Goal: Task Accomplishment & Management: Manage account settings

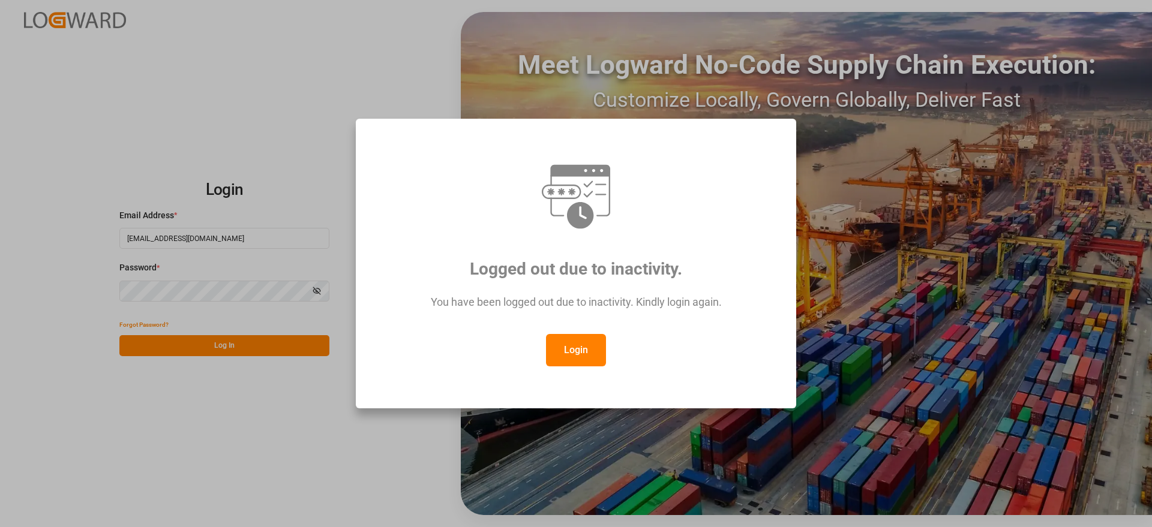
click at [583, 345] on button "Login" at bounding box center [576, 350] width 60 height 32
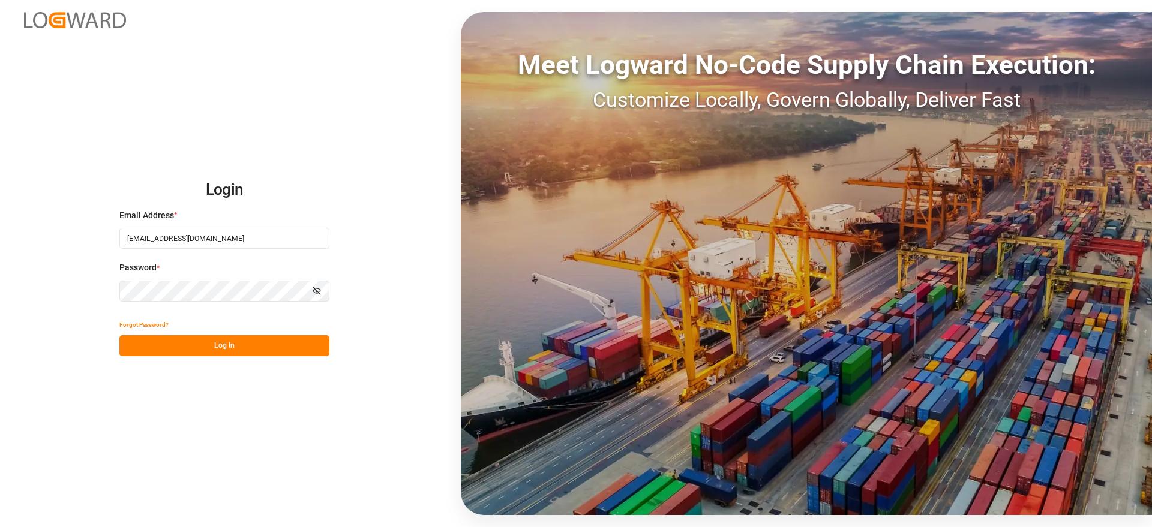
click at [239, 345] on button "Log In" at bounding box center [224, 345] width 210 height 21
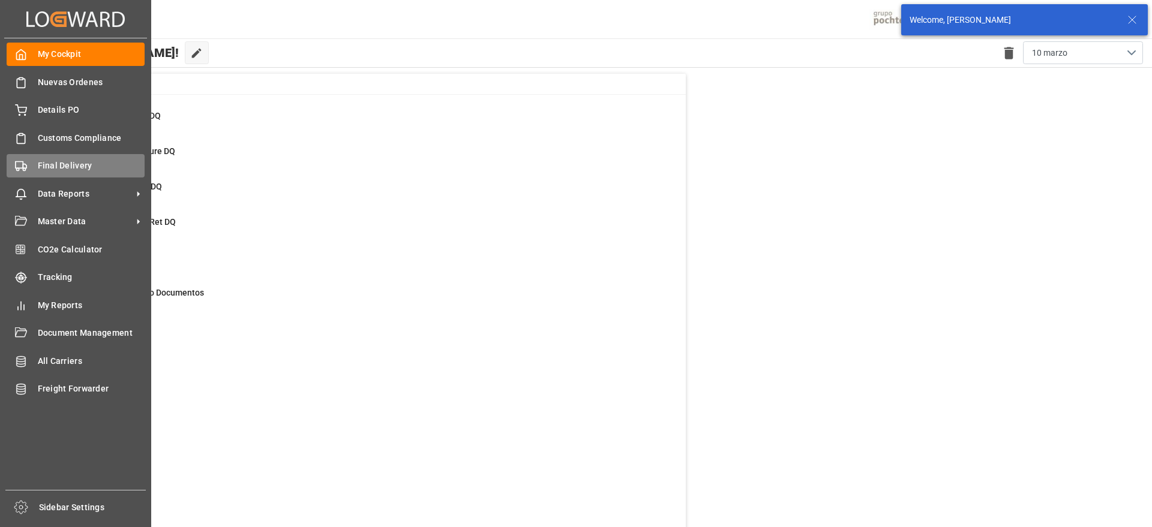
click at [75, 168] on span "Final Delivery" at bounding box center [91, 166] width 107 height 13
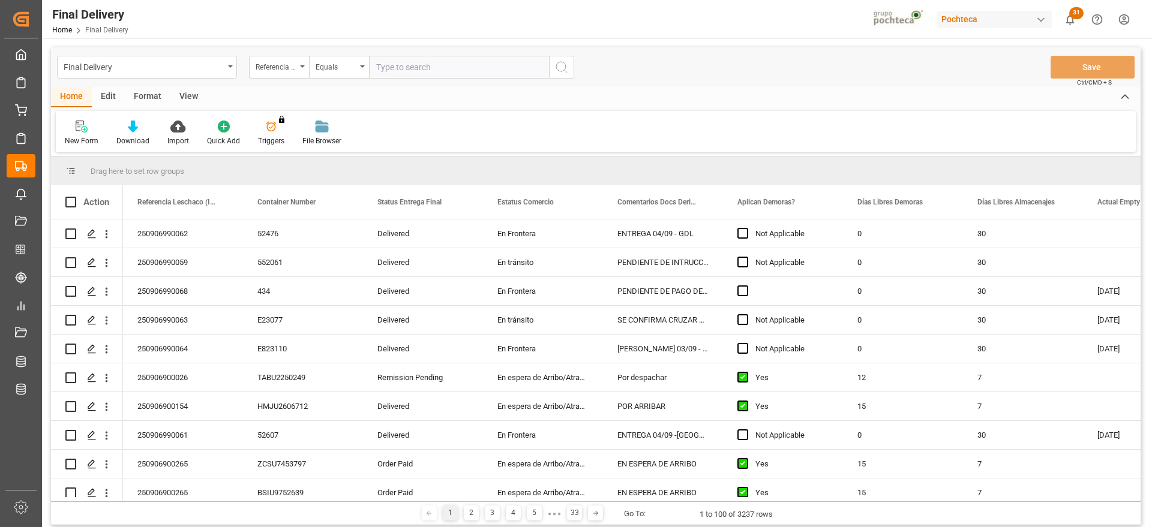
click at [430, 69] on input "text" at bounding box center [459, 67] width 180 height 23
paste input "250906900026"
type input "250906900026"
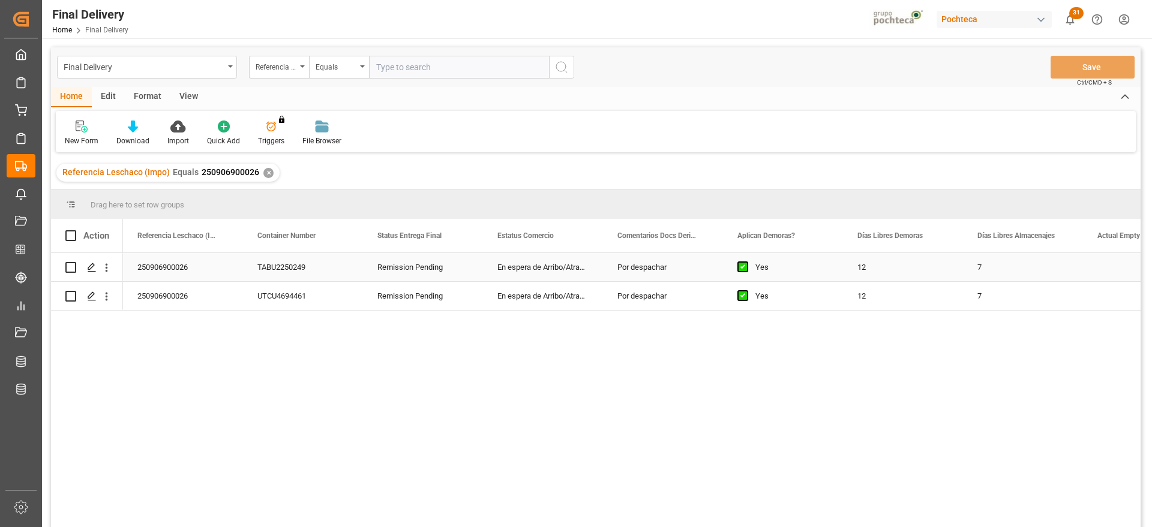
click at [533, 257] on div "En espera de Arribo/Atraque" at bounding box center [543, 267] width 120 height 28
drag, startPoint x: 281, startPoint y: 232, endPoint x: 52, endPoint y: 213, distance: 229.9
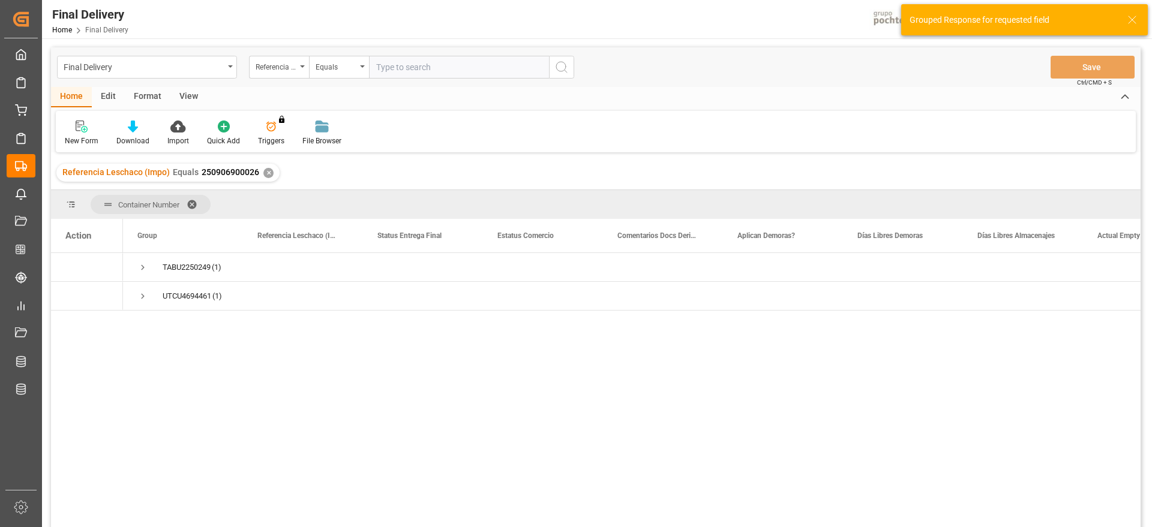
click at [197, 200] on span at bounding box center [196, 204] width 19 height 11
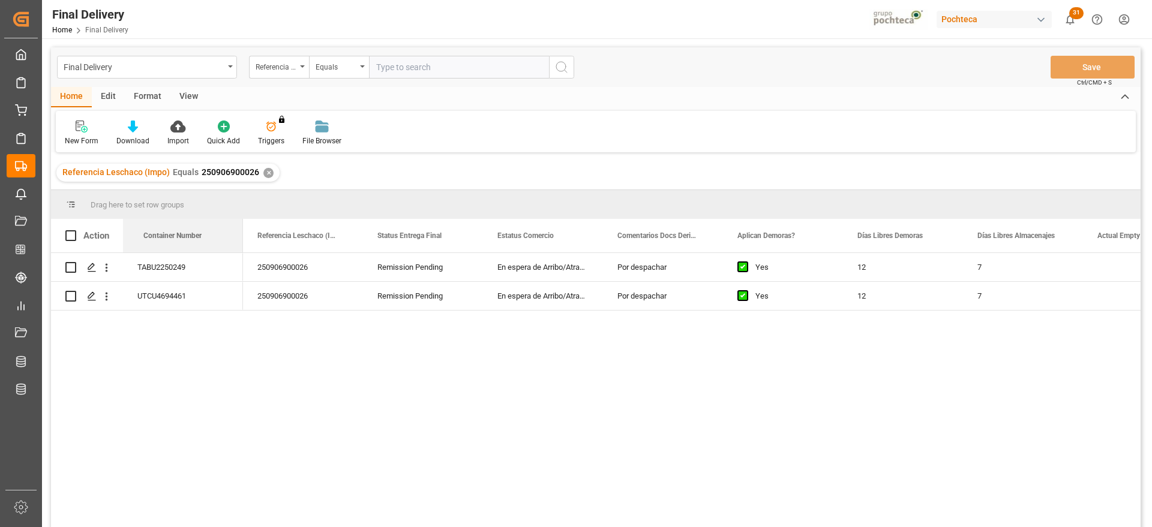
drag, startPoint x: 176, startPoint y: 235, endPoint x: 71, endPoint y: 245, distance: 104.9
click at [346, 275] on div "250906900026" at bounding box center [303, 267] width 120 height 28
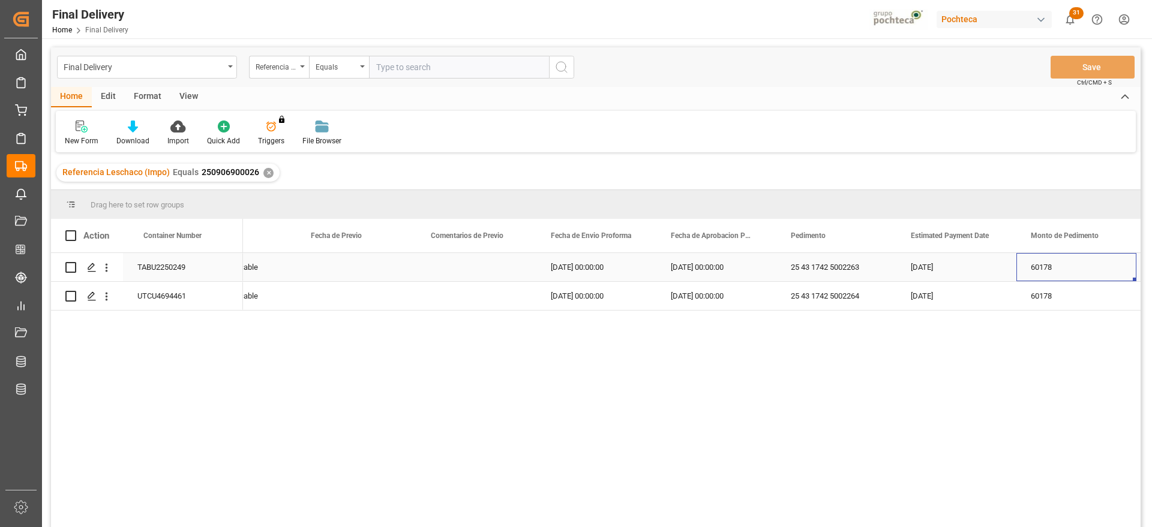
scroll to position [0, 2586]
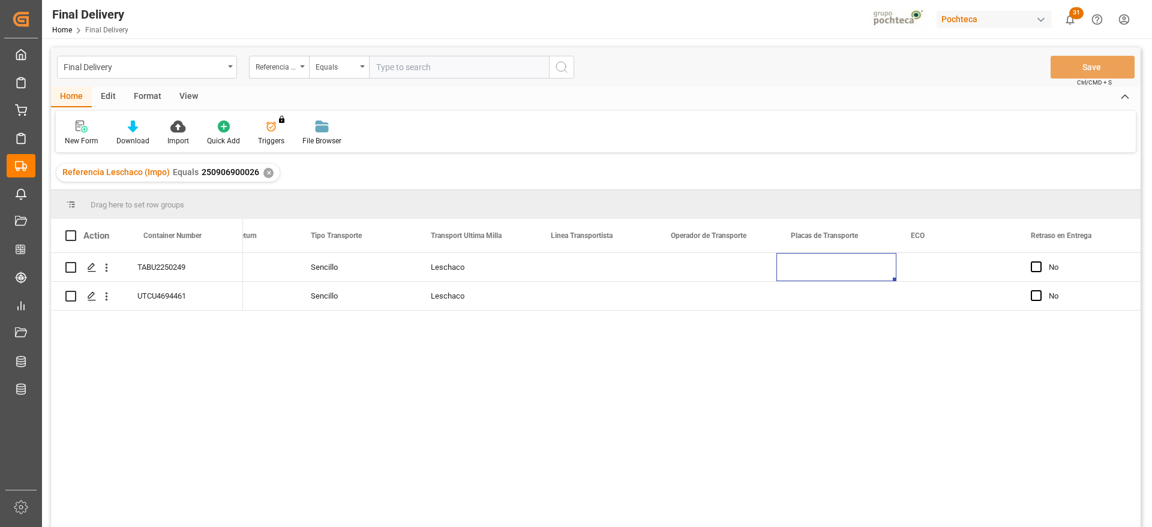
click at [228, 172] on span "250906900026" at bounding box center [231, 172] width 58 height 10
click at [173, 272] on div "TABU2250249" at bounding box center [183, 267] width 120 height 28
click at [593, 272] on div "Press SPACE to select this row." at bounding box center [596, 267] width 120 height 28
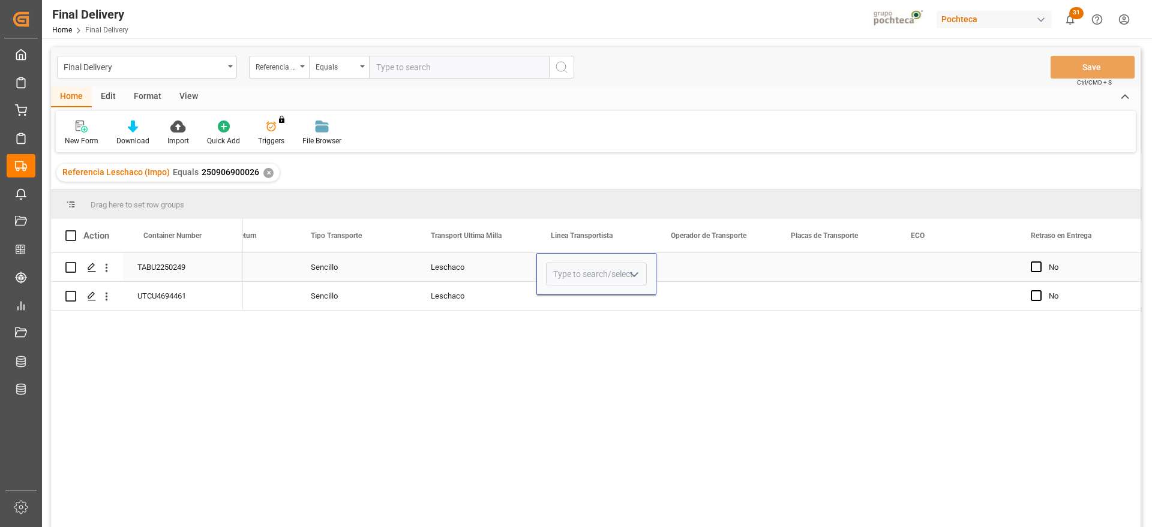
type input "l"
click at [594, 362] on div "TLH" at bounding box center [596, 350] width 100 height 42
type input "TLH"
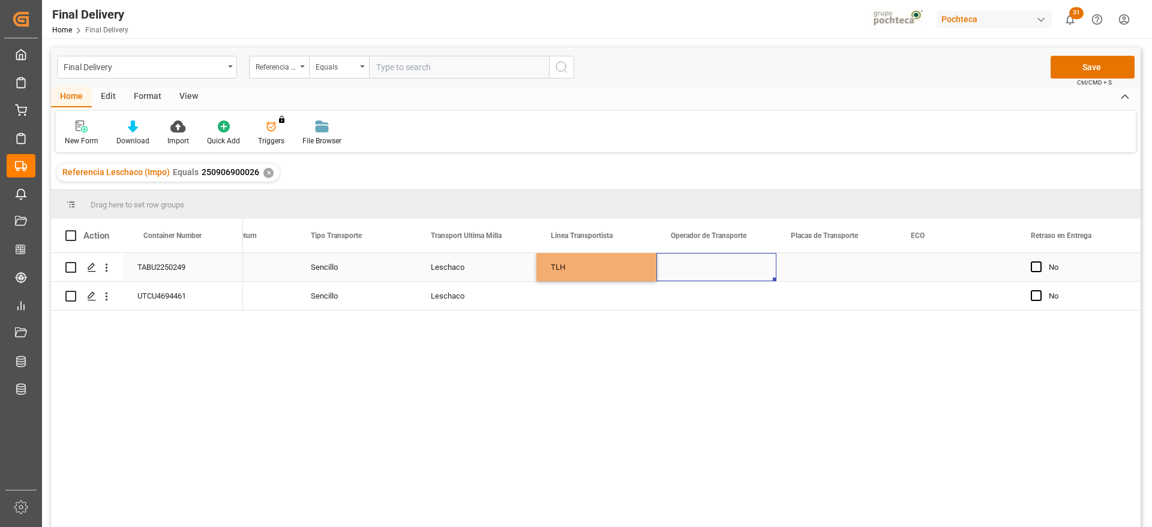
click at [710, 262] on div "Press SPACE to select this row." at bounding box center [716, 267] width 120 height 28
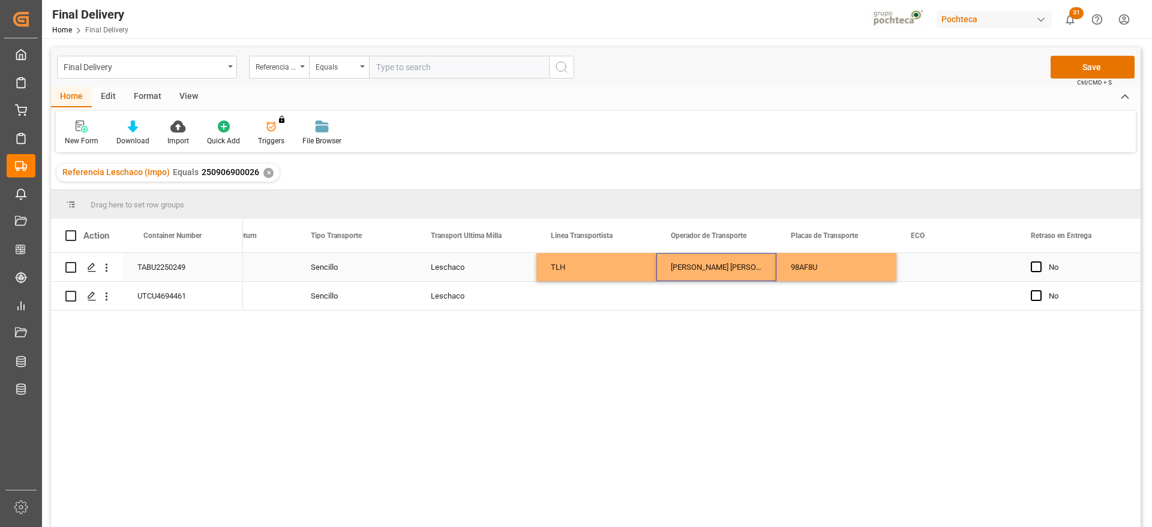
click at [938, 257] on div "Press SPACE to select this row." at bounding box center [956, 267] width 120 height 28
click at [556, 299] on div "Press SPACE to select this row." at bounding box center [596, 296] width 120 height 28
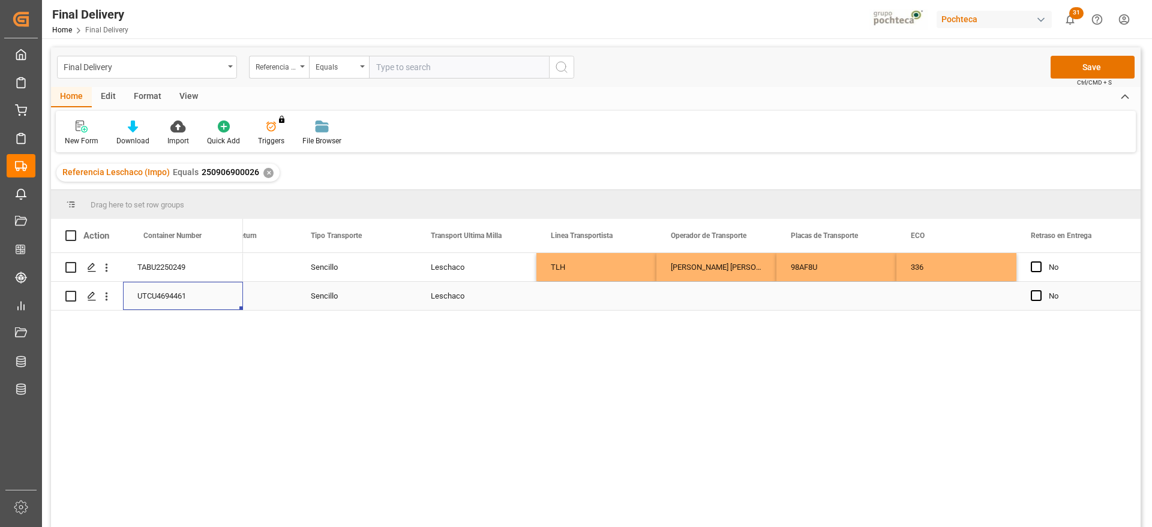
click at [154, 295] on div "UTCU4694461" at bounding box center [183, 296] width 120 height 28
click at [1101, 59] on button "Save" at bounding box center [1092, 67] width 84 height 23
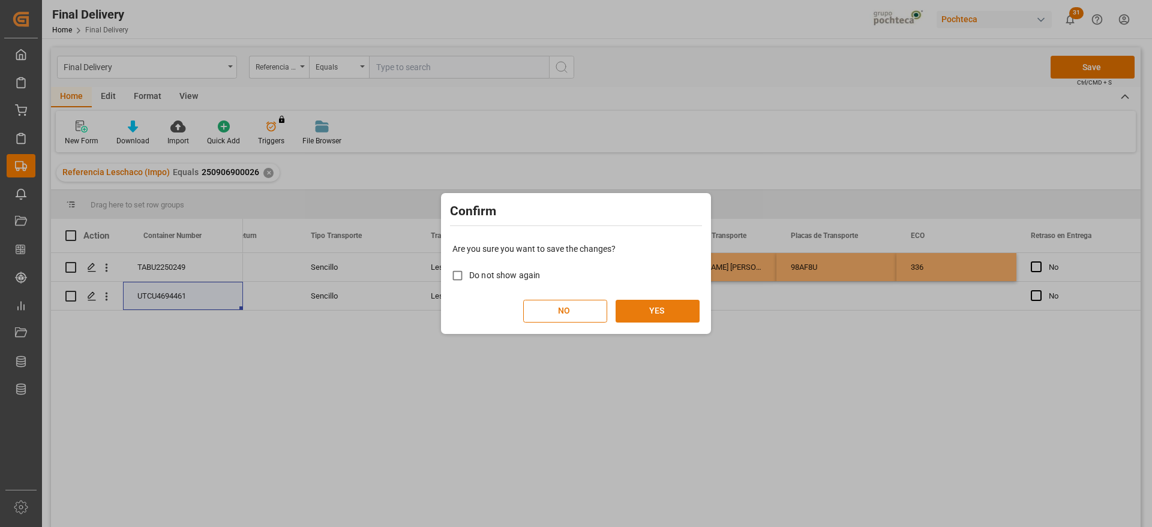
click at [660, 313] on button "YES" at bounding box center [657, 311] width 84 height 23
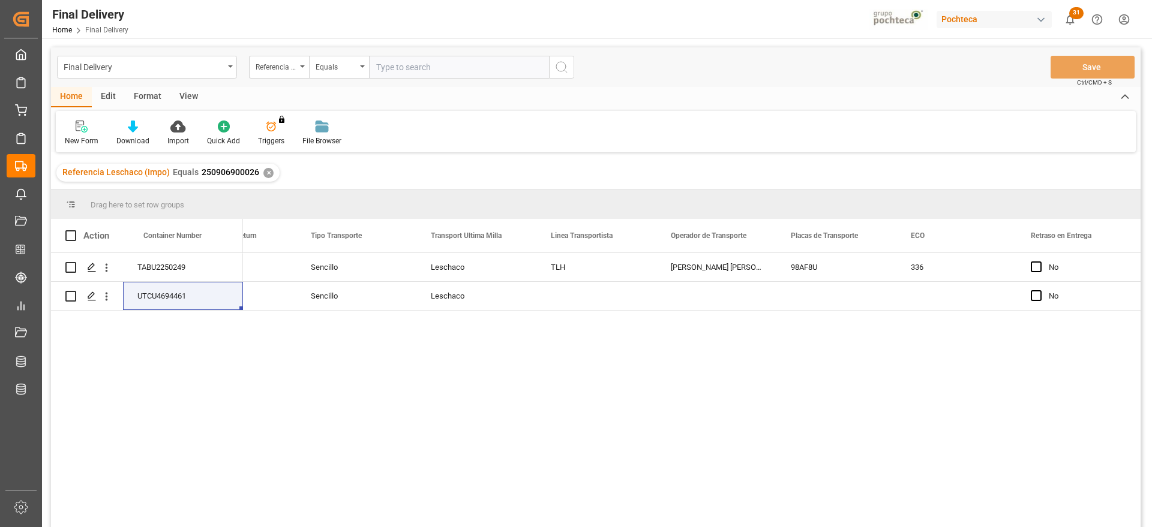
click at [266, 173] on div "✕" at bounding box center [268, 173] width 10 height 10
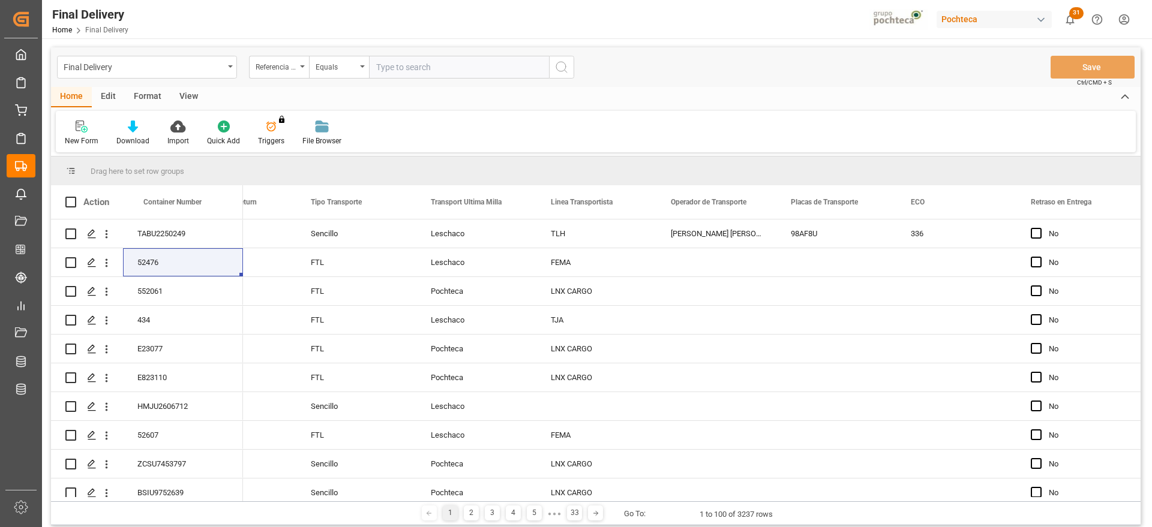
click at [406, 72] on input "text" at bounding box center [459, 67] width 180 height 23
paste input "250906900024"
type input "250906900024"
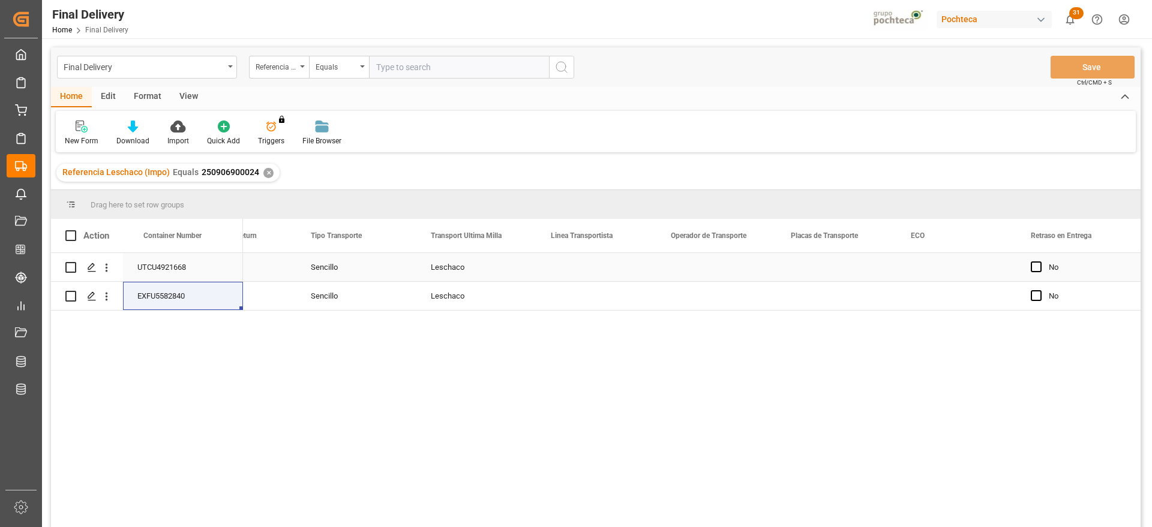
click at [499, 274] on div "Leschaco" at bounding box center [476, 267] width 120 height 28
click at [177, 263] on div "UTCU4921668" at bounding box center [183, 267] width 120 height 28
click at [585, 265] on div "Press SPACE to select this row." at bounding box center [596, 267] width 120 height 28
type input "l"
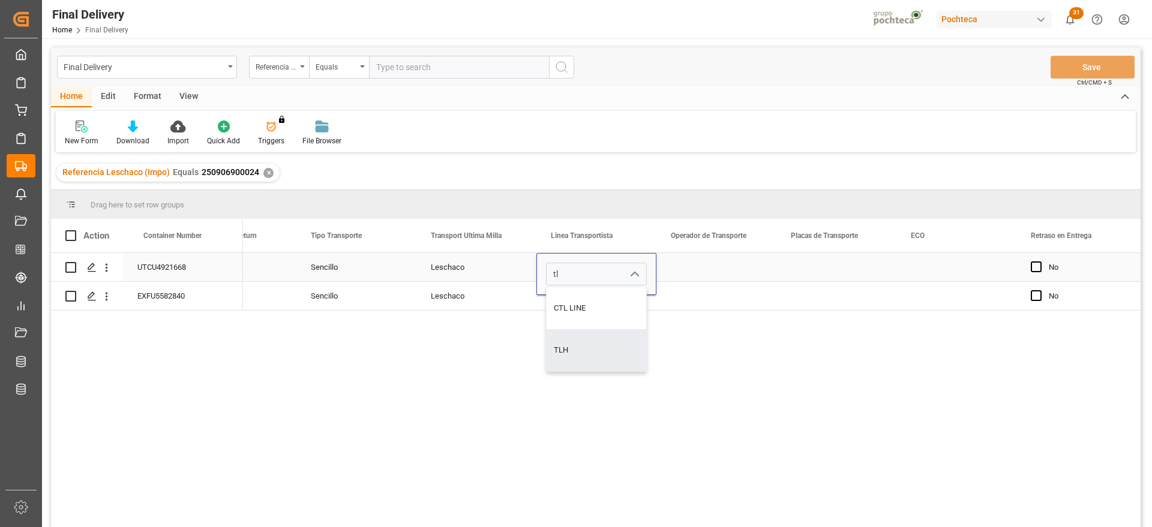
type input "TLH"
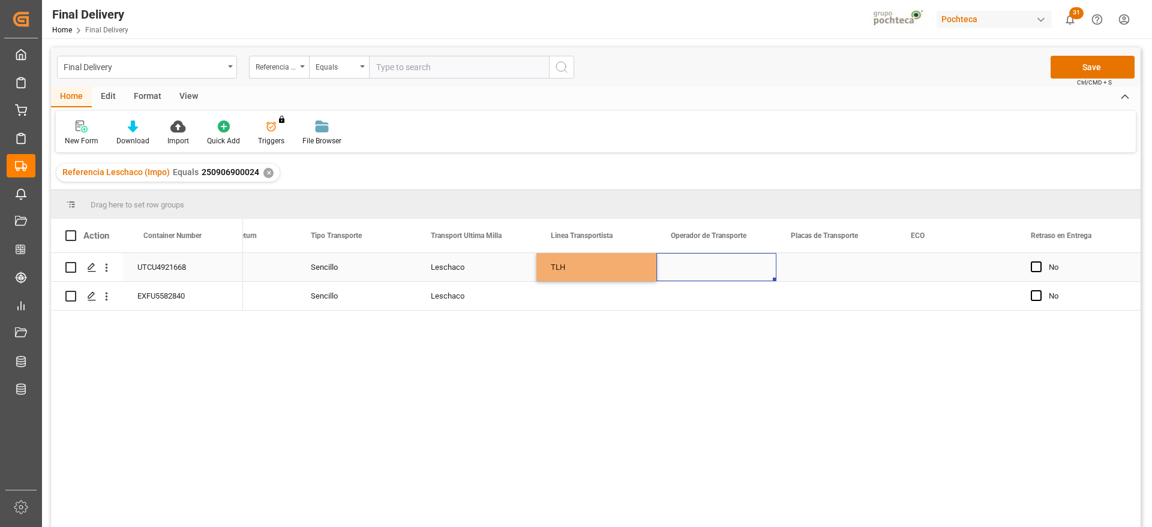
click at [717, 267] on div "Press SPACE to select this row." at bounding box center [716, 267] width 120 height 28
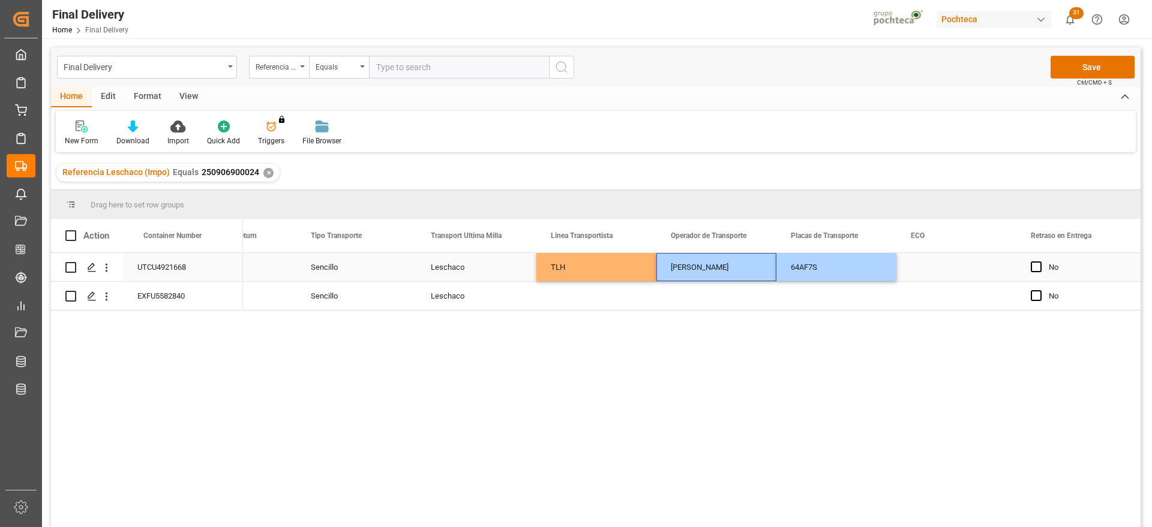
click at [940, 265] on div "Press SPACE to select this row." at bounding box center [956, 267] width 120 height 28
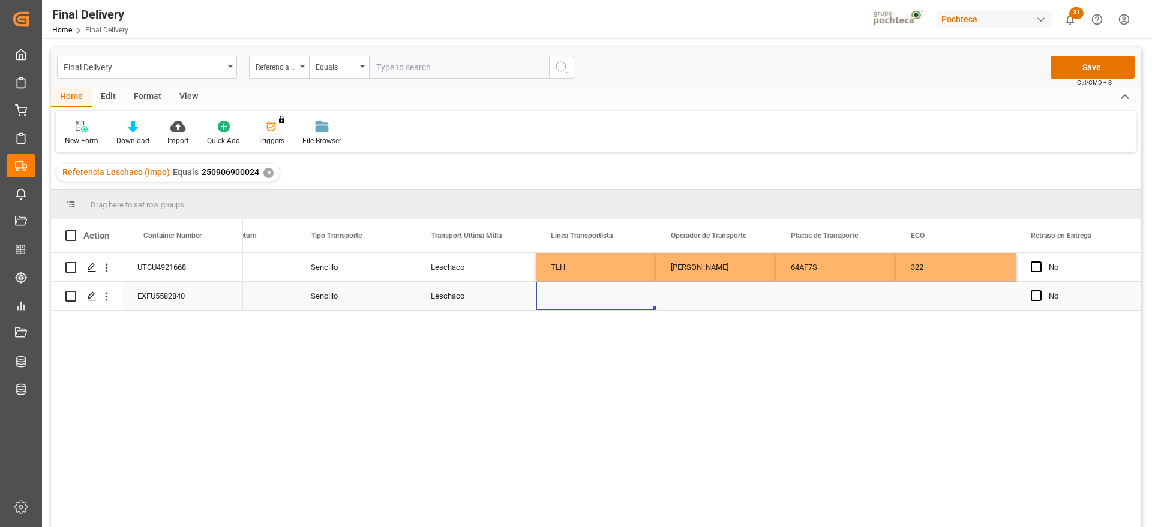
click at [579, 302] on div "Press SPACE to select this row." at bounding box center [596, 296] width 120 height 28
click at [753, 294] on div "Press SPACE to select this row." at bounding box center [716, 296] width 120 height 28
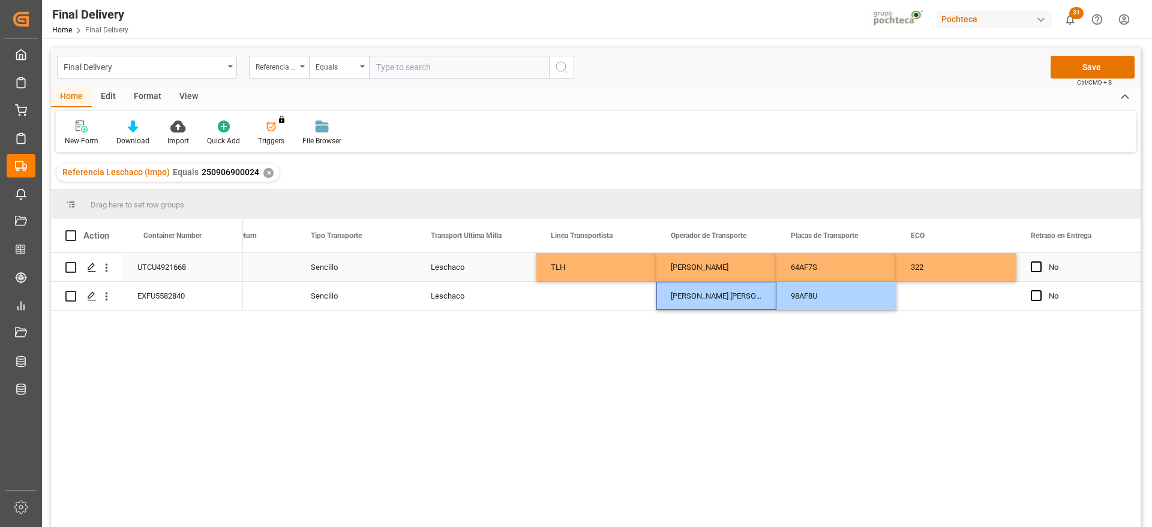
click at [590, 278] on div "TLH" at bounding box center [596, 267] width 120 height 28
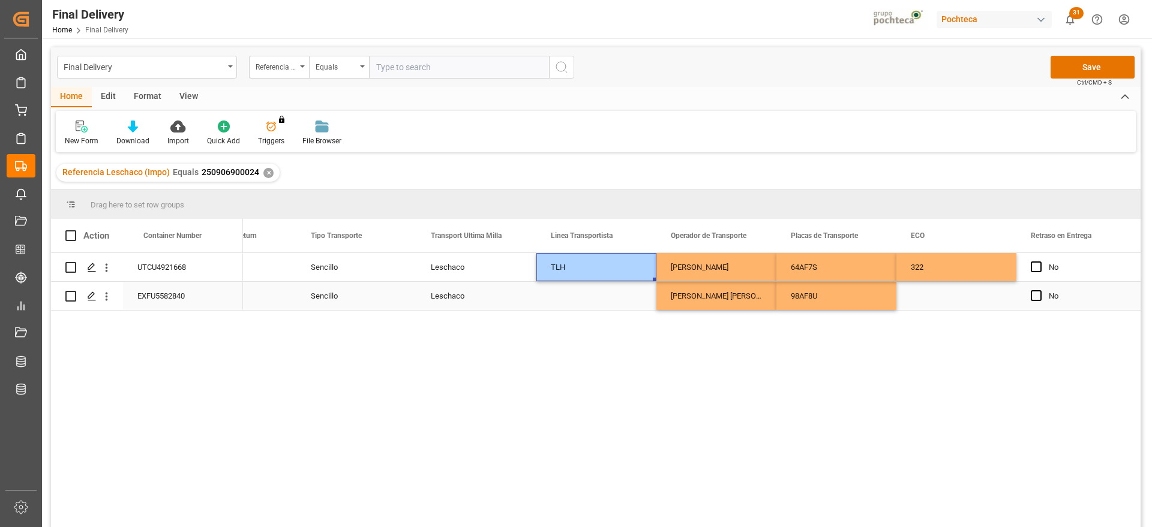
click at [591, 291] on div "Press SPACE to select this row." at bounding box center [596, 296] width 120 height 28
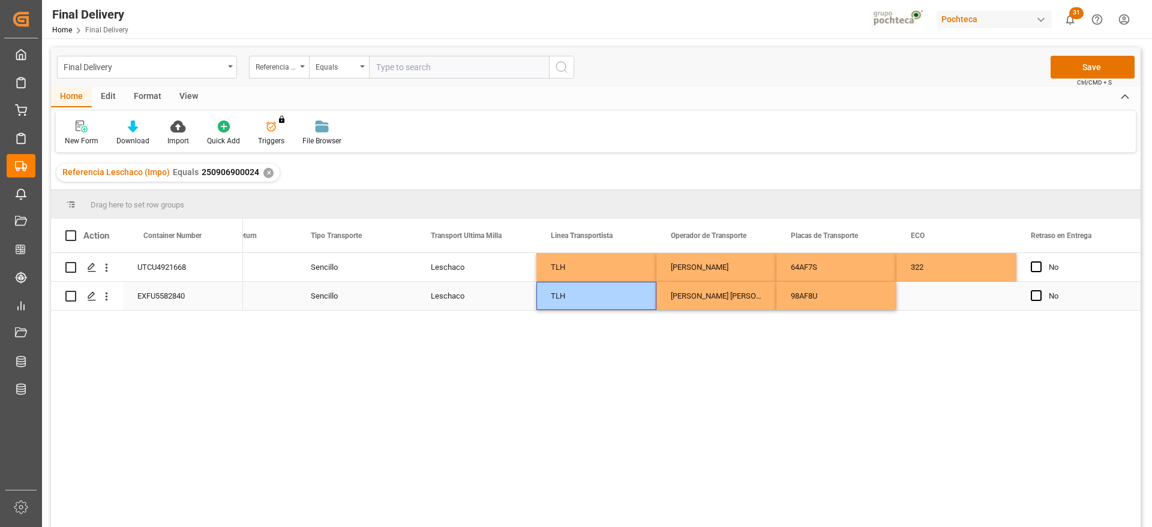
click at [950, 287] on div "Press SPACE to select this row." at bounding box center [956, 296] width 120 height 28
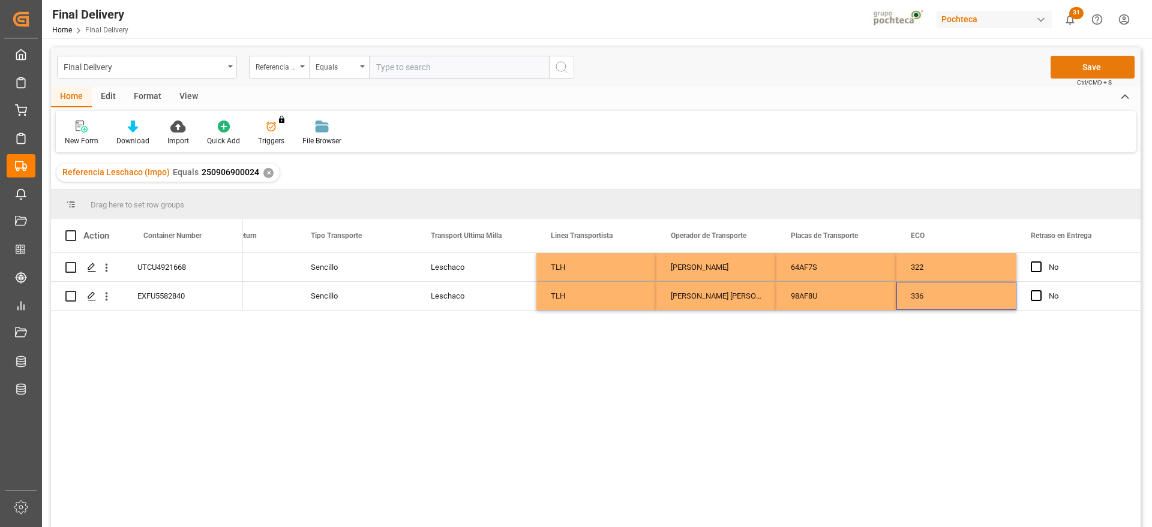
click at [1080, 64] on button "Save" at bounding box center [1092, 67] width 84 height 23
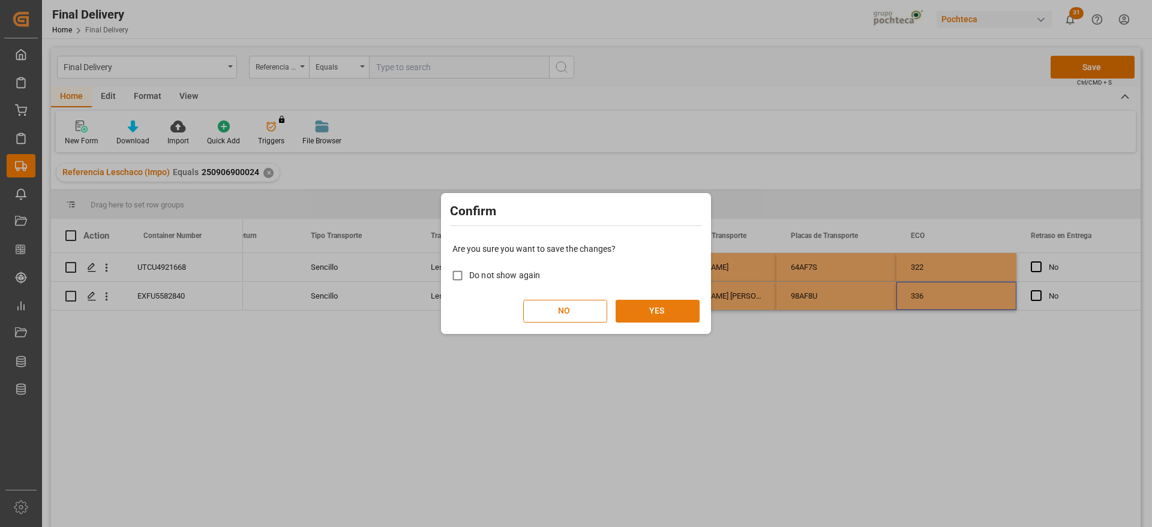
click at [666, 313] on button "YES" at bounding box center [657, 311] width 84 height 23
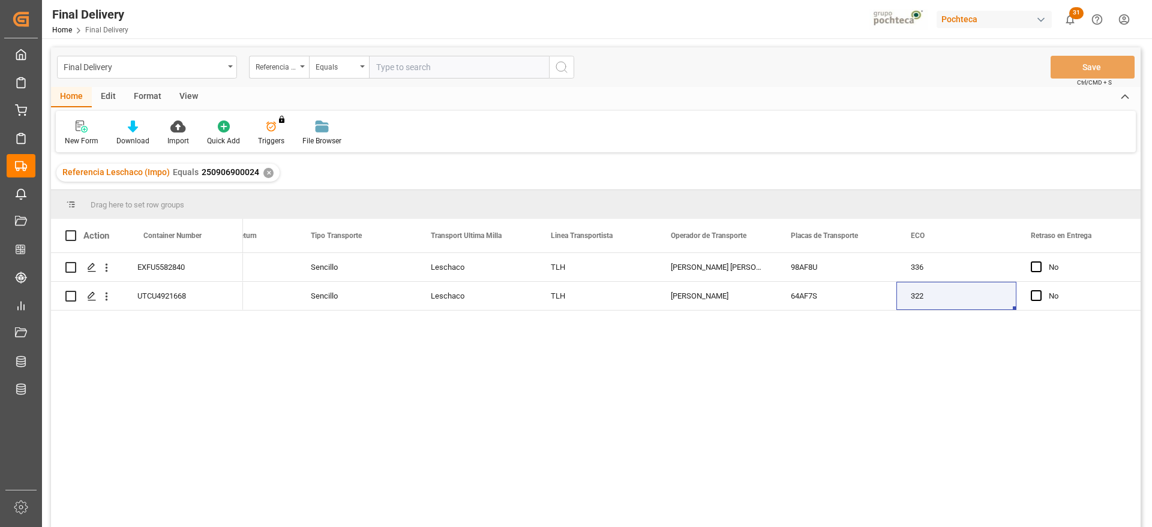
click at [265, 168] on div "✕" at bounding box center [268, 173] width 10 height 10
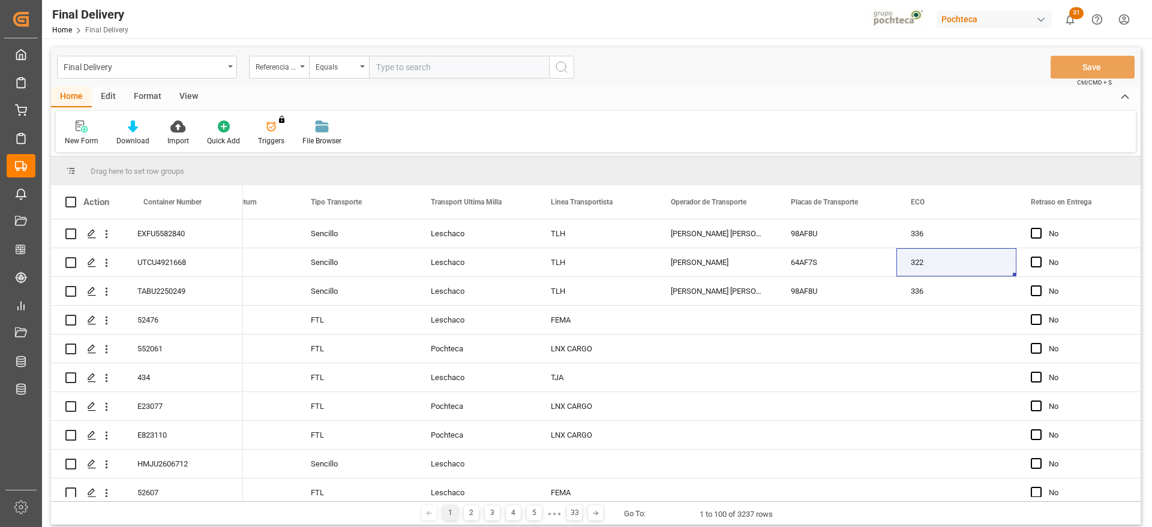
click at [411, 72] on input "text" at bounding box center [459, 67] width 180 height 23
paste input "250906900027"
type input "250906900027"
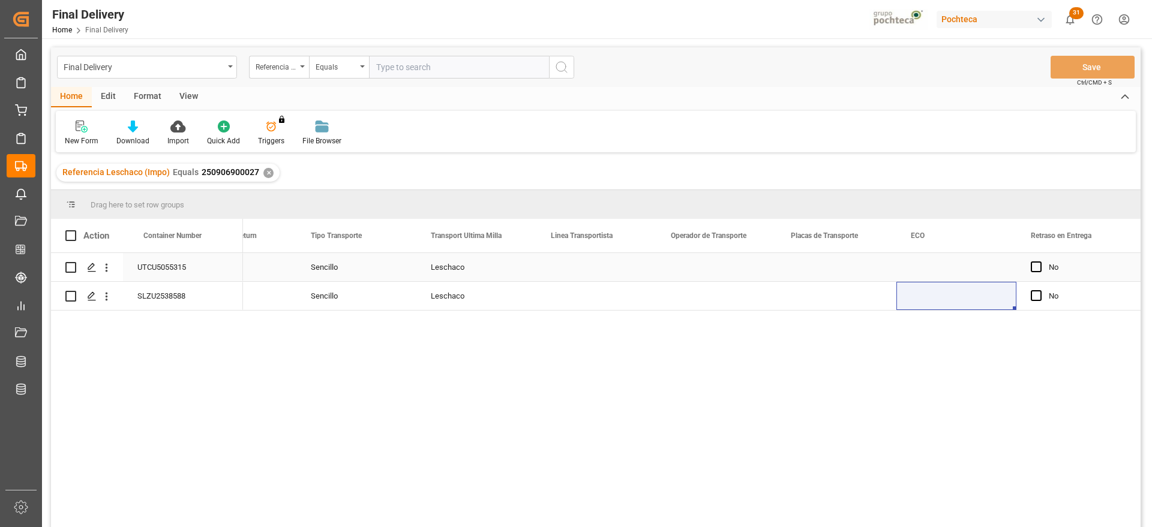
click at [172, 280] on div "UTCU5055315" at bounding box center [183, 267] width 120 height 28
click at [590, 268] on div "Press SPACE to select this row." at bounding box center [596, 267] width 120 height 28
click at [599, 272] on div "Press SPACE to select this row." at bounding box center [596, 267] width 120 height 28
click at [599, 272] on input "Press SPACE to select this row." at bounding box center [596, 274] width 101 height 23
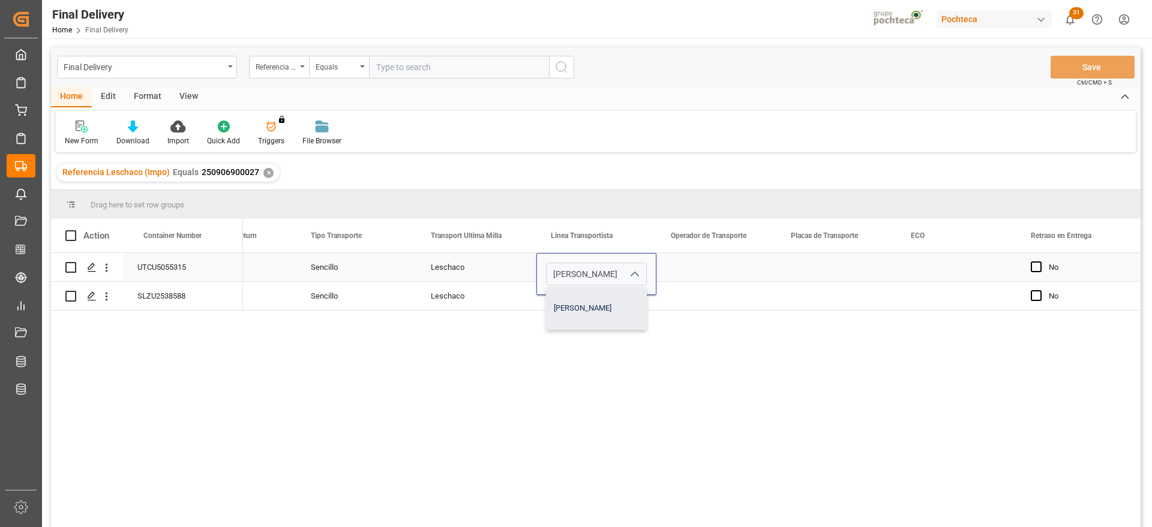
click at [611, 314] on div "IRMA" at bounding box center [596, 308] width 100 height 42
type input "IRMA"
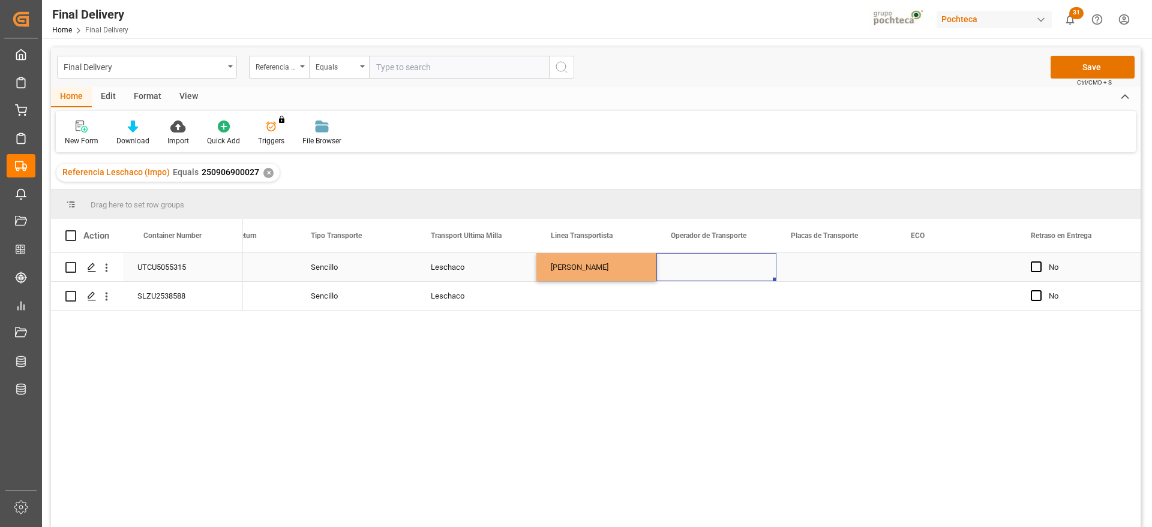
click at [703, 278] on div "Press SPACE to select this row." at bounding box center [716, 267] width 120 height 28
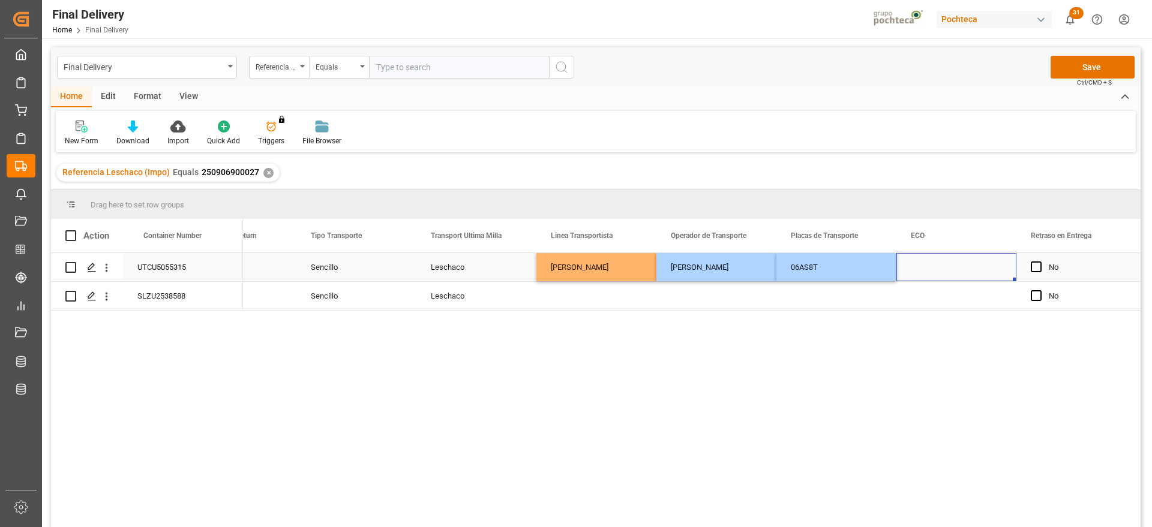
click at [930, 263] on div "Press SPACE to select this row." at bounding box center [956, 267] width 120 height 28
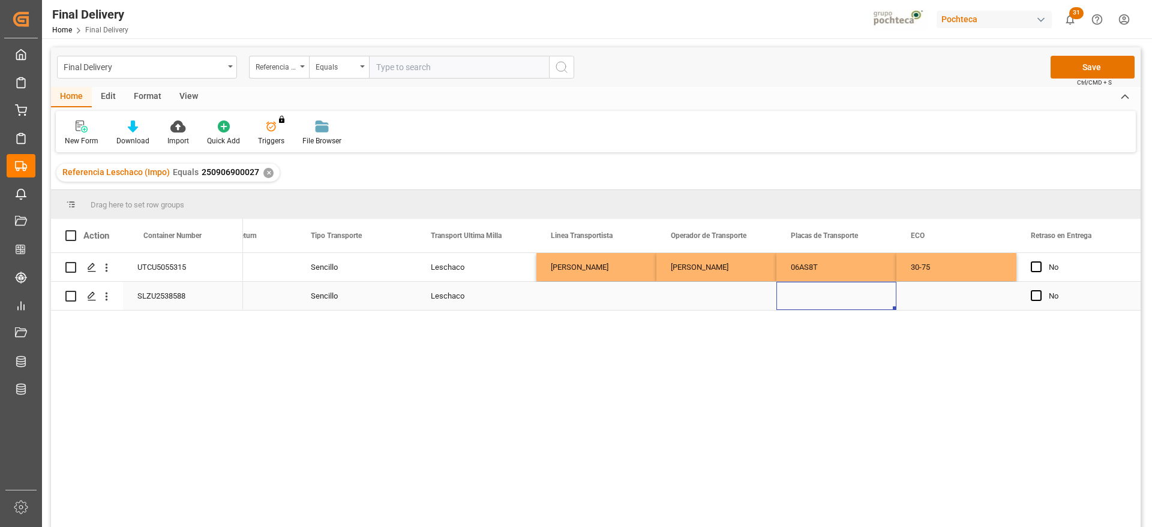
click at [875, 306] on div "Press SPACE to select this row." at bounding box center [836, 296] width 120 height 28
click at [570, 300] on div "Press SPACE to select this row." at bounding box center [596, 296] width 120 height 28
click at [421, 300] on div "Leschaco" at bounding box center [476, 296] width 120 height 28
click at [178, 291] on div "SLZU2538588" at bounding box center [183, 296] width 120 height 28
click at [603, 298] on div "Press SPACE to select this row." at bounding box center [596, 296] width 120 height 28
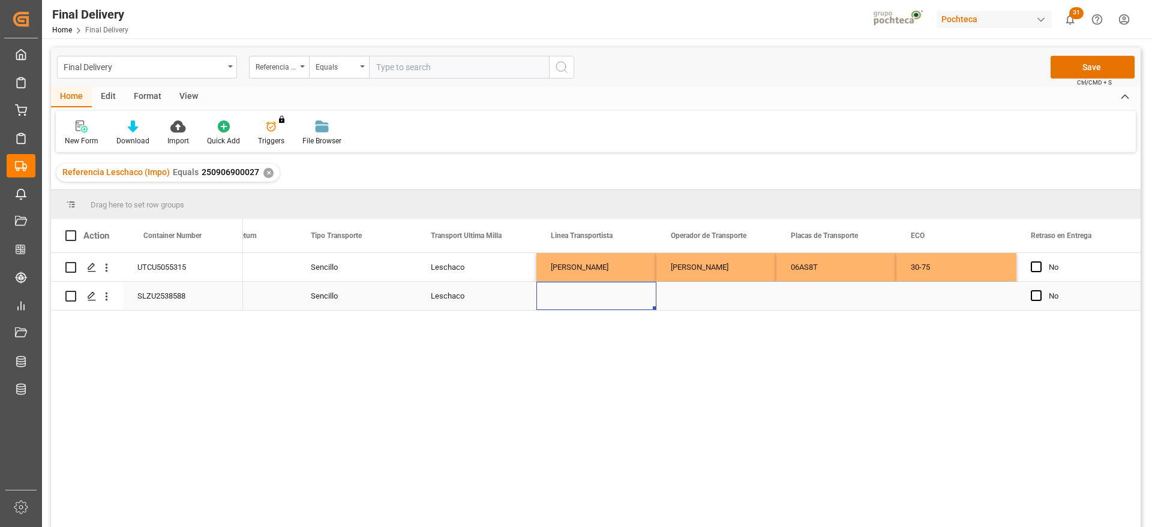
click at [603, 298] on div "Press SPACE to select this row." at bounding box center [596, 296] width 120 height 28
click at [603, 298] on input "Press SPACE to select this row." at bounding box center [596, 289] width 101 height 23
type input "TLH"
click at [727, 304] on div "Press SPACE to select this row." at bounding box center [716, 296] width 120 height 28
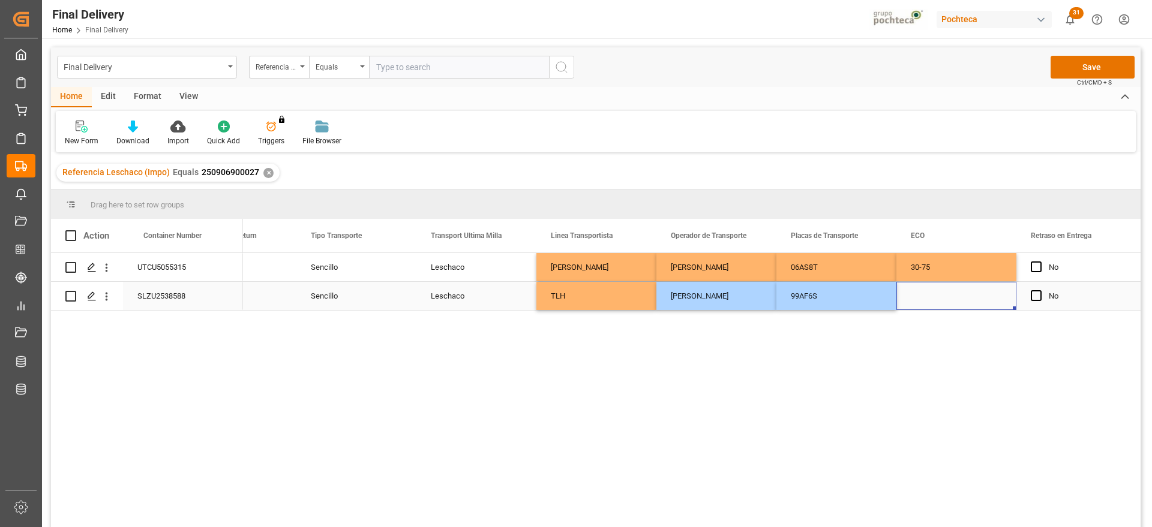
click at [940, 301] on div "Press SPACE to select this row." at bounding box center [956, 296] width 120 height 28
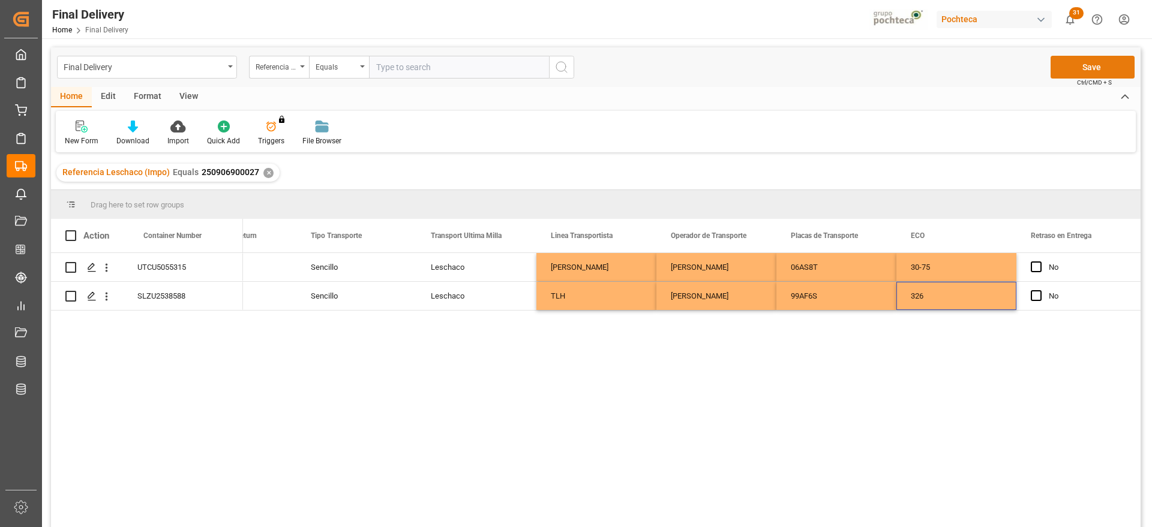
click at [1094, 62] on button "Save" at bounding box center [1092, 67] width 84 height 23
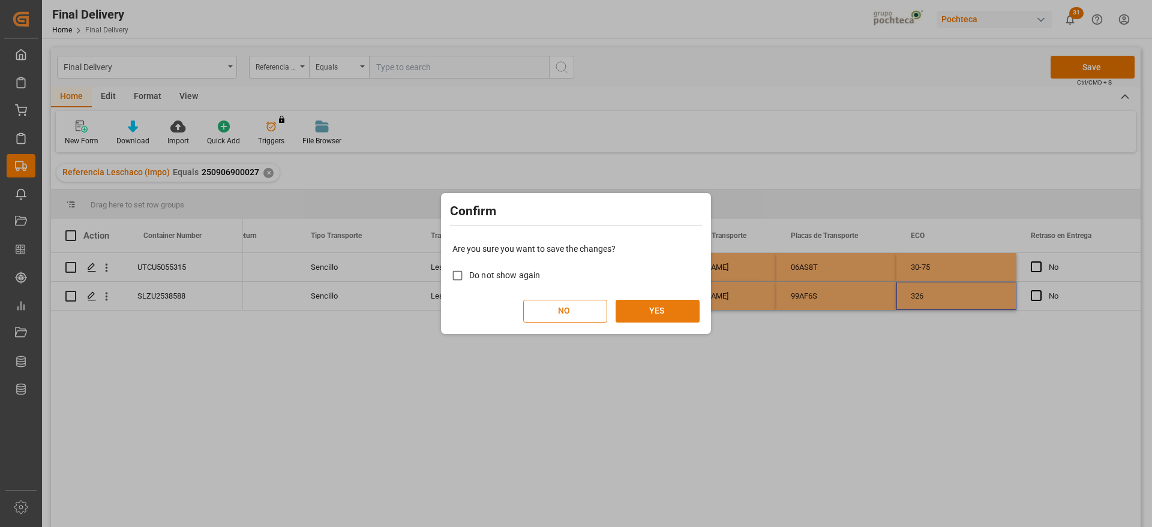
click at [644, 309] on button "YES" at bounding box center [657, 311] width 84 height 23
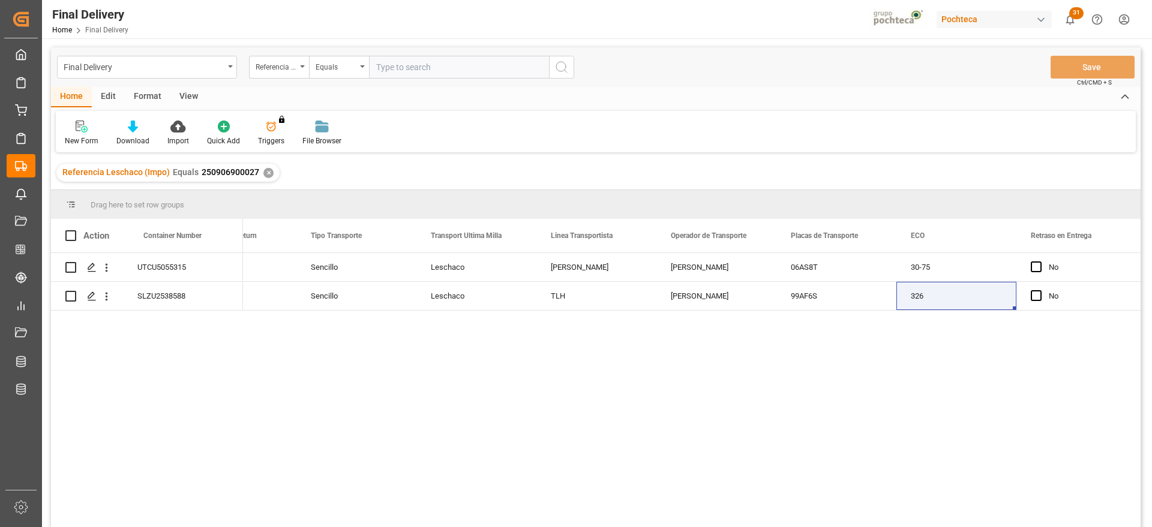
click at [263, 173] on div "✕" at bounding box center [268, 173] width 10 height 10
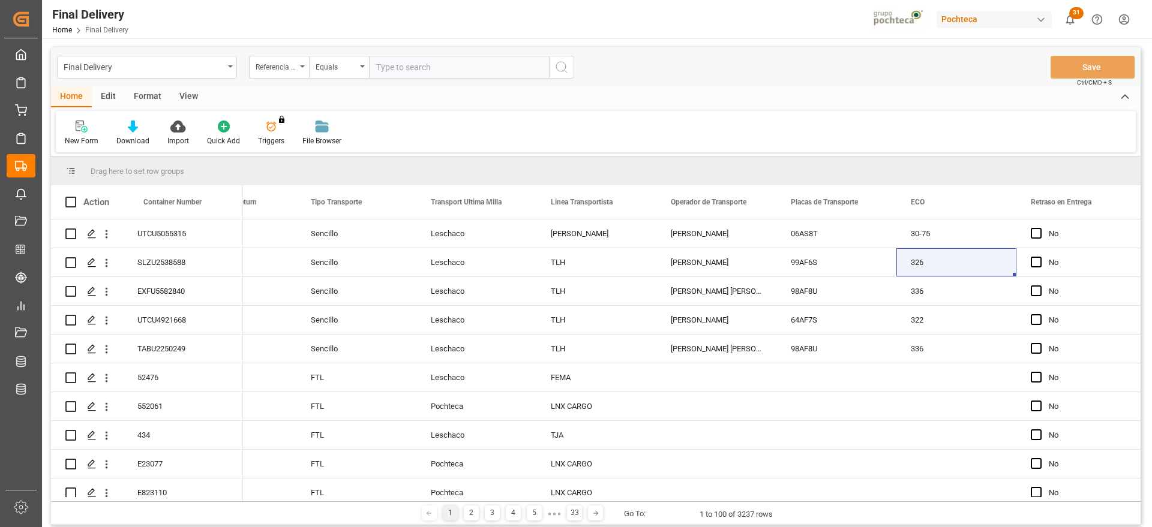
click at [401, 71] on input "text" at bounding box center [459, 67] width 180 height 23
paste input "250906900029"
type input "250906900029"
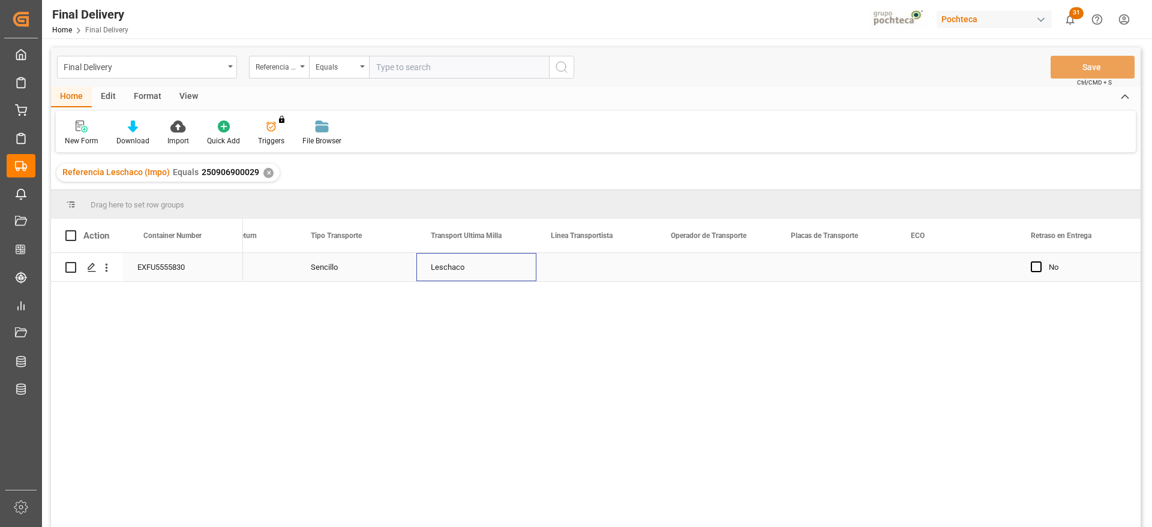
click at [507, 263] on div "Leschaco" at bounding box center [476, 267] width 120 height 28
click at [133, 256] on div "EXFU5555830" at bounding box center [183, 267] width 120 height 28
click at [558, 271] on div "Press SPACE to select this row." at bounding box center [596, 267] width 120 height 28
click at [566, 271] on input "Press SPACE to select this row." at bounding box center [596, 274] width 101 height 23
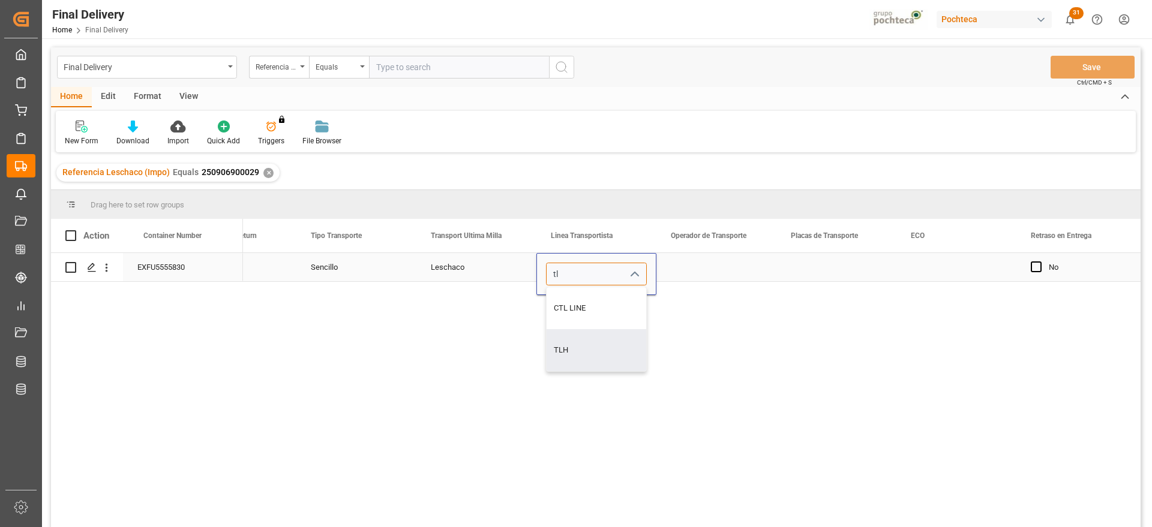
type input "TLH"
click at [681, 268] on div "Press SPACE to select this row." at bounding box center [716, 267] width 120 height 28
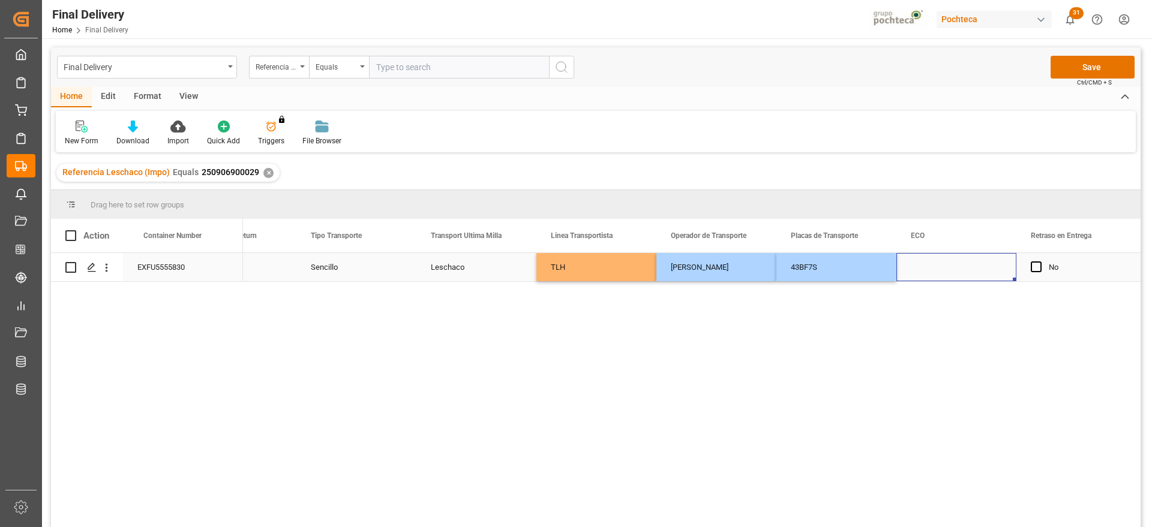
click at [943, 277] on div "Press SPACE to select this row." at bounding box center [956, 267] width 120 height 28
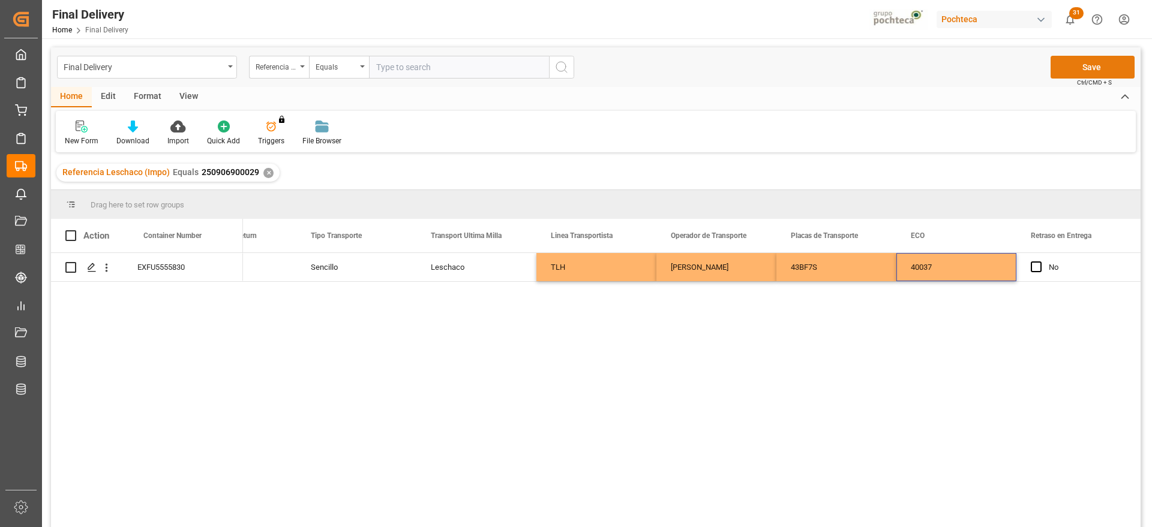
click at [1112, 61] on button "Save" at bounding box center [1092, 67] width 84 height 23
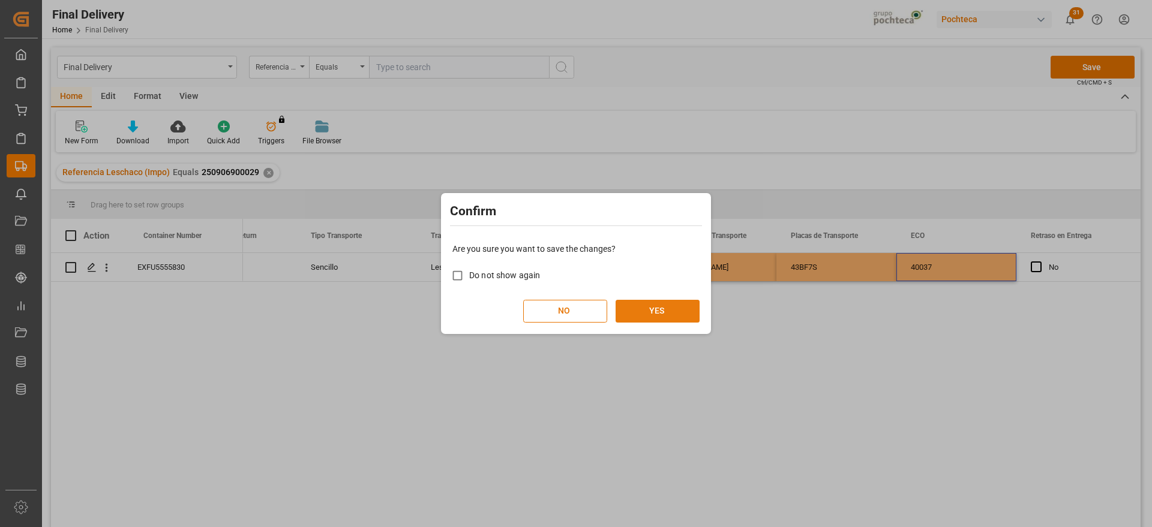
click at [672, 317] on button "YES" at bounding box center [657, 311] width 84 height 23
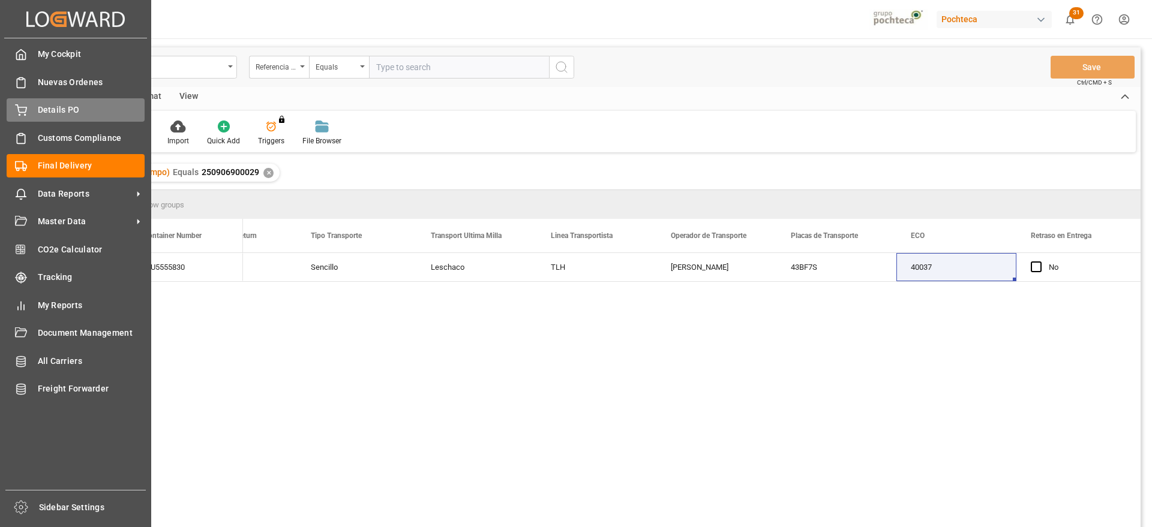
click at [50, 105] on span "Details PO" at bounding box center [91, 110] width 107 height 13
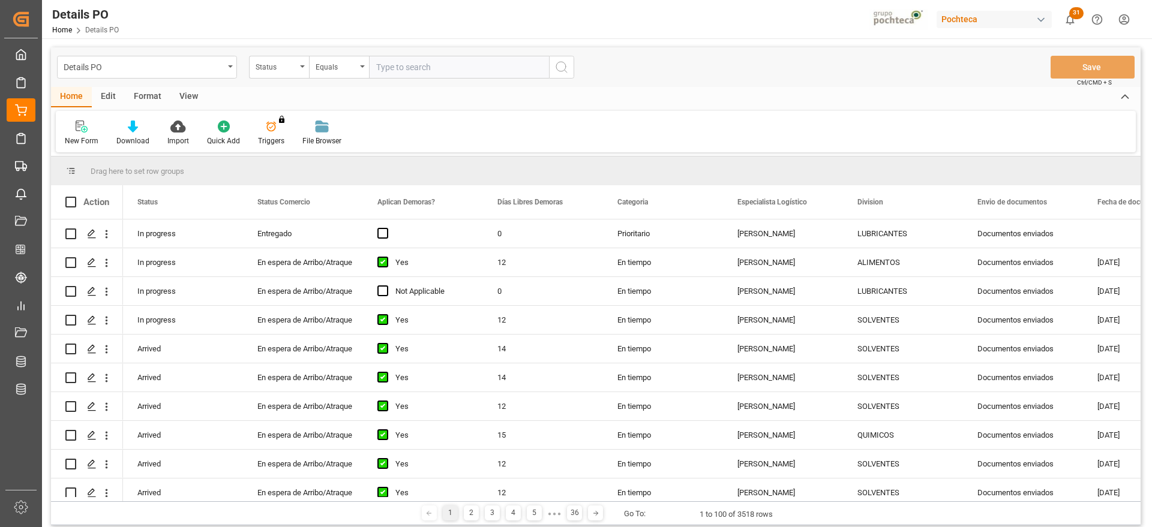
click at [274, 67] on div "Status" at bounding box center [276, 66] width 41 height 14
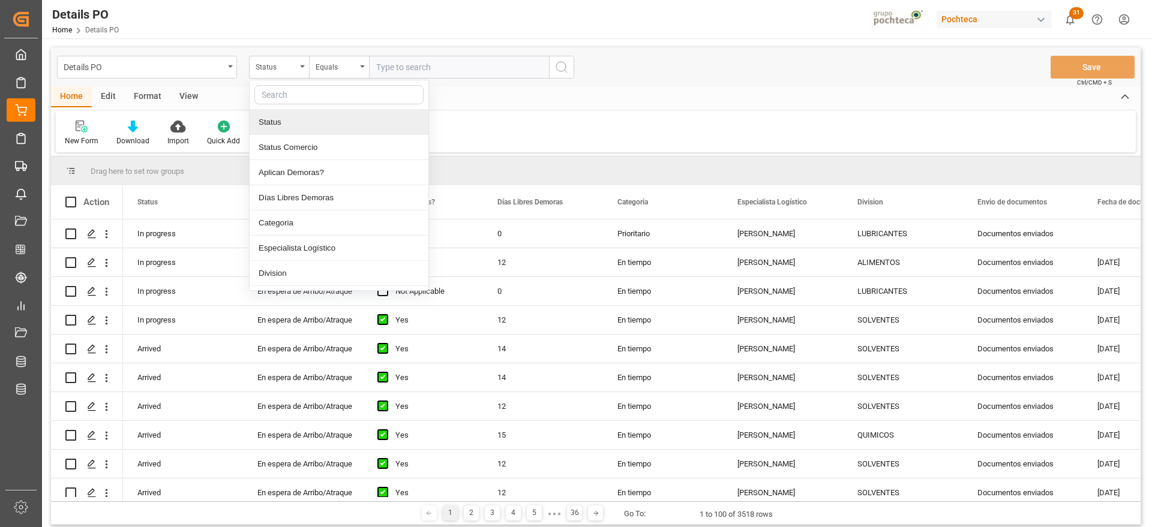
click at [296, 96] on input "text" at bounding box center [338, 94] width 169 height 19
type input "orde"
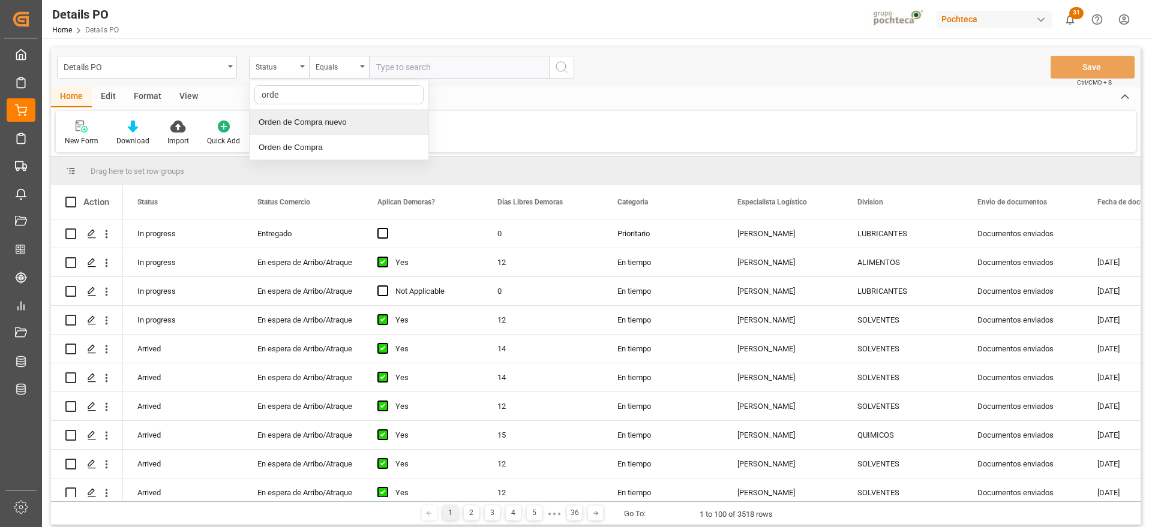
click at [310, 112] on div "Orden de Compra nuevo" at bounding box center [339, 122] width 179 height 25
click at [380, 61] on input "text" at bounding box center [459, 67] width 180 height 23
paste input "5000305371"
type input "5000305371"
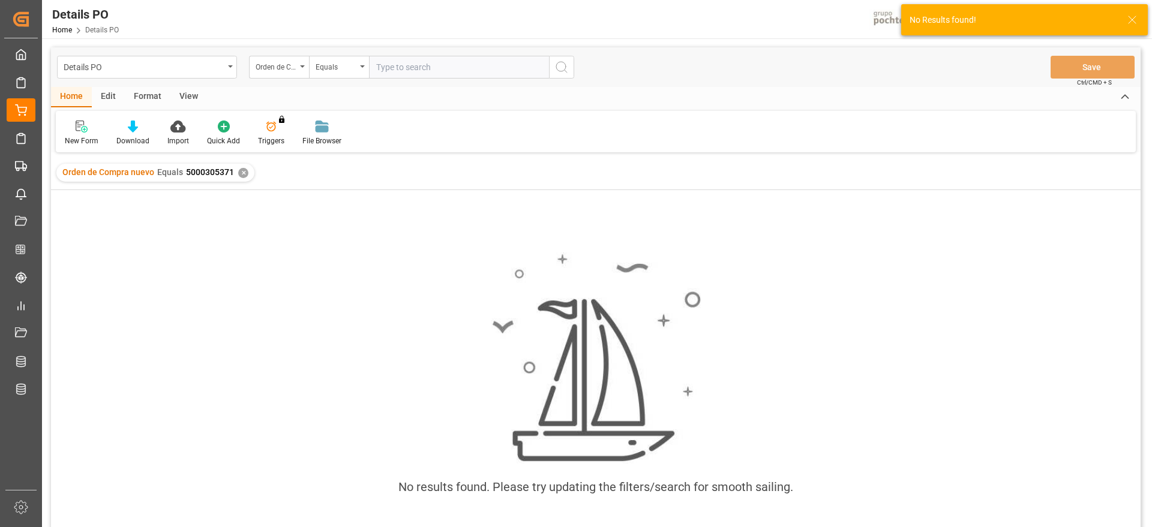
click at [238, 175] on div "✕" at bounding box center [243, 173] width 10 height 10
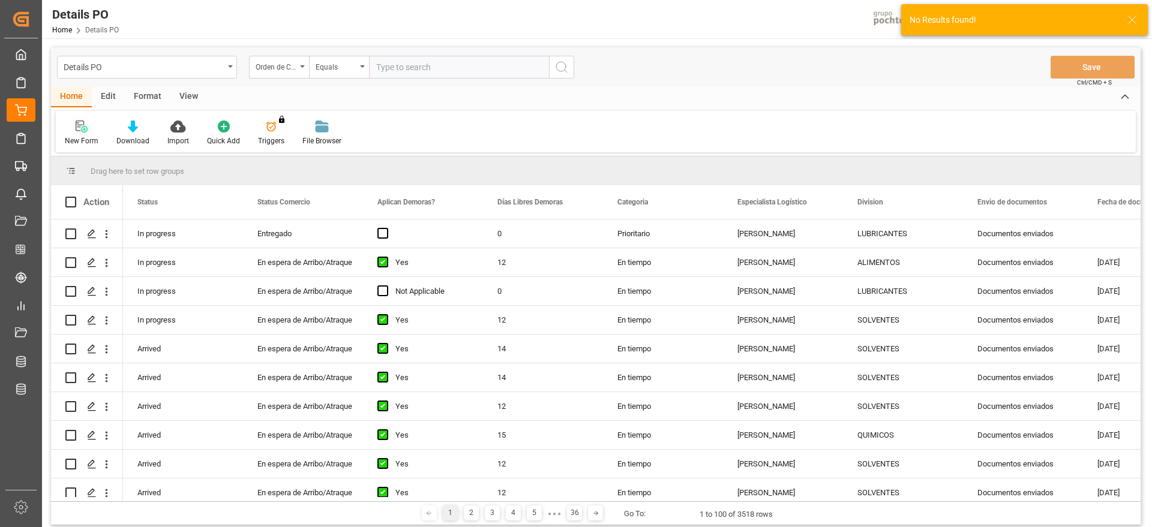
click at [71, 128] on div at bounding box center [82, 126] width 34 height 13
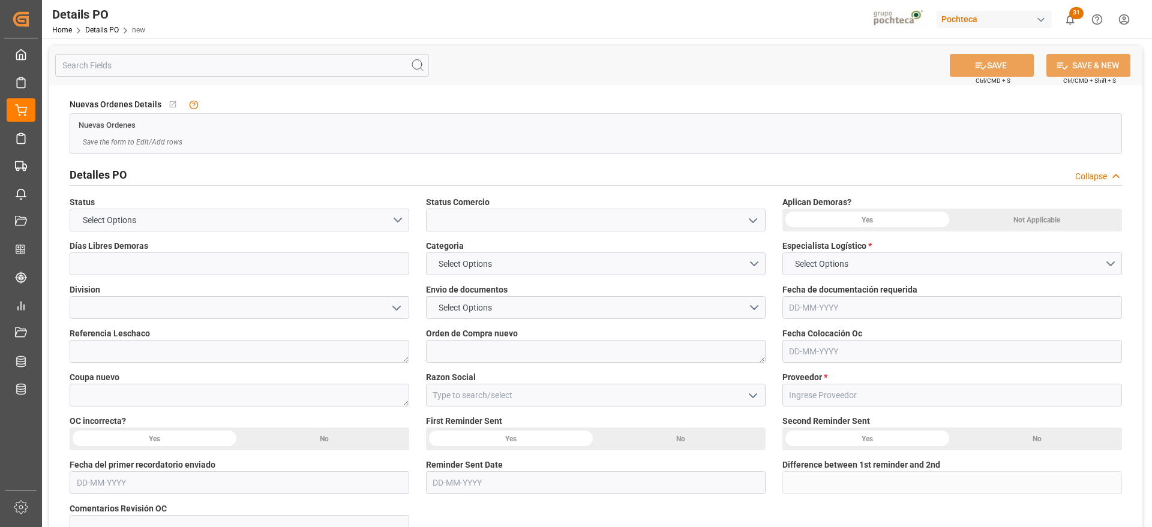
type input "0"
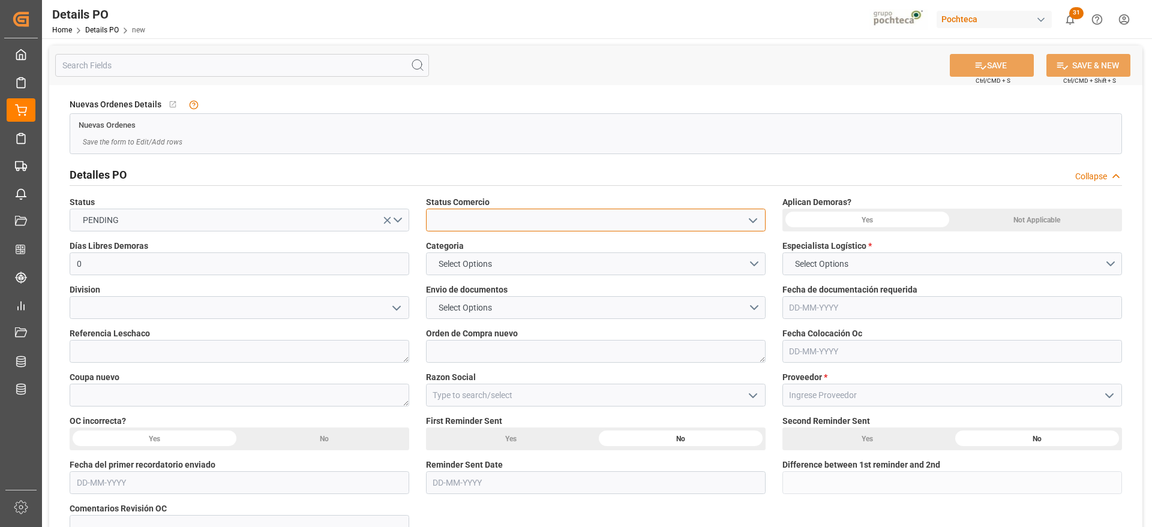
click at [482, 213] on input at bounding box center [596, 220] width 340 height 23
click at [753, 217] on icon "open menu" at bounding box center [753, 221] width 14 height 14
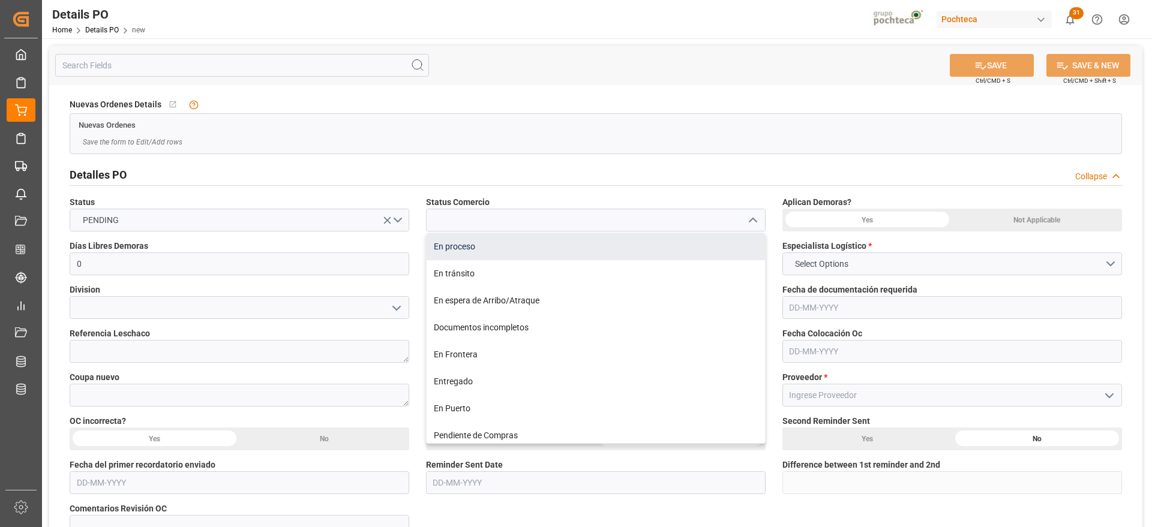
click at [520, 245] on div "En proceso" at bounding box center [595, 246] width 338 height 27
type input "En proceso"
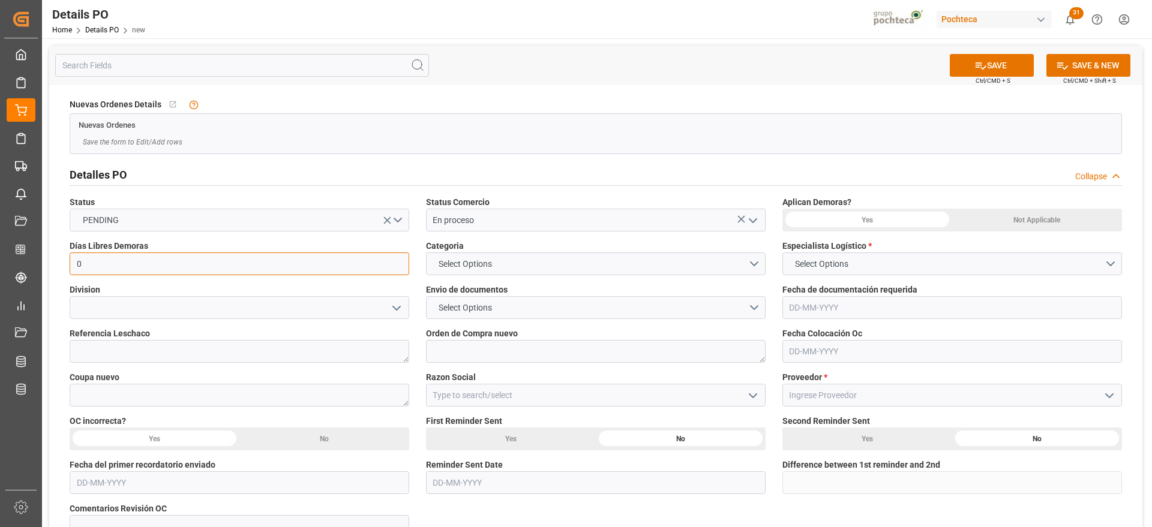
click at [227, 265] on input "0" at bounding box center [240, 264] width 340 height 23
type input "21"
click at [668, 265] on button "Select Options" at bounding box center [596, 264] width 340 height 23
click at [661, 293] on div "EN TIEMPO" at bounding box center [595, 292] width 338 height 25
click at [944, 265] on button "Select Options" at bounding box center [952, 264] width 340 height 23
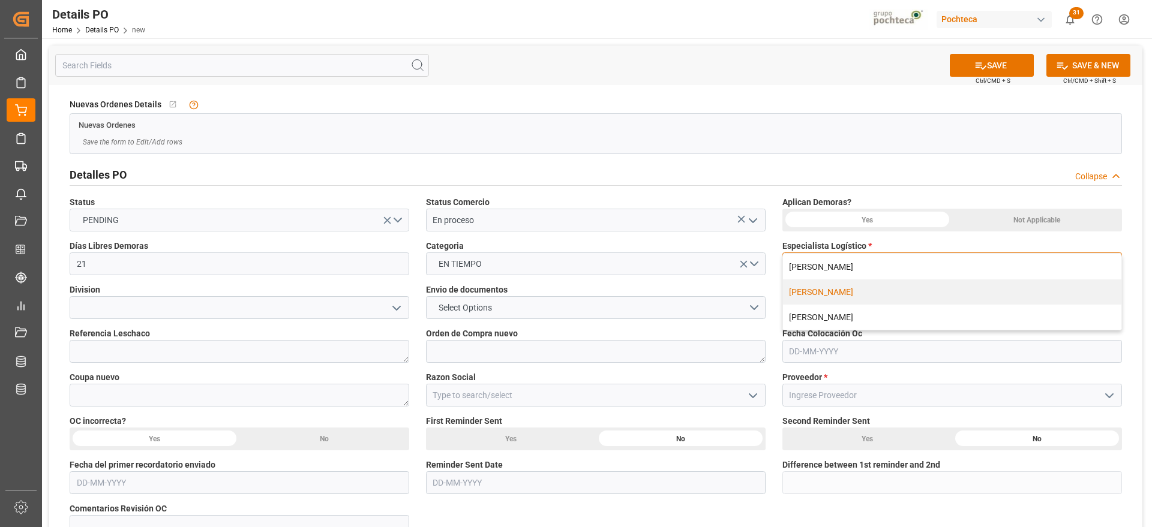
click at [876, 295] on div "PAOLA DÍAZ LÓPEZ" at bounding box center [952, 292] width 338 height 25
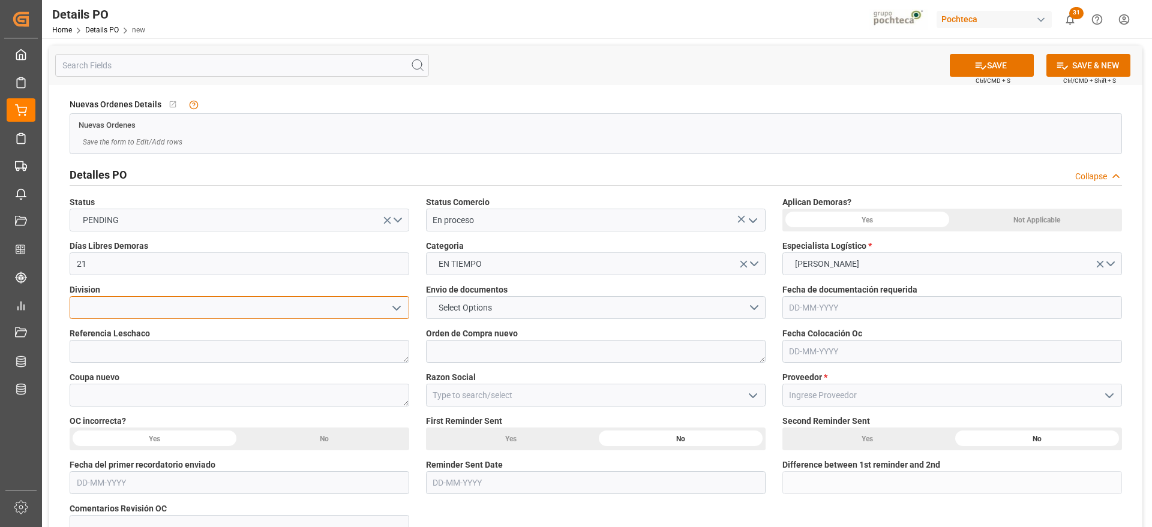
click at [267, 307] on input at bounding box center [240, 307] width 340 height 23
click at [390, 304] on icon "open menu" at bounding box center [396, 308] width 14 height 14
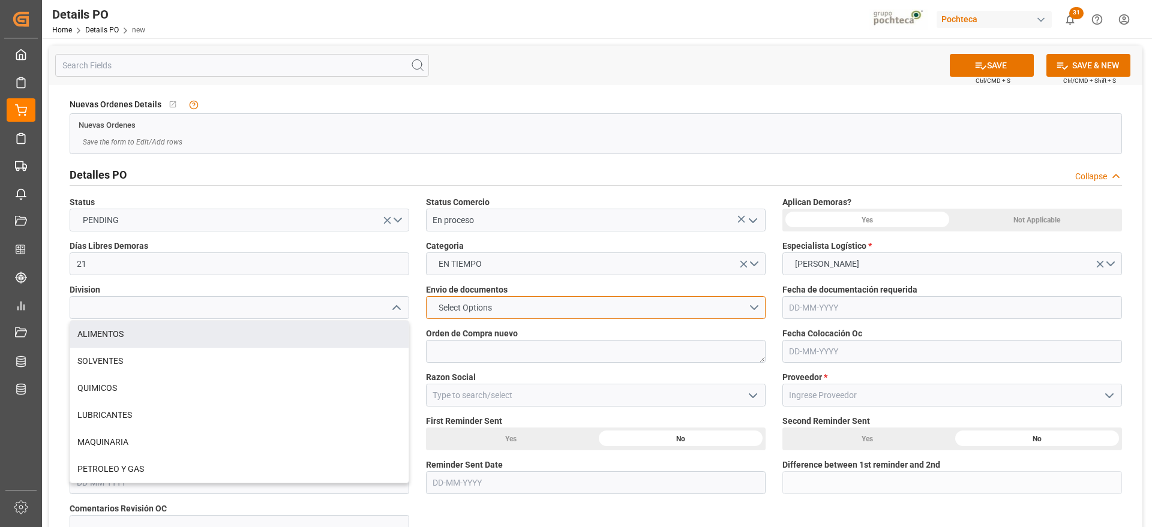
click at [626, 305] on button "Select Options" at bounding box center [596, 307] width 340 height 23
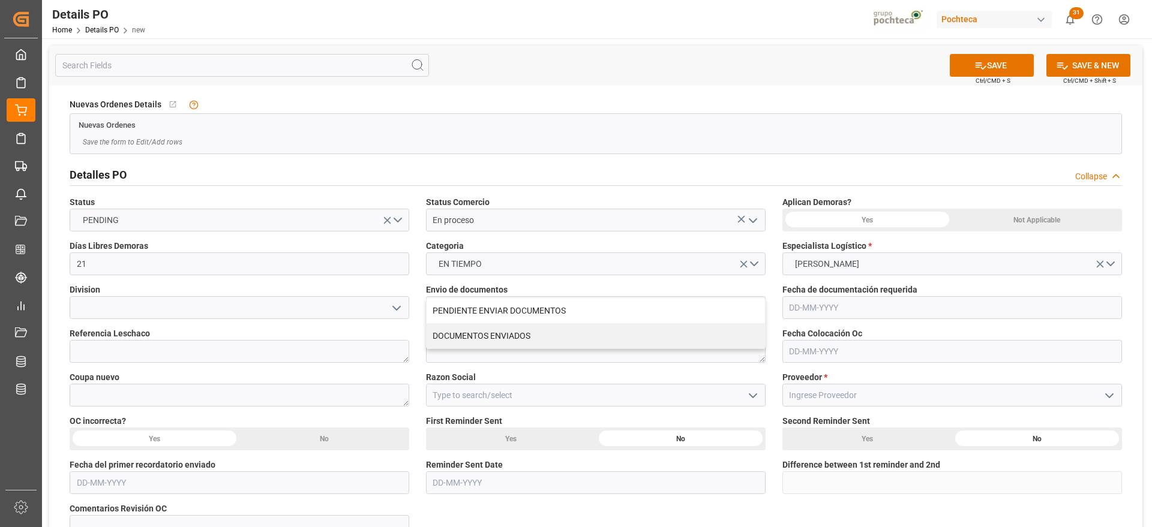
click at [909, 303] on input "text" at bounding box center [952, 307] width 340 height 23
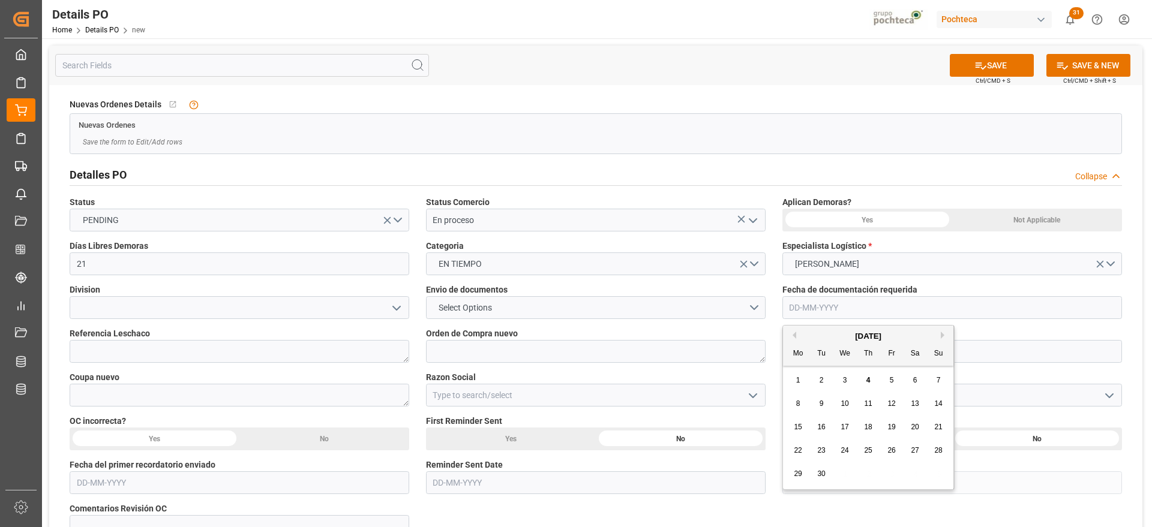
click at [857, 298] on input "text" at bounding box center [952, 307] width 340 height 23
click at [823, 379] on span "2" at bounding box center [821, 380] width 4 height 8
type input "02-09-2025"
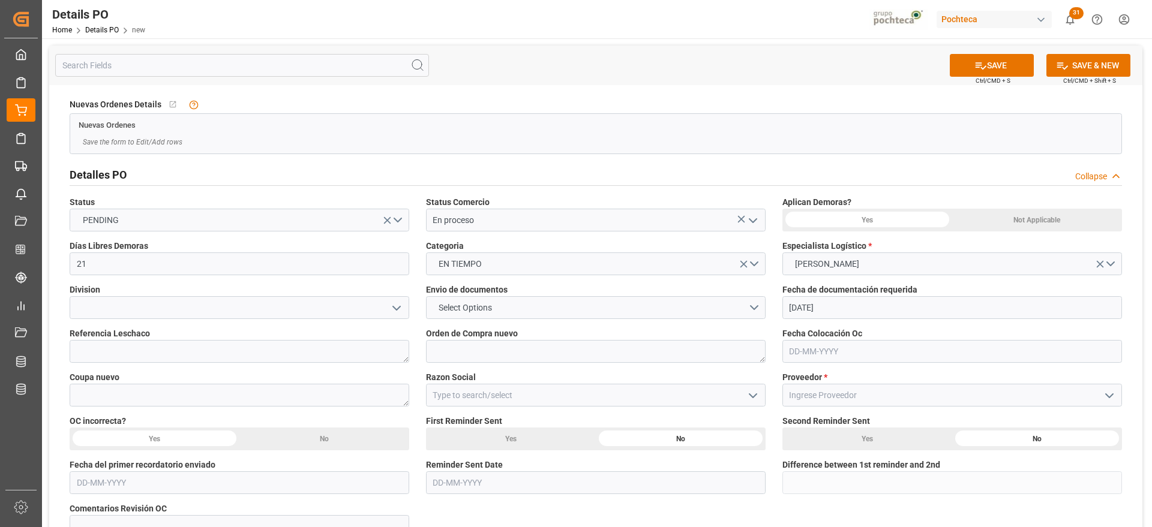
click at [830, 295] on span "Fecha de documentación requerida" at bounding box center [849, 290] width 135 height 13
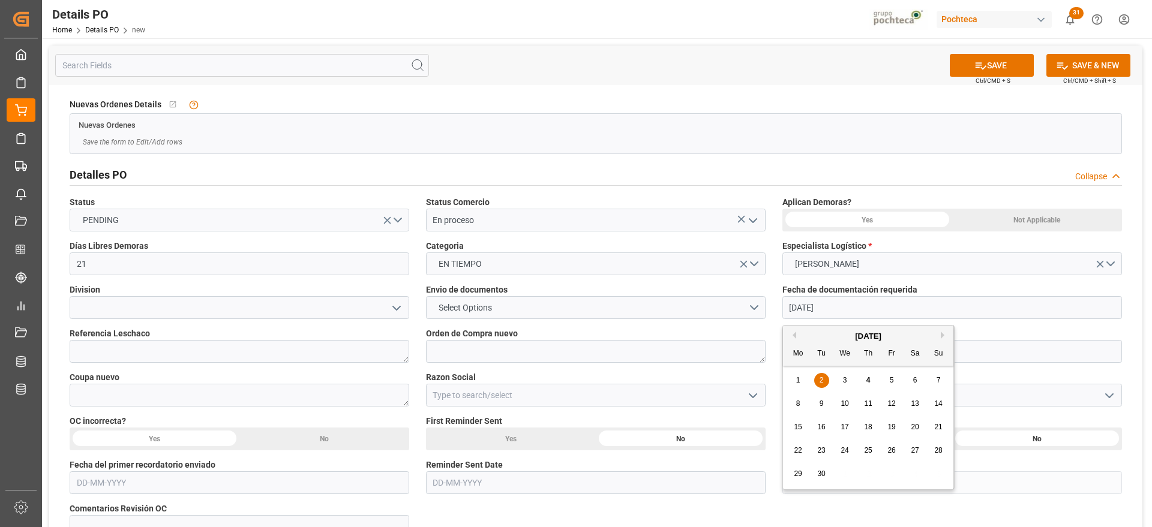
click at [845, 308] on input "02-09-2025" at bounding box center [952, 307] width 340 height 23
drag, startPoint x: 845, startPoint y: 308, endPoint x: 718, endPoint y: 292, distance: 127.6
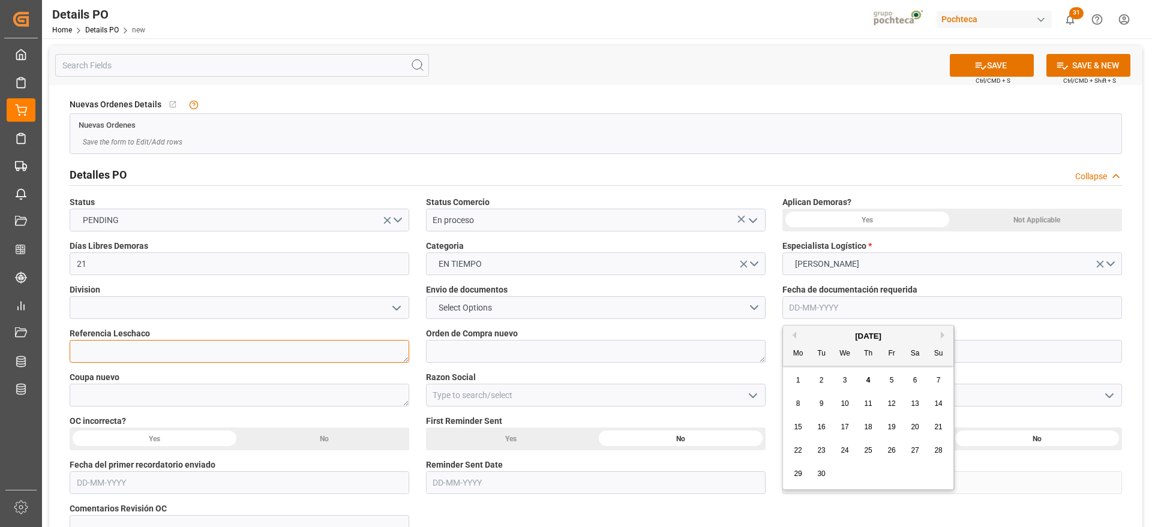
click at [257, 353] on textarea at bounding box center [240, 351] width 340 height 23
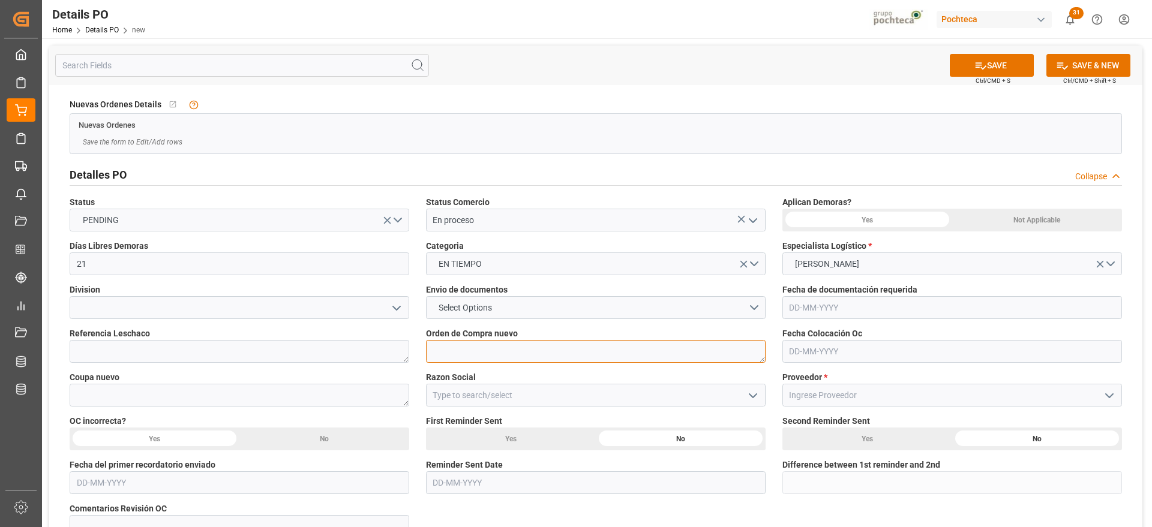
click at [459, 358] on textarea at bounding box center [596, 351] width 340 height 23
paste textarea "5000305371"
type textarea "5000305371"
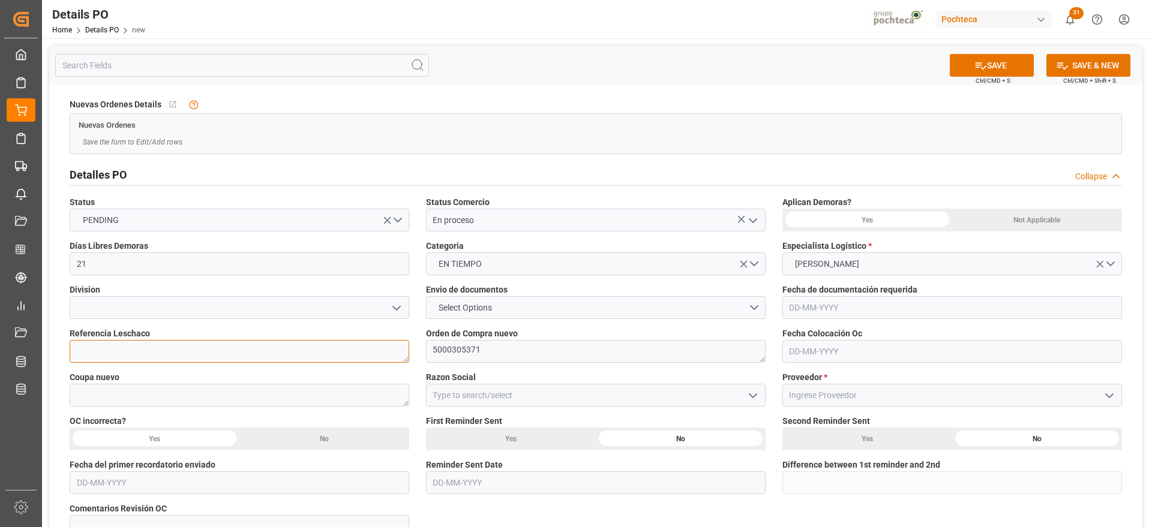
click at [334, 356] on textarea at bounding box center [240, 351] width 340 height 23
click at [290, 350] on textarea at bounding box center [240, 351] width 340 height 23
paste textarea "250906900432"
type textarea "250906900432"
click at [871, 359] on input "text" at bounding box center [952, 351] width 340 height 23
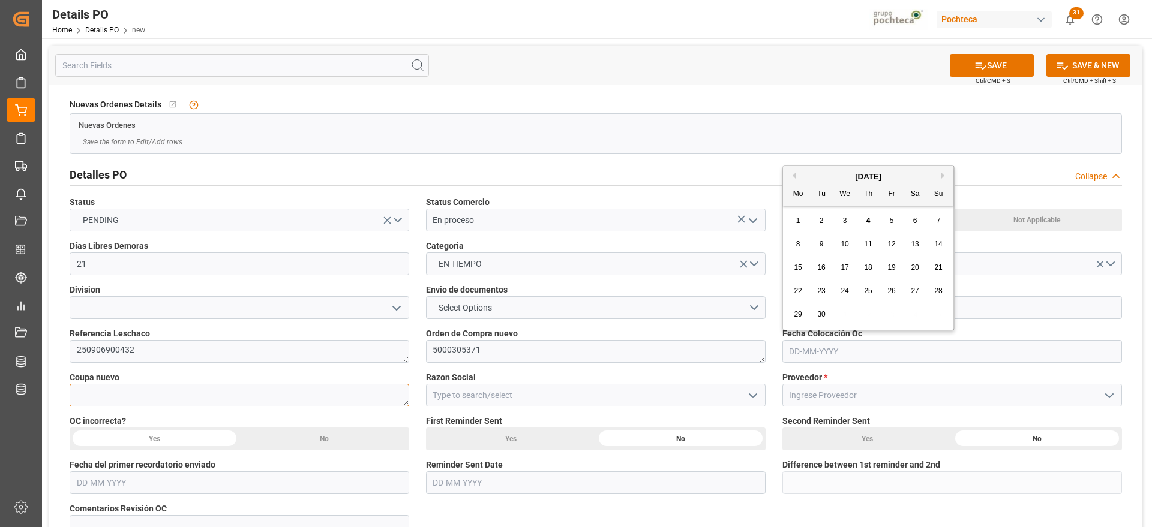
click at [269, 398] on textarea at bounding box center [240, 395] width 340 height 23
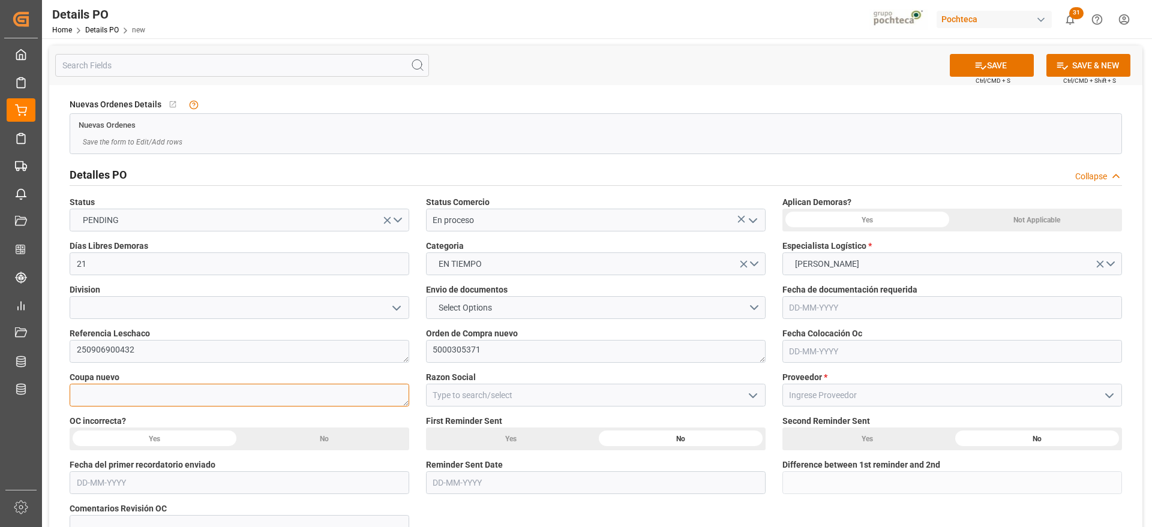
paste textarea "190370-1"
type textarea "190370-1"
click at [749, 394] on icon "open menu" at bounding box center [753, 396] width 14 height 14
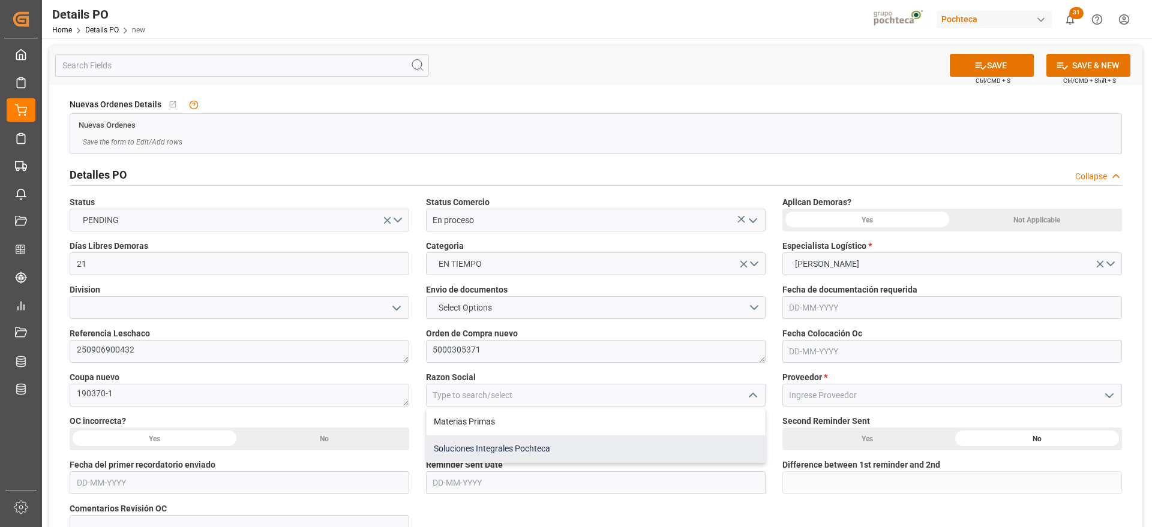
click at [644, 450] on div "Soluciones Integrales Pochteca" at bounding box center [595, 448] width 338 height 27
type input "Soluciones Integrales Pochteca"
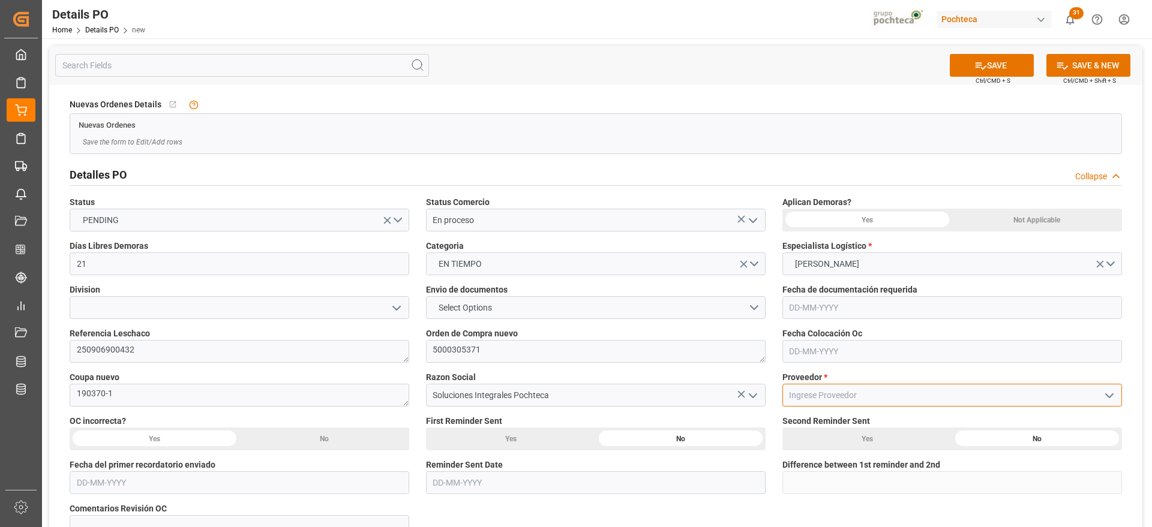
click at [897, 395] on input at bounding box center [952, 395] width 340 height 23
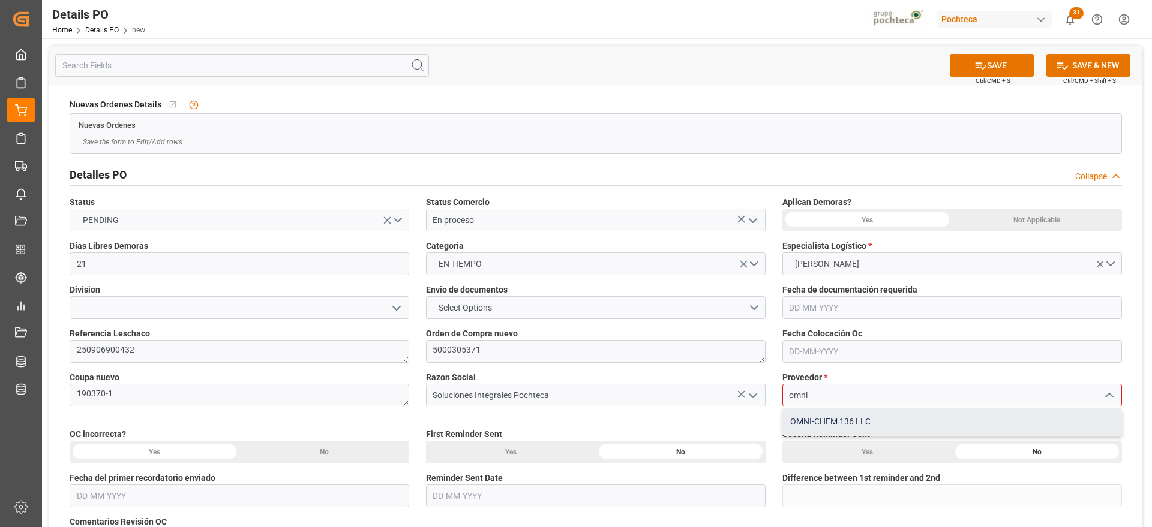
click at [904, 418] on div "OMNI-CHEM 136 LLC" at bounding box center [952, 422] width 338 height 27
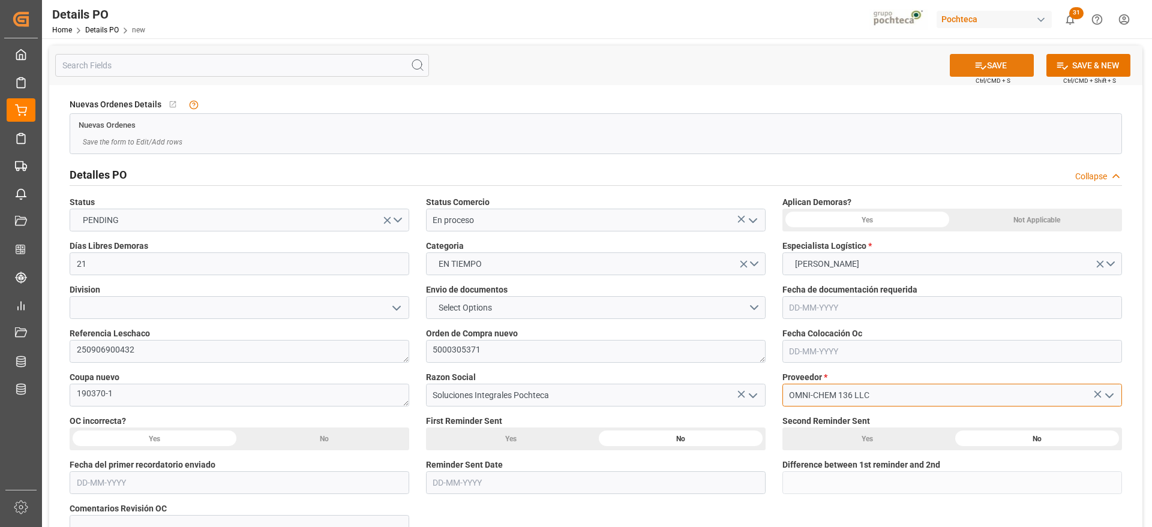
type input "OMNI-CHEM 136 LLC"
click at [995, 62] on button "SAVE" at bounding box center [992, 65] width 84 height 23
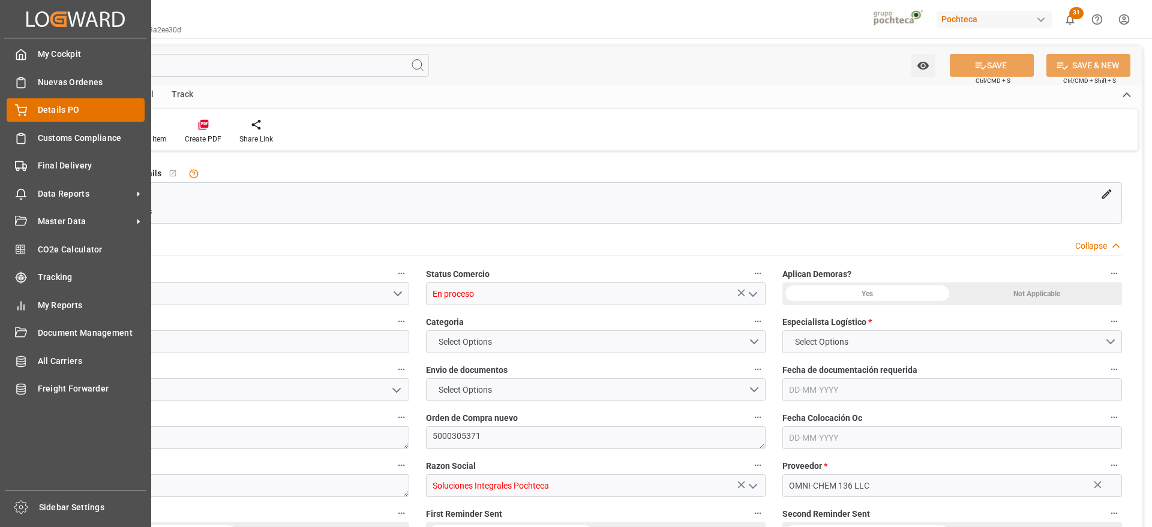
type input "21"
click at [25, 106] on icon at bounding box center [21, 110] width 12 height 12
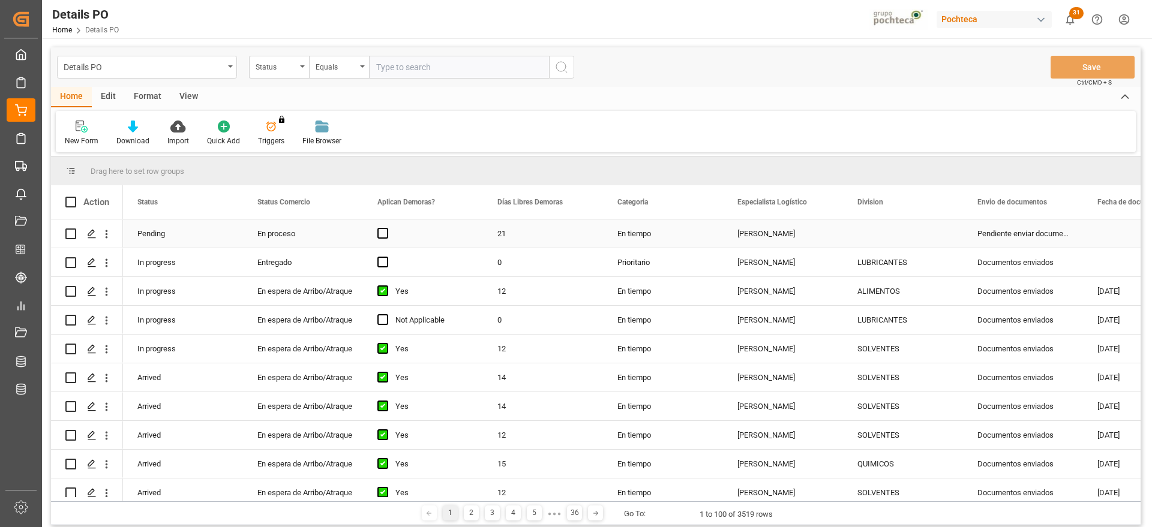
click at [263, 236] on div "En proceso" at bounding box center [302, 234] width 91 height 28
click at [386, 233] on span "Press SPACE to select this row." at bounding box center [382, 233] width 11 height 11
click at [386, 228] on input "Press SPACE to select this row." at bounding box center [386, 228] width 0 height 0
click at [648, 233] on div "En tiempo" at bounding box center [663, 234] width 120 height 28
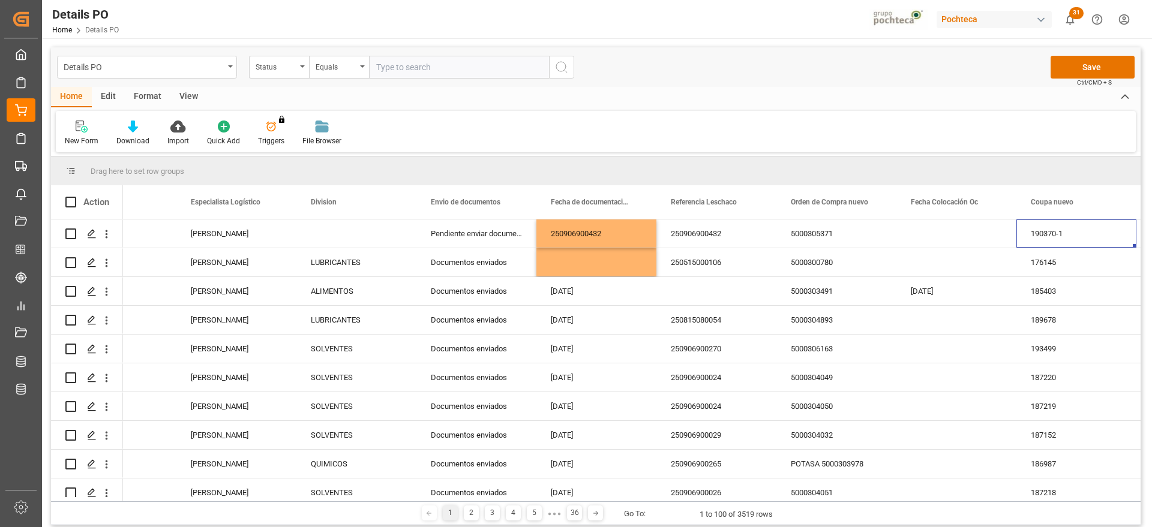
scroll to position [0, 666]
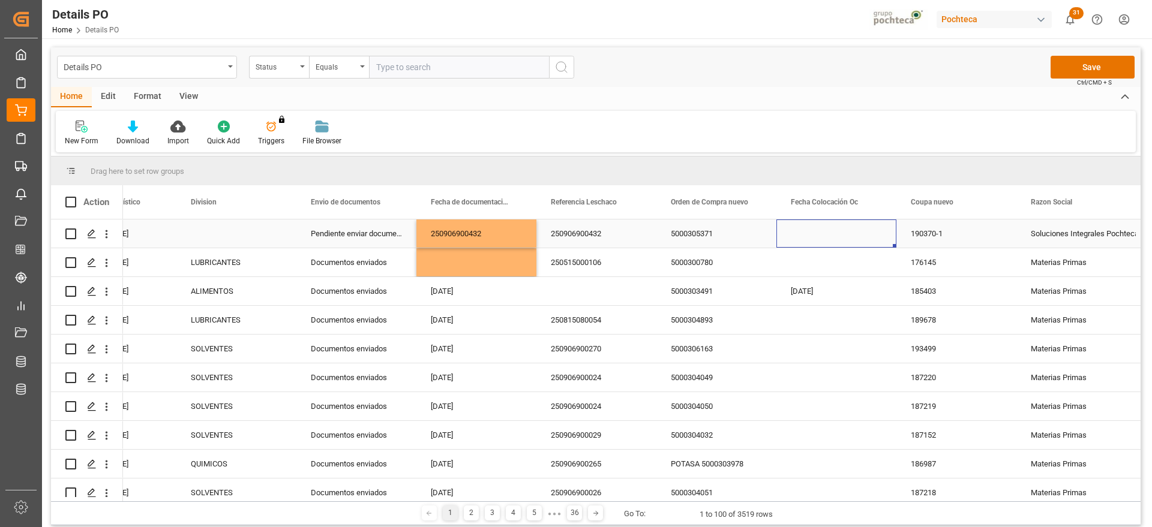
click at [974, 236] on div "190370-1" at bounding box center [956, 234] width 120 height 28
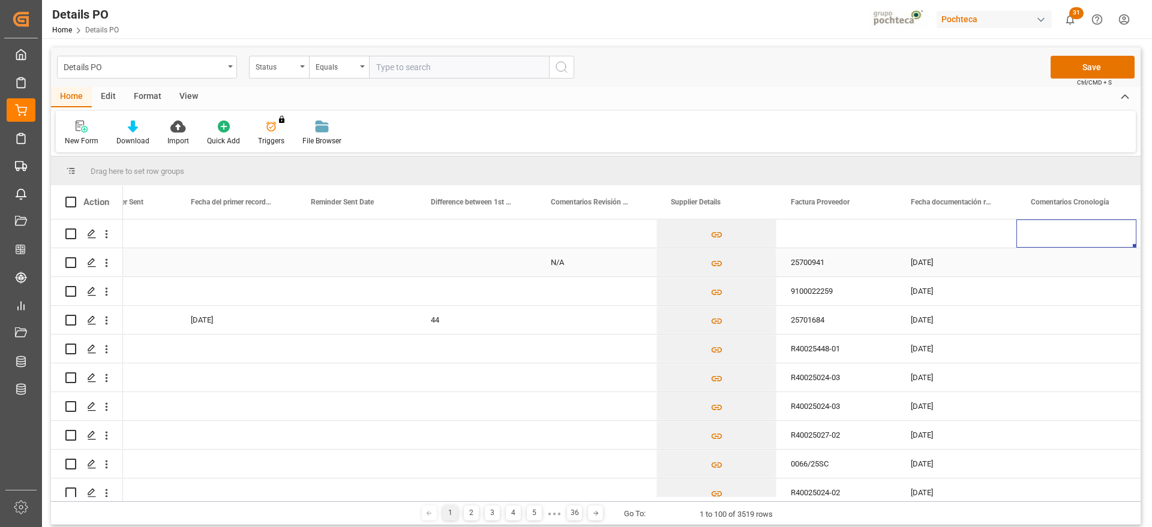
scroll to position [0, 0]
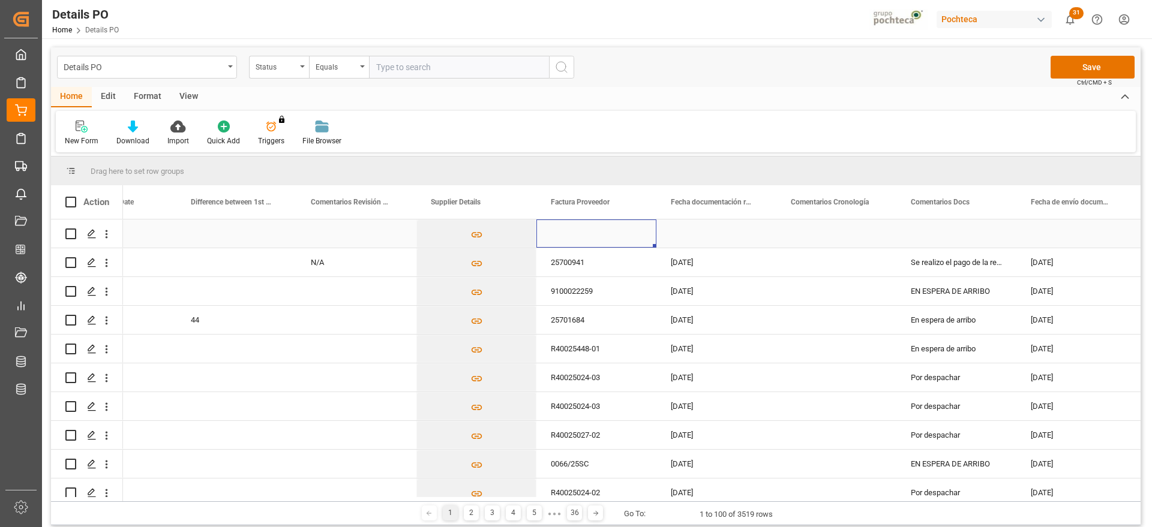
click at [591, 232] on div "Press SPACE to select this row." at bounding box center [596, 234] width 120 height 28
click at [581, 238] on div "Press SPACE to select this row." at bounding box center [596, 234] width 120 height 28
click at [581, 232] on div "Press SPACE to select this row." at bounding box center [596, 234] width 120 height 28
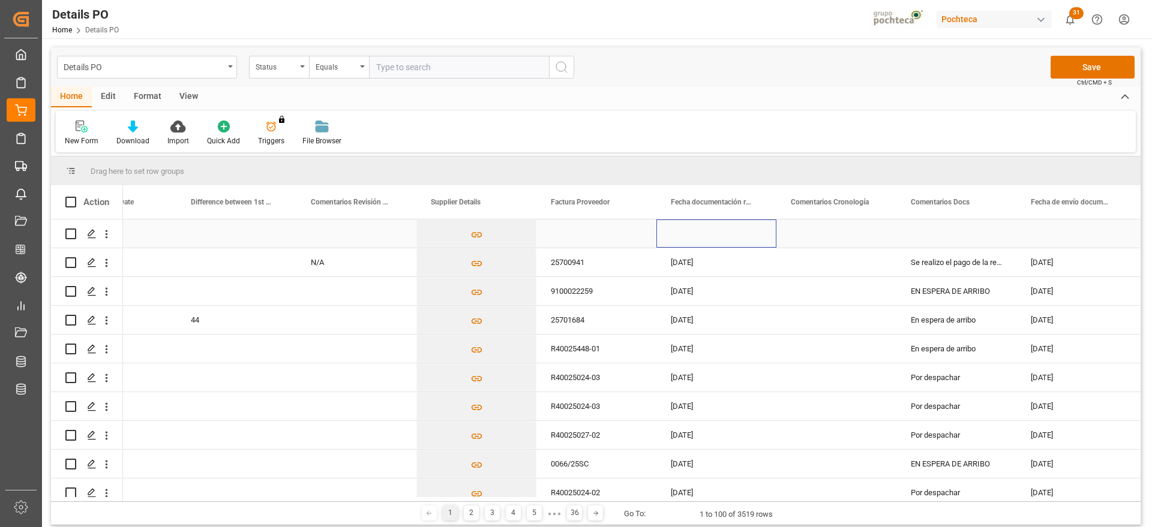
drag, startPoint x: 710, startPoint y: 234, endPoint x: 575, endPoint y: 235, distance: 134.4
click at [710, 234] on div "Press SPACE to select this row." at bounding box center [716, 234] width 120 height 28
click at [575, 235] on div "Press SPACE to select this row." at bounding box center [596, 234] width 120 height 28
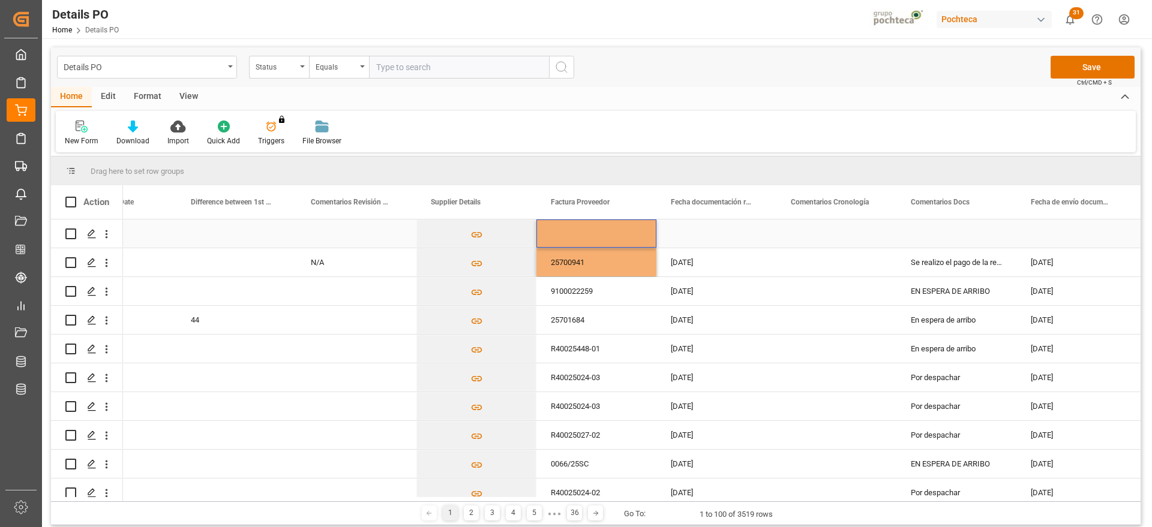
click at [596, 236] on div "Press SPACE to select this row." at bounding box center [596, 234] width 120 height 28
click at [581, 235] on input "Press SPACE to select this row." at bounding box center [596, 240] width 101 height 23
type input "28030"
click at [693, 238] on div "Press SPACE to select this row." at bounding box center [716, 234] width 120 height 28
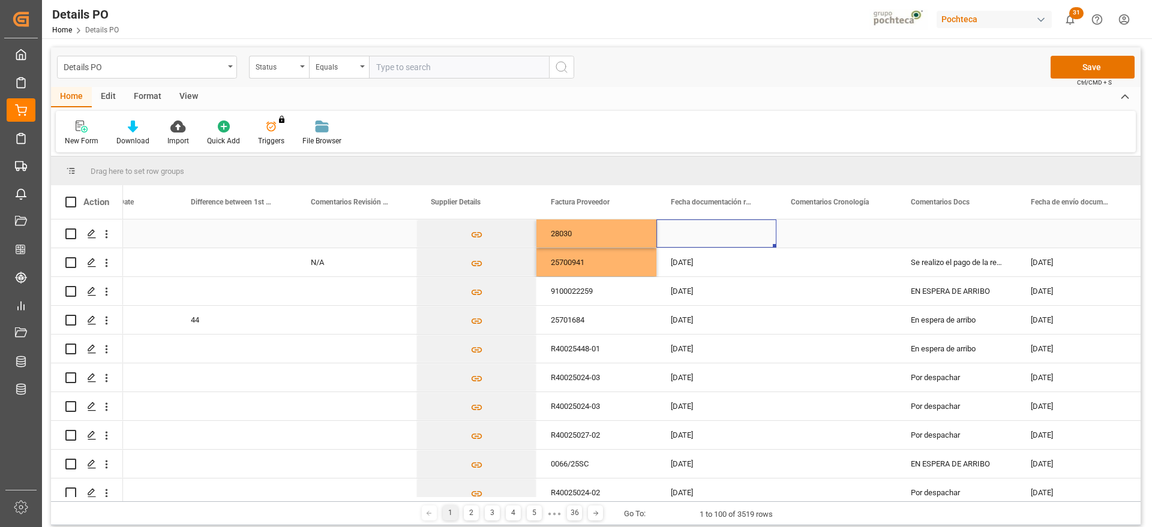
click at [700, 239] on div "Press SPACE to select this row." at bounding box center [716, 234] width 120 height 28
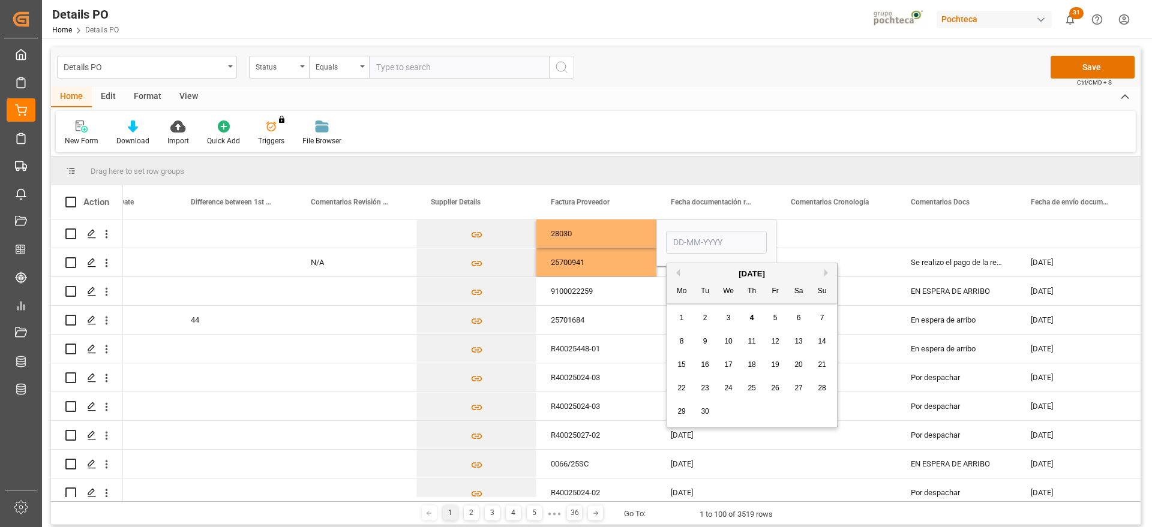
click at [679, 272] on button "Previous Month" at bounding box center [675, 272] width 7 height 7
click at [683, 344] on span "4" at bounding box center [682, 341] width 4 height 8
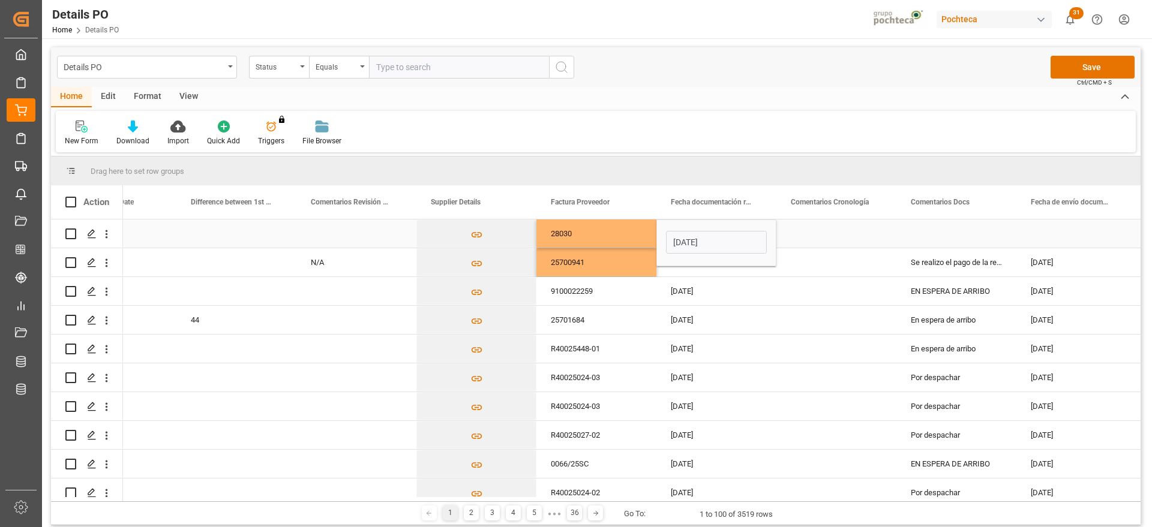
click at [726, 246] on input "04-08-2025" at bounding box center [716, 242] width 101 height 23
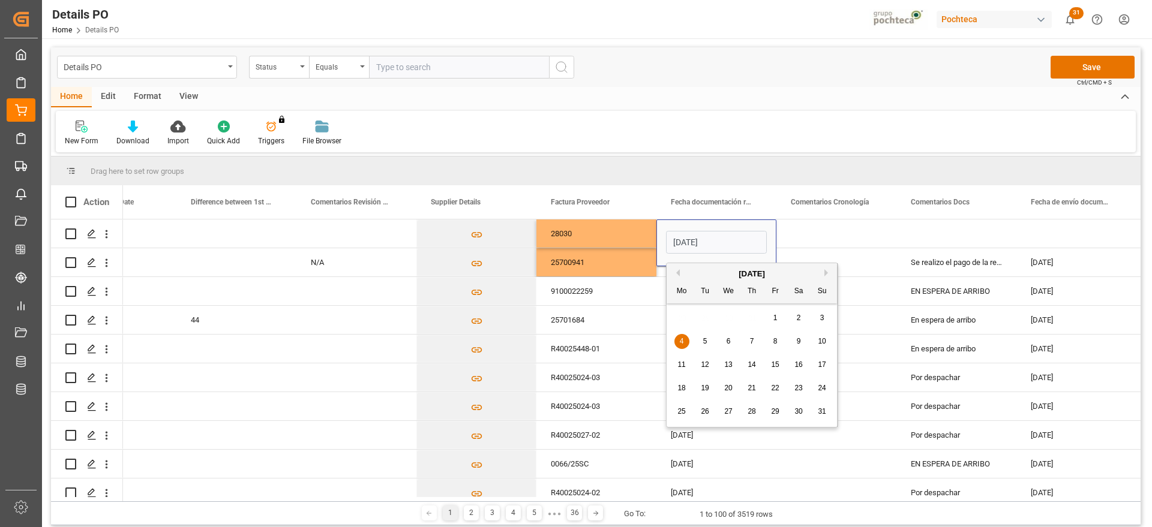
click at [708, 410] on span "26" at bounding box center [705, 411] width 8 height 8
type input "[DATE]"
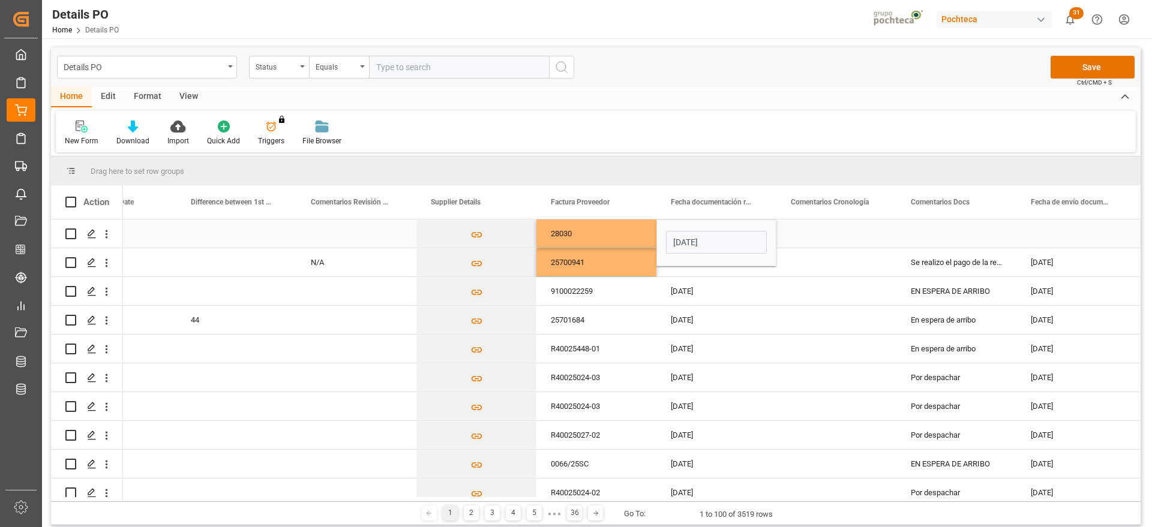
click at [855, 239] on div "Press SPACE to select this row." at bounding box center [836, 234] width 120 height 28
click at [951, 239] on div "Press SPACE to select this row." at bounding box center [956, 234] width 120 height 28
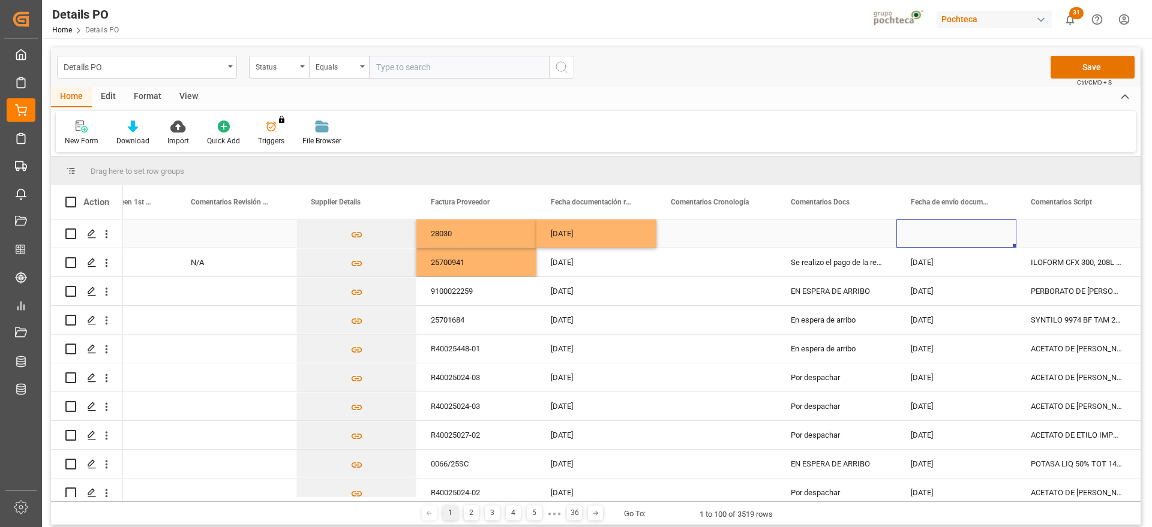
click at [578, 233] on div "[DATE]" at bounding box center [596, 234] width 120 height 28
click at [957, 233] on div "Press SPACE to select this row." at bounding box center [956, 234] width 120 height 28
click at [1067, 234] on div "Press SPACE to select this row." at bounding box center [1076, 234] width 120 height 28
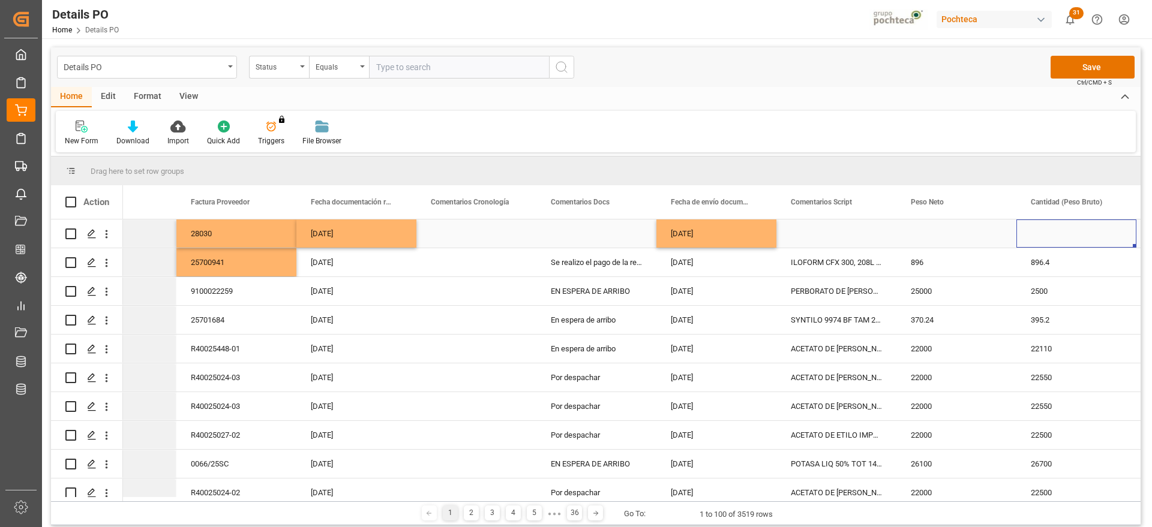
scroll to position [0, 2826]
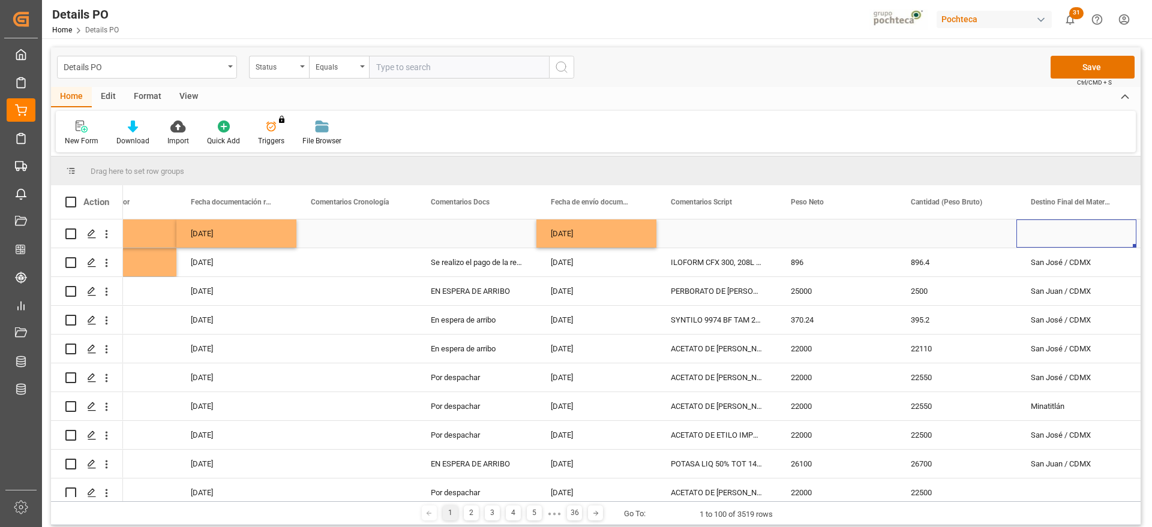
click at [720, 228] on div "Press SPACE to select this row." at bounding box center [716, 234] width 120 height 28
type input "s"
type input "SIP"
click at [825, 236] on div "Press SPACE to select this row." at bounding box center [836, 234] width 120 height 28
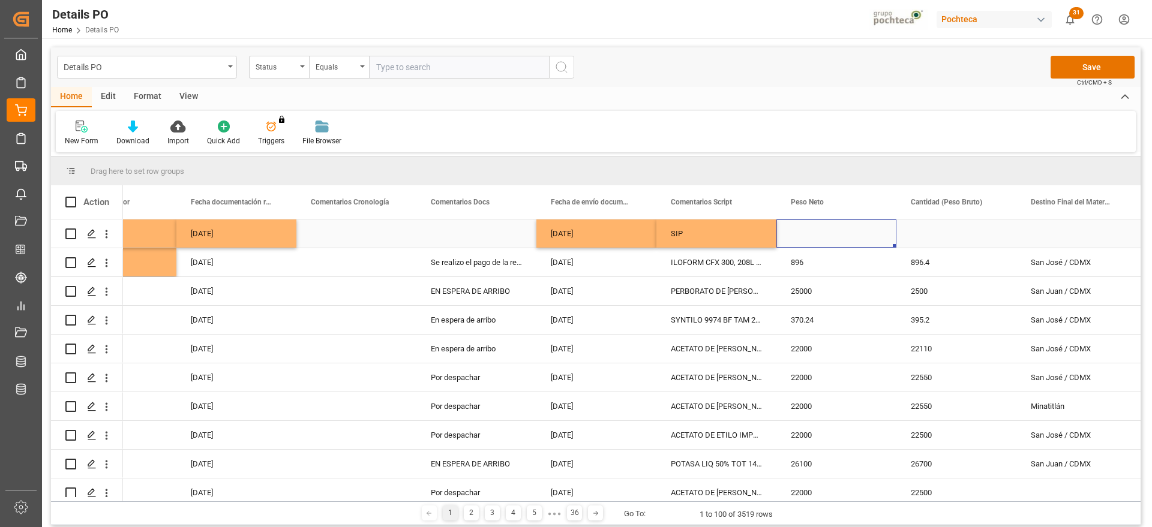
click at [602, 233] on div "[DATE]" at bounding box center [596, 234] width 120 height 28
click at [812, 234] on div "Press SPACE to select this row." at bounding box center [836, 234] width 120 height 28
click at [947, 239] on div "Press SPACE to select this row." at bounding box center [956, 234] width 120 height 28
click at [947, 239] on input "Press SPACE to select this row." at bounding box center [956, 240] width 101 height 23
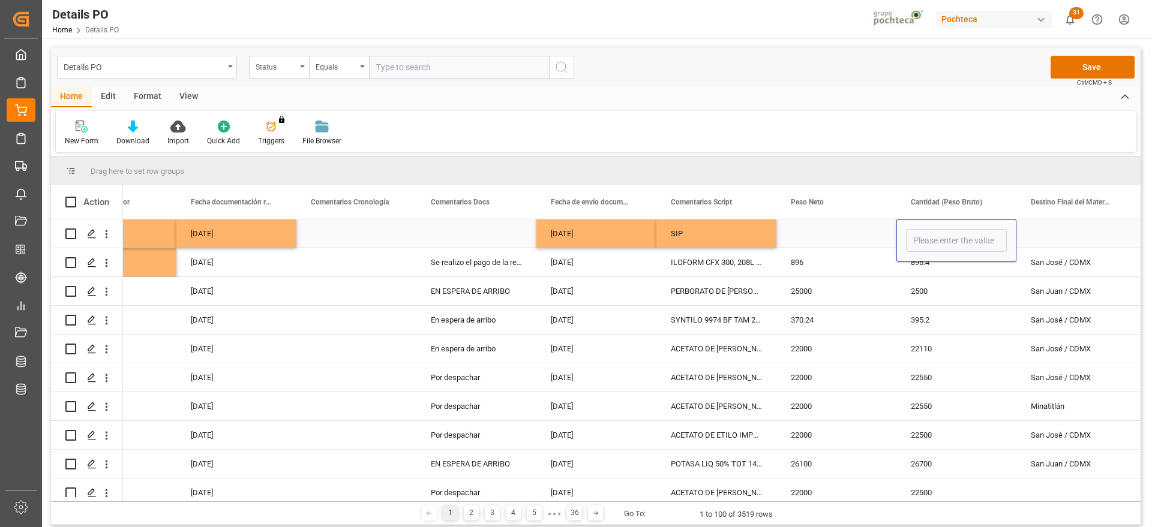
click at [938, 242] on input "Press SPACE to select this row." at bounding box center [956, 240] width 101 height 23
type input "19141"
click at [818, 235] on div "Press SPACE to select this row." at bounding box center [836, 234] width 120 height 28
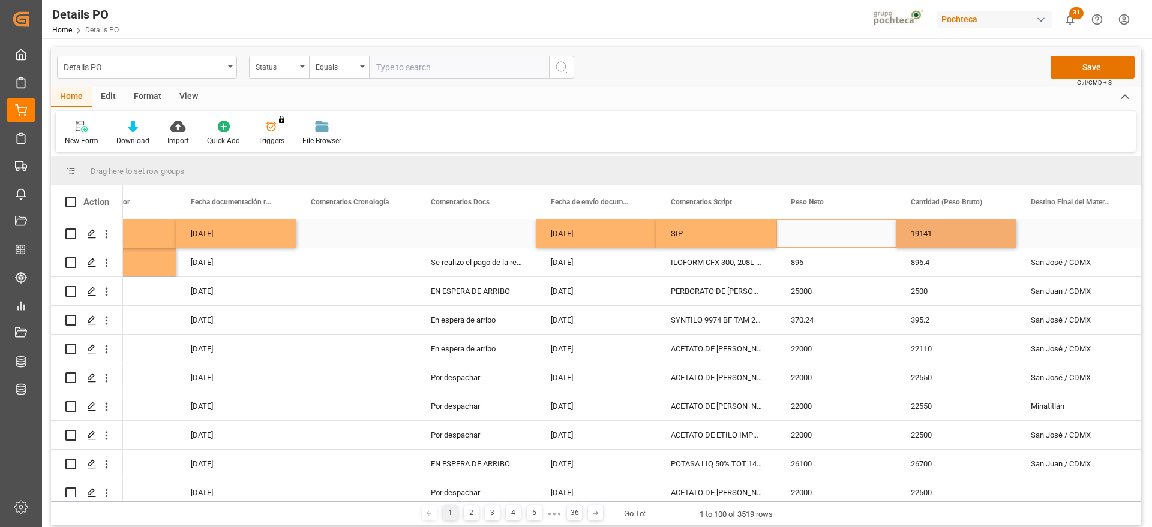
click at [818, 235] on div "Press SPACE to select this row." at bounding box center [836, 234] width 120 height 28
click at [818, 235] on input "Press SPACE to select this row." at bounding box center [836, 240] width 101 height 23
type input "19000"
click at [1067, 237] on div "Press SPACE to select this row." at bounding box center [1076, 234] width 120 height 28
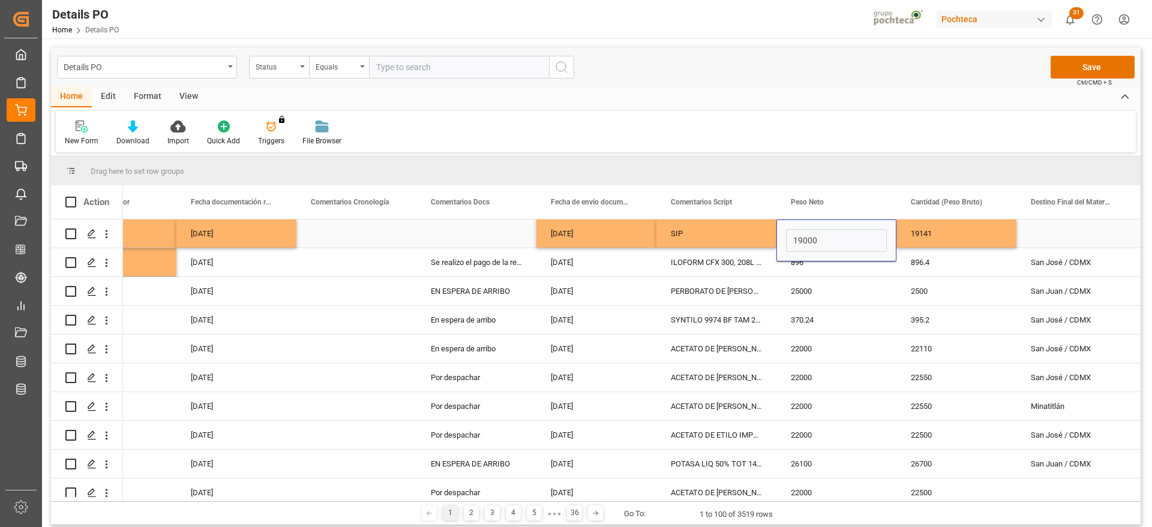
click at [1067, 237] on div "Press SPACE to select this row." at bounding box center [1076, 234] width 120 height 28
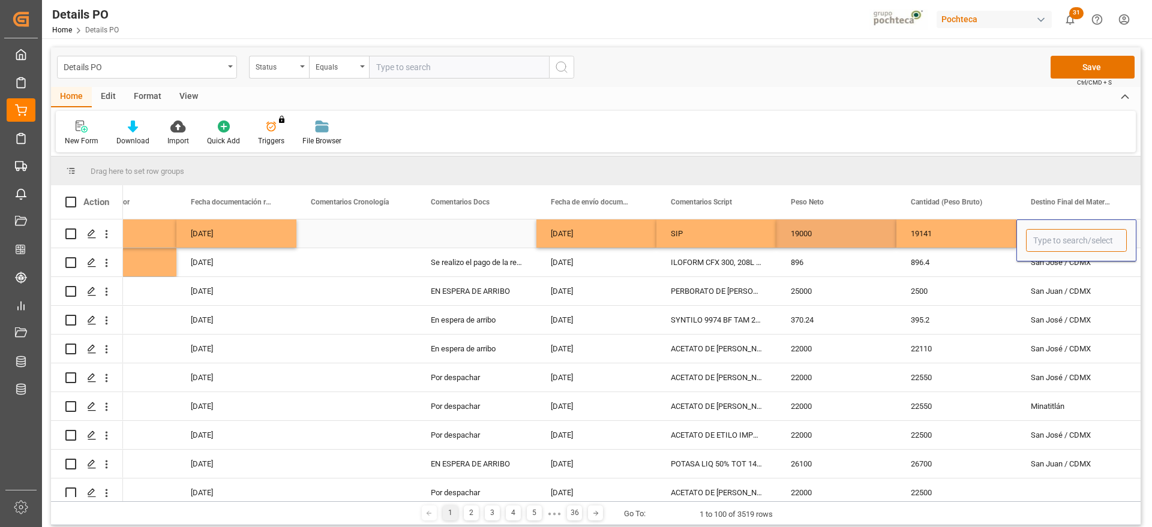
click at [1062, 234] on input "Press SPACE to select this row." at bounding box center [1076, 240] width 101 height 23
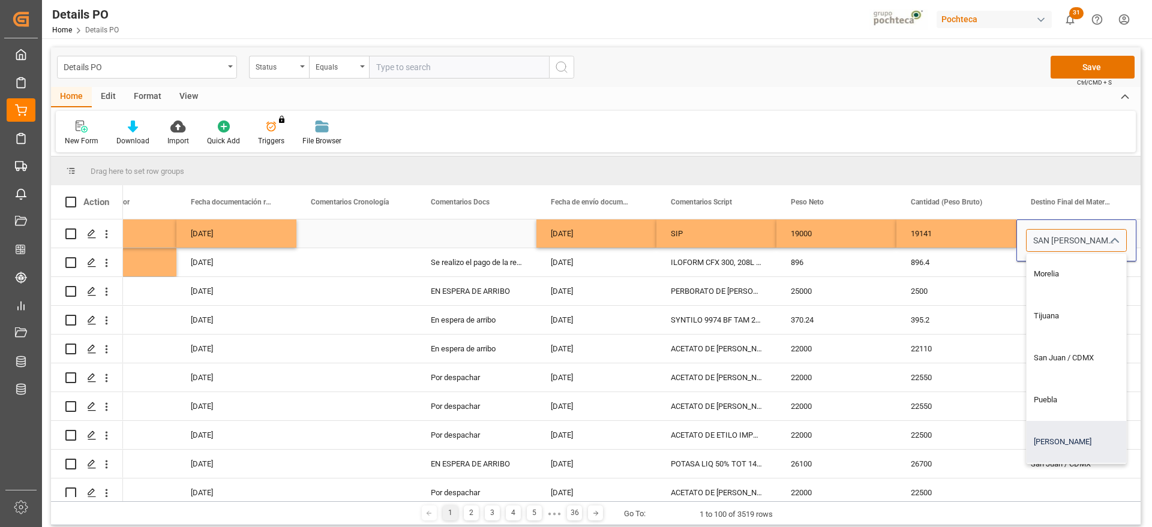
scroll to position [825, 0]
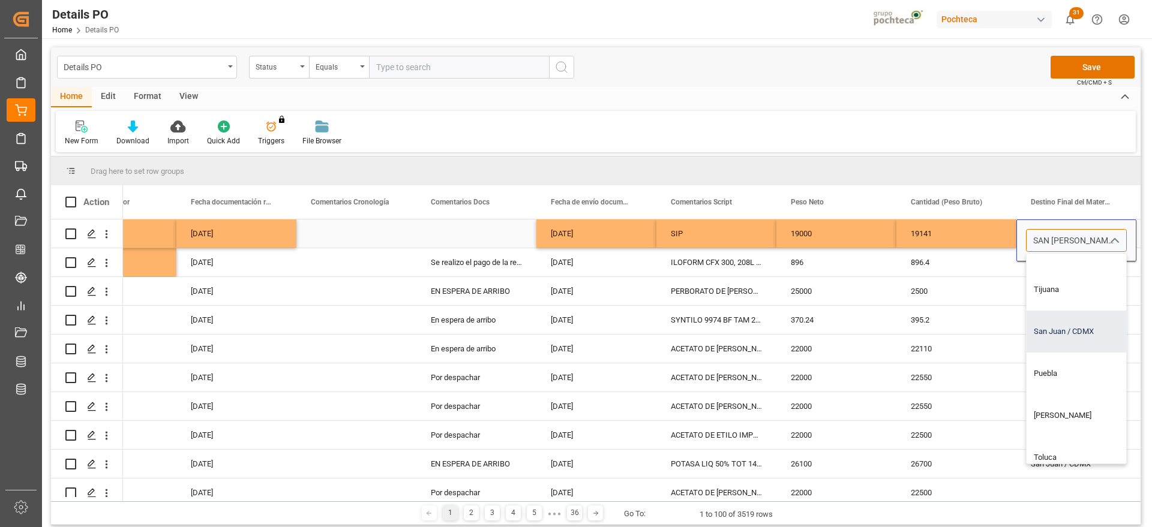
click at [1069, 312] on div "San Juan / CDMX" at bounding box center [1098, 332] width 145 height 42
type input "San Juan / CDMX"
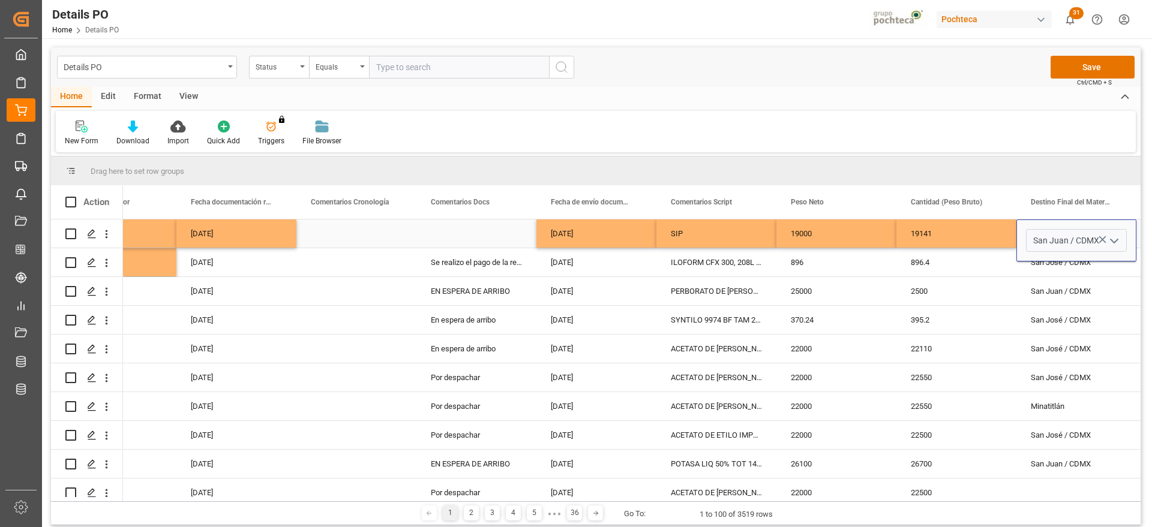
click at [990, 239] on div "19141" at bounding box center [956, 234] width 120 height 28
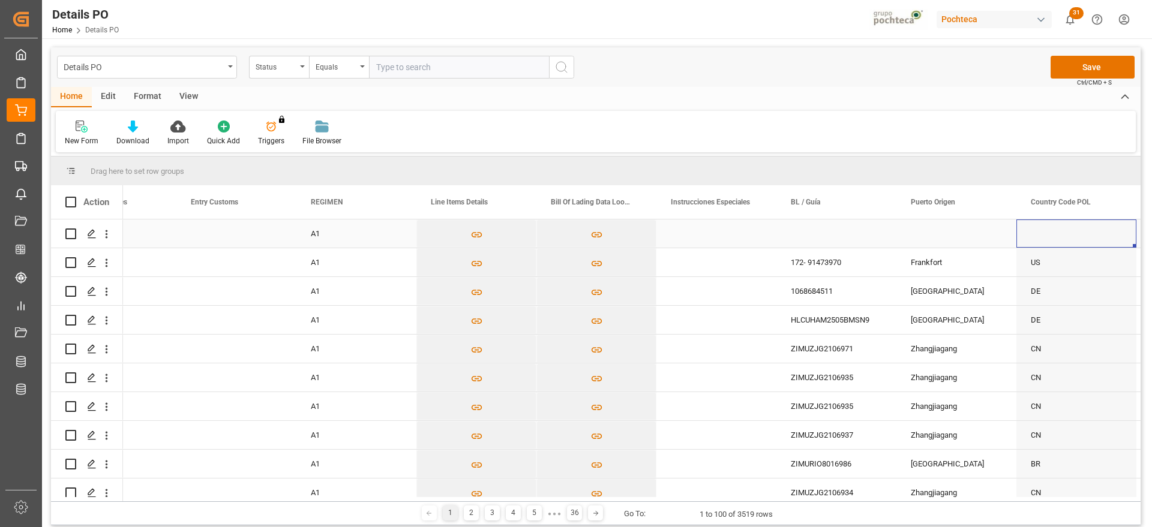
scroll to position [0, 4506]
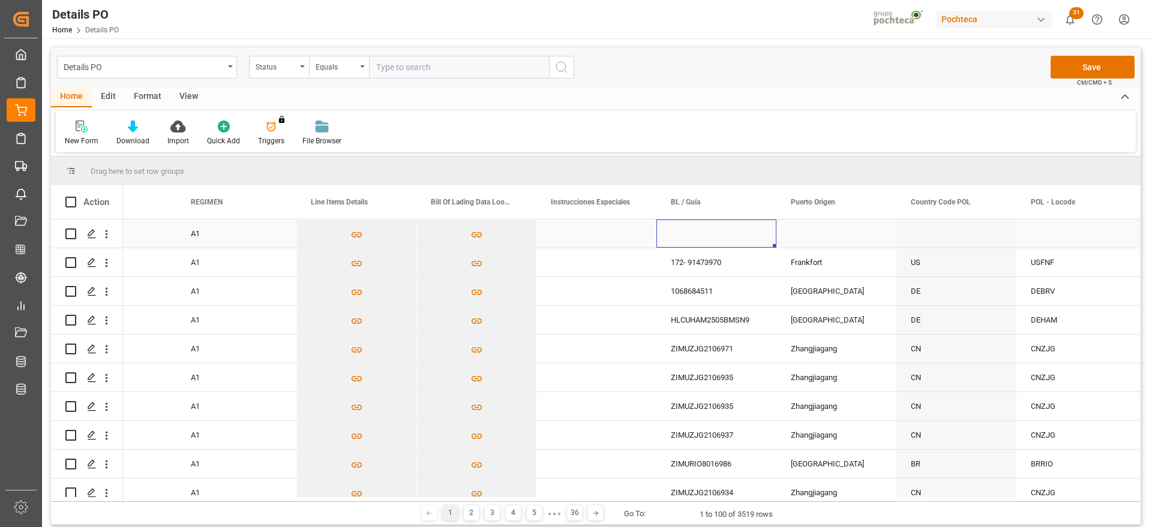
click at [750, 230] on div "Press SPACE to select this row." at bounding box center [716, 234] width 120 height 28
click at [710, 236] on div "Press SPACE to select this row." at bounding box center [716, 234] width 120 height 28
click at [727, 245] on input "Press SPACE to select this row." at bounding box center [716, 240] width 101 height 23
paste input "ZIMUSHH31828555"
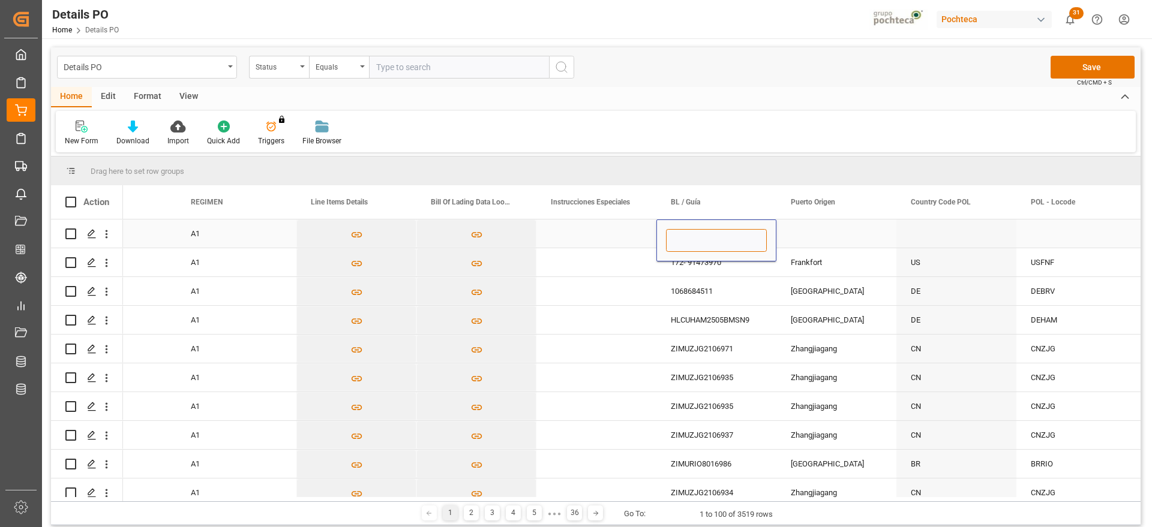
type input "ZIMUSHH31828555"
click at [810, 238] on div "Press SPACE to select this row." at bounding box center [836, 234] width 120 height 28
click at [816, 232] on div "Press SPACE to select this row." at bounding box center [836, 234] width 120 height 28
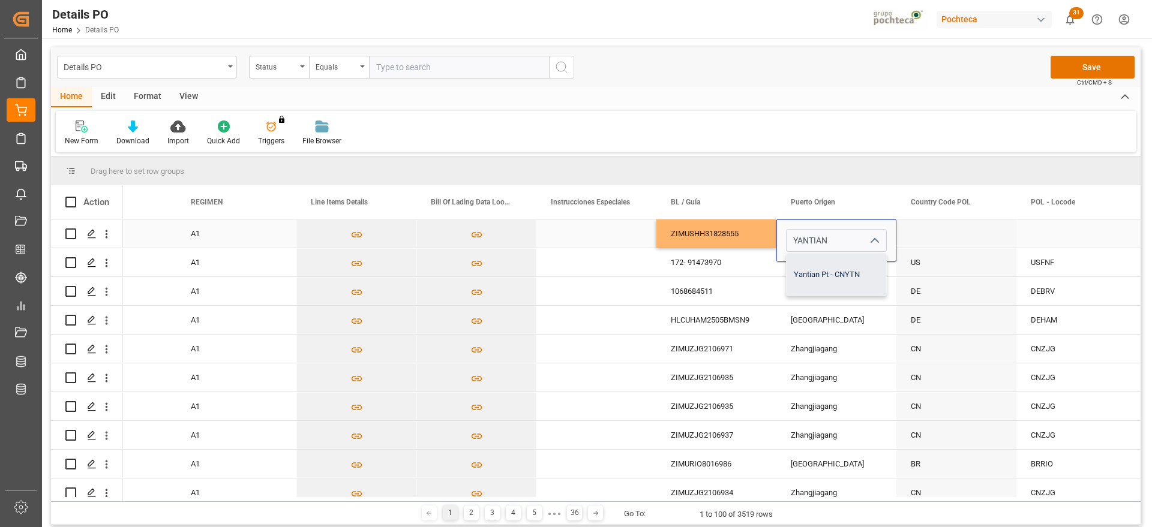
click at [854, 274] on div "Yantian Pt - CNYTN" at bounding box center [836, 275] width 100 height 42
type input "Yantian Pt - CNYTN"
click at [918, 239] on div "Press SPACE to select this row." at bounding box center [956, 234] width 120 height 28
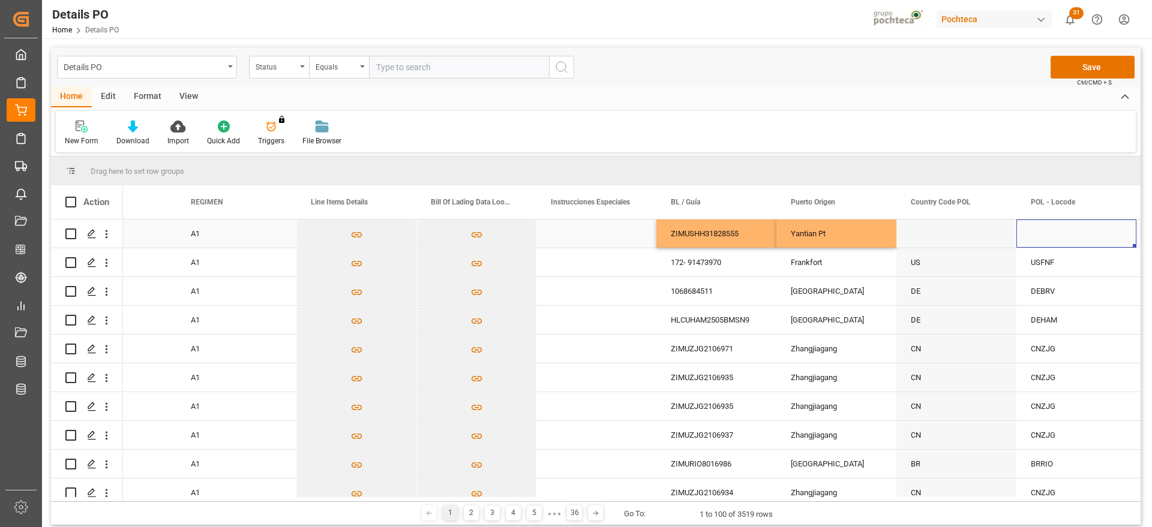
scroll to position [0, 4625]
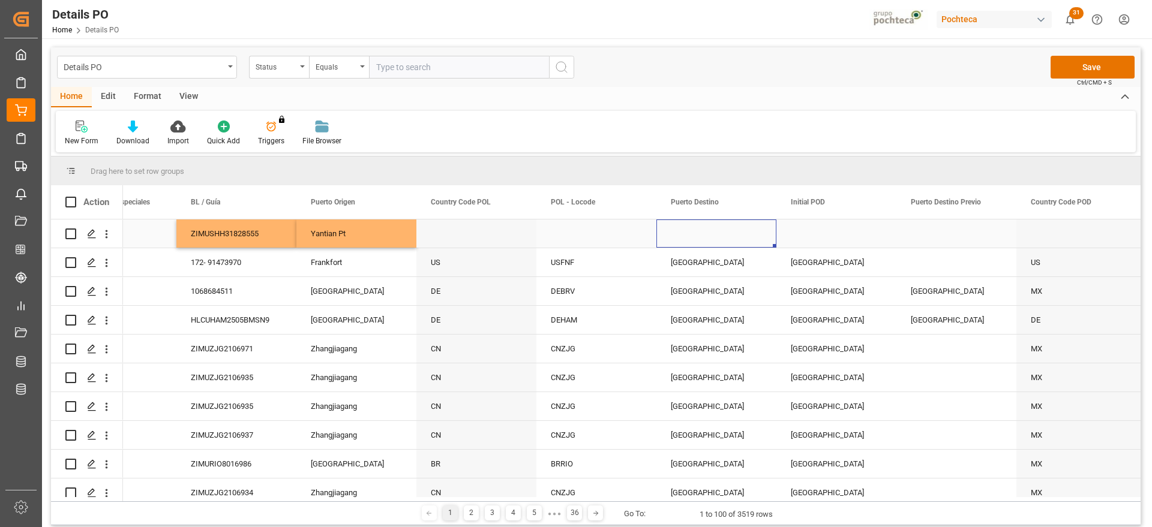
click at [695, 232] on div "Press SPACE to select this row." at bounding box center [716, 234] width 120 height 28
click at [825, 236] on div "Press SPACE to select this row." at bounding box center [836, 234] width 120 height 28
click at [920, 238] on div "Press SPACE to select this row." at bounding box center [956, 234] width 120 height 28
click at [949, 234] on div "Press SPACE to select this row." at bounding box center [956, 234] width 120 height 28
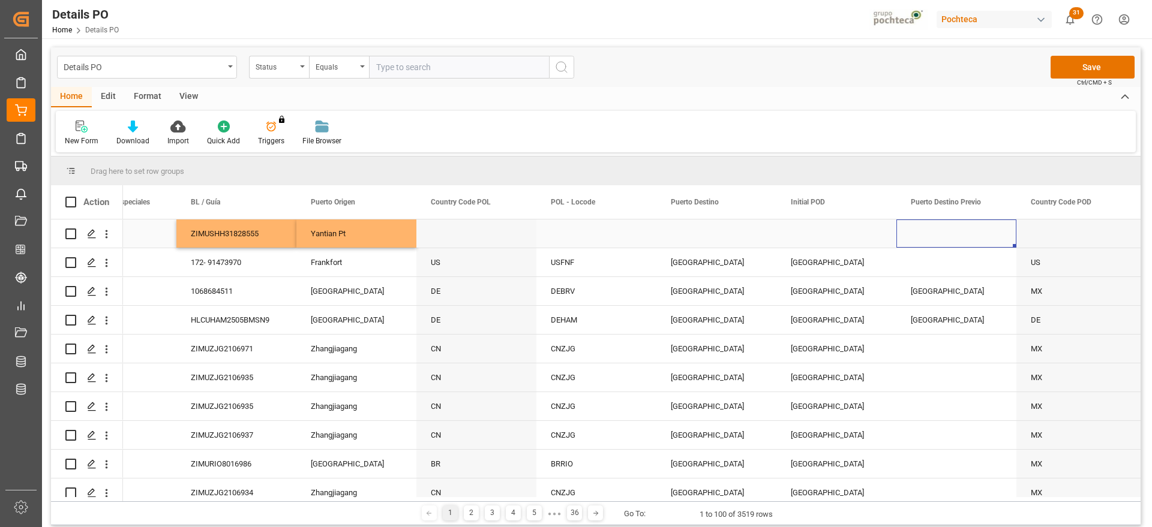
click at [949, 234] on div "Press SPACE to select this row." at bounding box center [956, 234] width 120 height 28
click at [788, 236] on div "Press SPACE to select this row." at bounding box center [836, 234] width 120 height 28
click at [684, 231] on div "Press SPACE to select this row." at bounding box center [716, 234] width 120 height 28
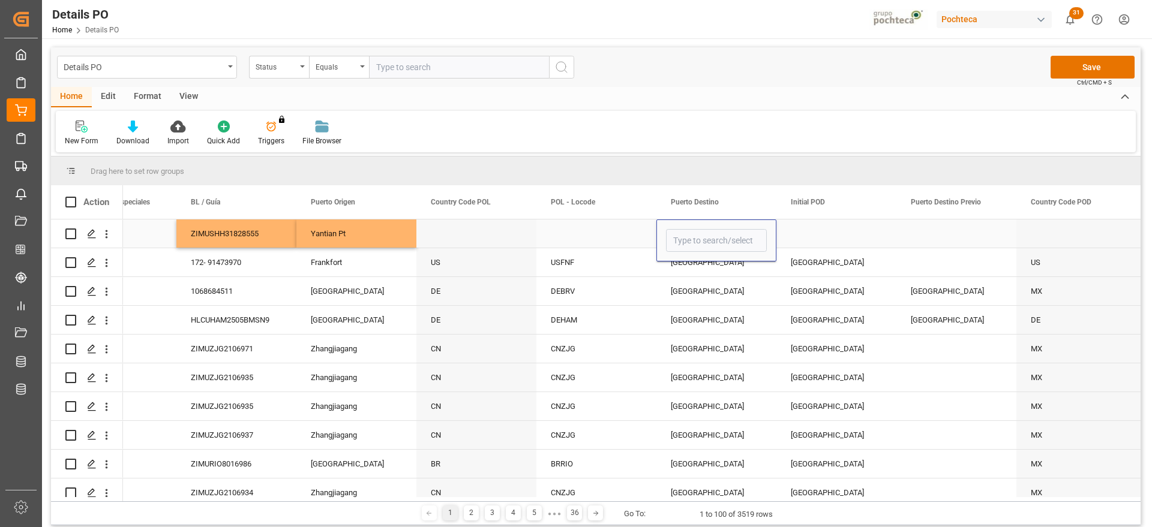
click at [683, 236] on input "Press SPACE to select this row." at bounding box center [716, 240] width 101 height 23
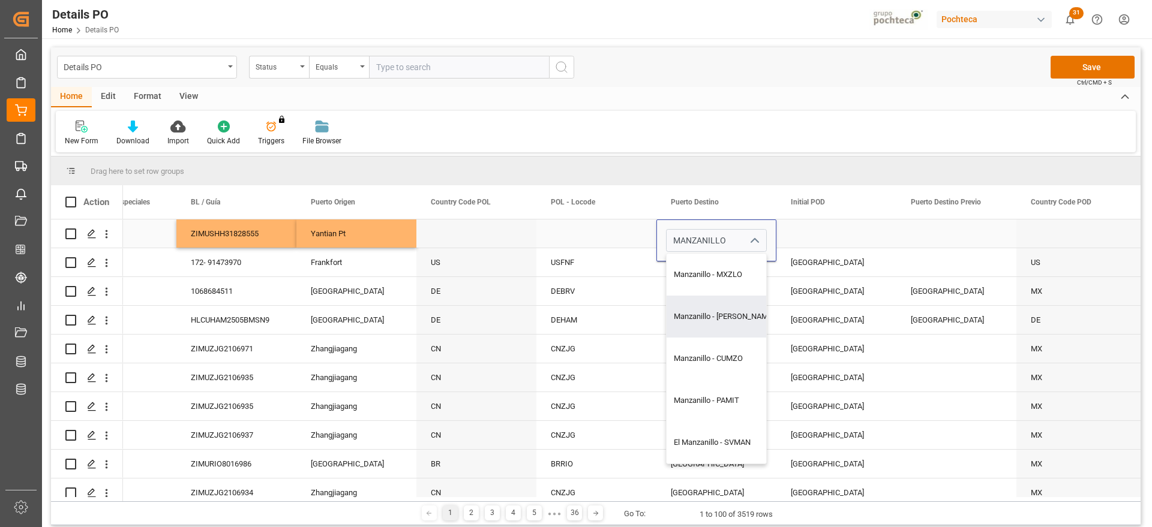
click at [717, 283] on div "Manzanillo - MXZLO" at bounding box center [723, 275] width 115 height 42
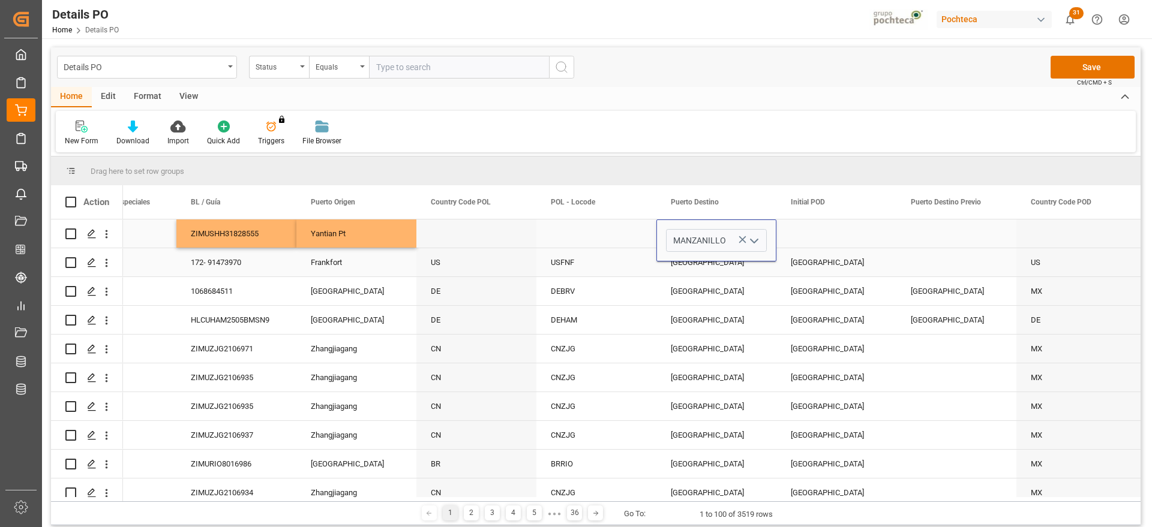
type input "Manzanillo - MXZLO"
click at [813, 242] on div "Press SPACE to select this row." at bounding box center [836, 234] width 120 height 28
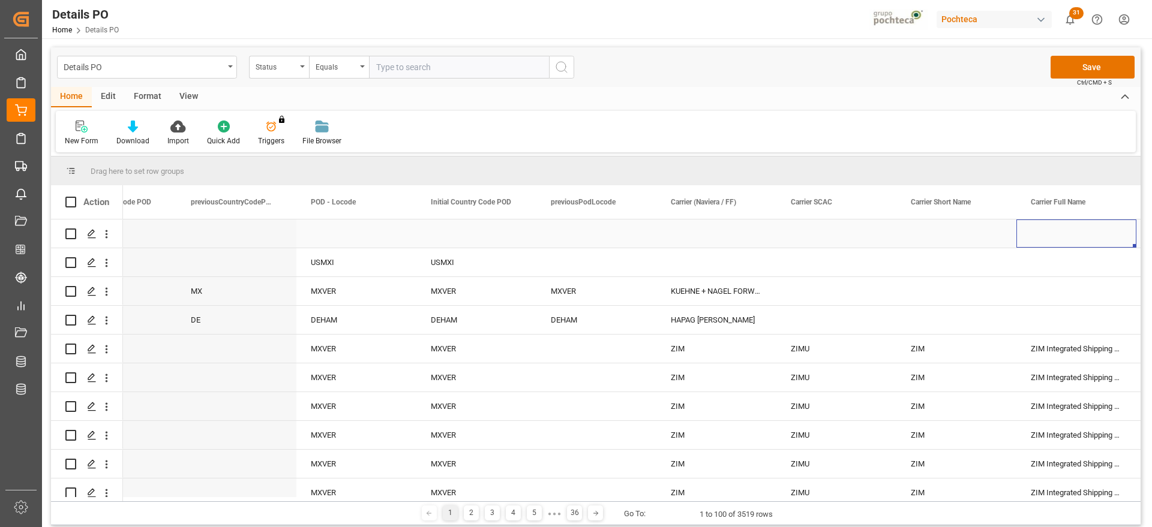
click at [730, 235] on div "Press SPACE to select this row." at bounding box center [716, 234] width 120 height 28
type input "ZIM"
click at [797, 239] on div "Press SPACE to select this row." at bounding box center [836, 234] width 120 height 28
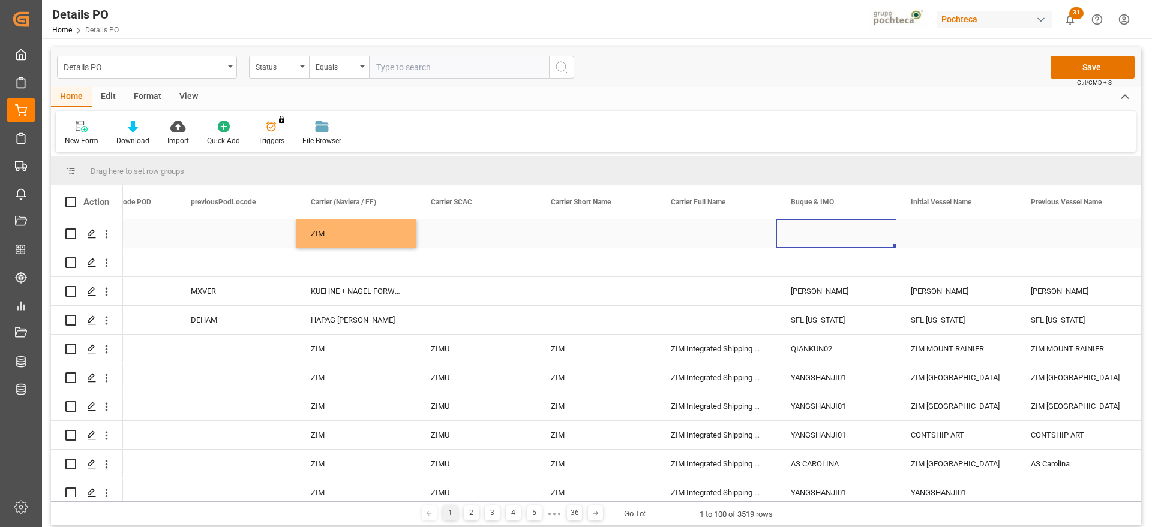
click at [812, 235] on div "Press SPACE to select this row." at bounding box center [836, 234] width 120 height 28
click at [812, 235] on input "Press SPACE to select this row." at bounding box center [836, 240] width 101 height 23
click at [825, 274] on div "ZIM SAMMY OFER - 9931094" at bounding box center [847, 275] width 123 height 42
type input "ZIM SAMMY OFER - 9931094"
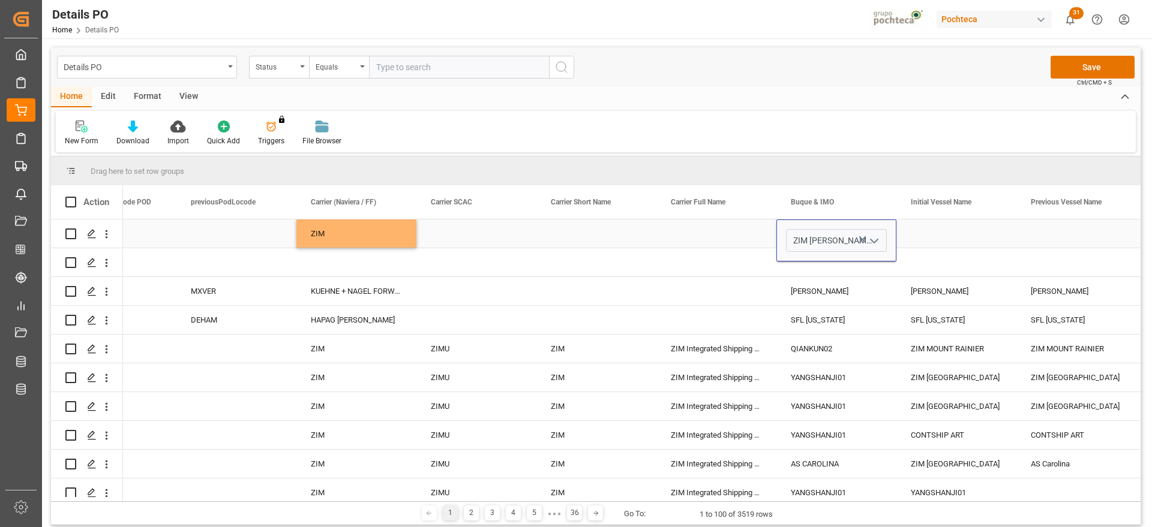
click at [928, 230] on div "Press SPACE to select this row." at bounding box center [956, 234] width 120 height 28
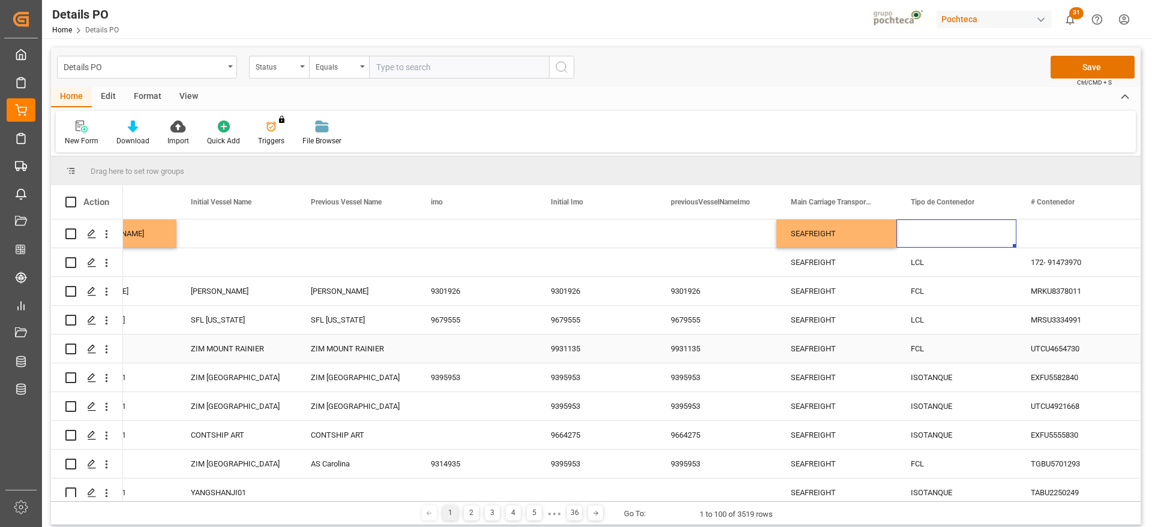
click at [929, 358] on div "FCL" at bounding box center [956, 349] width 91 height 28
click at [945, 239] on div "Press SPACE to select this row." at bounding box center [956, 234] width 120 height 28
click at [1056, 234] on div "Press SPACE to select this row." at bounding box center [1076, 234] width 120 height 28
click at [1029, 232] on div "Press SPACE to select this row." at bounding box center [1076, 234] width 120 height 28
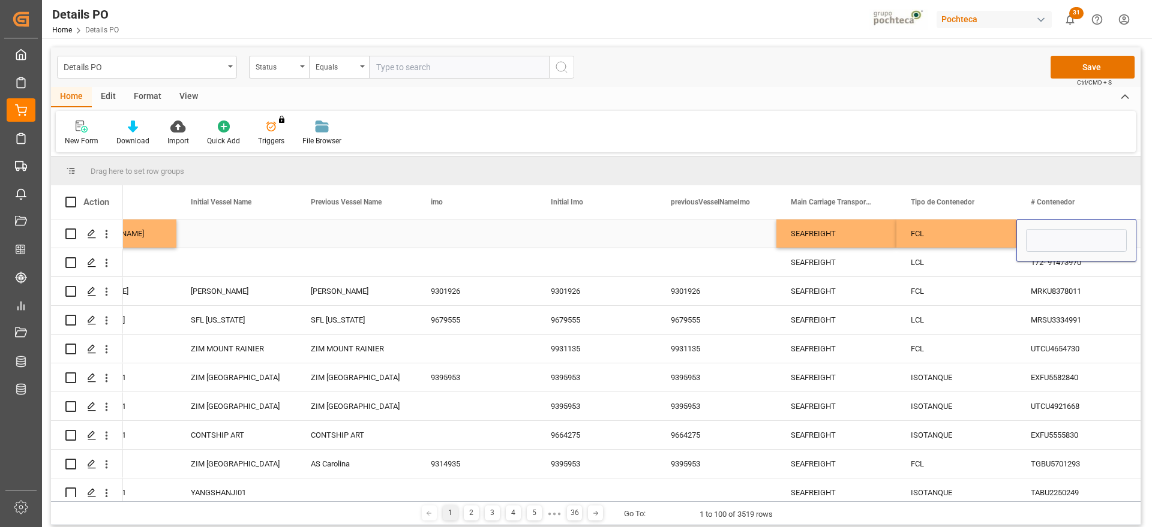
click at [1038, 239] on input "Press SPACE to select this row." at bounding box center [1076, 240] width 101 height 23
type input "GAOU6099606"
click at [983, 239] on div "FCL" at bounding box center [956, 234] width 91 height 28
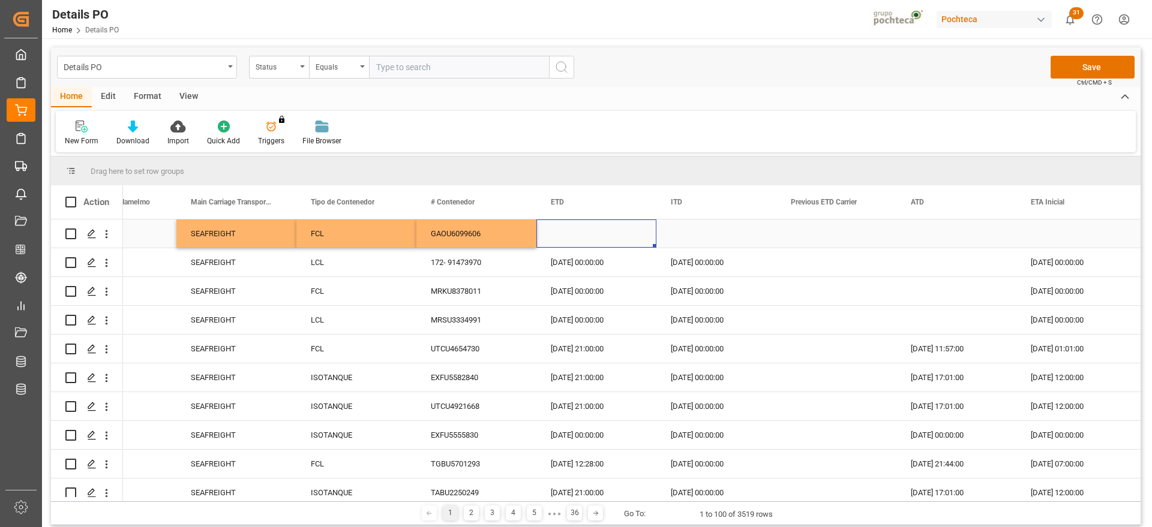
click at [600, 235] on div "Press SPACE to select this row." at bounding box center [596, 234] width 120 height 28
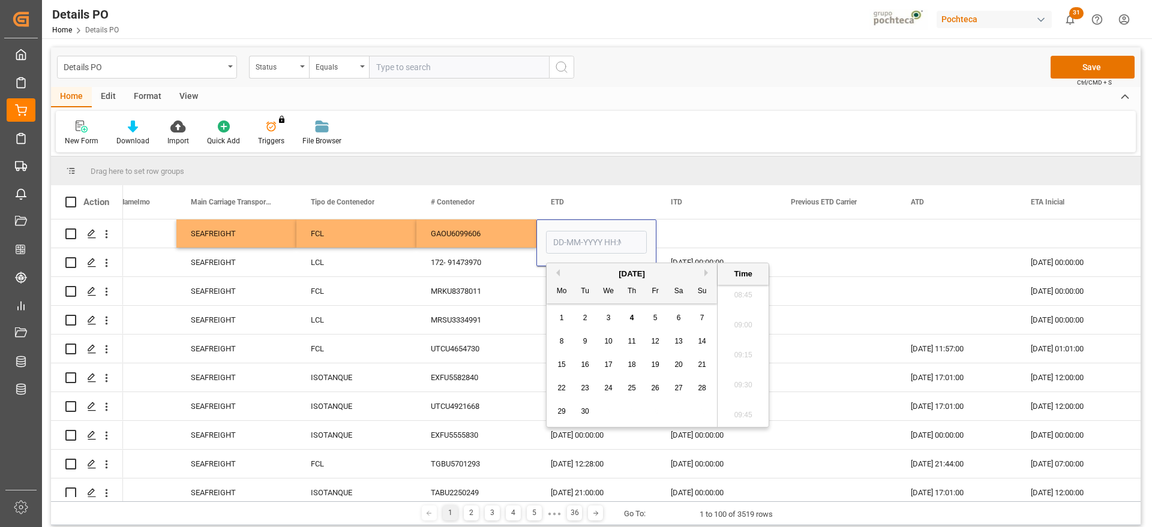
click at [559, 272] on button "Previous Month" at bounding box center [555, 272] width 7 height 7
click at [603, 342] on div "6" at bounding box center [608, 342] width 15 height 14
type input "06-08-2025 00:00"
click at [697, 235] on div "Press SPACE to select this row." at bounding box center [716, 234] width 120 height 28
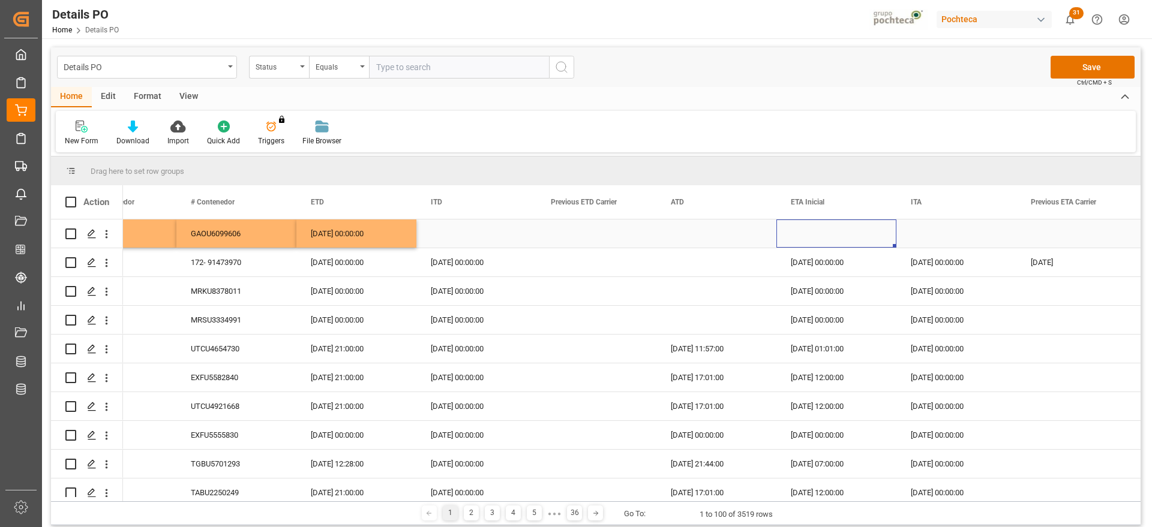
click at [847, 233] on div "Press SPACE to select this row." at bounding box center [836, 234] width 120 height 28
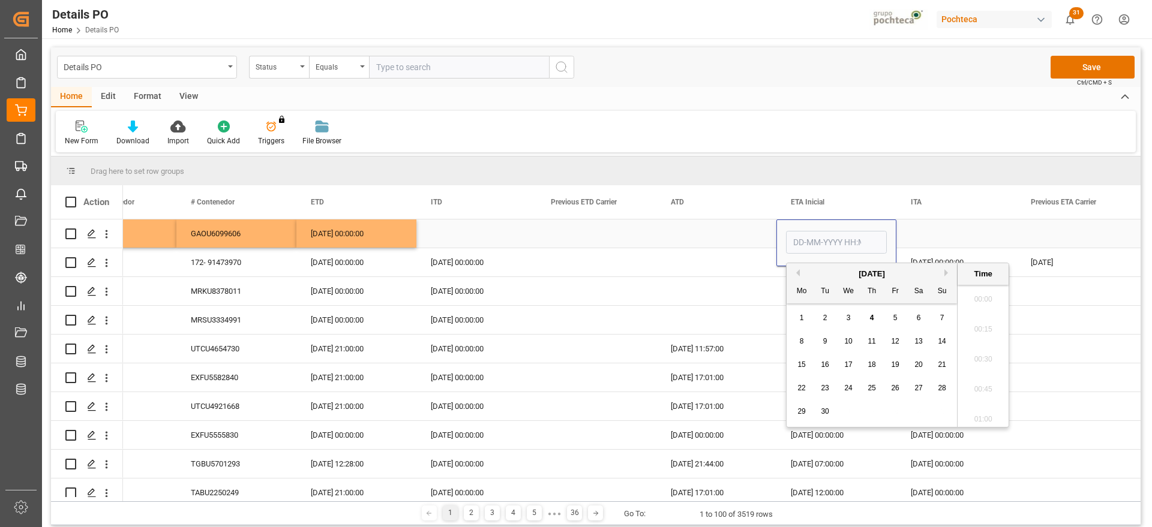
scroll to position [1054, 0]
click at [945, 272] on button "Next Month" at bounding box center [947, 272] width 7 height 7
click at [797, 273] on button "Previous Month" at bounding box center [795, 272] width 7 height 7
click at [799, 274] on button "Previous Month" at bounding box center [795, 272] width 7 height 7
click at [945, 412] on span "31" at bounding box center [942, 411] width 8 height 8
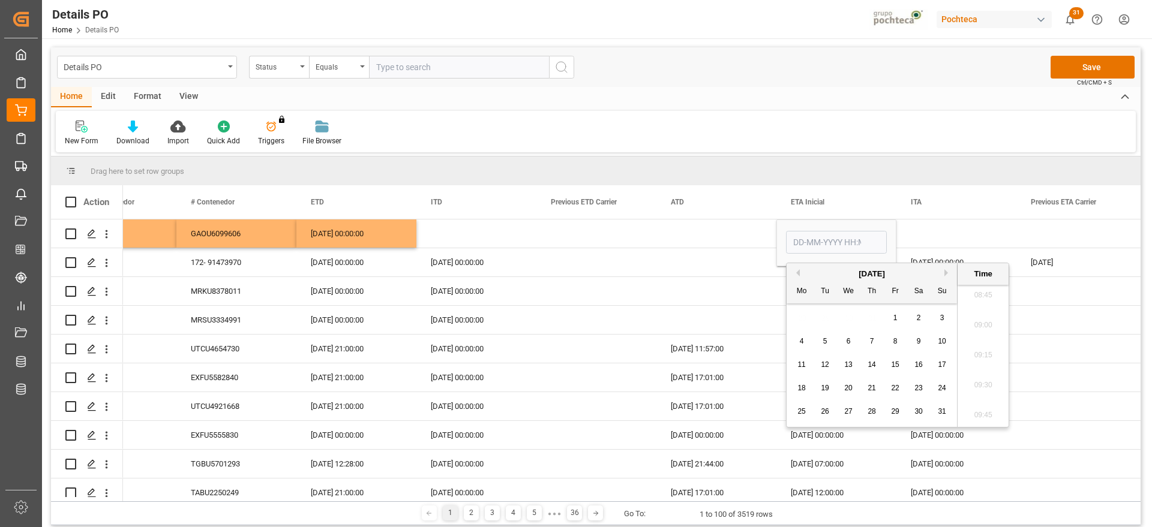
type input "31-08-2025 00:00"
click at [954, 236] on div "Press SPACE to select this row." at bounding box center [956, 234] width 120 height 28
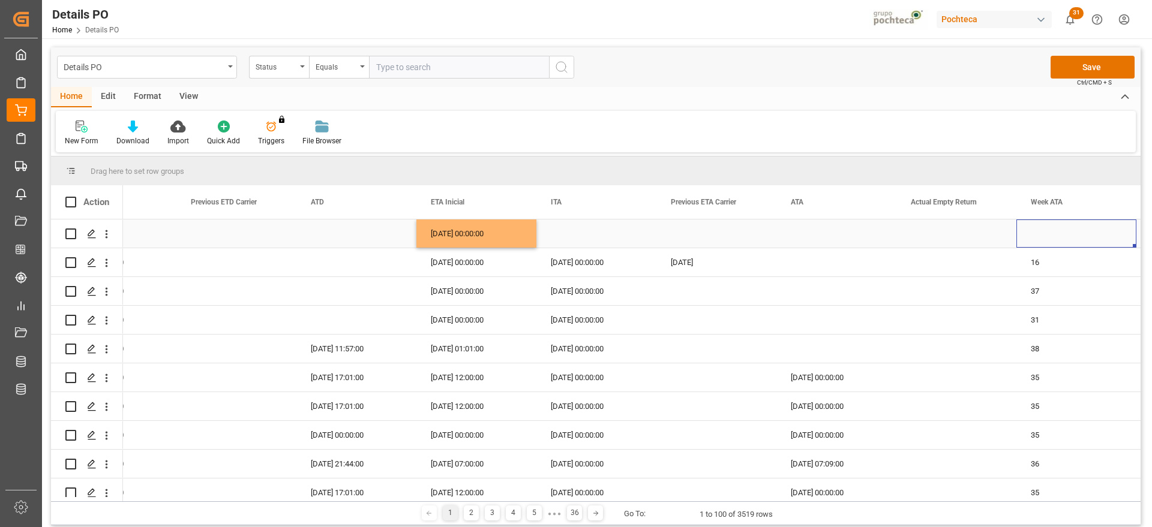
scroll to position [0, 8465]
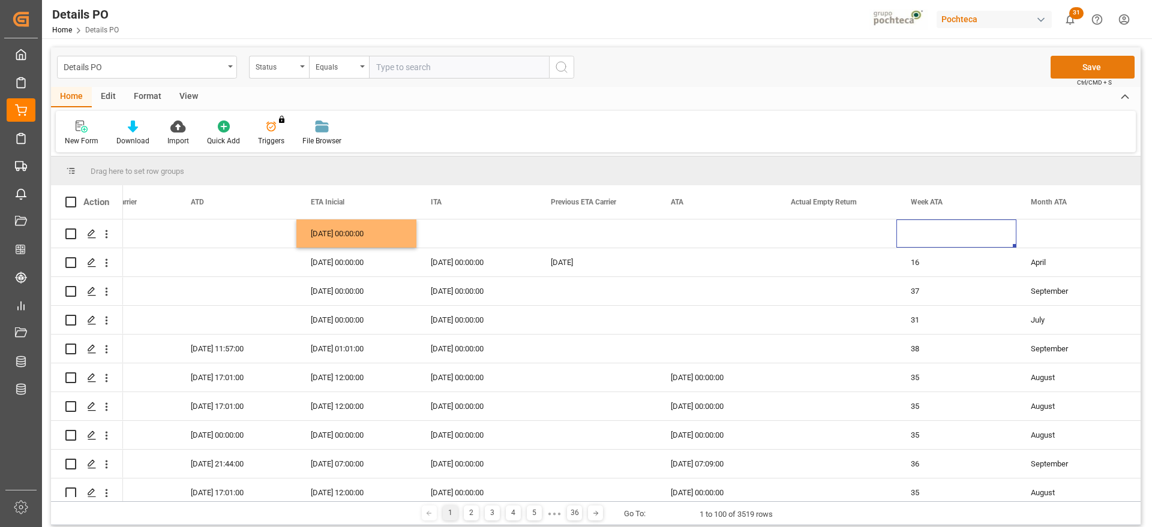
click at [1077, 66] on button "Save" at bounding box center [1092, 67] width 84 height 23
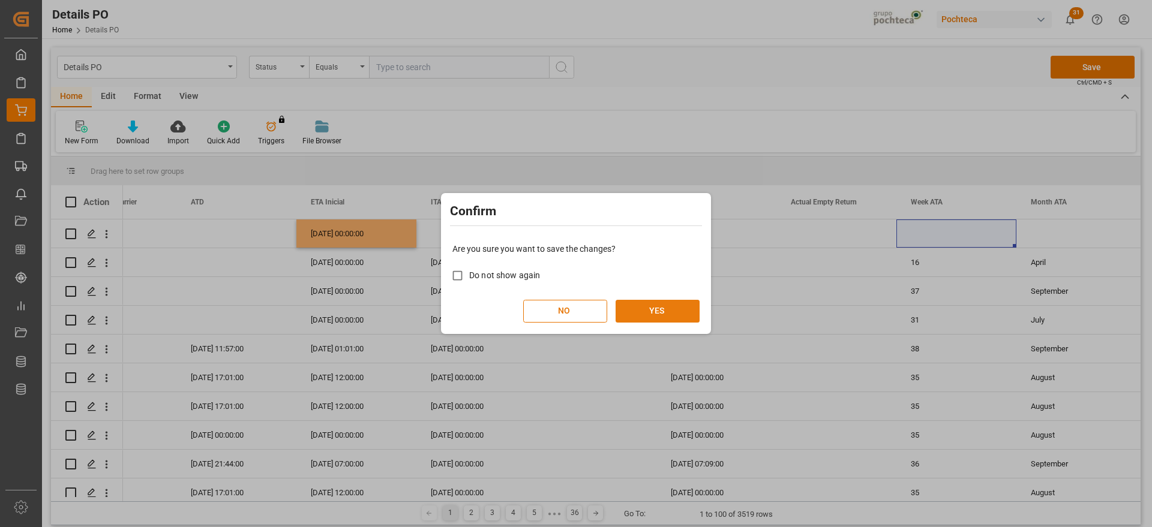
click at [687, 300] on button "YES" at bounding box center [657, 311] width 84 height 23
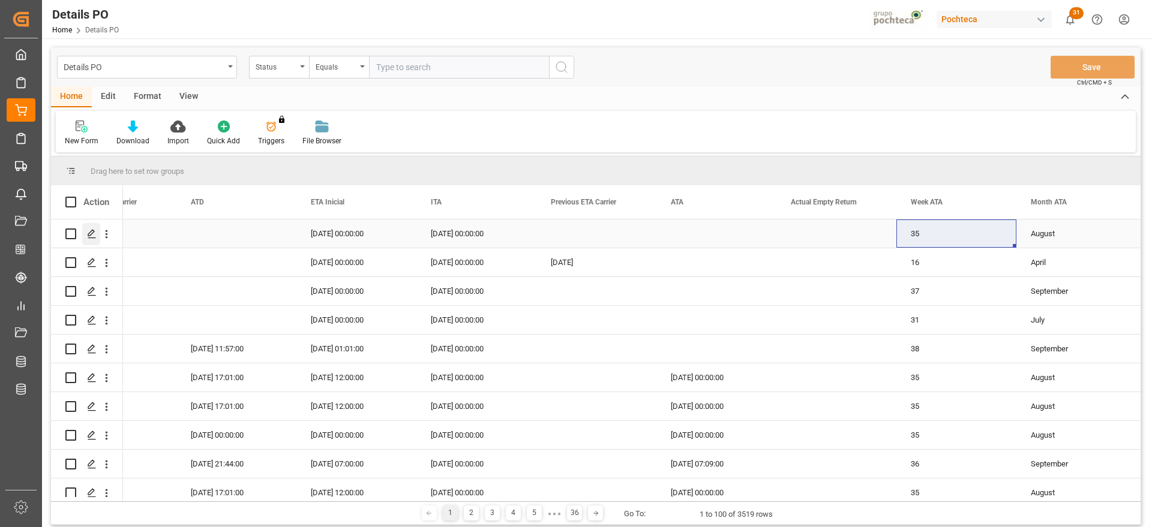
click at [88, 230] on icon "Press SPACE to select this row." at bounding box center [92, 234] width 10 height 10
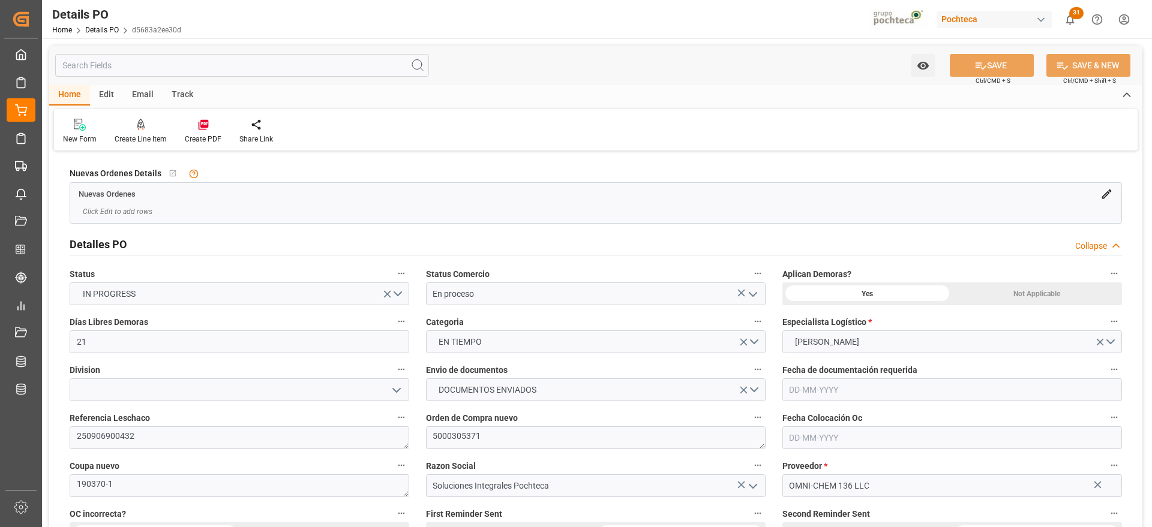
type input "21"
type input "[DATE]"
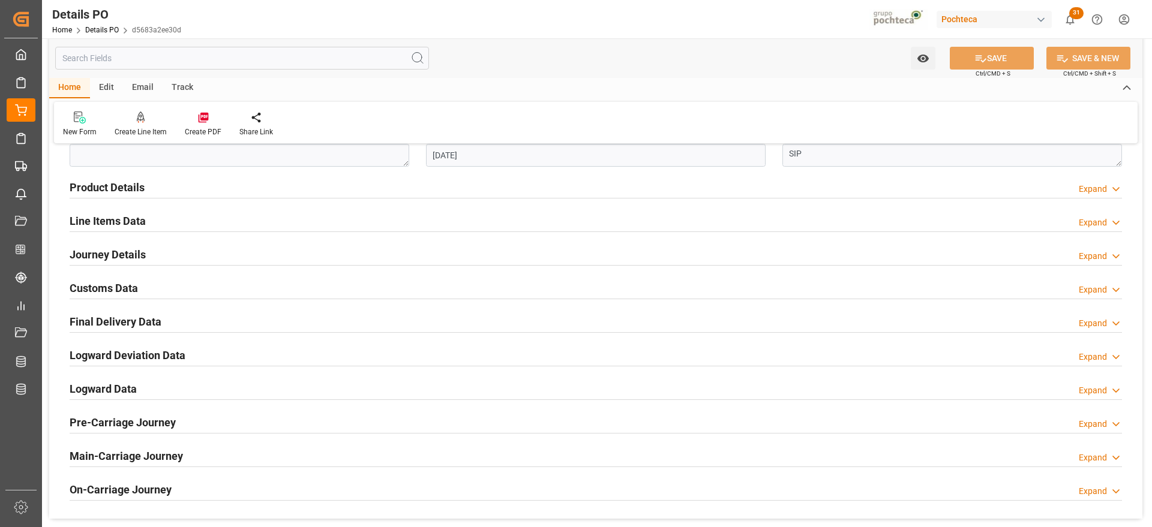
scroll to position [750, 0]
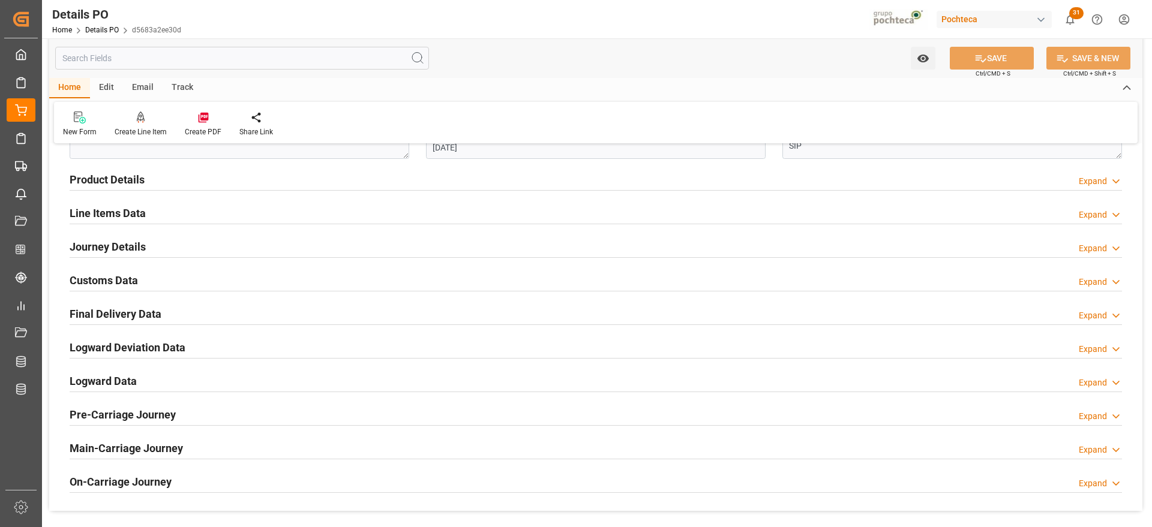
click at [116, 284] on h2 "Customs Data" at bounding box center [104, 280] width 68 height 16
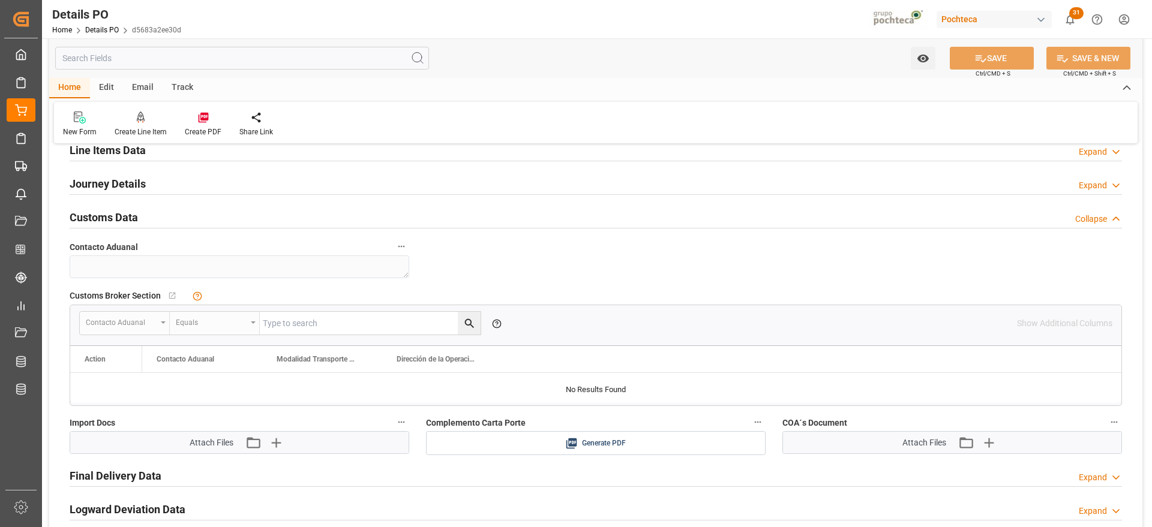
scroll to position [900, 0]
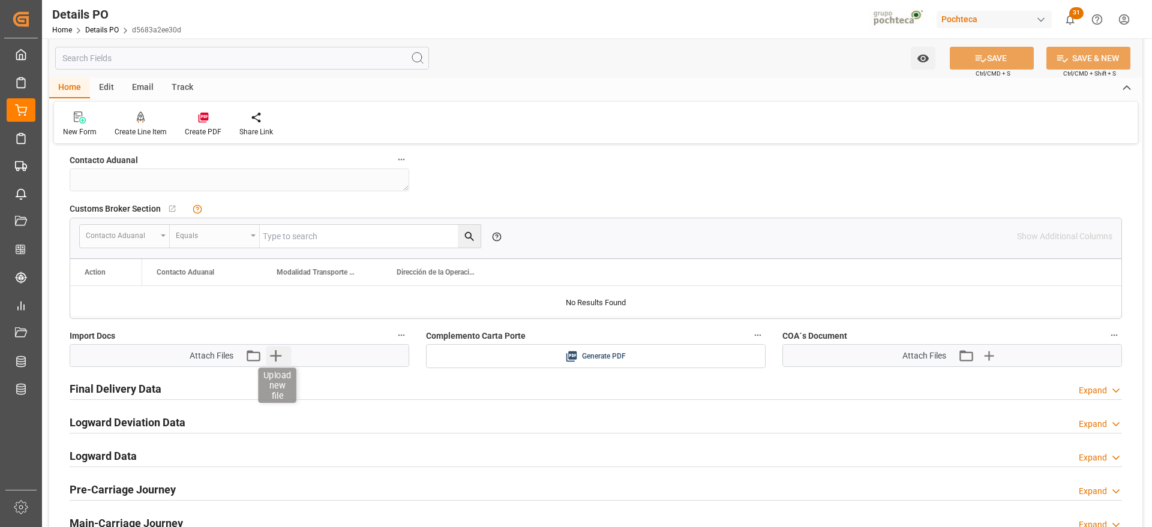
click at [277, 356] on icon "button" at bounding box center [275, 355] width 11 height 11
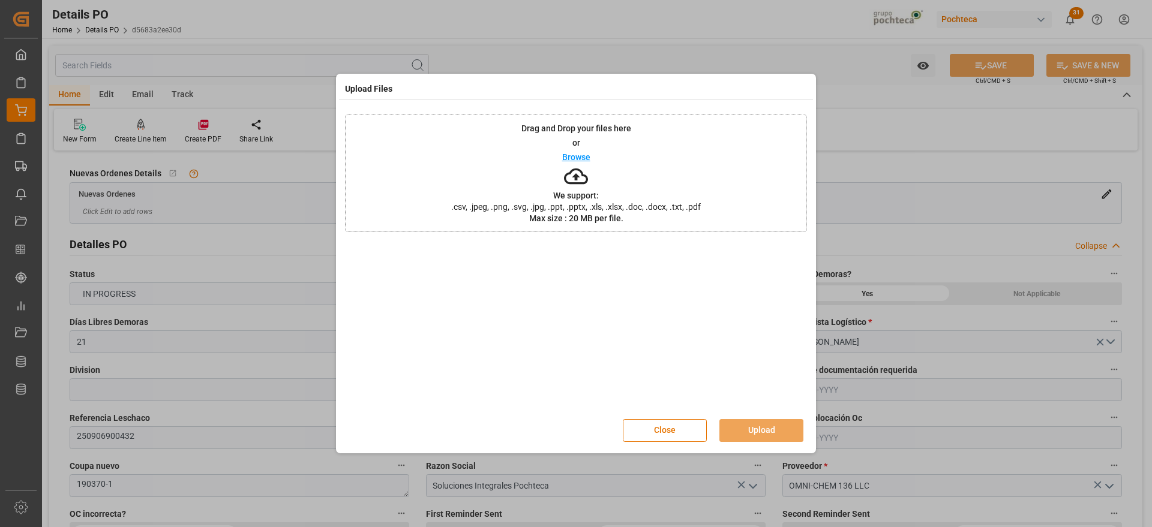
scroll to position [900, 0]
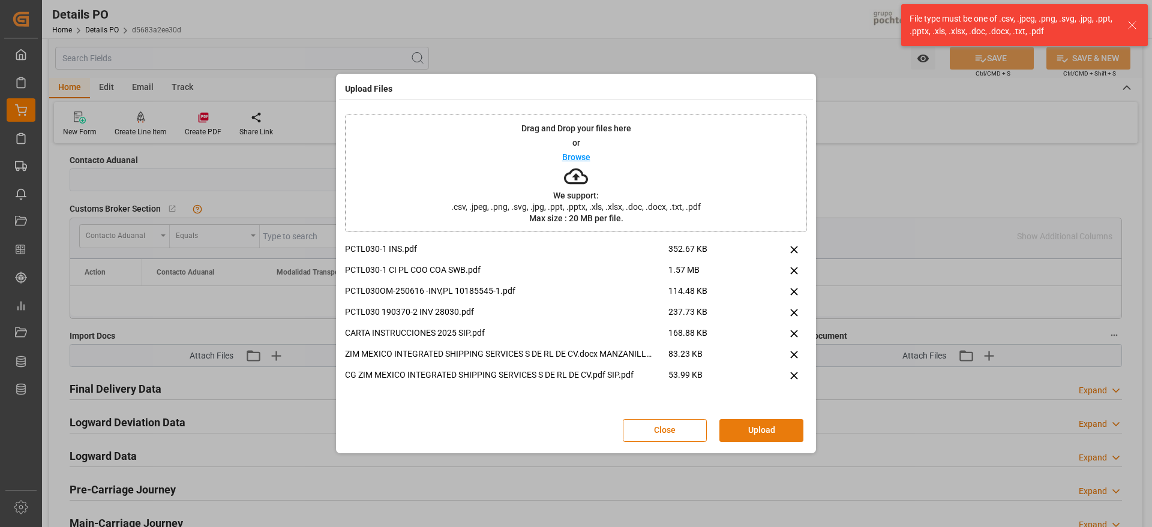
click at [766, 433] on button "Upload" at bounding box center [761, 430] width 84 height 23
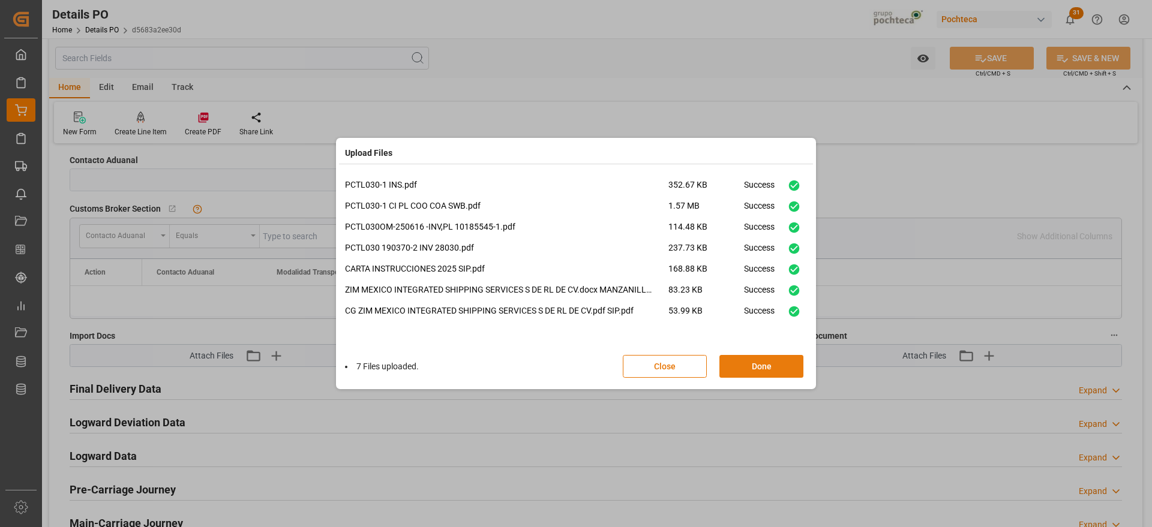
click at [776, 358] on button "Done" at bounding box center [761, 366] width 84 height 23
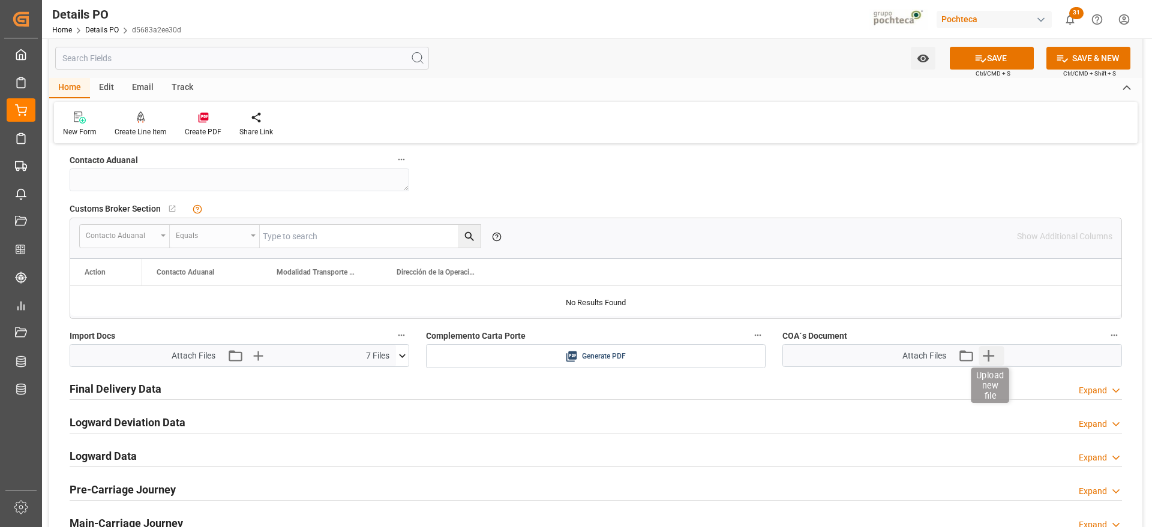
click at [990, 352] on icon "button" at bounding box center [987, 355] width 19 height 19
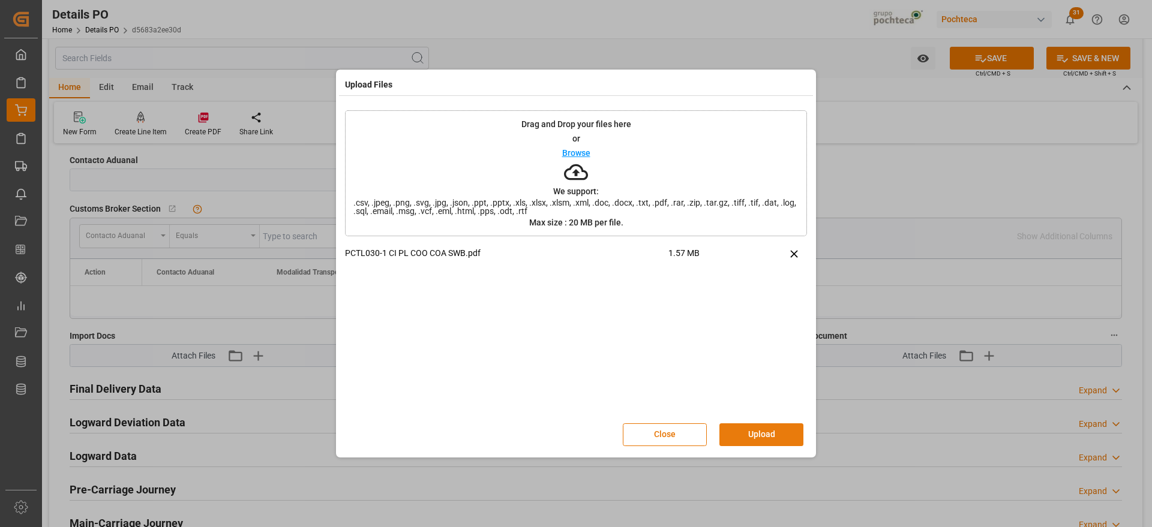
click at [752, 437] on button "Upload" at bounding box center [761, 434] width 84 height 23
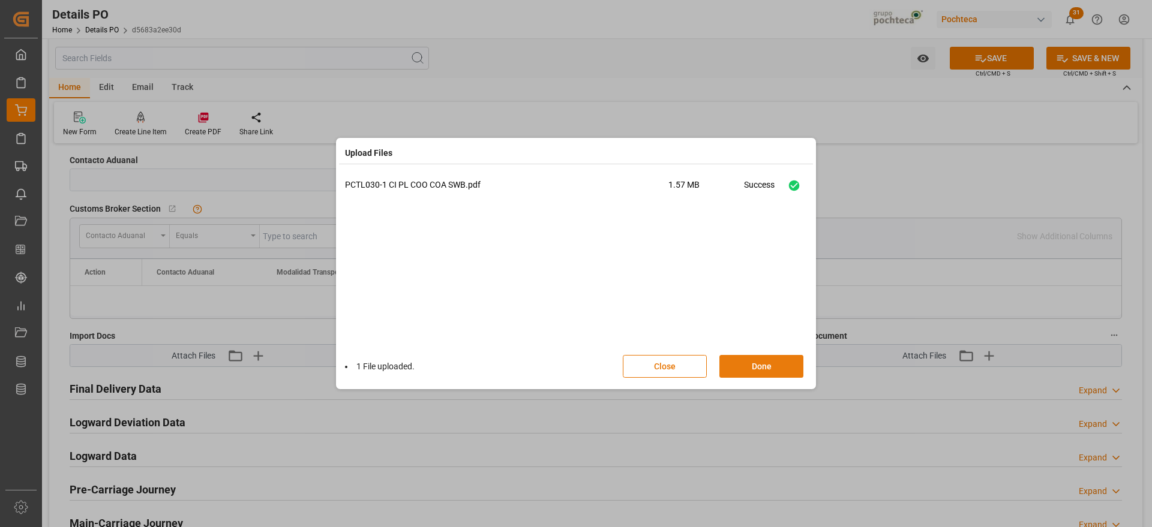
click at [743, 370] on button "Done" at bounding box center [761, 366] width 84 height 23
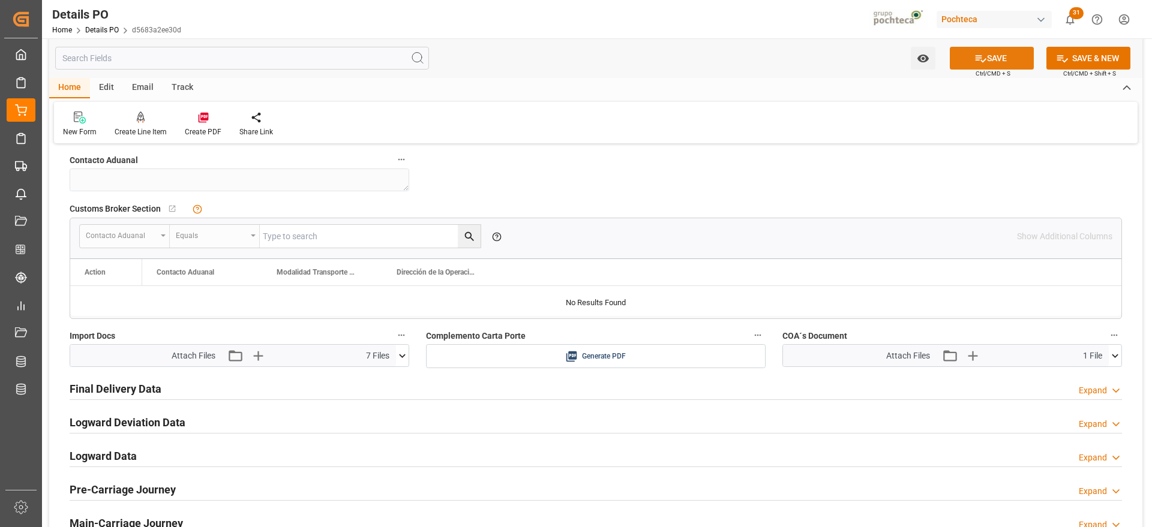
click at [983, 57] on icon at bounding box center [980, 58] width 13 height 13
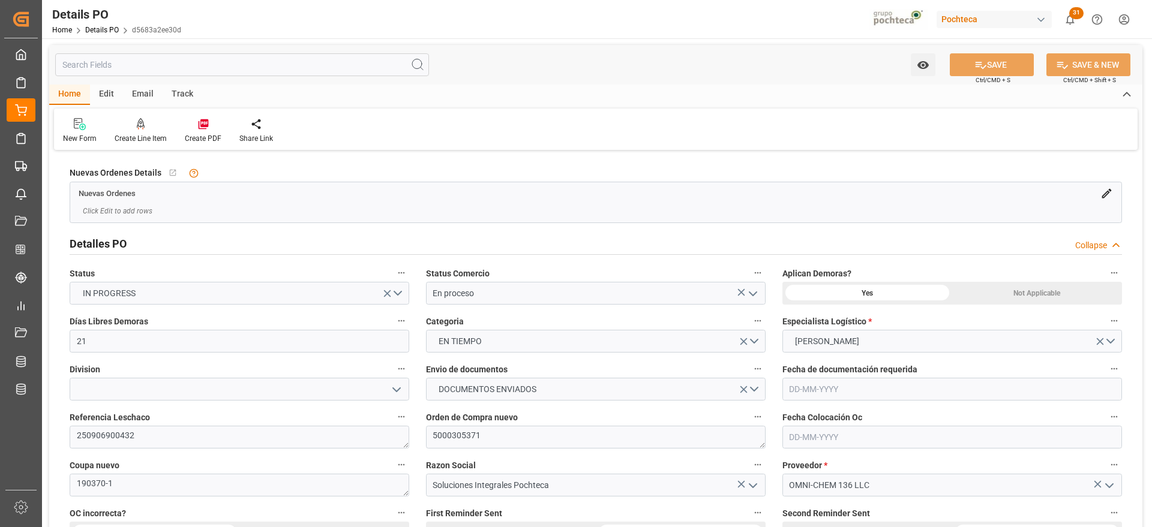
scroll to position [0, 0]
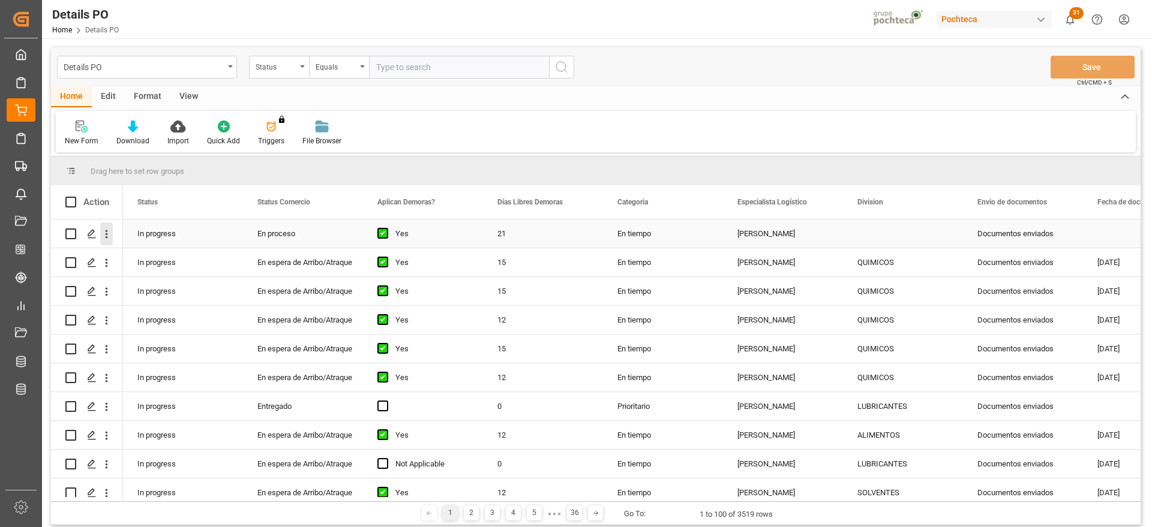
click at [106, 232] on icon "open menu" at bounding box center [107, 234] width 2 height 8
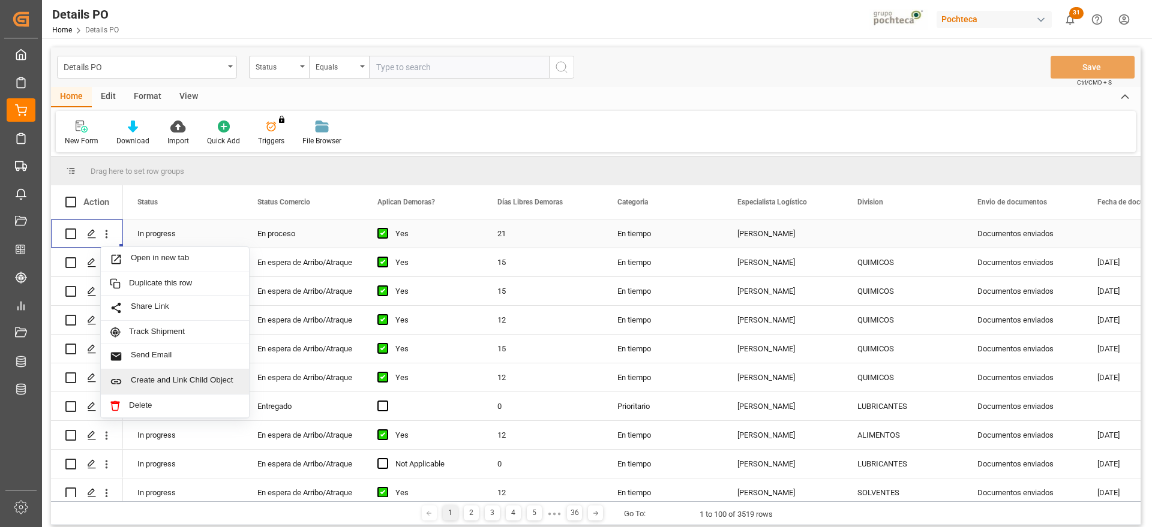
click at [173, 386] on span "Create and Link Child Object" at bounding box center [185, 382] width 109 height 13
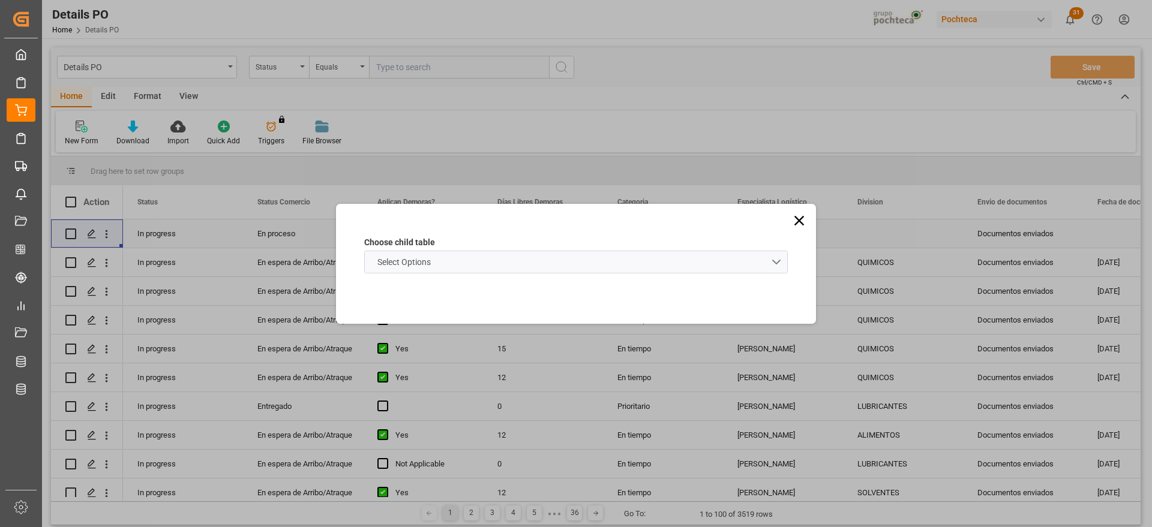
click at [482, 263] on schema "Select Options" at bounding box center [575, 262] width 423 height 23
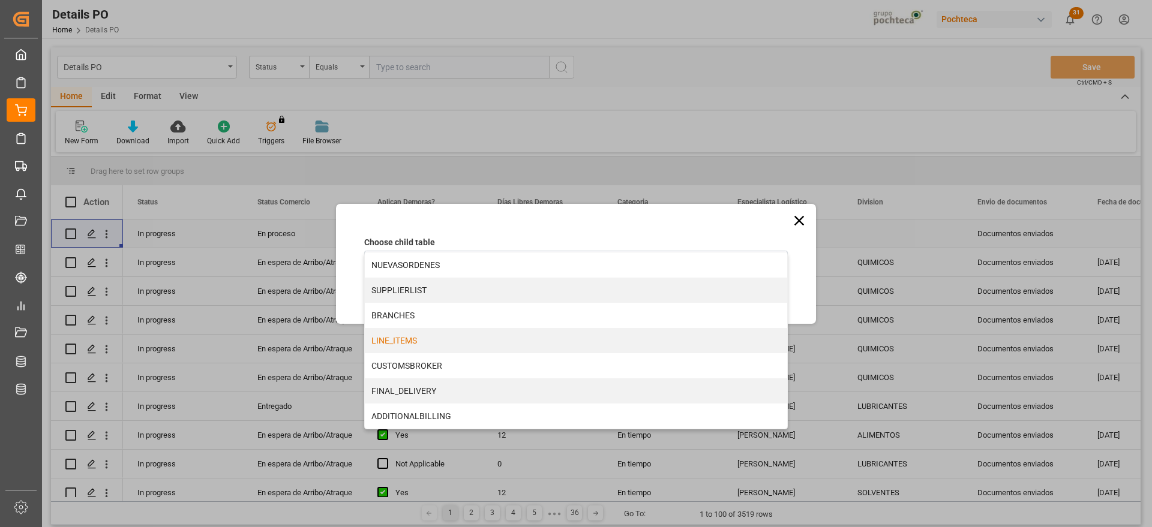
click at [426, 338] on div "LINE_ITEMS" at bounding box center [576, 340] width 422 height 25
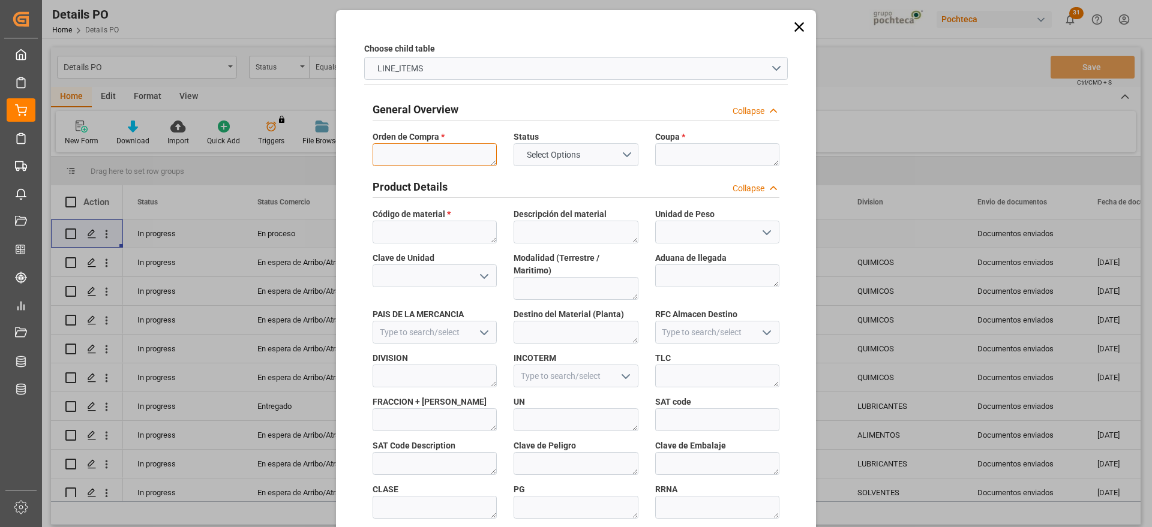
click at [432, 163] on textarea at bounding box center [435, 154] width 124 height 23
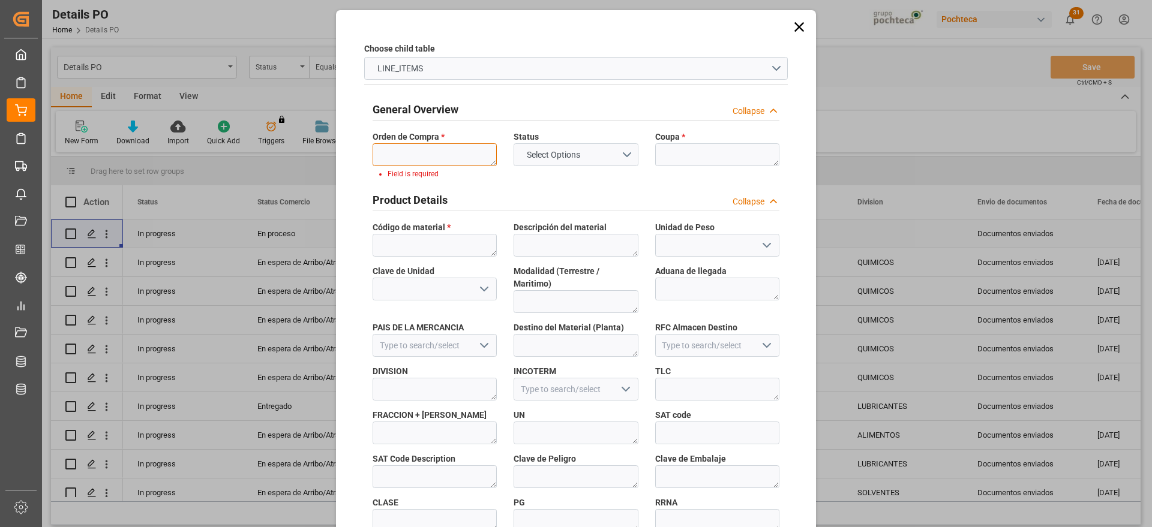
click at [432, 152] on textarea at bounding box center [435, 154] width 124 height 23
paste textarea "5000305371"
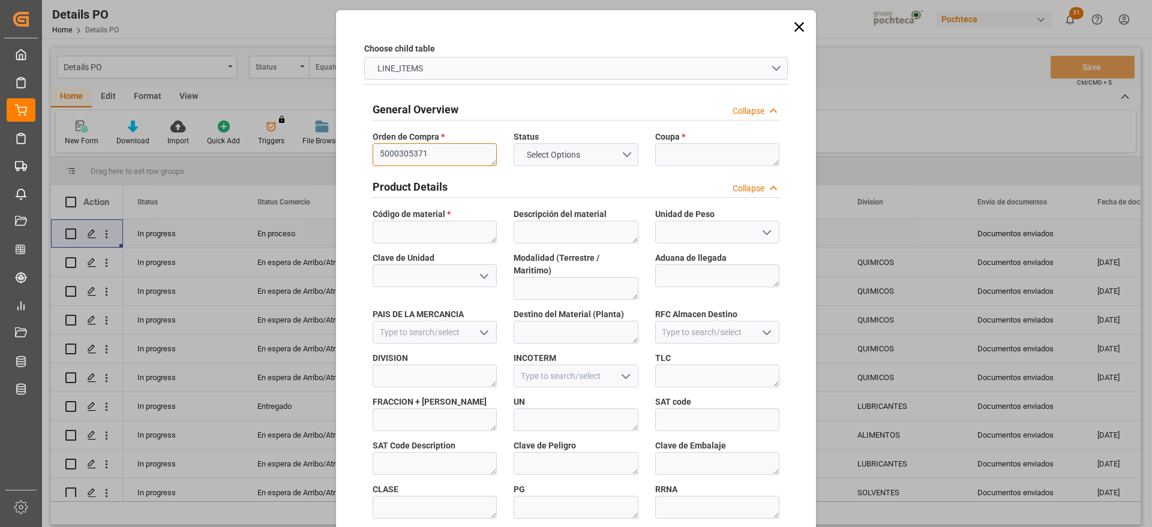
type textarea "5000305371"
click at [686, 158] on textarea at bounding box center [717, 154] width 124 height 23
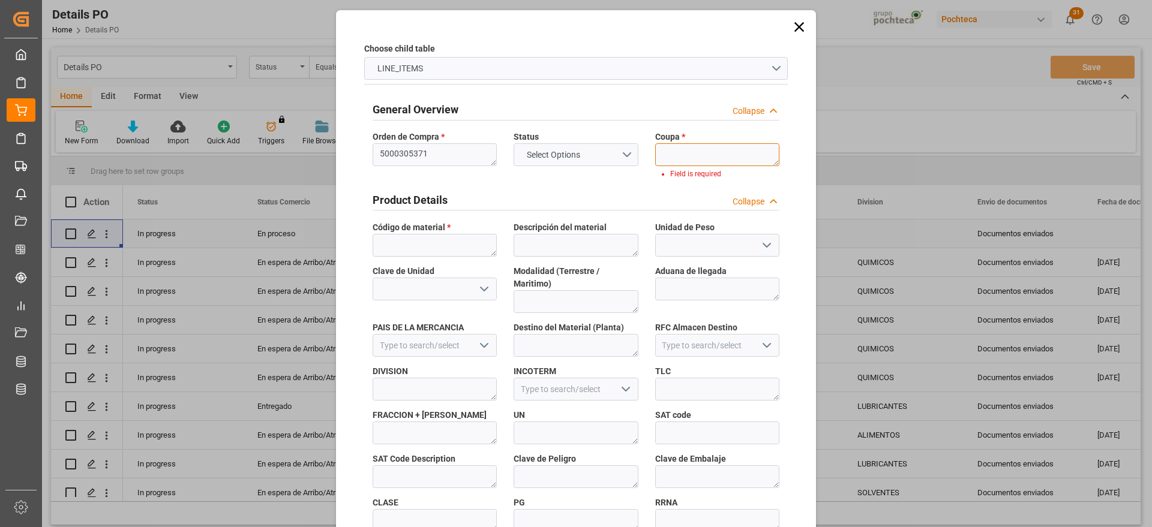
paste textarea "190370-1"
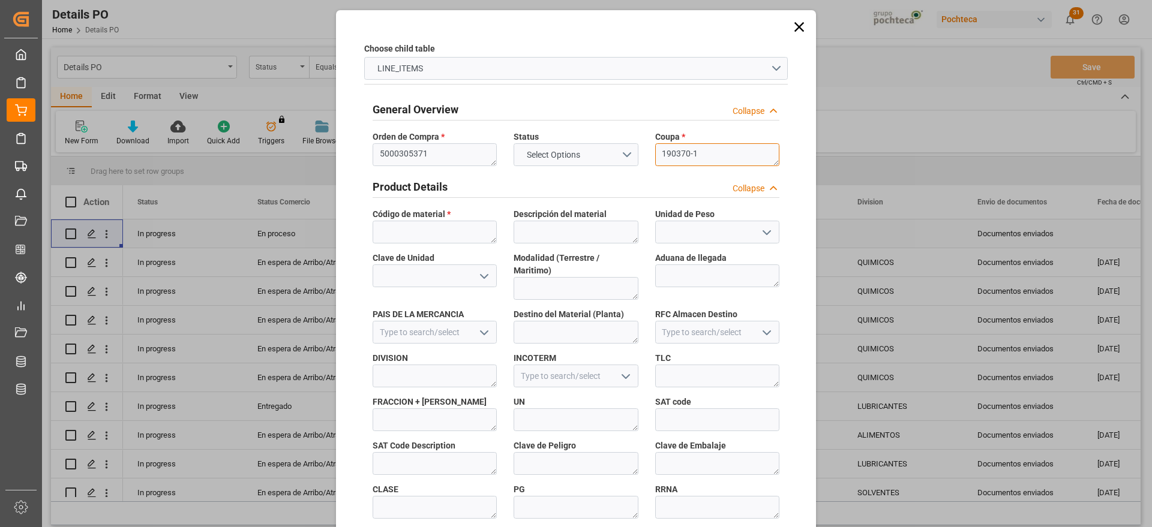
type textarea "190370-1"
click at [413, 235] on textarea at bounding box center [435, 232] width 124 height 23
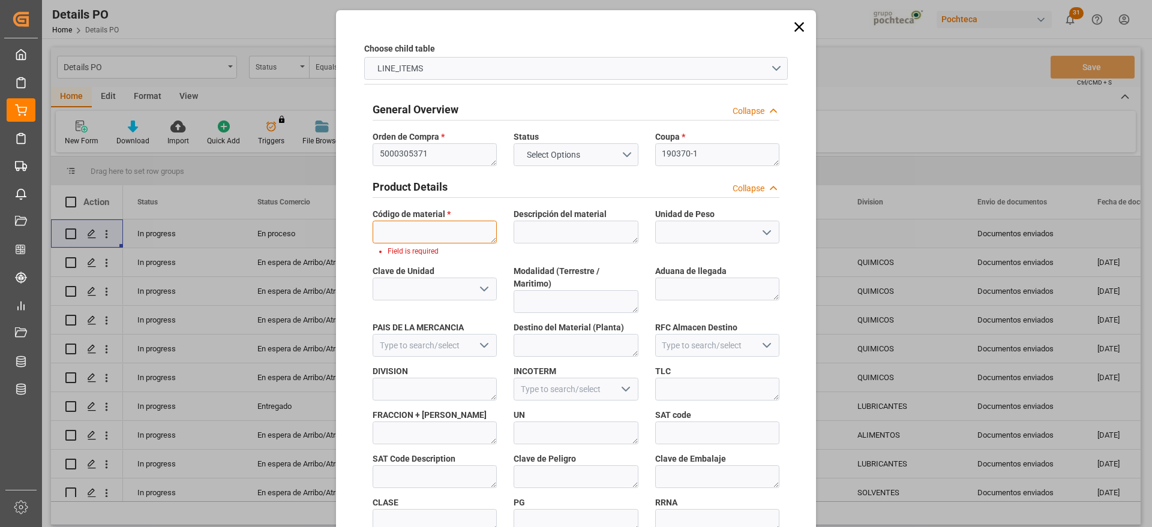
click at [454, 232] on textarea at bounding box center [435, 232] width 124 height 23
paste textarea "94593"
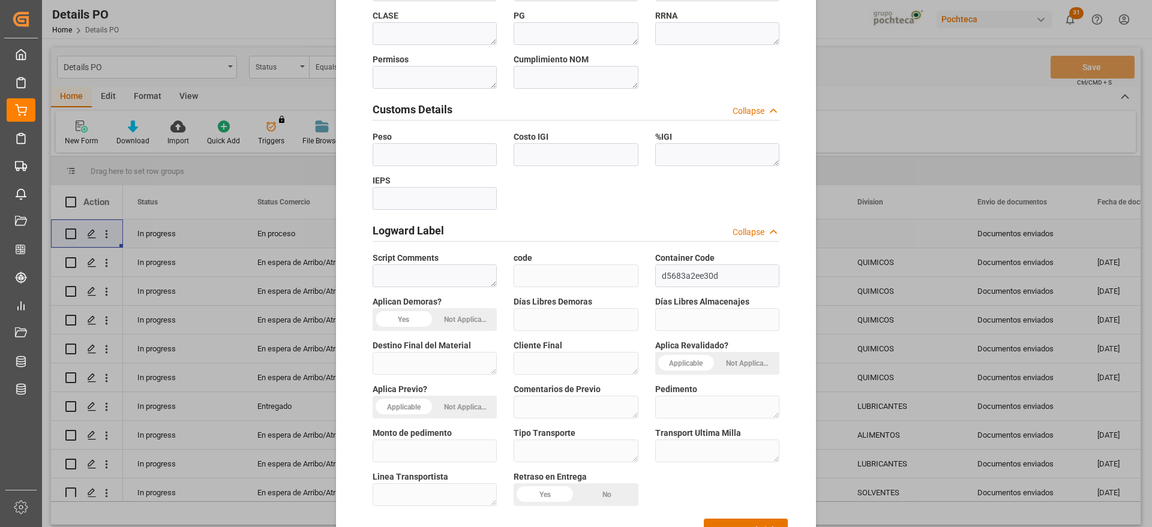
scroll to position [514, 0]
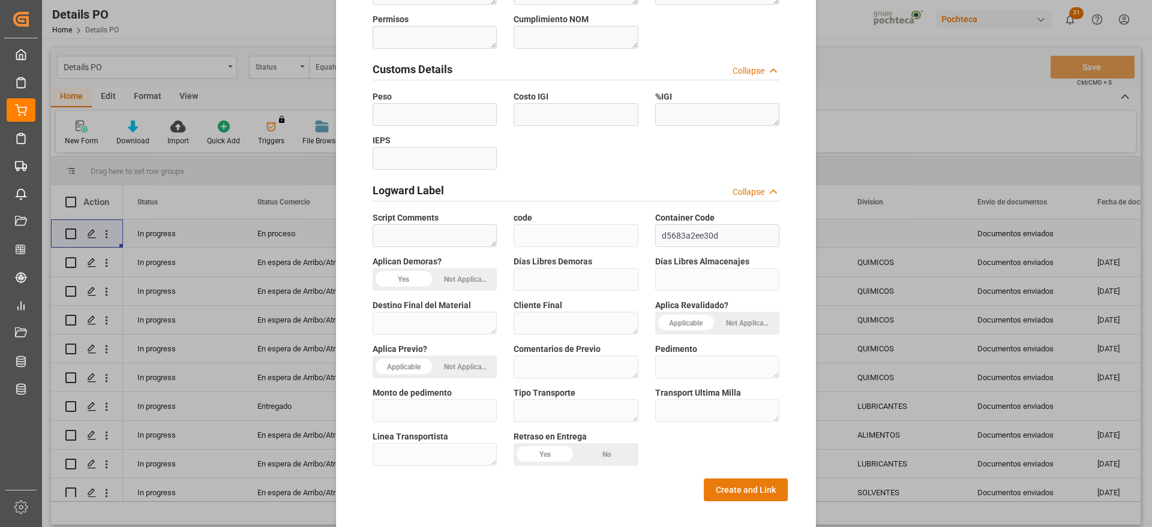
type textarea "94593"
click at [737, 479] on button "Create and Link" at bounding box center [746, 490] width 84 height 23
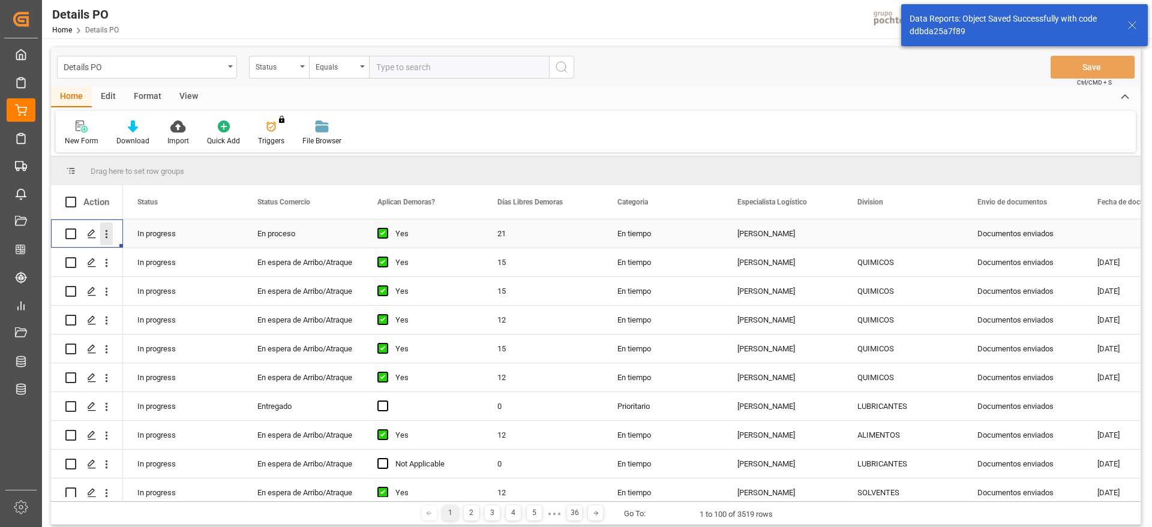
click at [107, 236] on icon "open menu" at bounding box center [107, 234] width 2 height 8
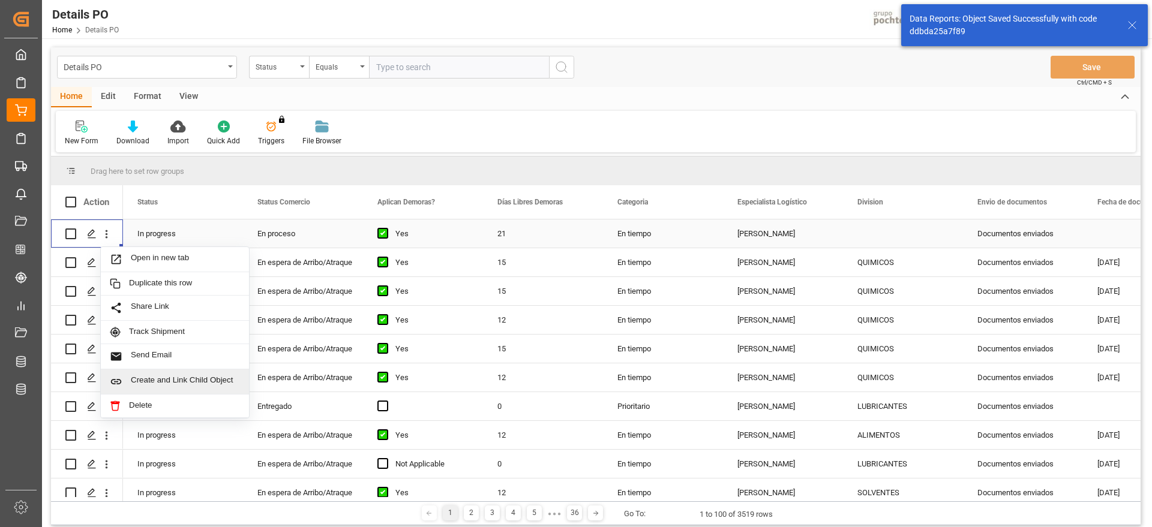
click at [183, 379] on span "Create and Link Child Object" at bounding box center [185, 382] width 109 height 13
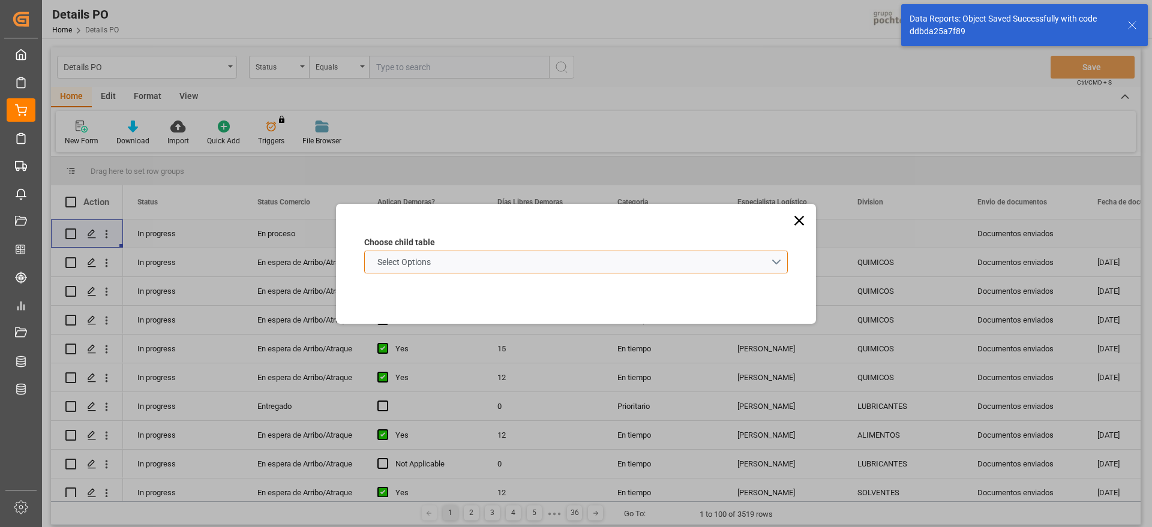
click at [465, 265] on schema "Select Options" at bounding box center [575, 262] width 423 height 23
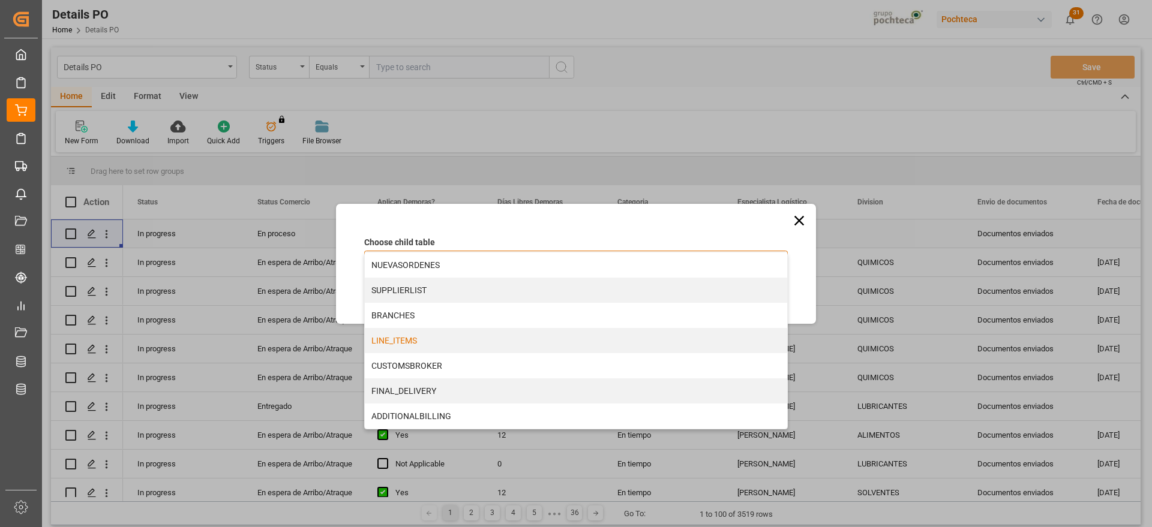
click at [433, 345] on div "LINE_ITEMS" at bounding box center [576, 340] width 422 height 25
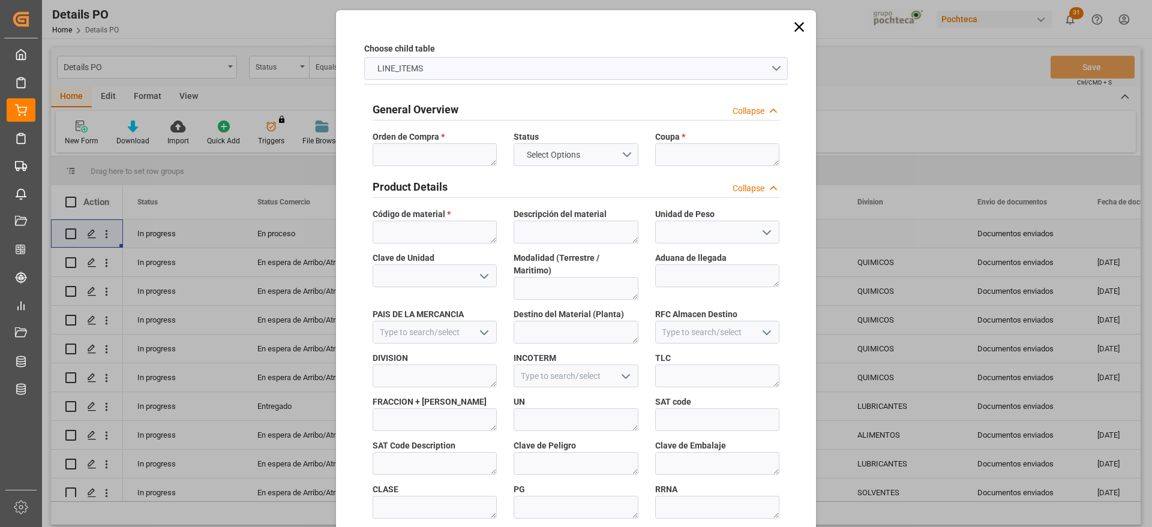
click at [421, 140] on span "Orden de Compra *" at bounding box center [409, 137] width 72 height 13
click at [417, 150] on textarea at bounding box center [435, 154] width 124 height 23
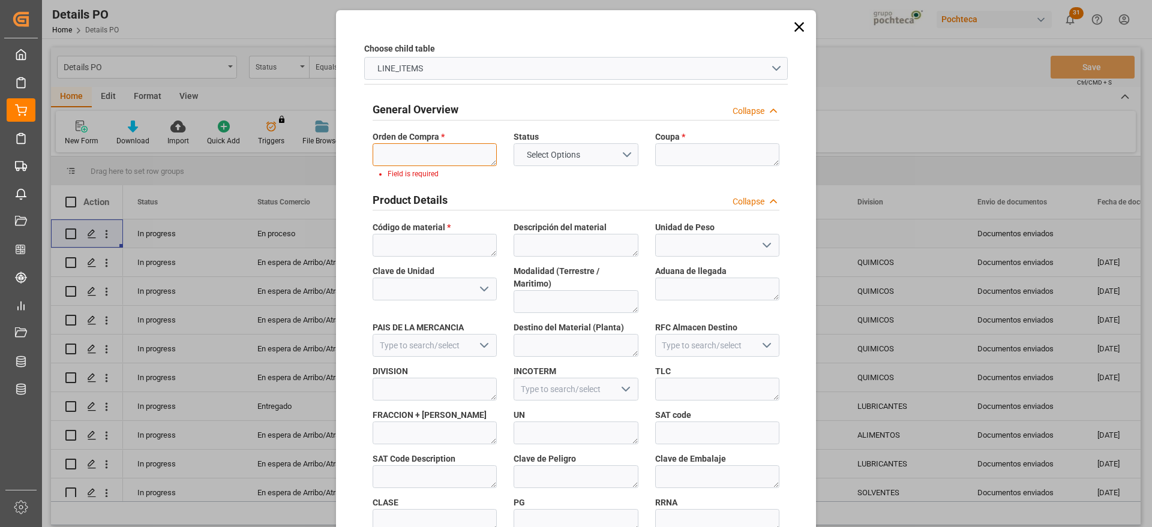
paste textarea "5000305371"
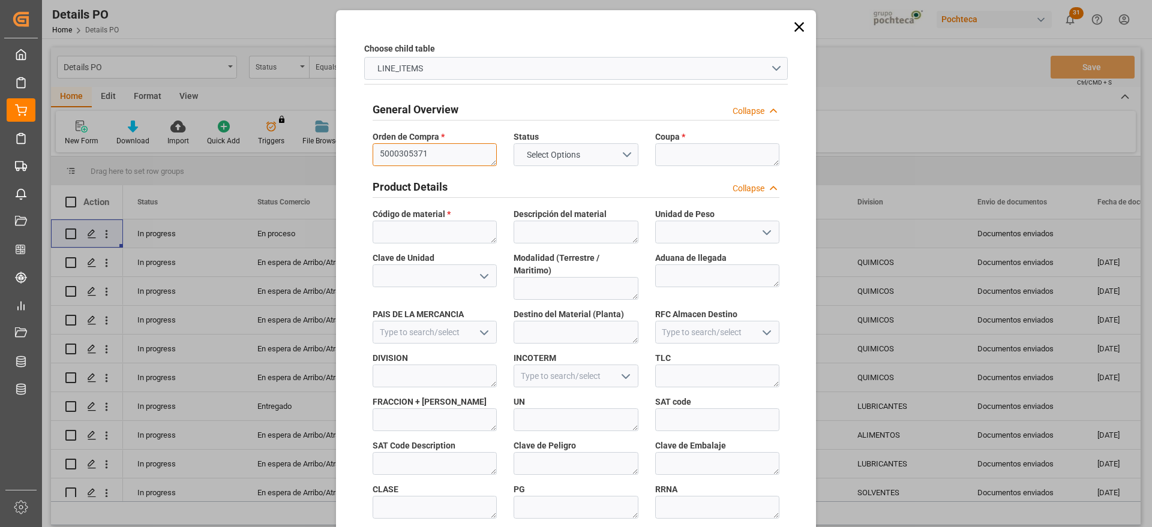
type textarea "5000305371"
click at [698, 151] on textarea at bounding box center [717, 154] width 124 height 23
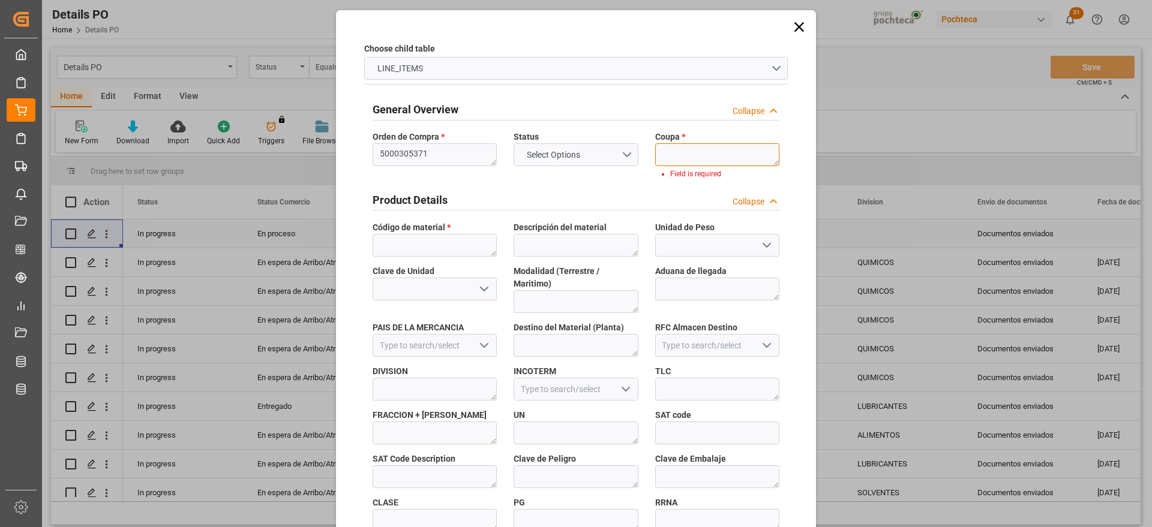
paste textarea "190370-1"
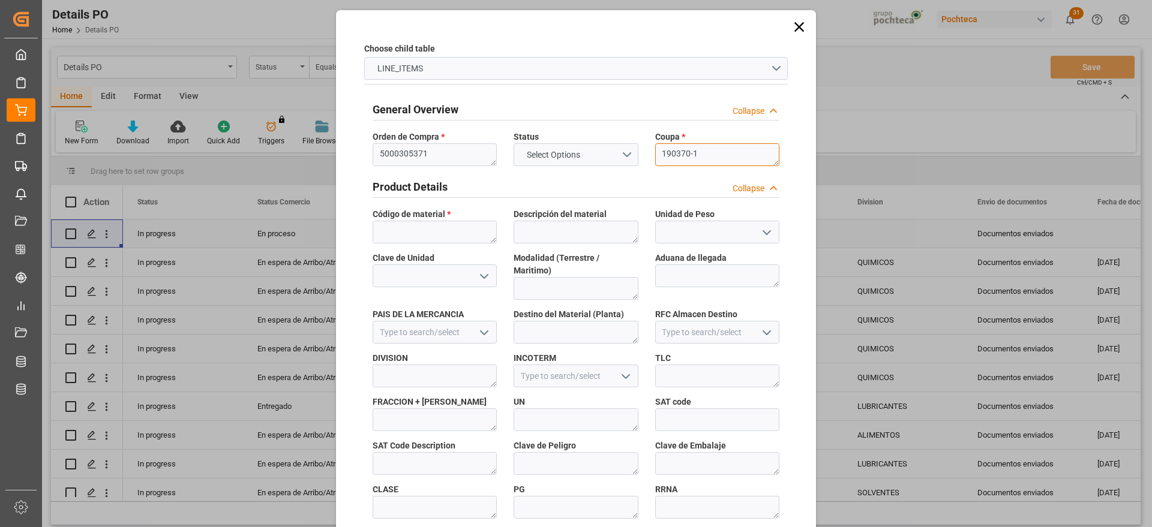
type textarea "190370-1"
click at [450, 226] on textarea at bounding box center [435, 232] width 124 height 23
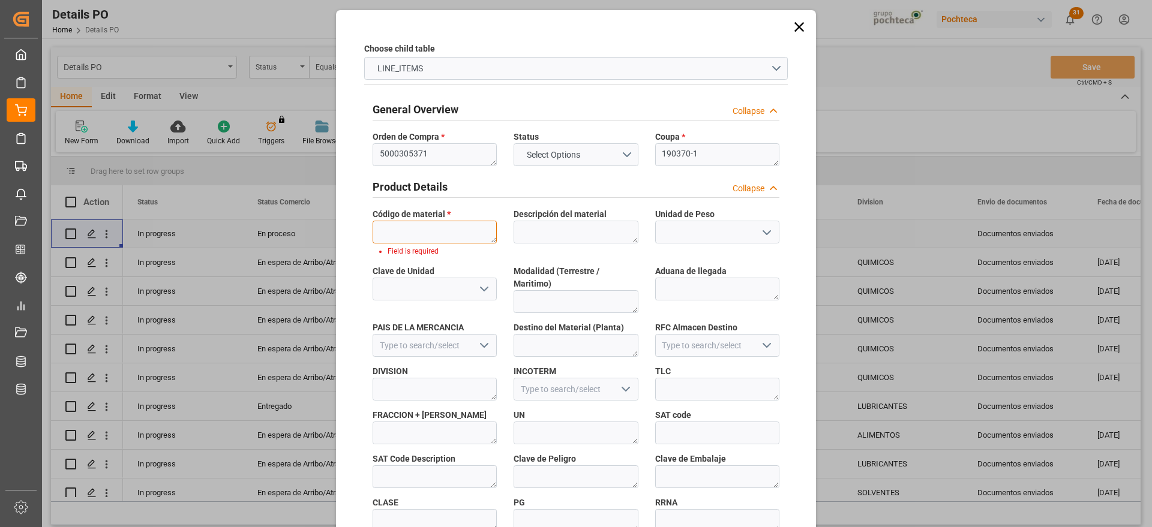
paste textarea "94608"
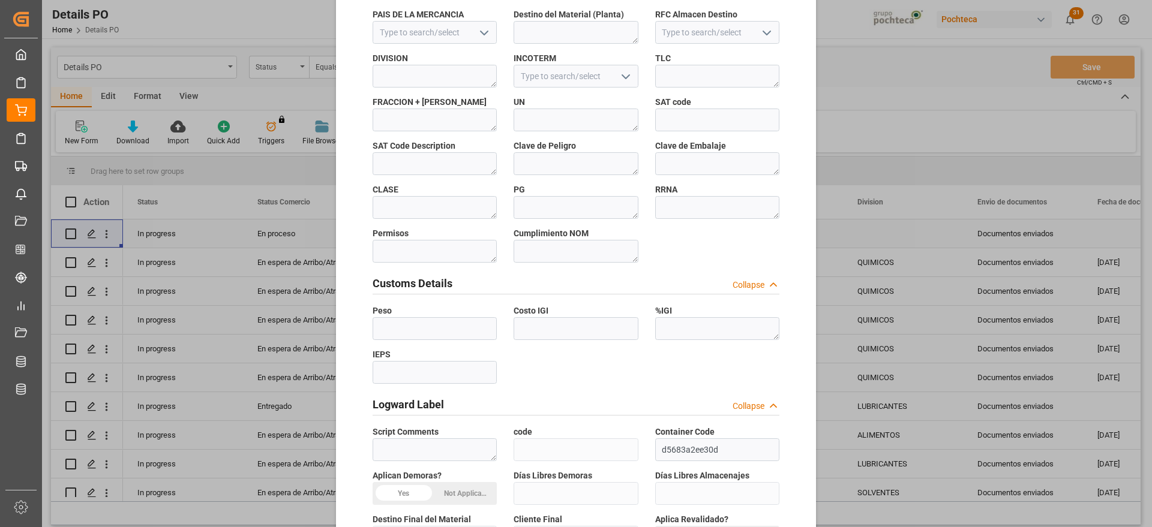
scroll to position [514, 0]
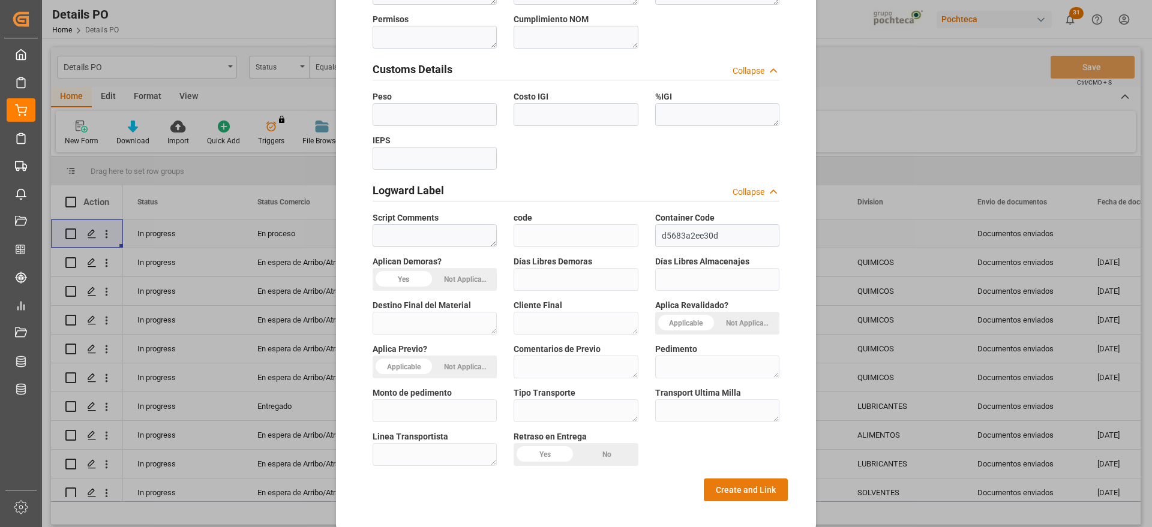
type textarea "94608"
click at [740, 479] on button "Create and Link" at bounding box center [746, 490] width 84 height 23
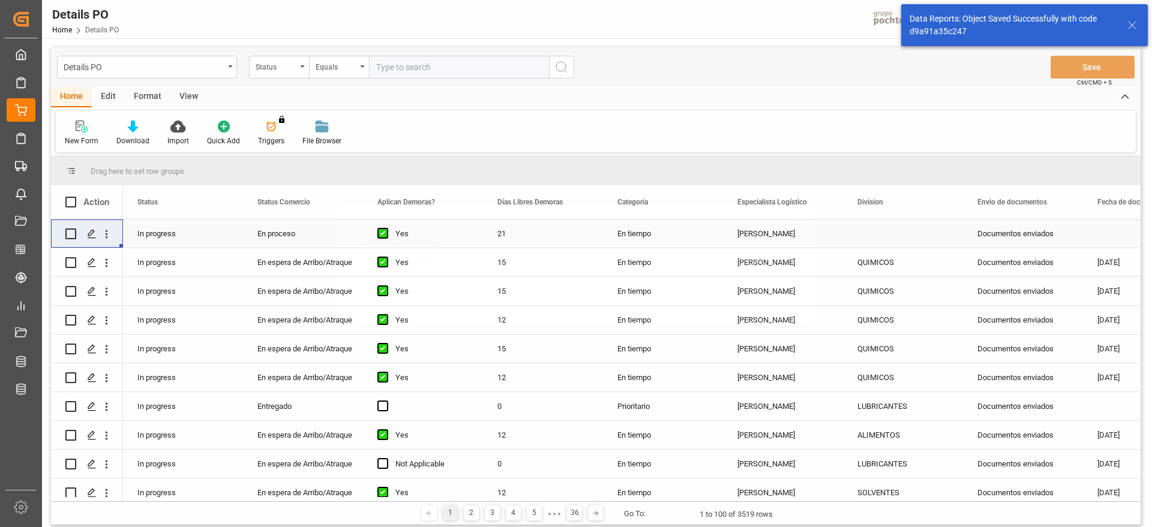
scroll to position [0, 0]
click at [107, 229] on icon "open menu" at bounding box center [106, 234] width 13 height 13
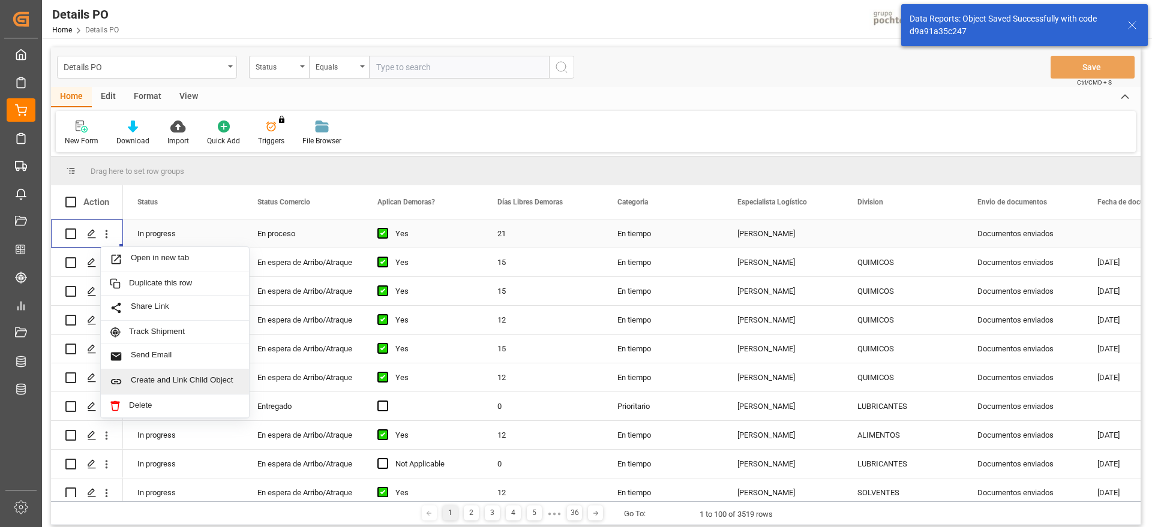
click at [150, 383] on span "Create and Link Child Object" at bounding box center [185, 382] width 109 height 13
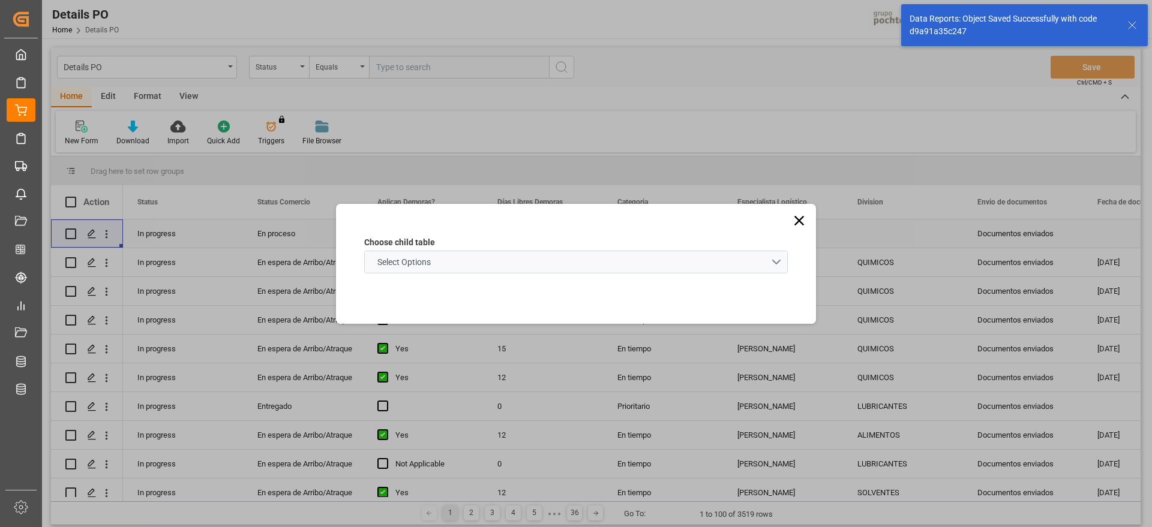
click at [521, 253] on schema "Select Options" at bounding box center [575, 262] width 423 height 23
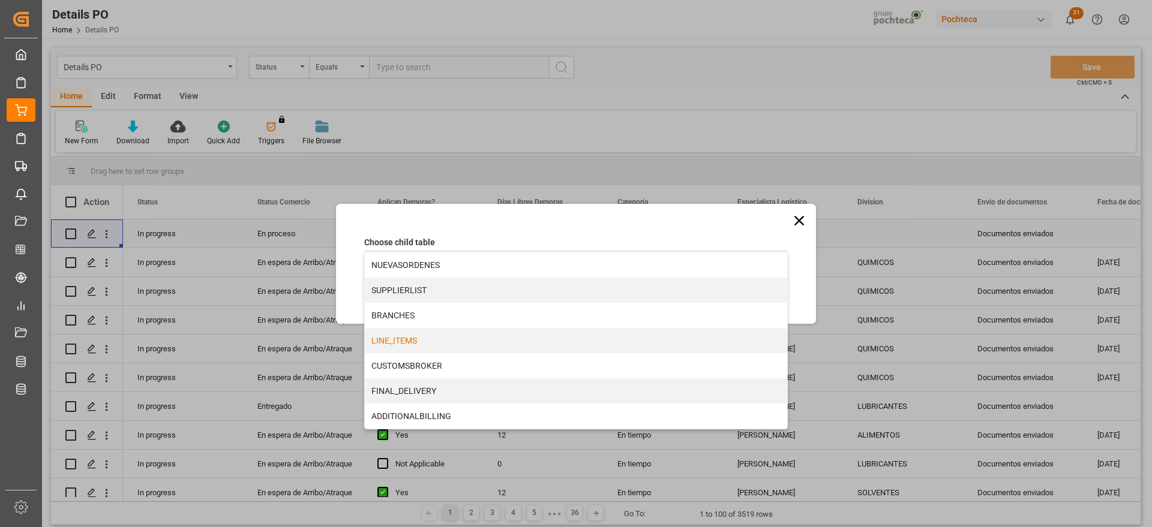
click at [409, 340] on div "LINE_ITEMS" at bounding box center [576, 340] width 422 height 25
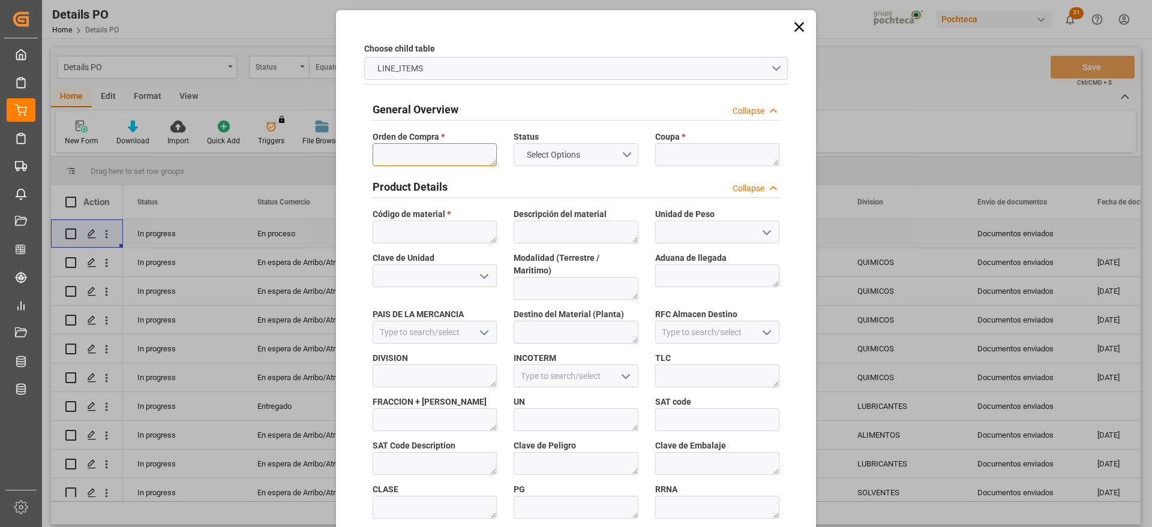
click at [434, 155] on textarea at bounding box center [435, 154] width 124 height 23
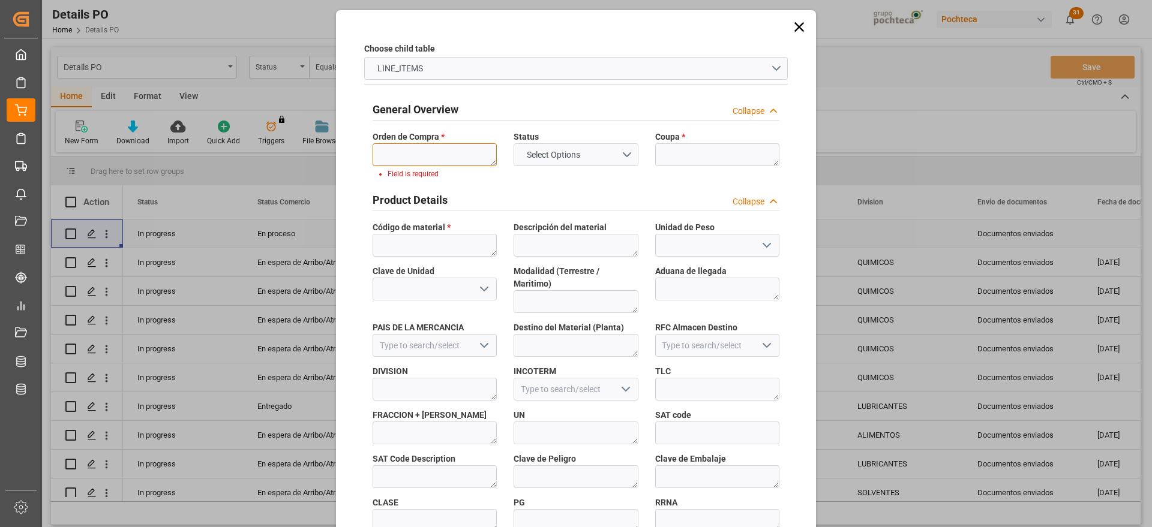
paste textarea "5000305371"
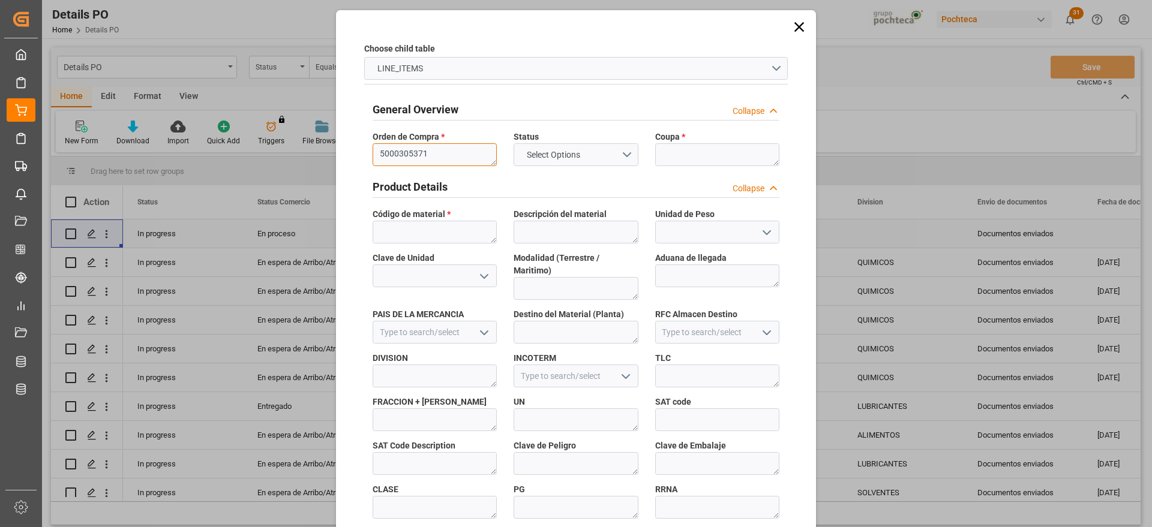
type textarea "5000305371"
click at [692, 145] on textarea at bounding box center [717, 154] width 124 height 23
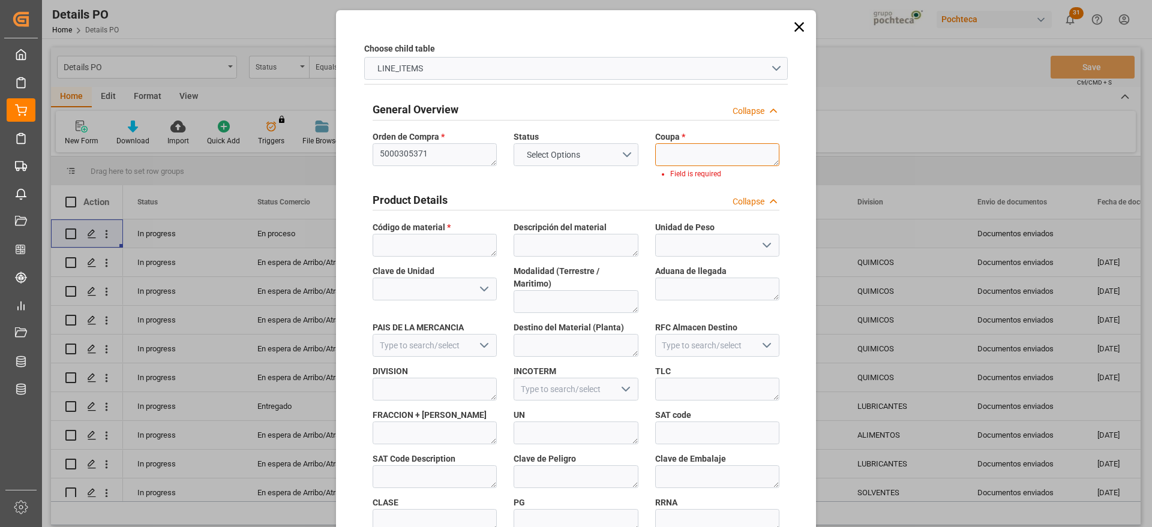
paste textarea "190370-1"
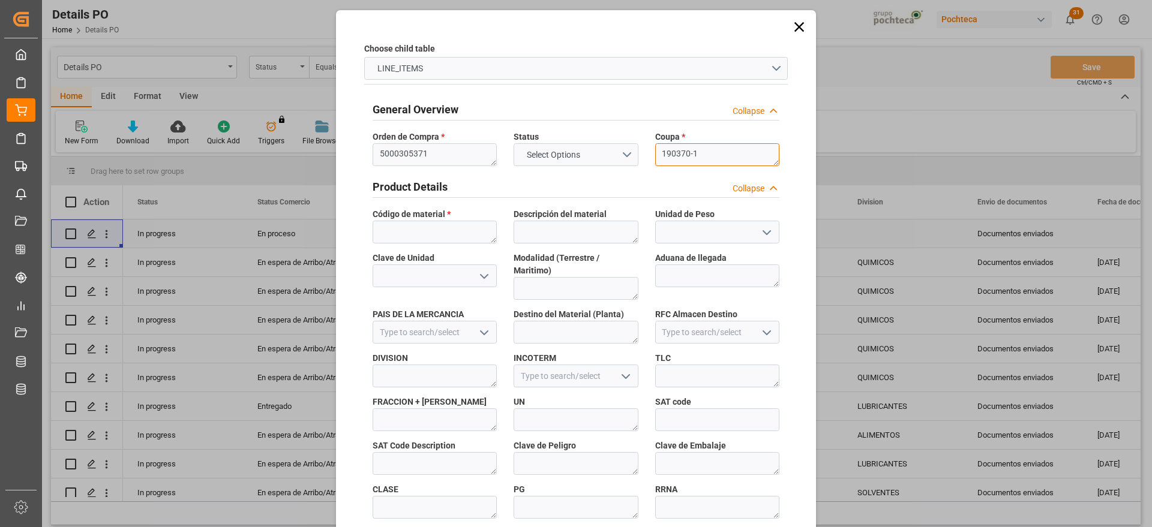
type textarea "190370-1"
click at [410, 223] on textarea at bounding box center [435, 232] width 124 height 23
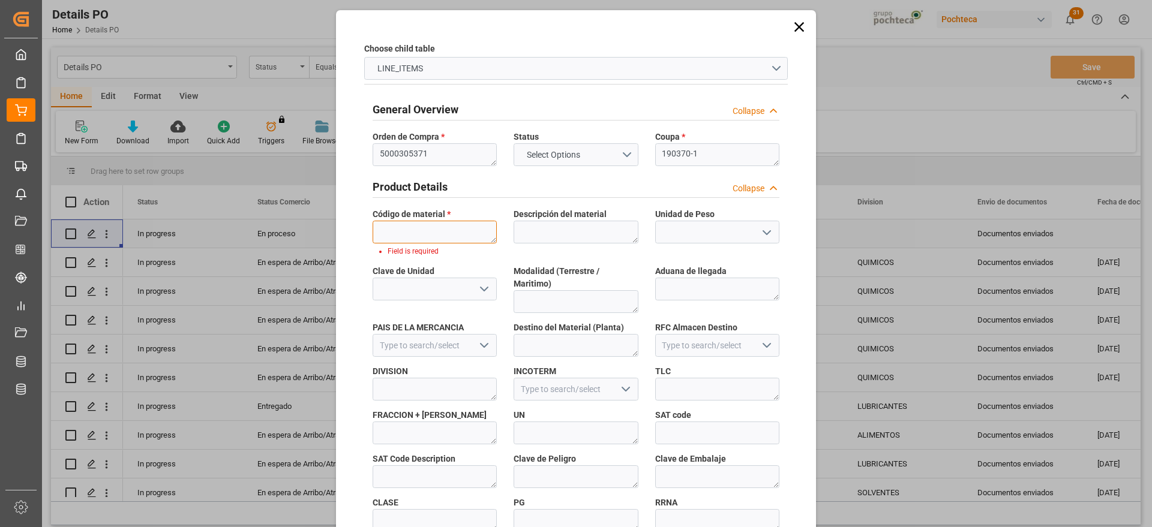
paste textarea "94615"
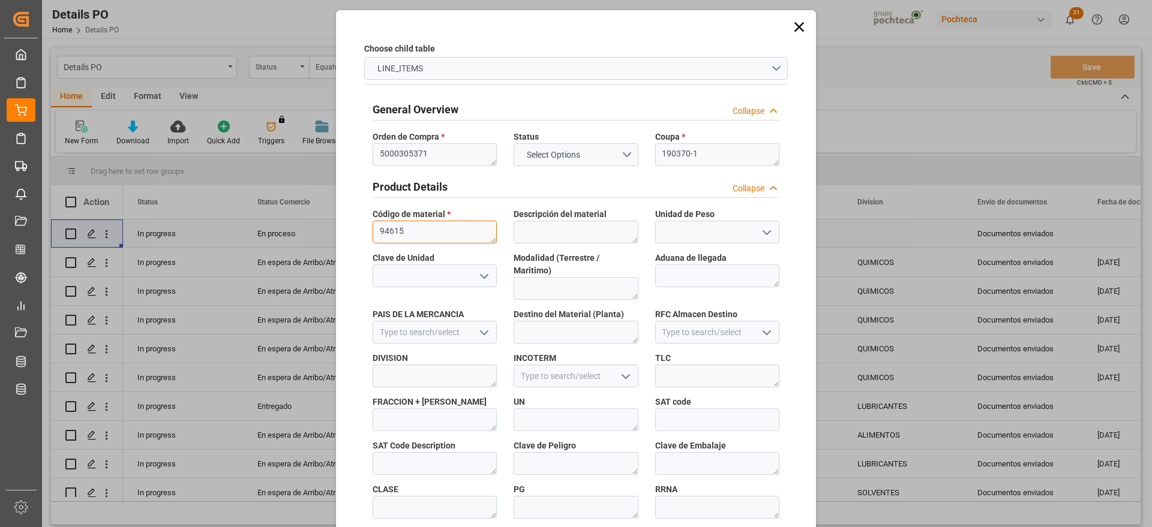
scroll to position [514, 0]
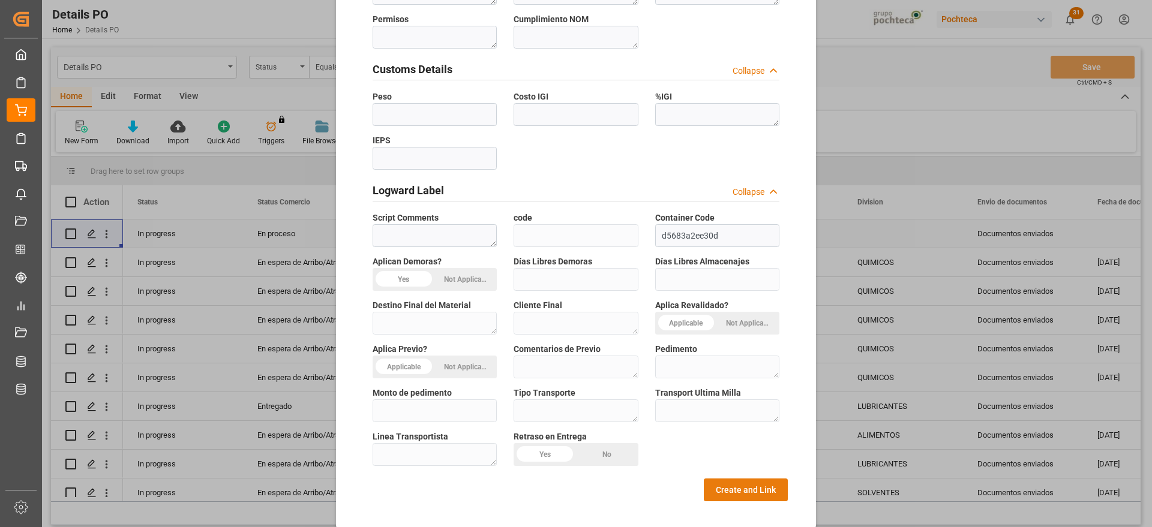
type textarea "94615"
click at [720, 479] on button "Create and Link" at bounding box center [746, 490] width 84 height 23
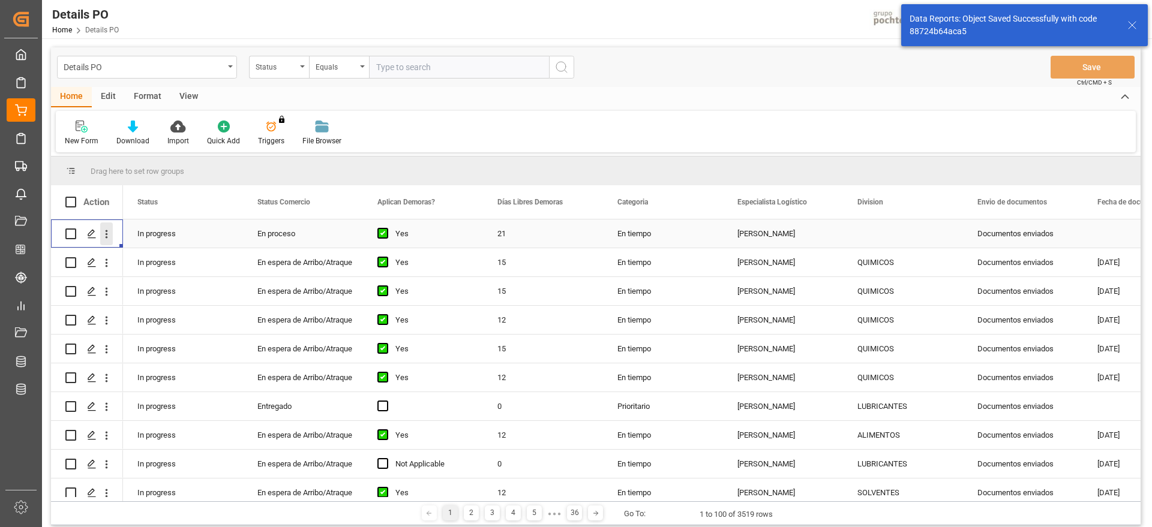
click at [104, 232] on icon "open menu" at bounding box center [106, 234] width 13 height 13
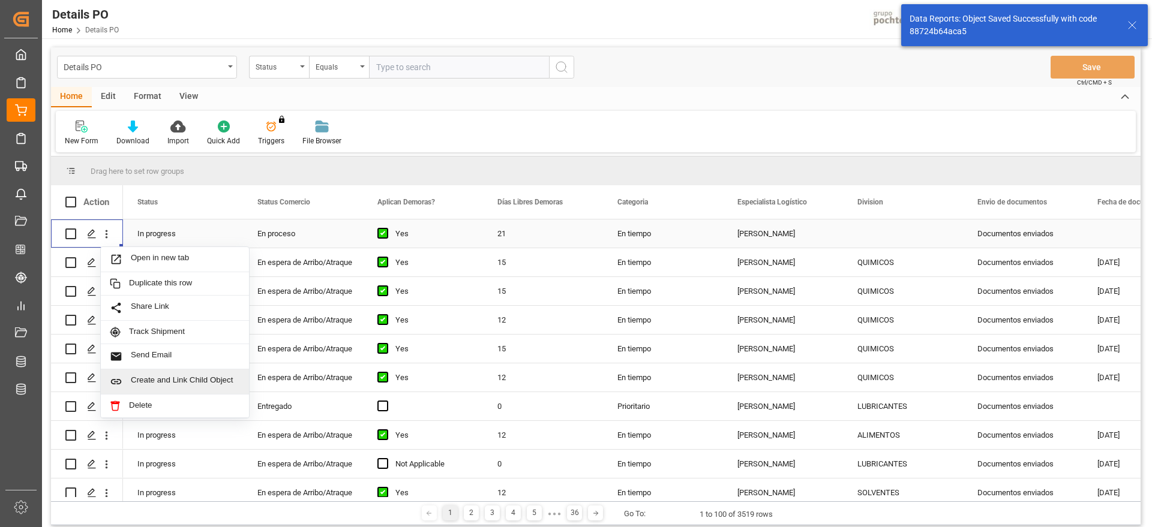
click at [174, 385] on span "Create and Link Child Object" at bounding box center [185, 382] width 109 height 13
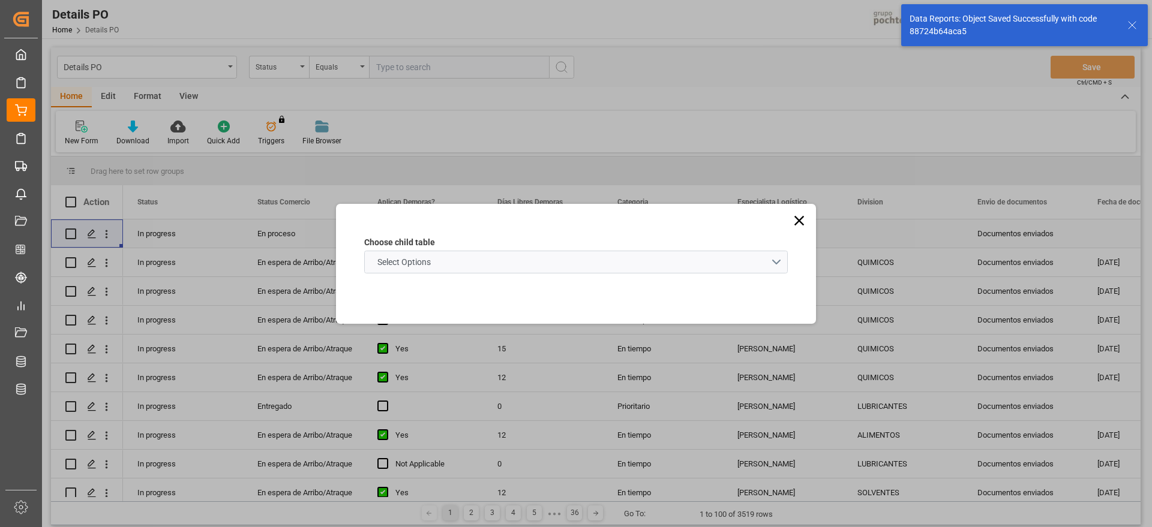
click at [484, 265] on schema "Select Options" at bounding box center [575, 262] width 423 height 23
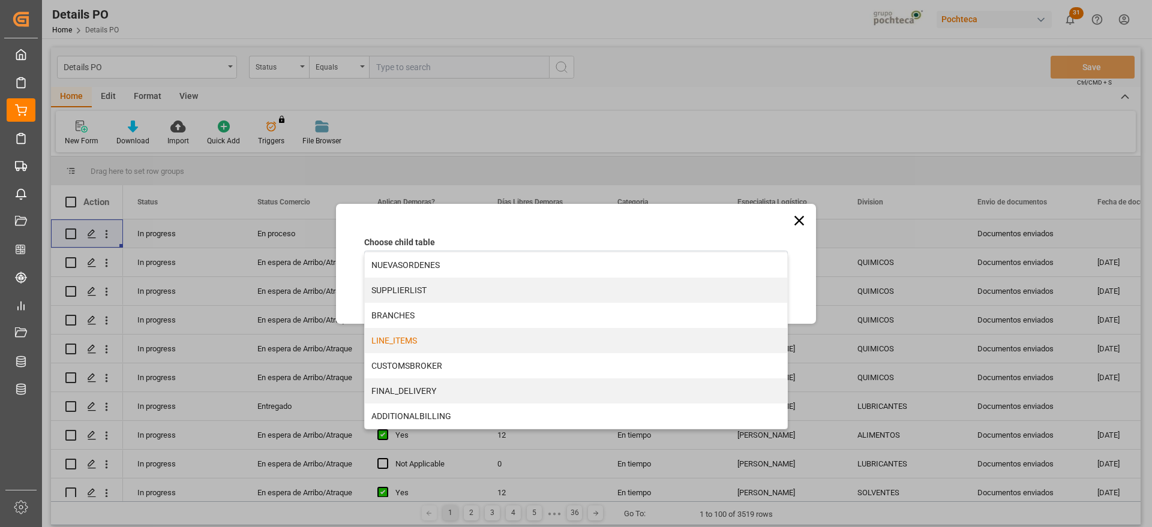
click at [441, 345] on div "LINE_ITEMS" at bounding box center [576, 340] width 422 height 25
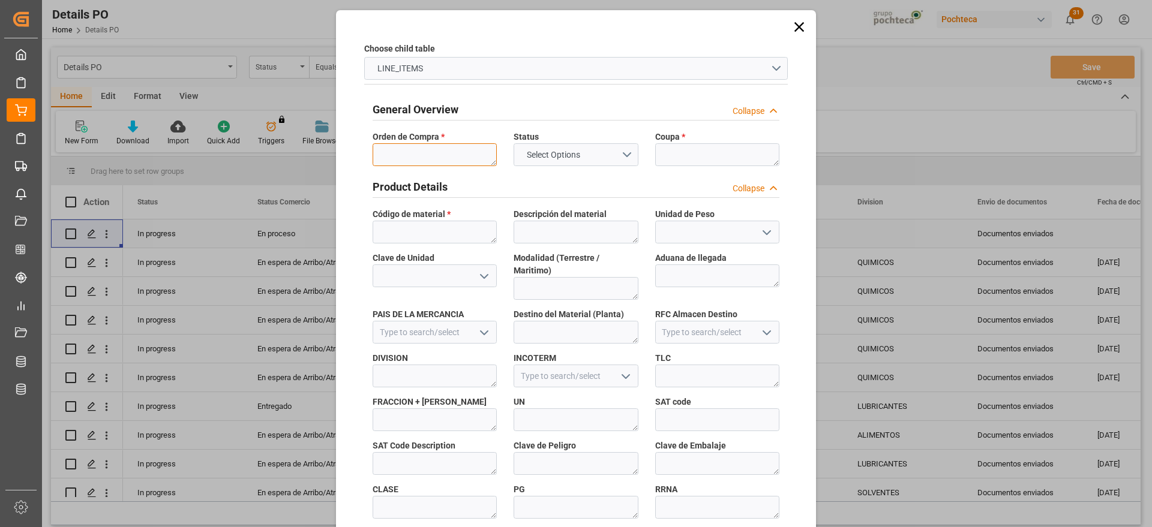
click at [421, 157] on textarea at bounding box center [435, 154] width 124 height 23
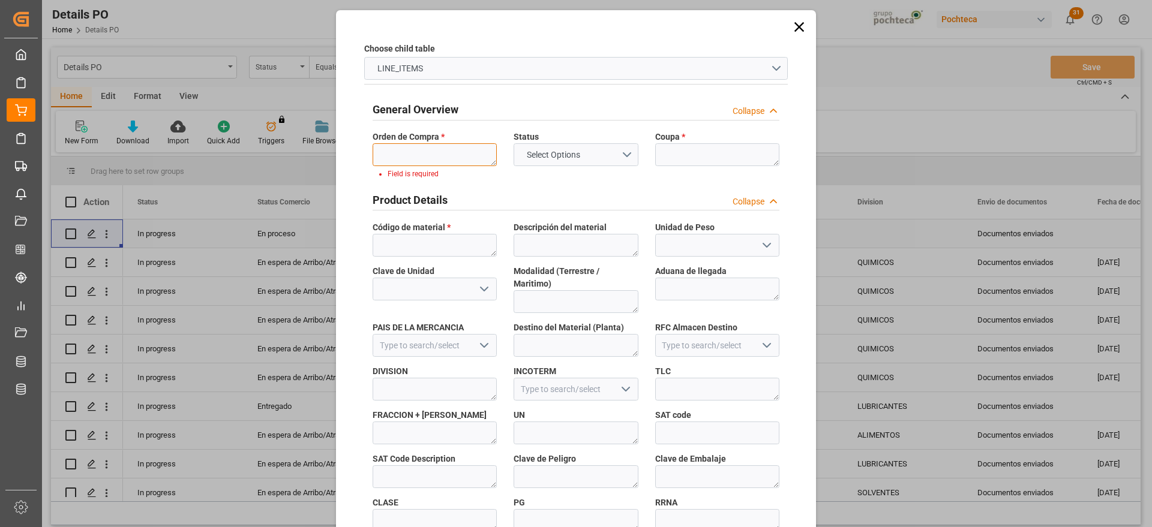
paste textarea "5000305371"
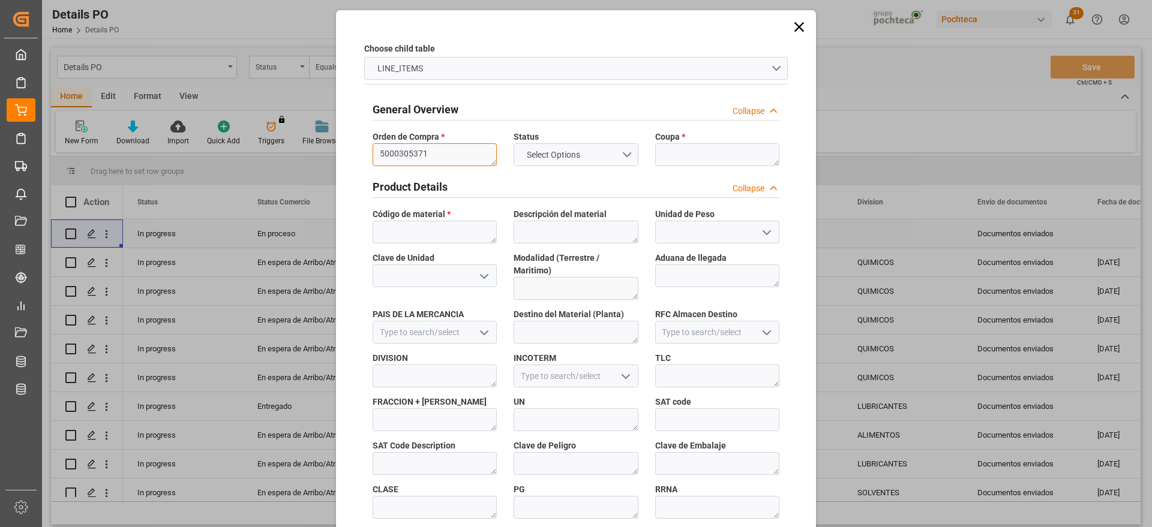
type textarea "5000305371"
click at [656, 153] on textarea at bounding box center [717, 154] width 124 height 23
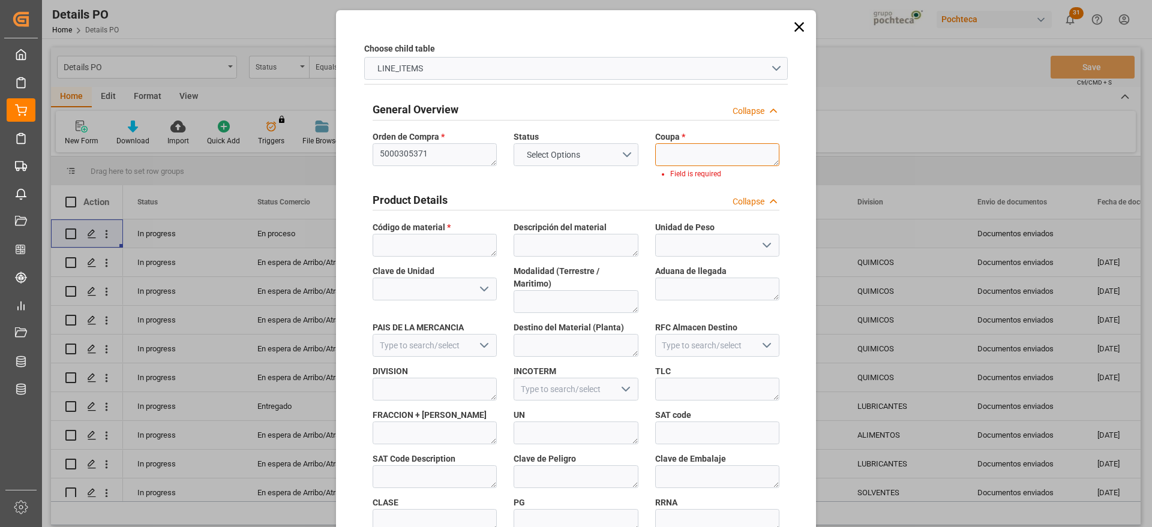
paste textarea "190370-1"
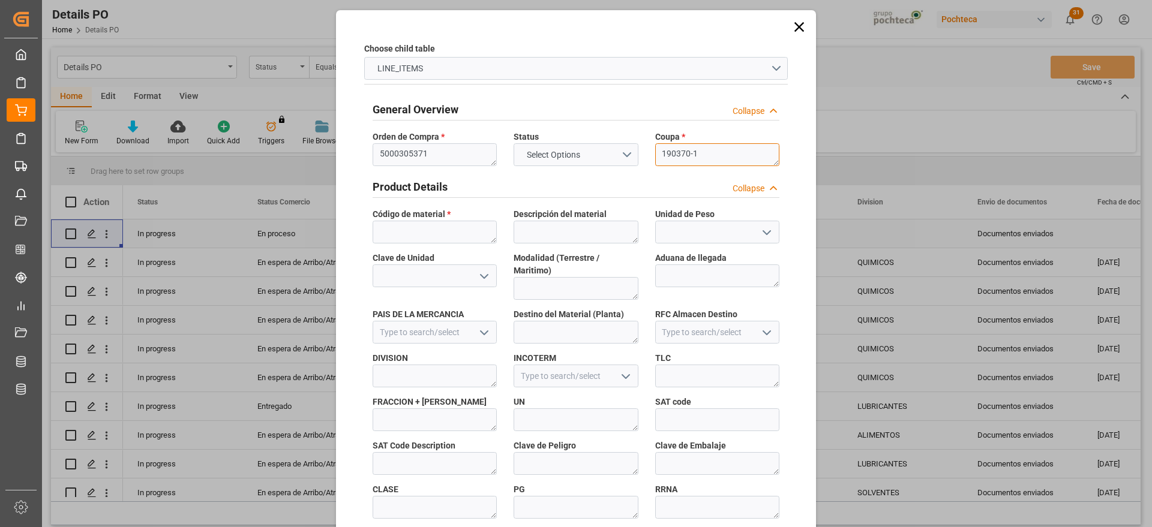
type textarea "190370-1"
click at [438, 227] on textarea at bounding box center [435, 232] width 124 height 23
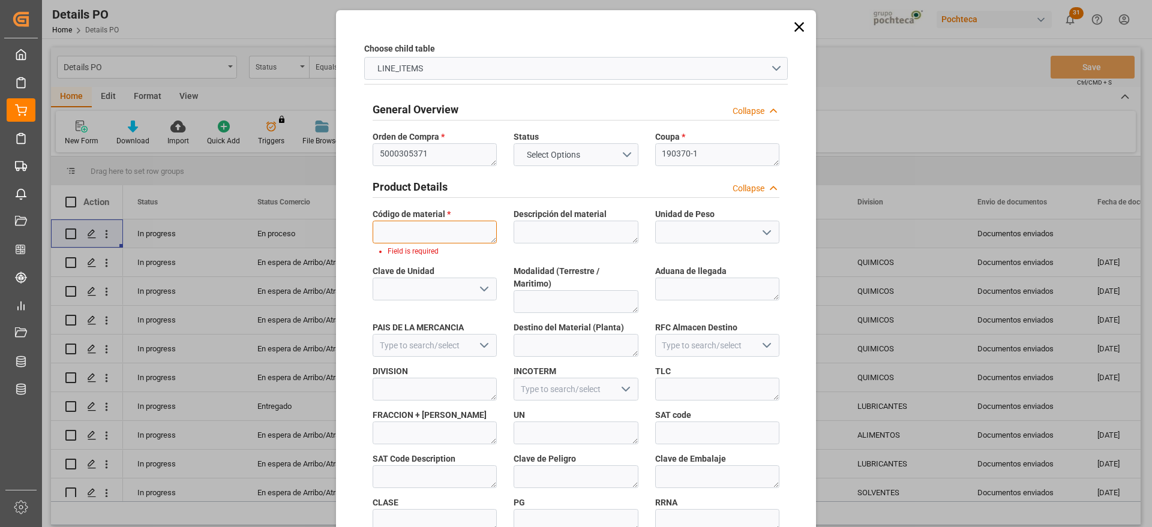
paste textarea "99672"
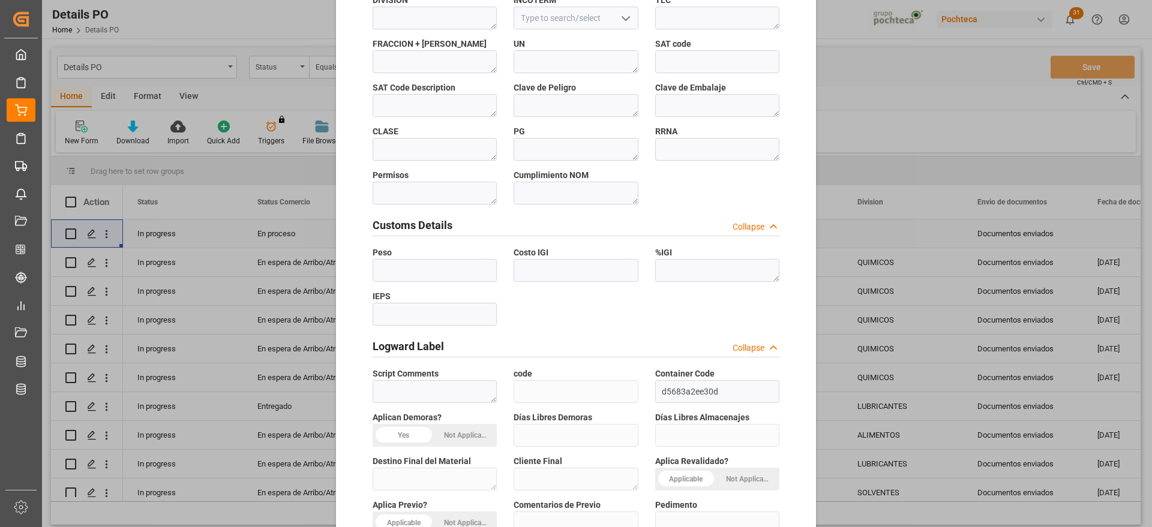
scroll to position [514, 0]
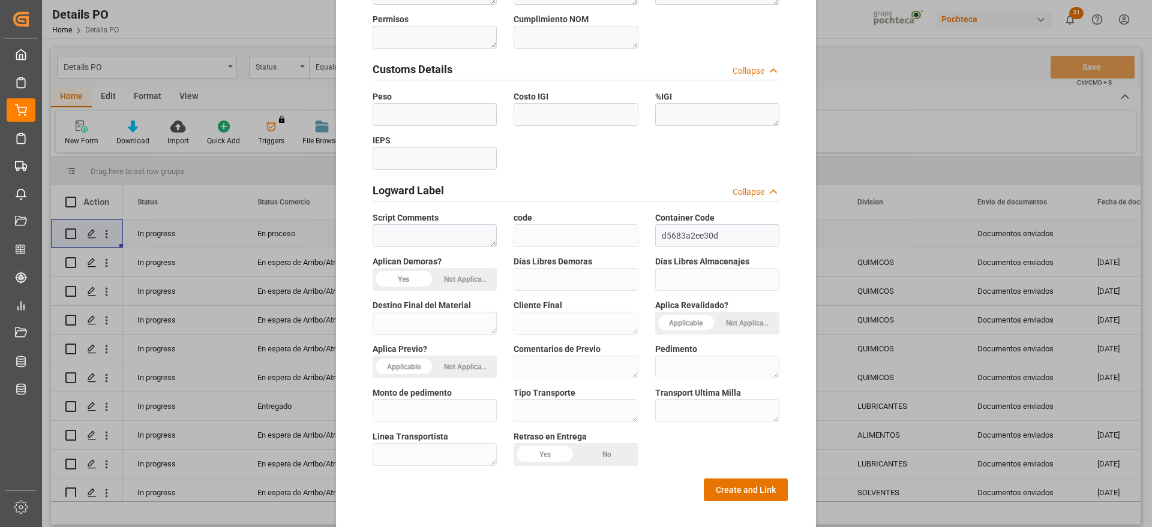
type textarea "99672"
click at [740, 457] on div "General Overview Collapse Orden de Compra * 5000305371 Status Select Options Co…" at bounding box center [575, 24] width 423 height 891
click at [734, 483] on button "Create and Link" at bounding box center [746, 490] width 84 height 23
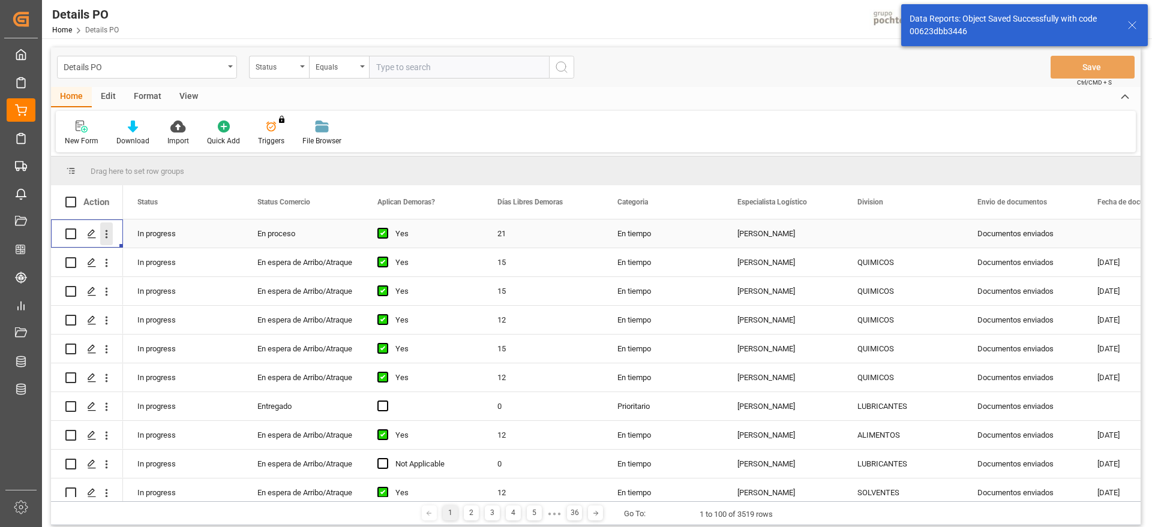
click at [104, 230] on icon "open menu" at bounding box center [106, 234] width 13 height 13
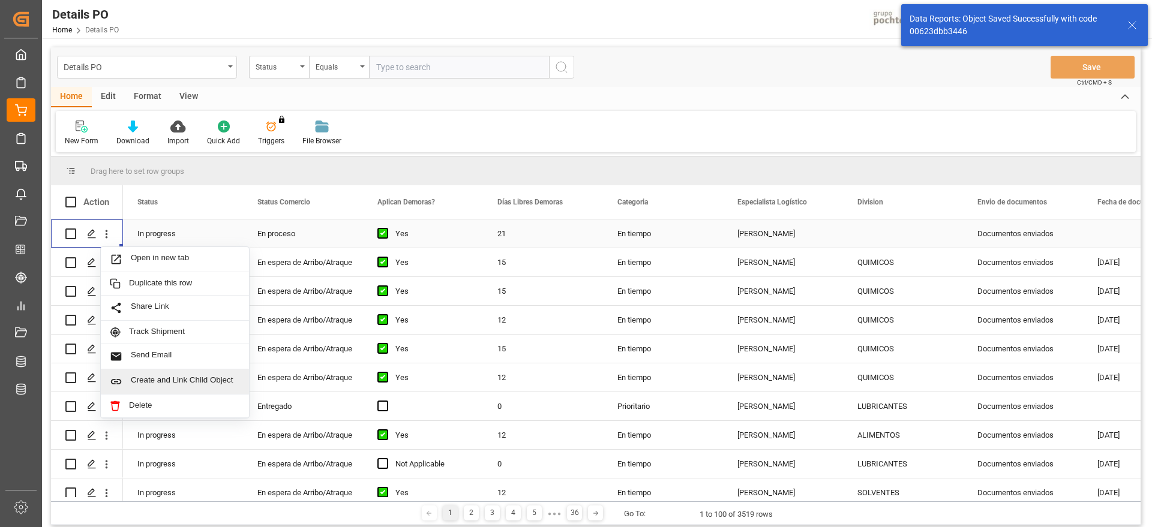
click at [146, 376] on span "Create and Link Child Object" at bounding box center [185, 382] width 109 height 13
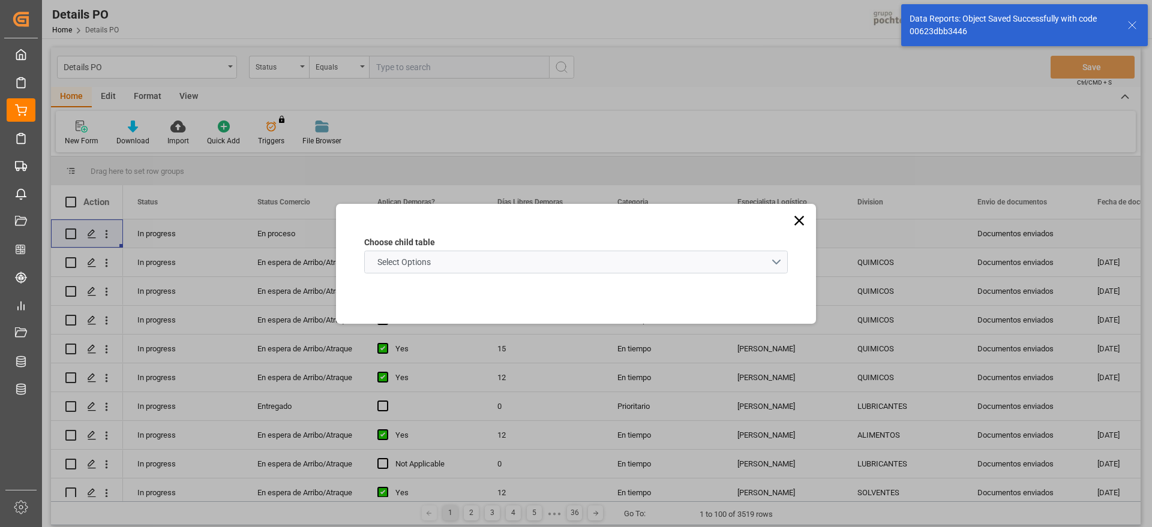
click at [477, 256] on schema "Select Options" at bounding box center [575, 262] width 423 height 23
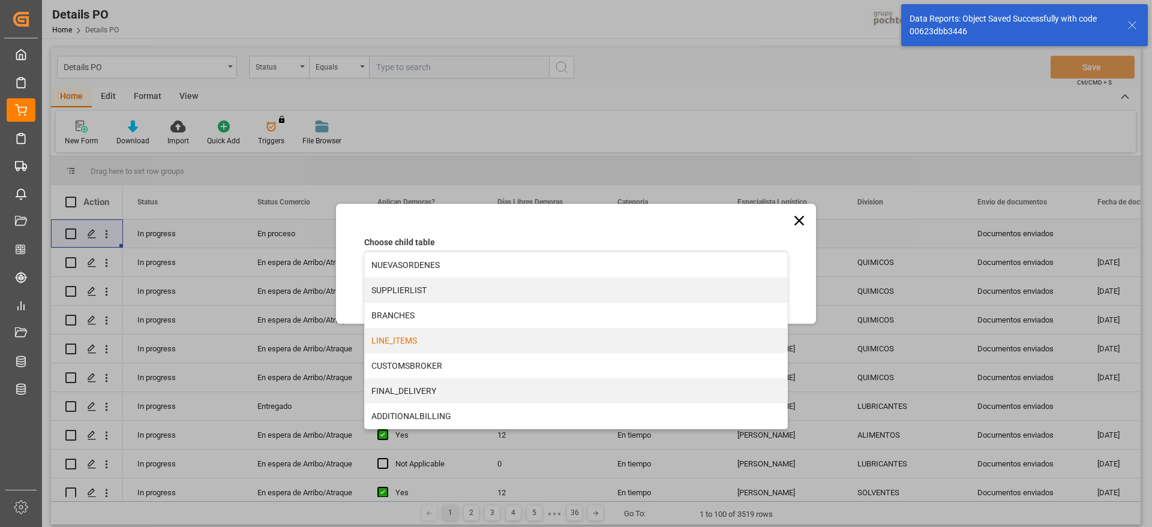
click at [424, 346] on div "LINE_ITEMS" at bounding box center [576, 340] width 422 height 25
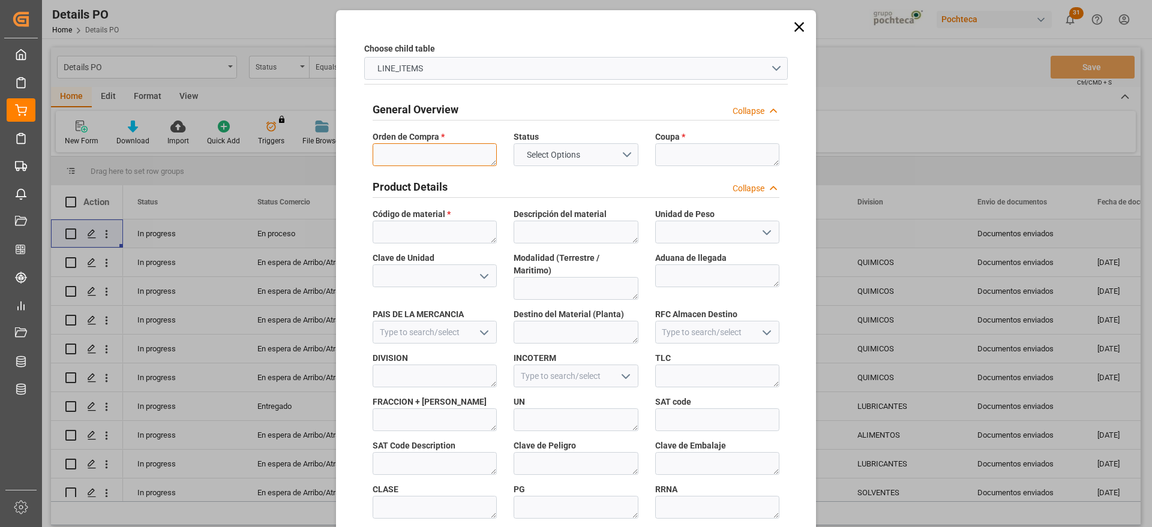
click at [422, 148] on textarea at bounding box center [435, 154] width 124 height 23
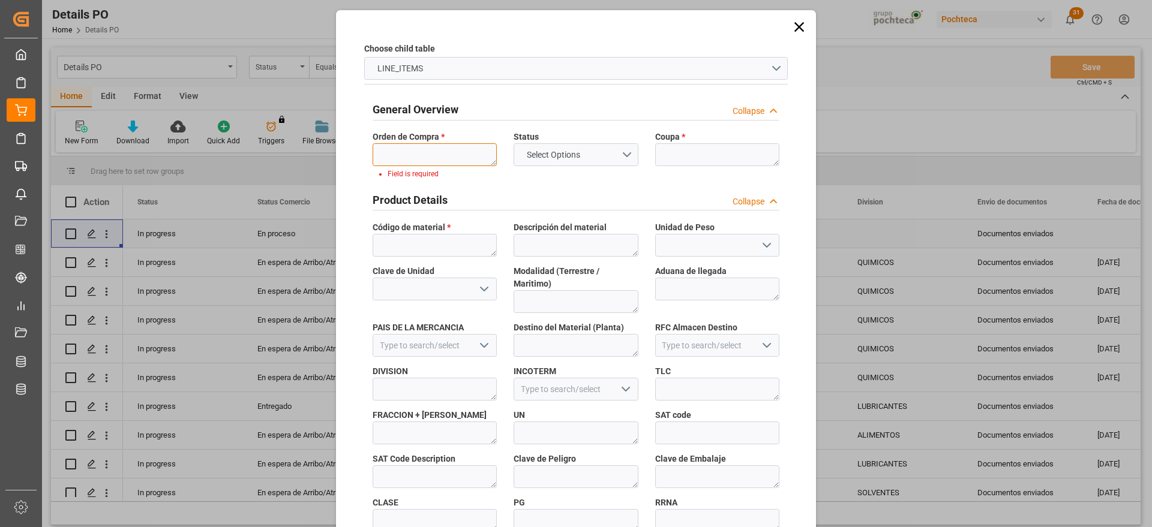
paste textarea "5000305371"
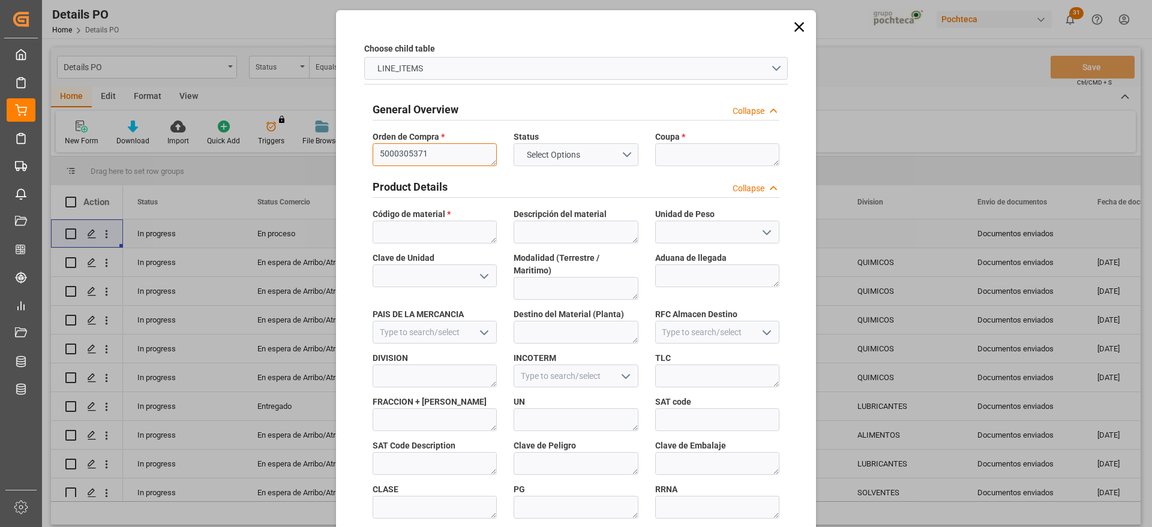
type textarea "5000305371"
click at [693, 156] on textarea at bounding box center [717, 154] width 124 height 23
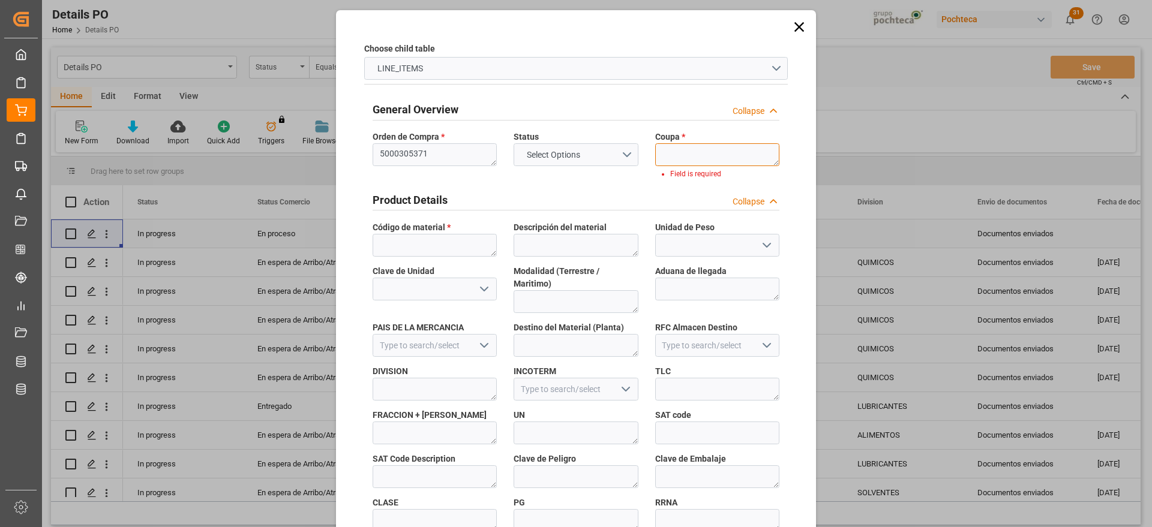
paste textarea "190370-1"
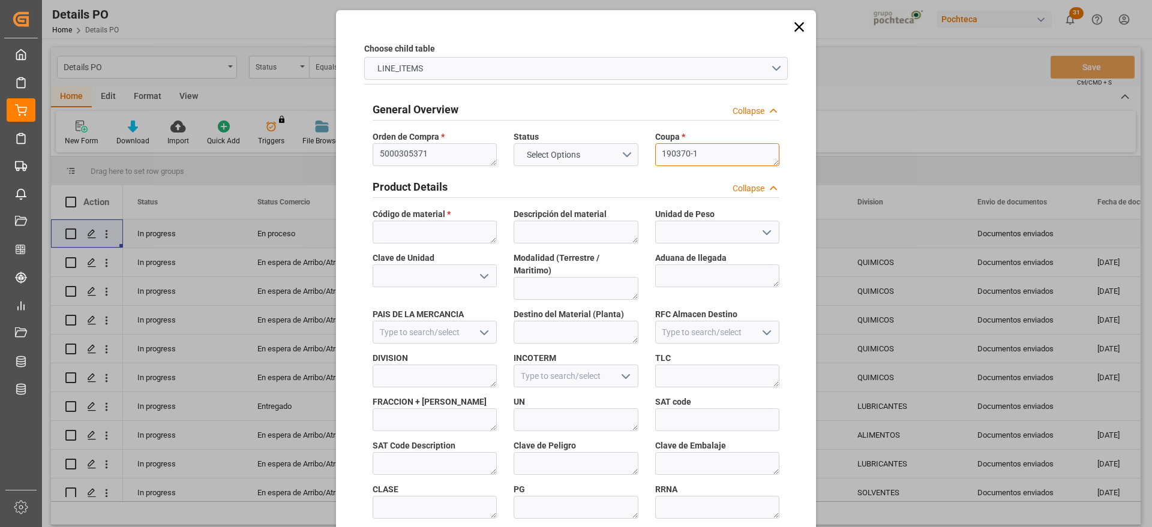
type textarea "190370-1"
click at [432, 223] on textarea at bounding box center [435, 232] width 124 height 23
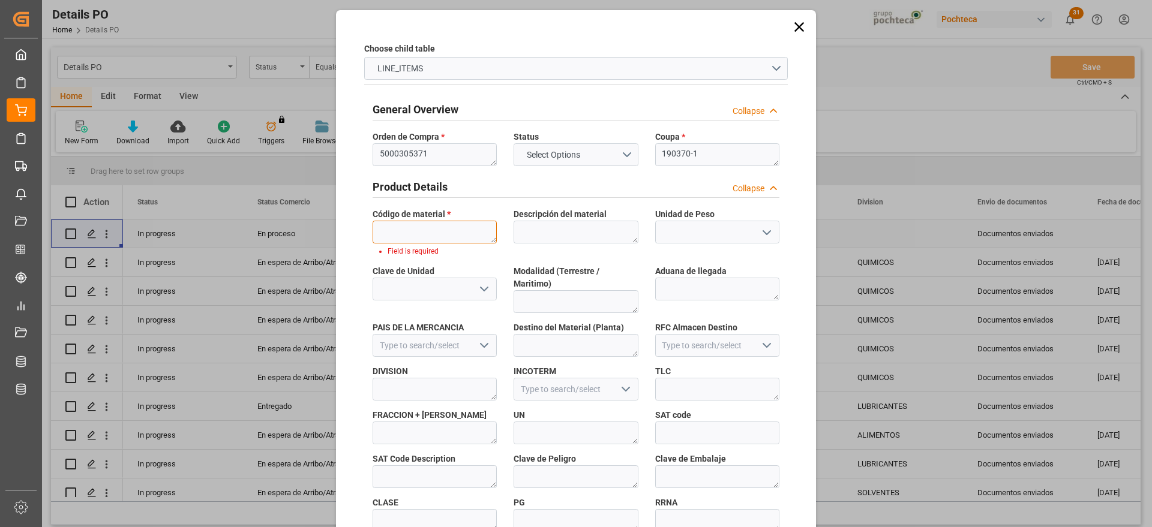
paste textarea "65523"
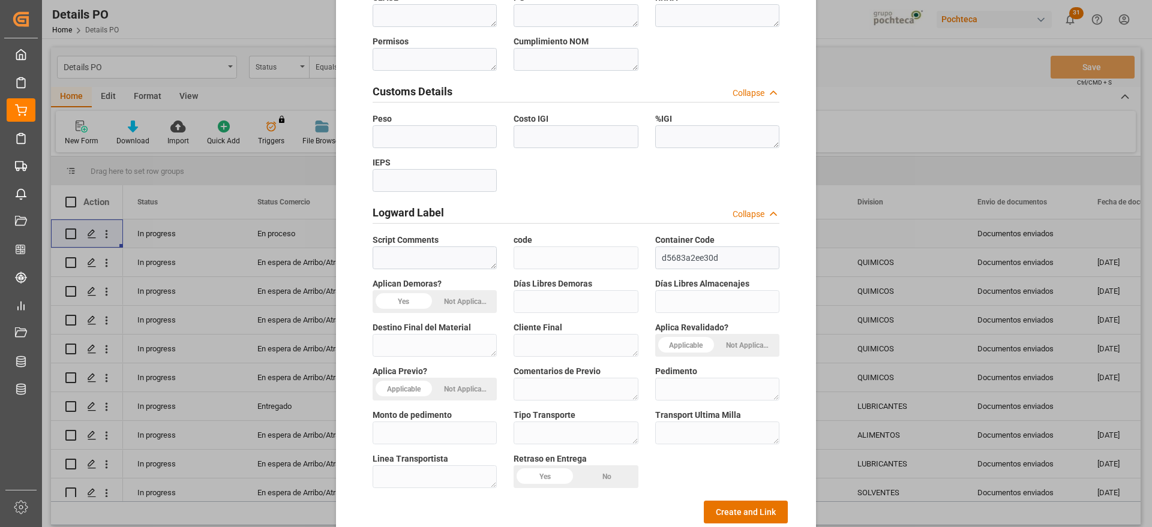
scroll to position [514, 0]
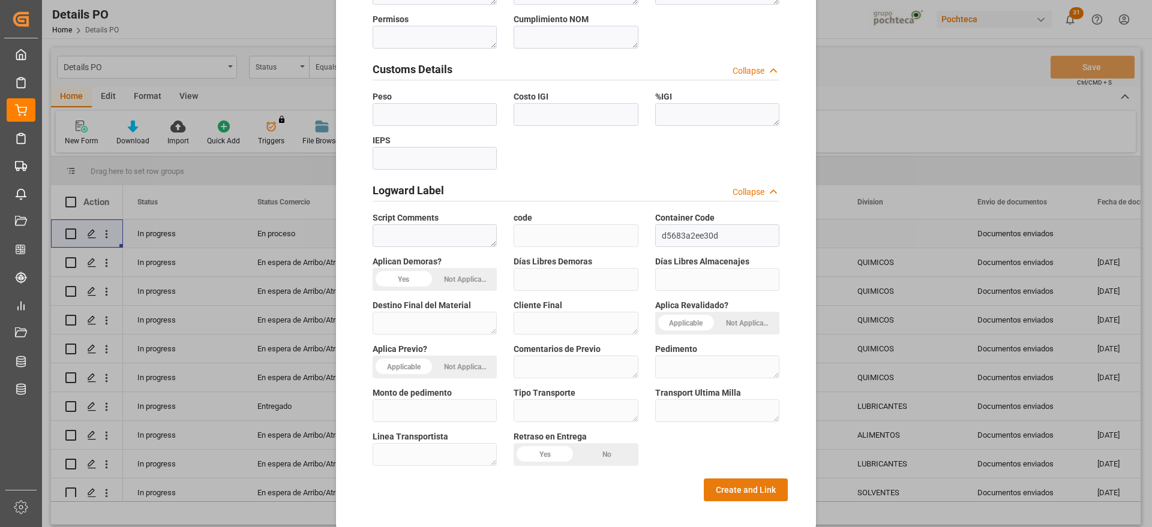
type textarea "65523"
click at [738, 479] on button "Create and Link" at bounding box center [746, 490] width 84 height 23
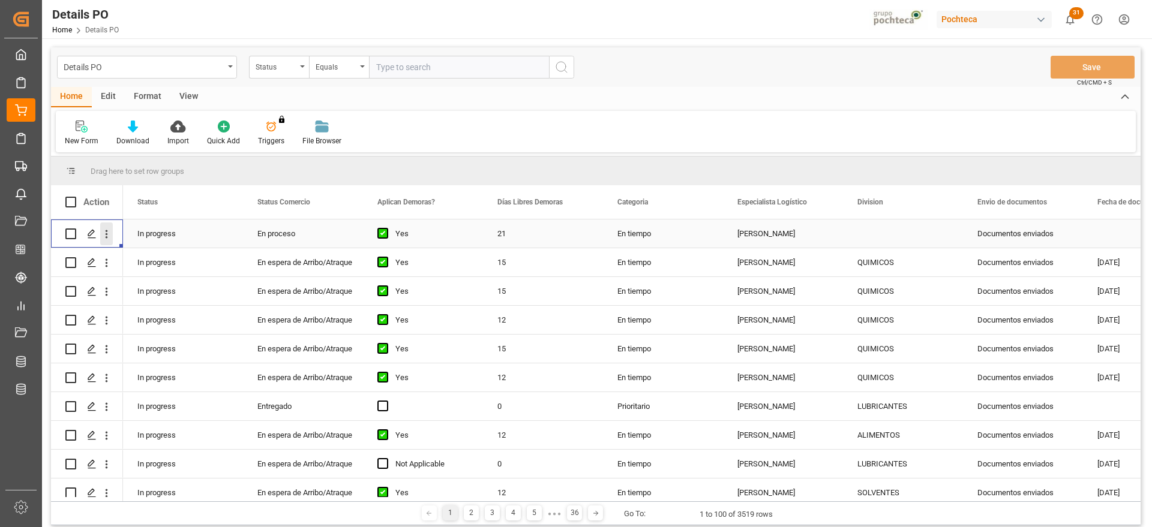
click at [107, 229] on icon "open menu" at bounding box center [106, 234] width 13 height 13
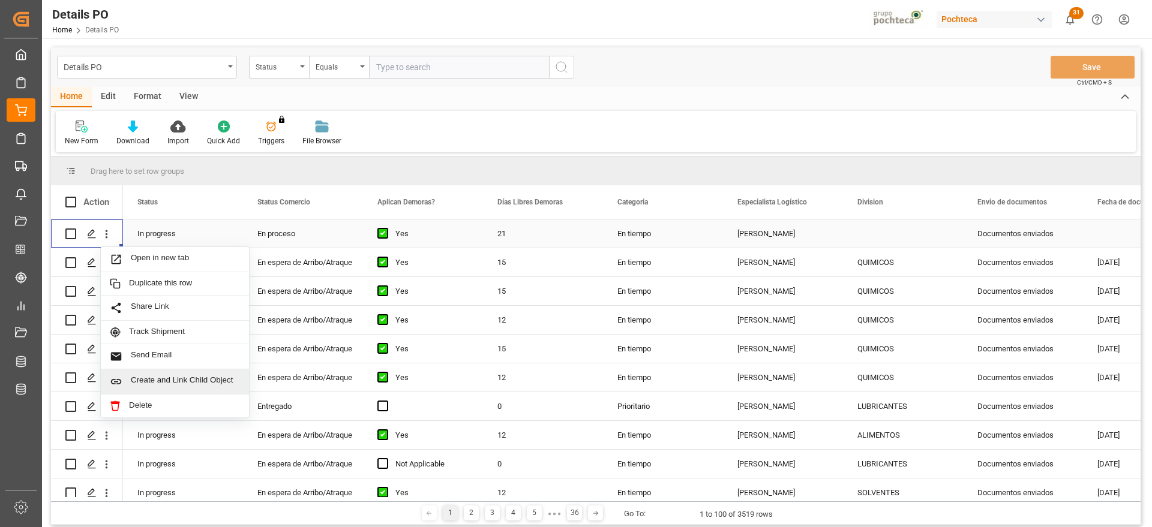
click at [164, 384] on span "Create and Link Child Object" at bounding box center [185, 382] width 109 height 13
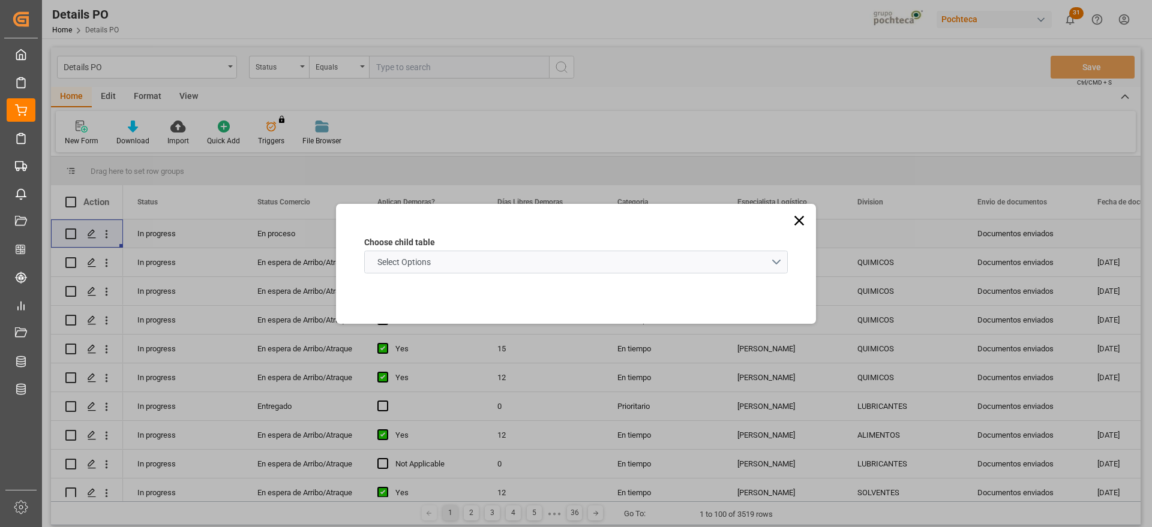
click at [466, 260] on schema "Select Options" at bounding box center [575, 262] width 423 height 23
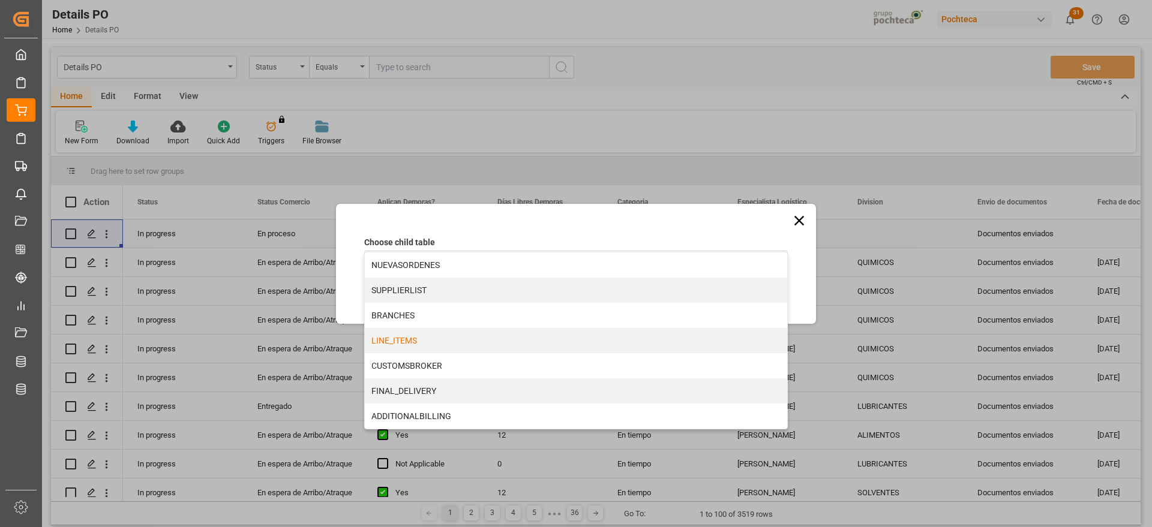
click at [434, 345] on div "LINE_ITEMS" at bounding box center [576, 340] width 422 height 25
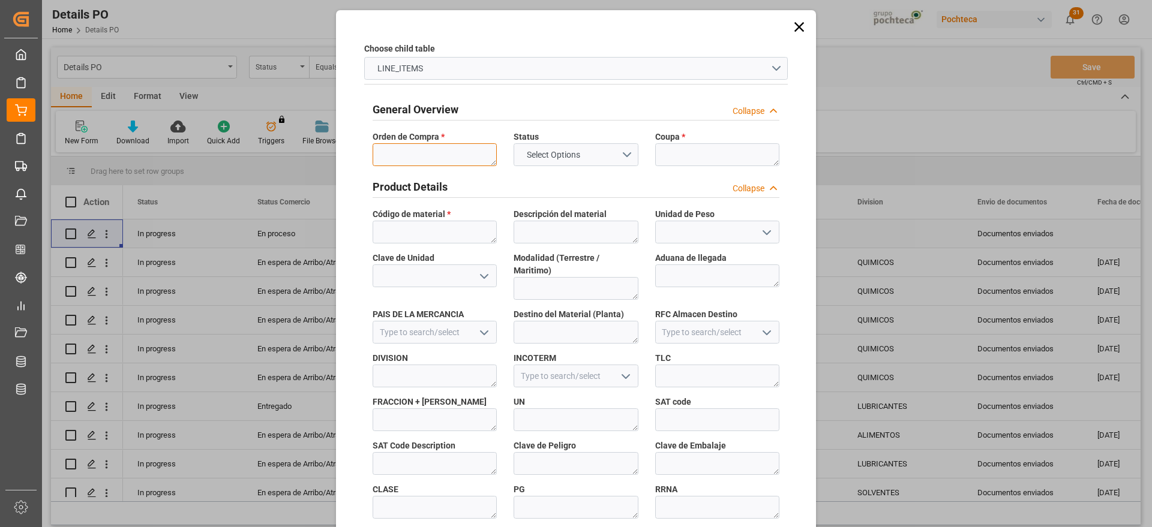
click at [438, 148] on textarea at bounding box center [435, 154] width 124 height 23
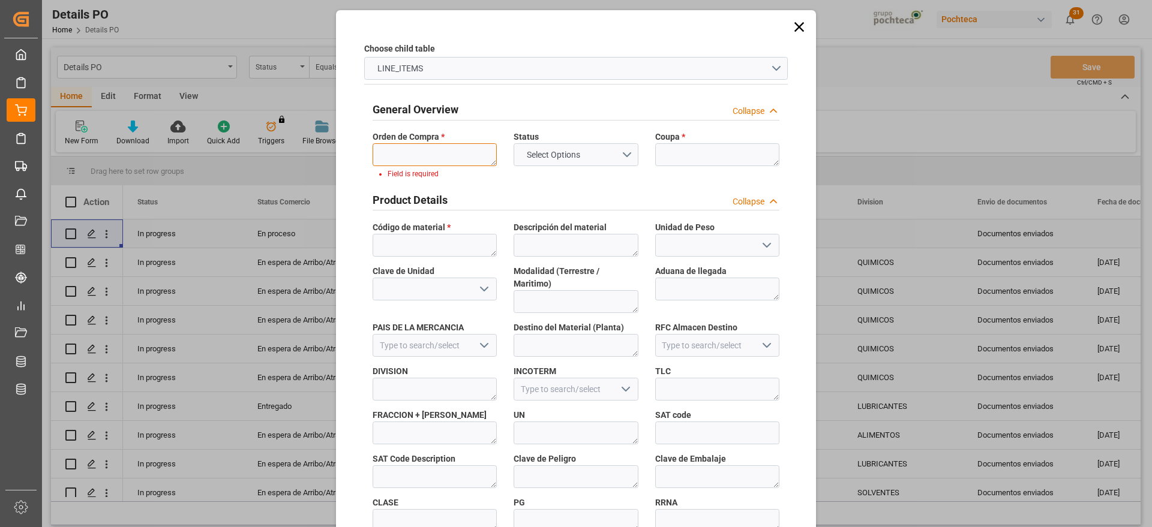
paste textarea "5000305371"
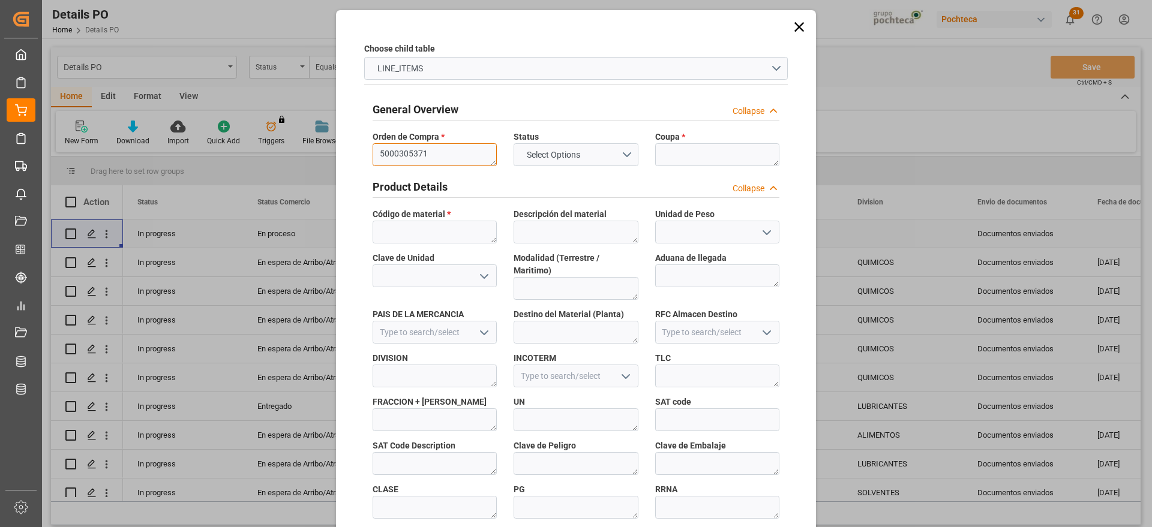
type textarea "5000305371"
click at [681, 154] on textarea at bounding box center [717, 154] width 124 height 23
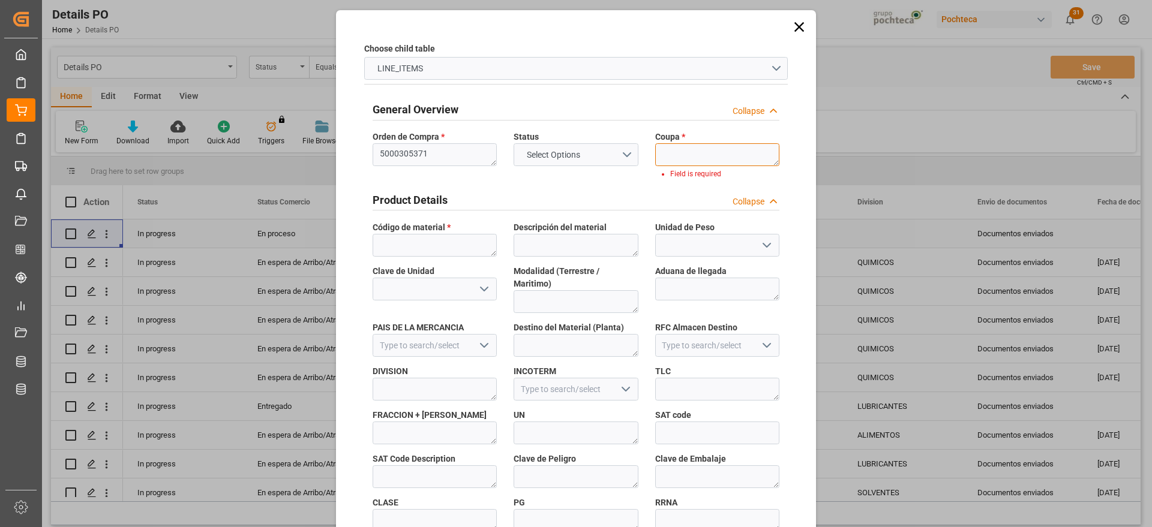
paste textarea "190370-1"
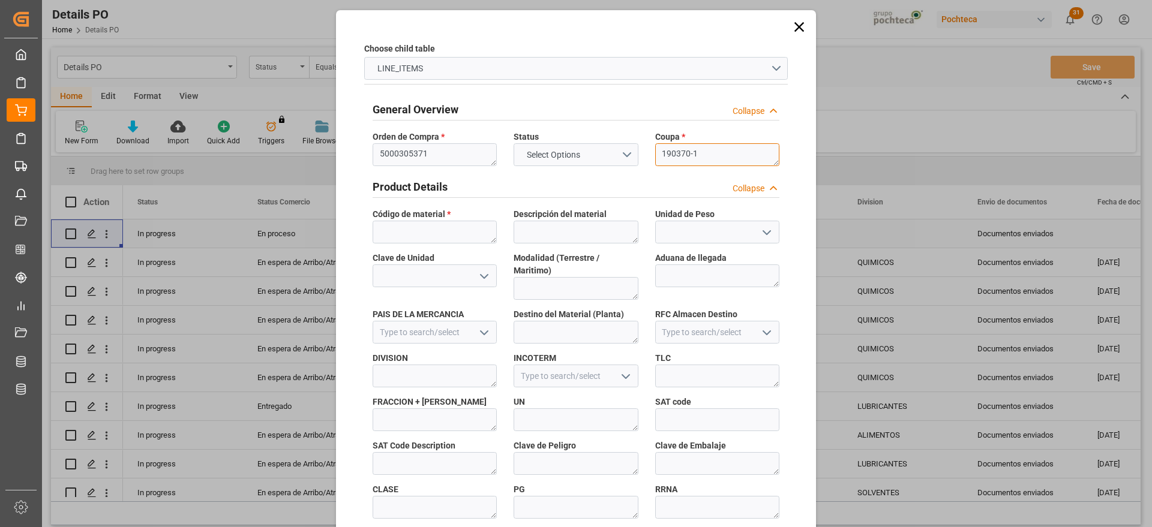
type textarea "190370-1"
click at [434, 236] on textarea at bounding box center [435, 232] width 124 height 23
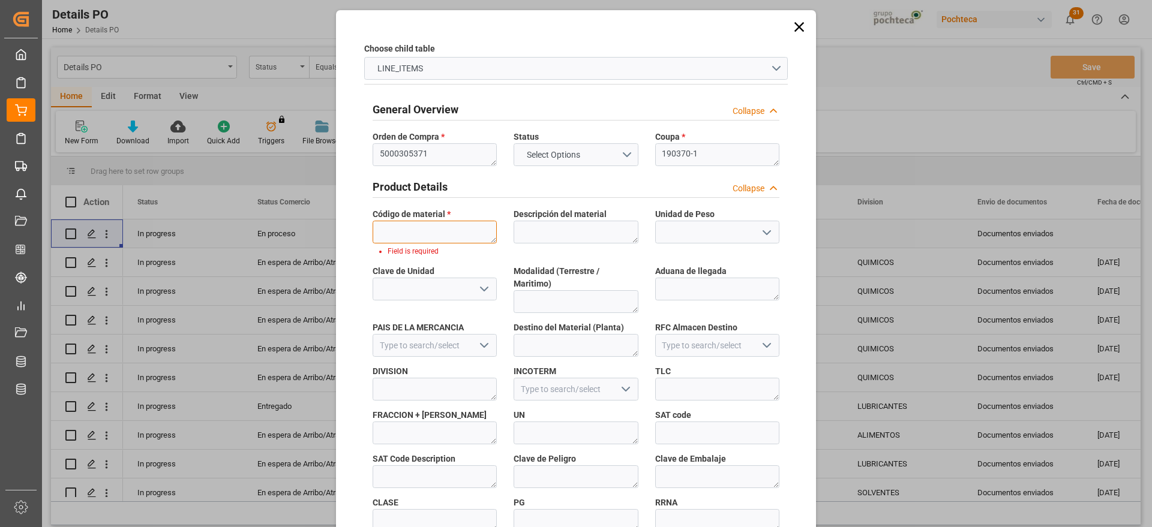
paste textarea "36012"
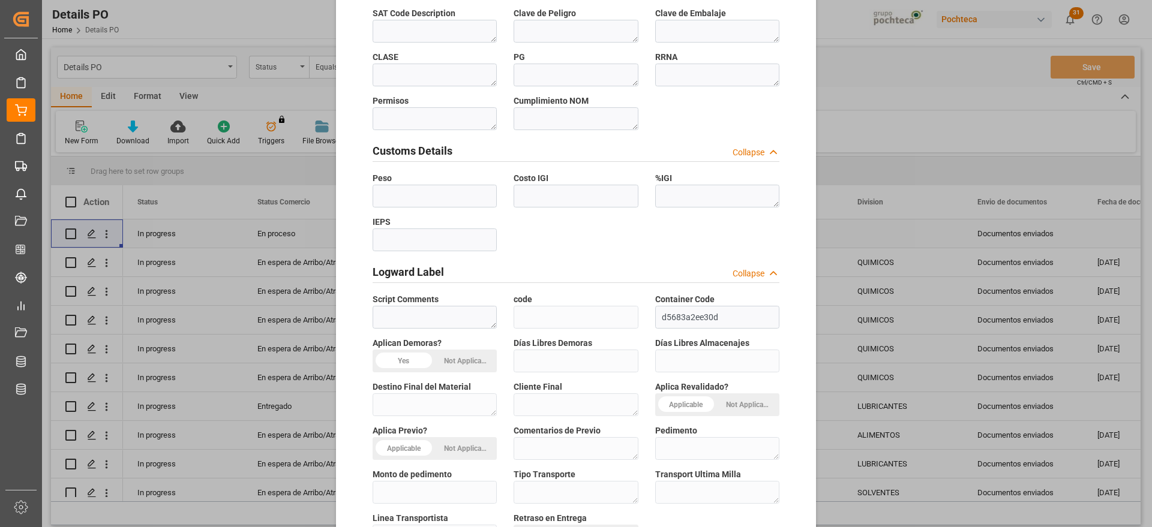
scroll to position [514, 0]
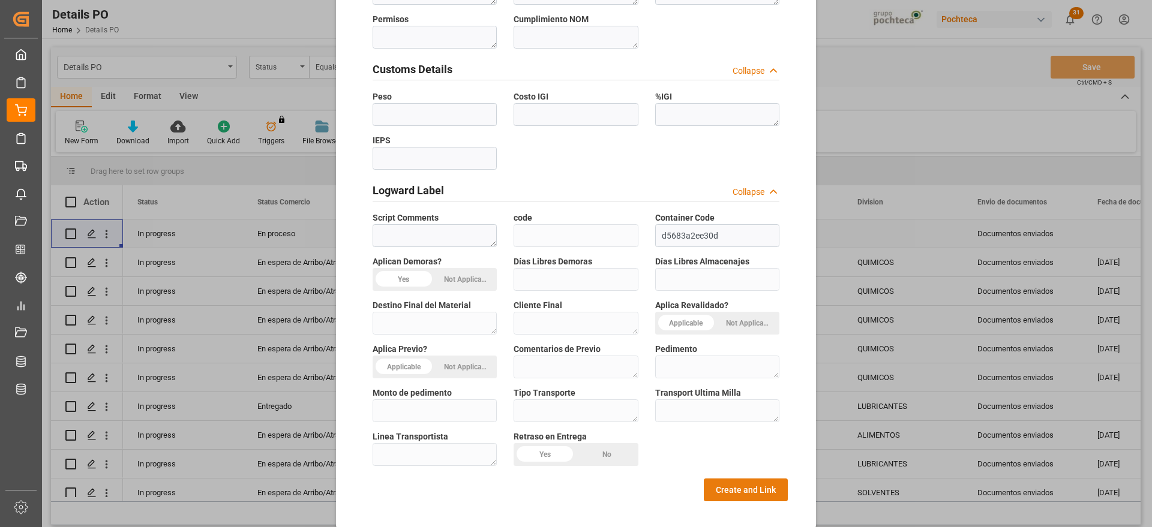
type textarea "36012"
click at [729, 479] on button "Create and Link" at bounding box center [746, 490] width 84 height 23
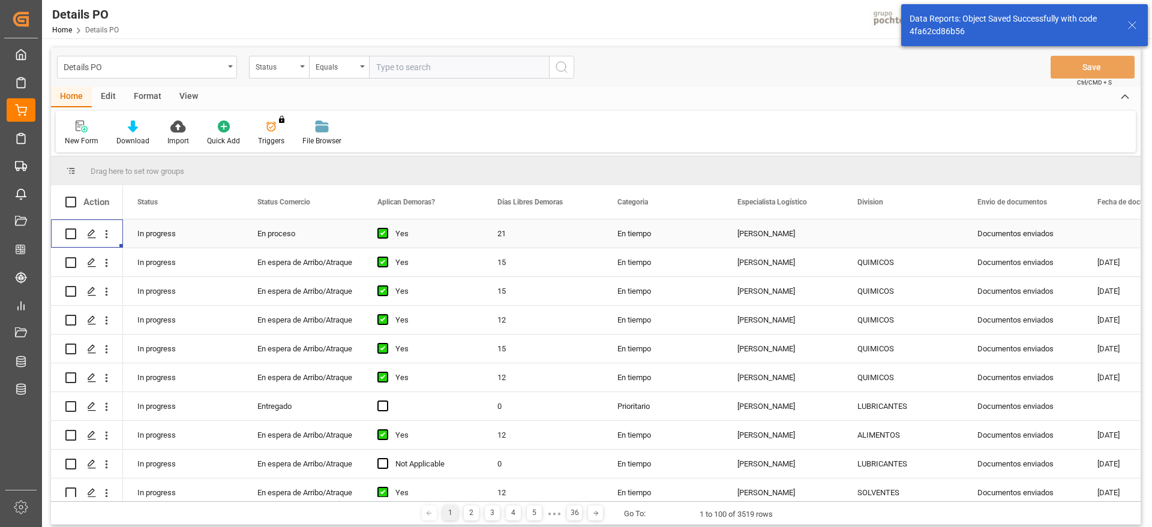
click at [107, 232] on icon "open menu" at bounding box center [106, 234] width 13 height 13
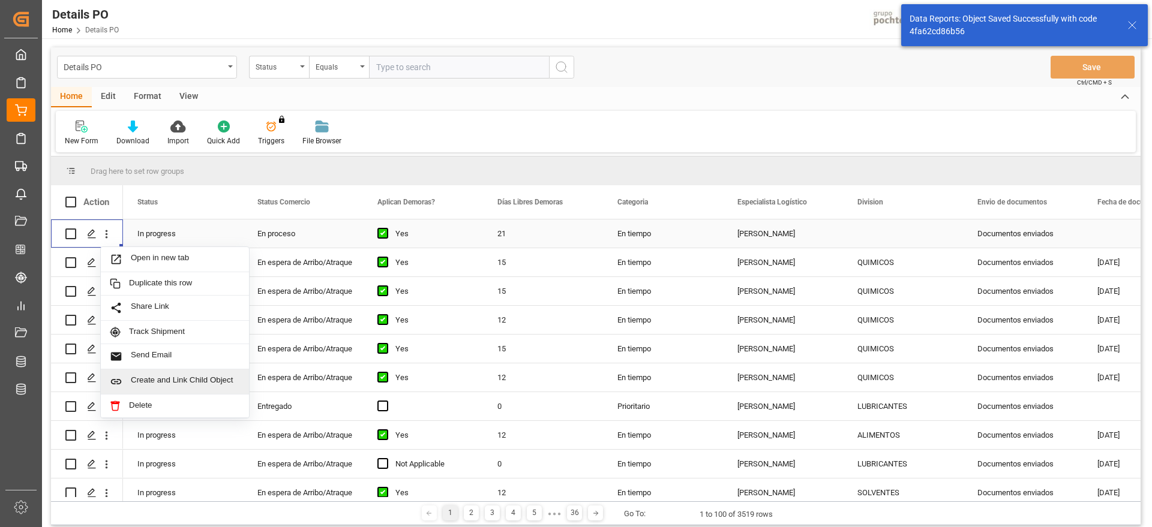
click at [158, 376] on span "Create and Link Child Object" at bounding box center [185, 382] width 109 height 13
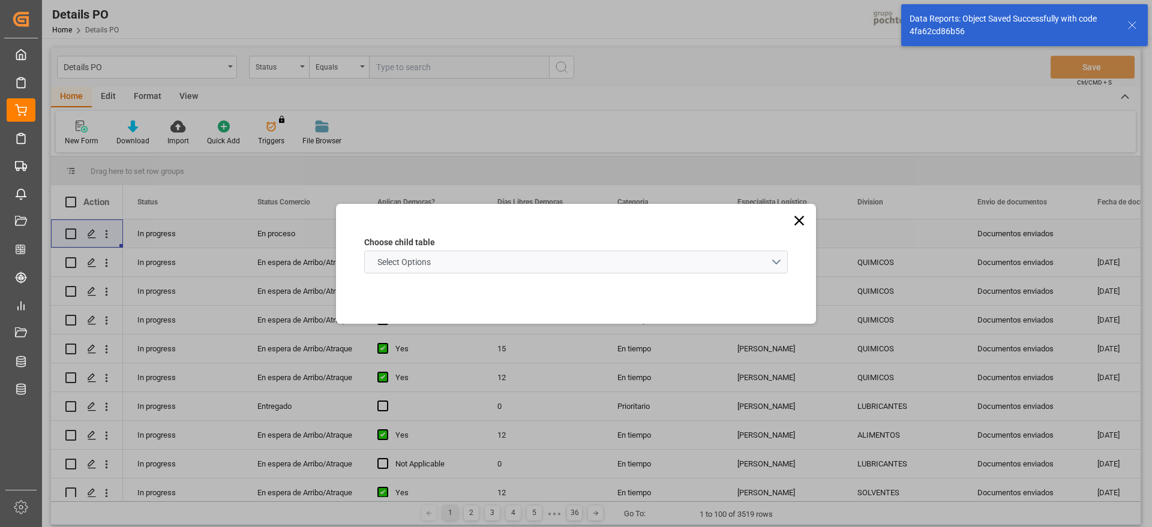
click at [409, 256] on span "Select Options" at bounding box center [403, 262] width 65 height 13
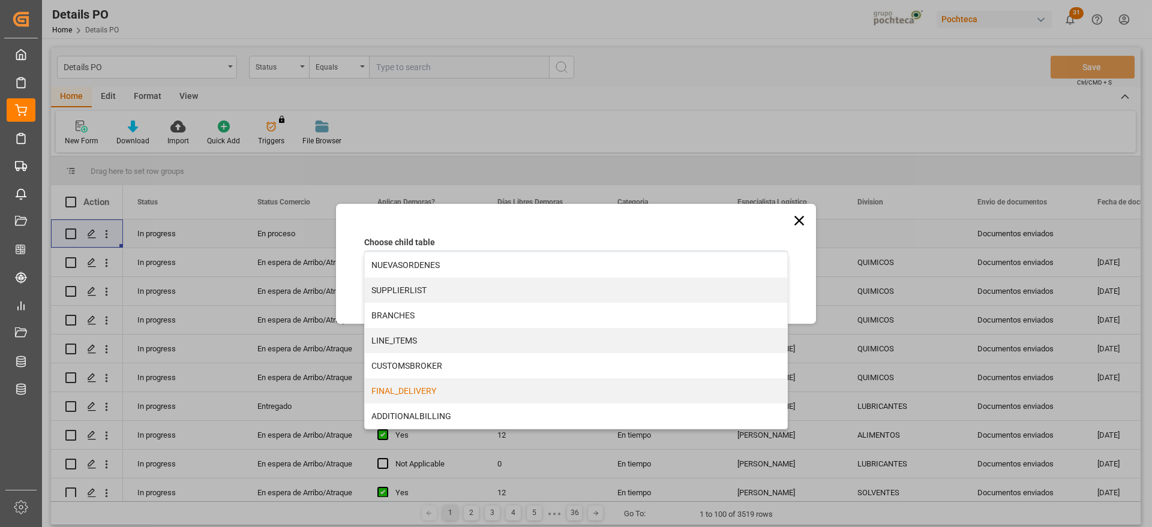
click at [410, 391] on div "FINAL_DELIVERY" at bounding box center [576, 391] width 422 height 25
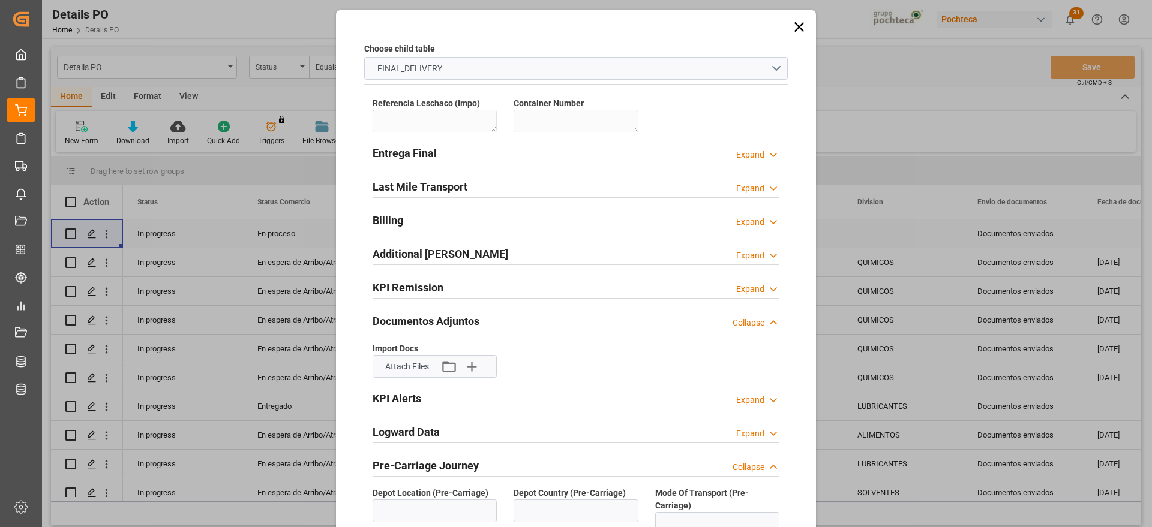
click at [791, 27] on icon at bounding box center [799, 27] width 17 height 17
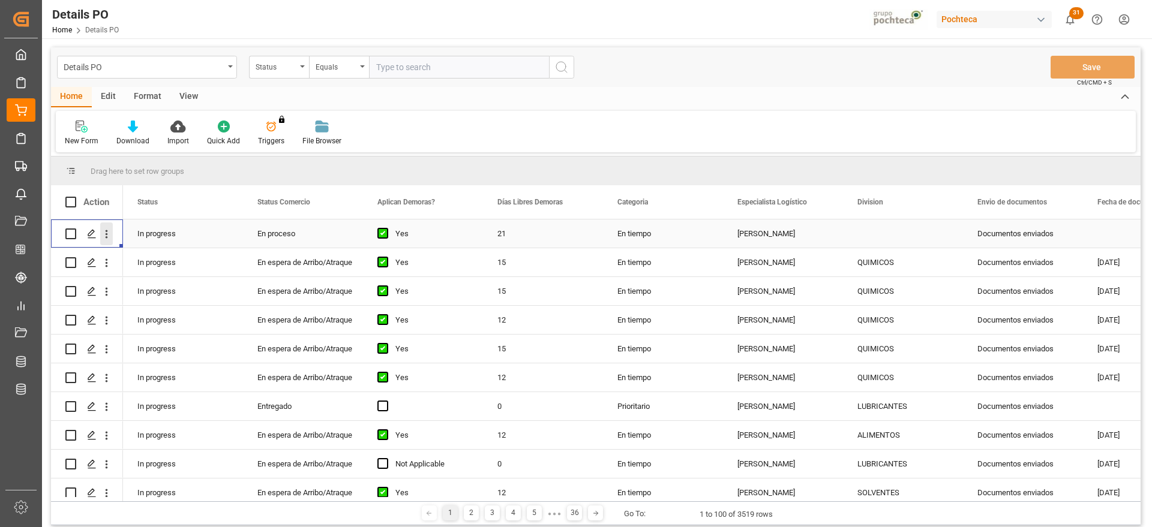
click at [108, 230] on icon "open menu" at bounding box center [106, 234] width 13 height 13
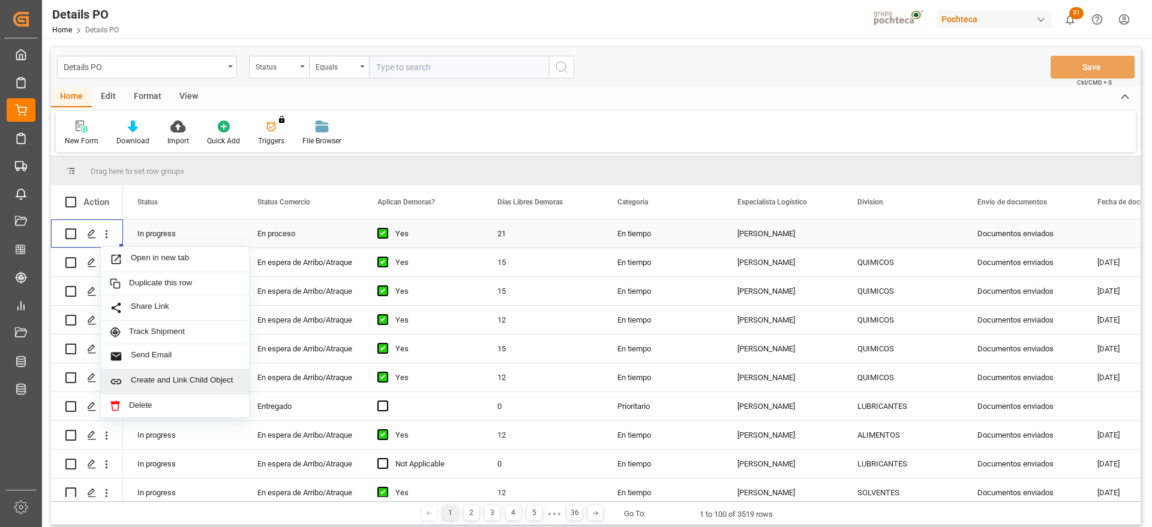
click at [160, 374] on div "Create and Link Child Object" at bounding box center [175, 382] width 148 height 25
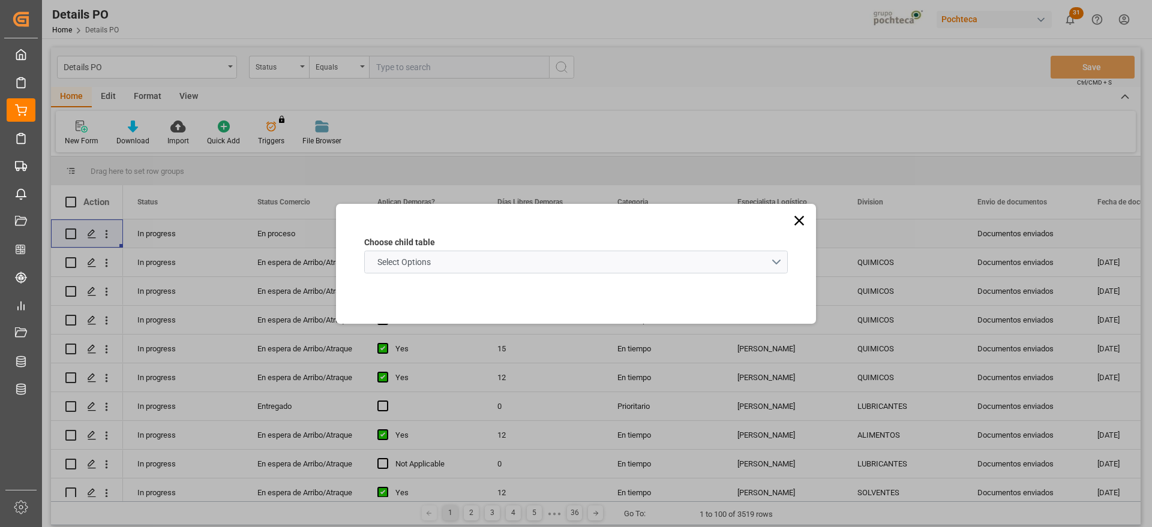
click at [435, 259] on span "Select Options" at bounding box center [403, 262] width 65 height 13
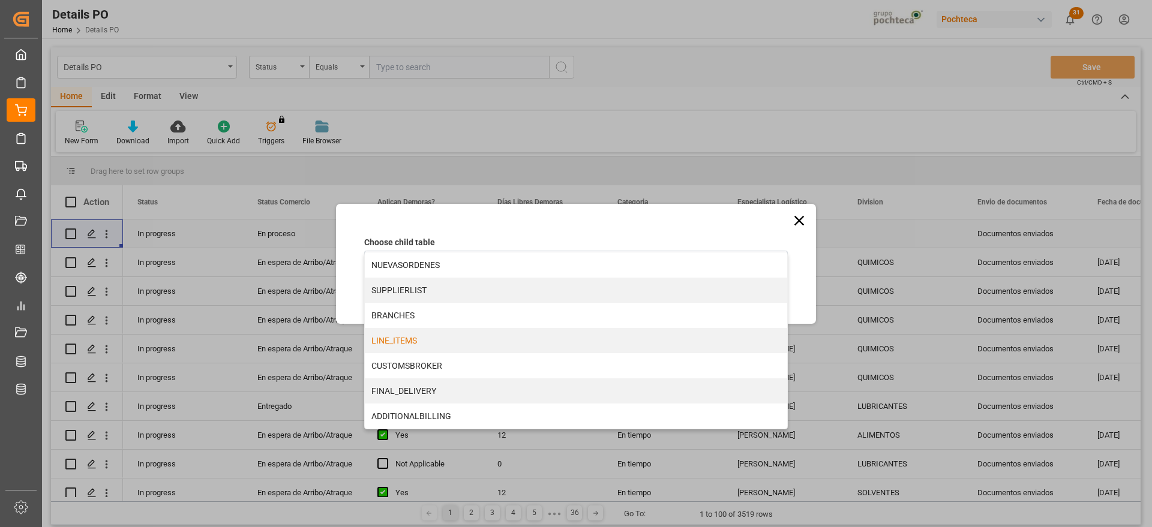
click at [416, 340] on div "LINE_ITEMS" at bounding box center [576, 340] width 422 height 25
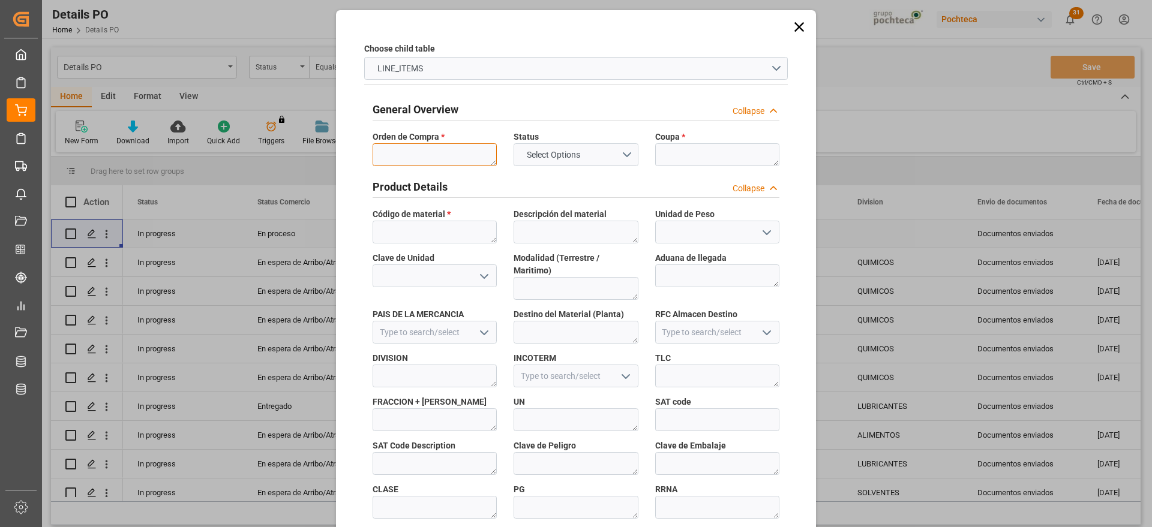
click at [429, 148] on textarea at bounding box center [435, 154] width 124 height 23
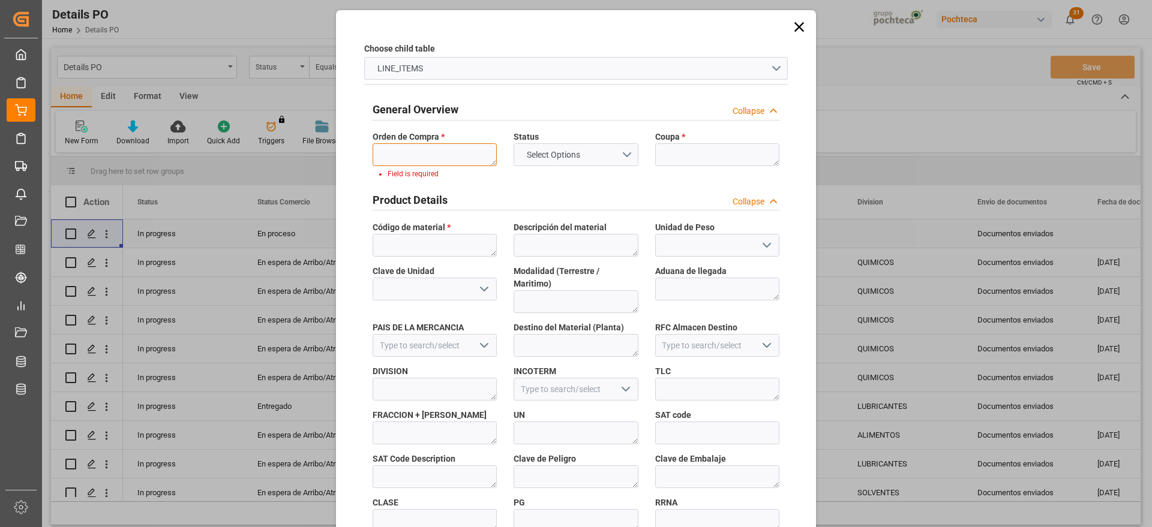
paste textarea "5000305371"
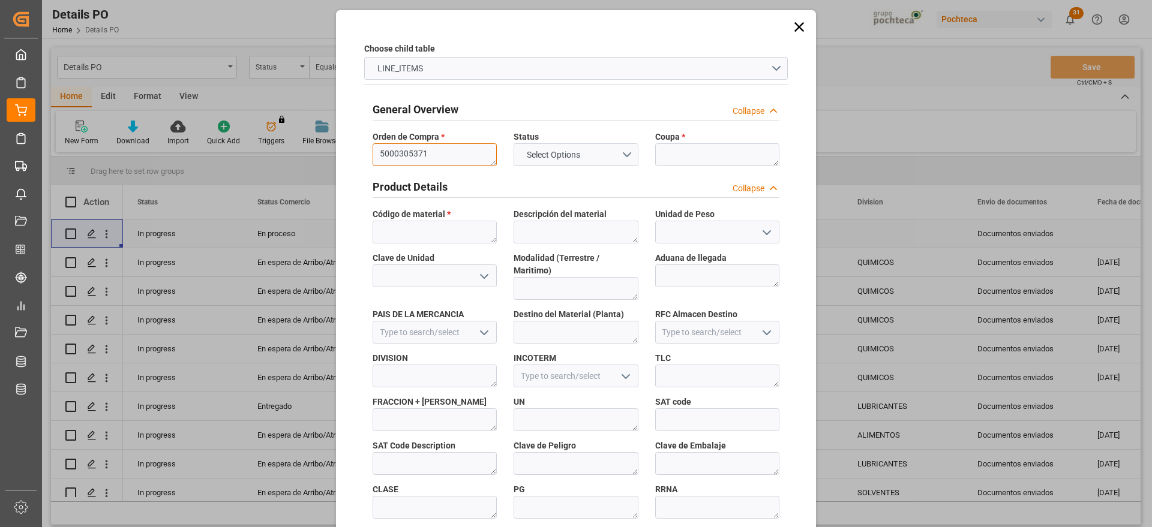
type textarea "5000305371"
click at [677, 145] on textarea at bounding box center [717, 154] width 124 height 23
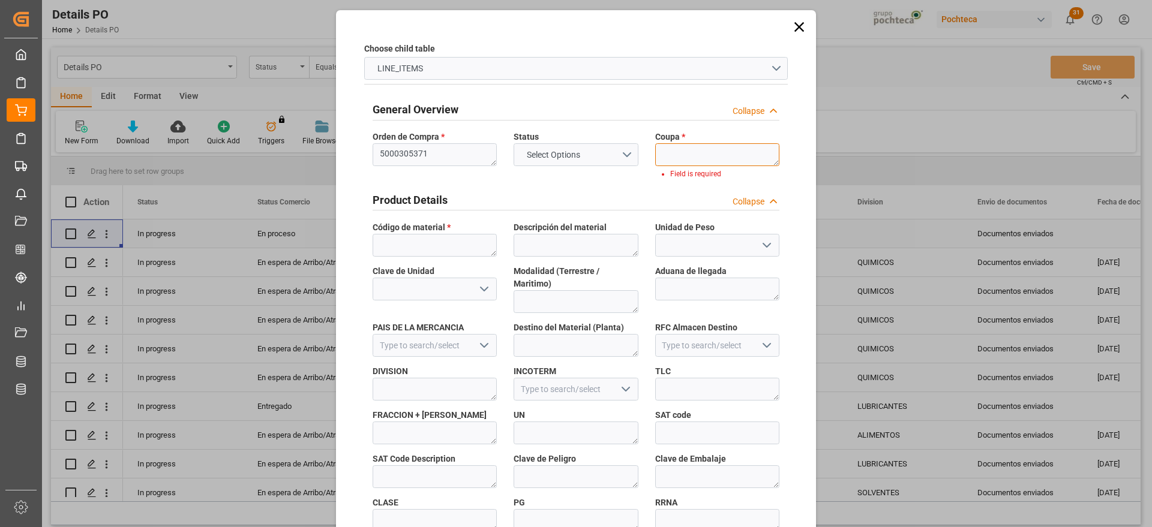
paste textarea "190370-1"
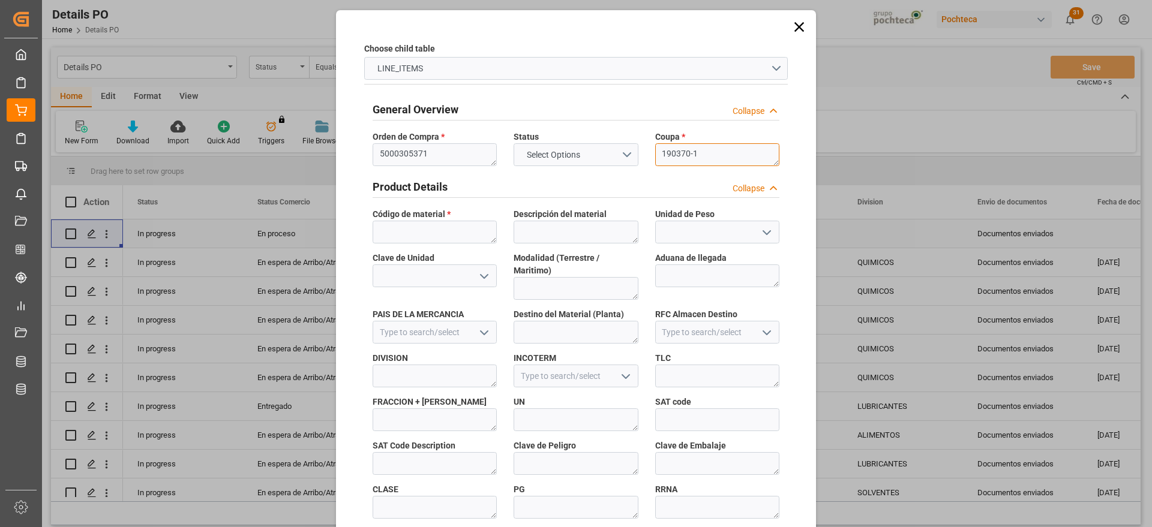
type textarea "190370-1"
click at [425, 220] on span "Código de material *" at bounding box center [412, 214] width 78 height 13
click at [418, 232] on textarea at bounding box center [435, 232] width 124 height 23
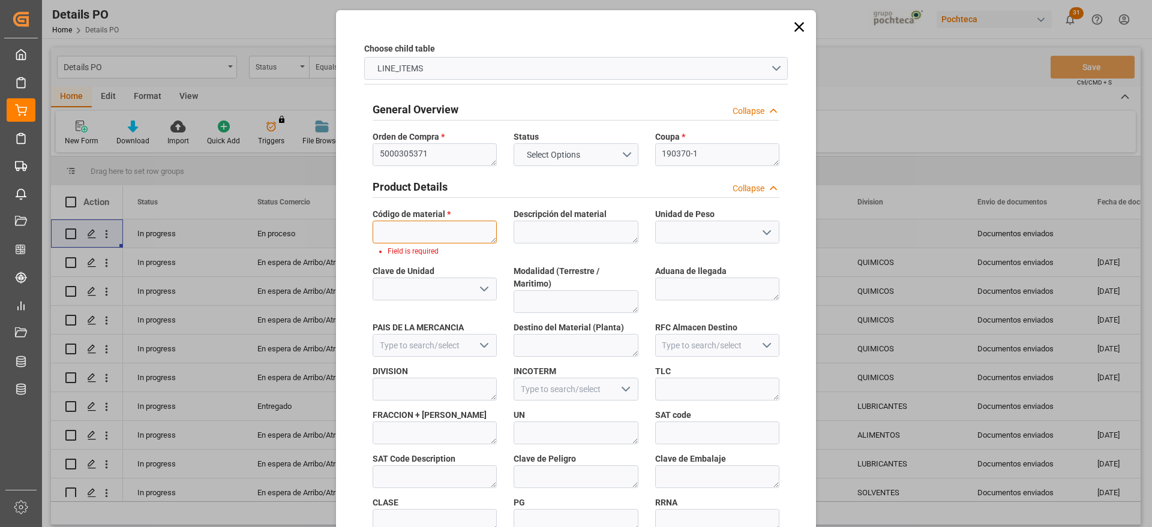
paste textarea "63343"
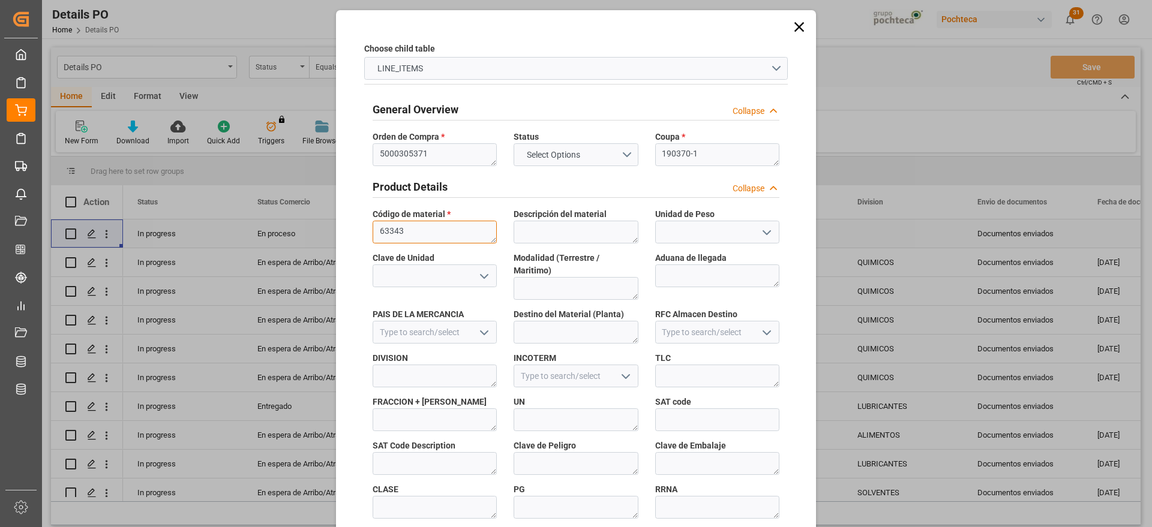
scroll to position [514, 0]
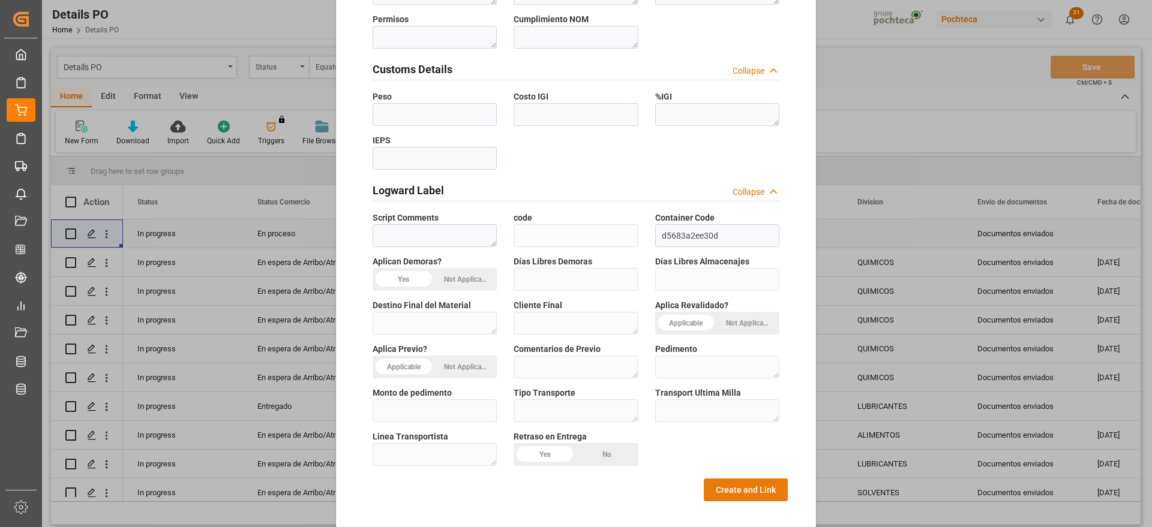
type textarea "63343"
click at [738, 480] on button "Create and Link" at bounding box center [746, 490] width 84 height 23
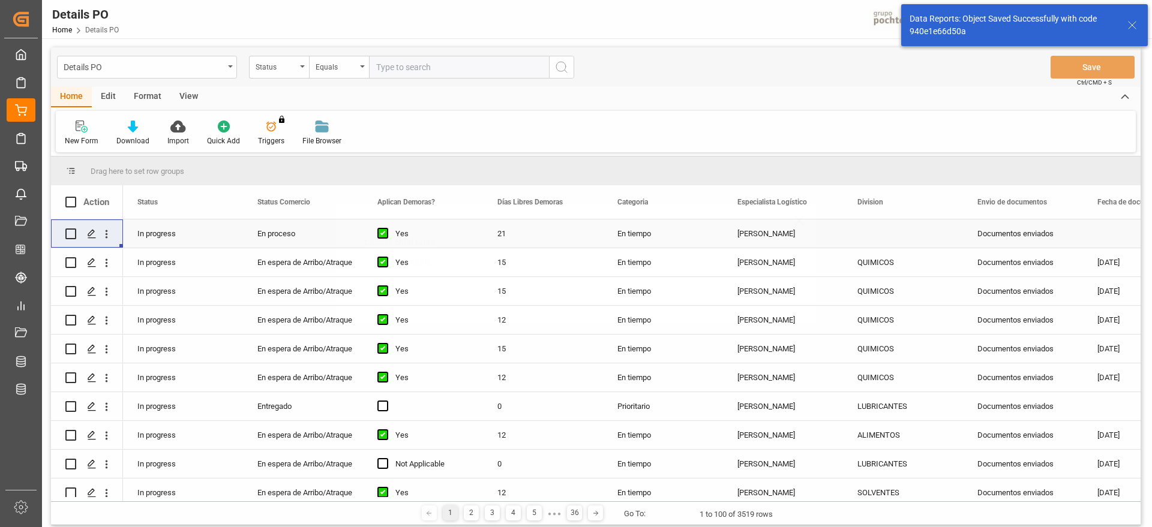
scroll to position [0, 0]
click at [107, 233] on icon "open menu" at bounding box center [106, 234] width 13 height 13
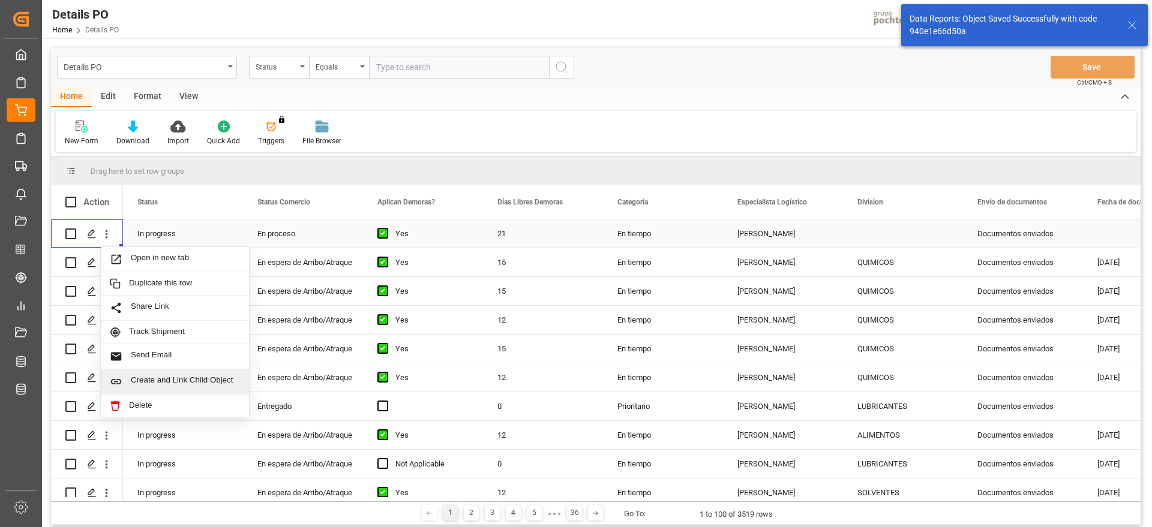
click at [149, 376] on span "Create and Link Child Object" at bounding box center [185, 382] width 109 height 13
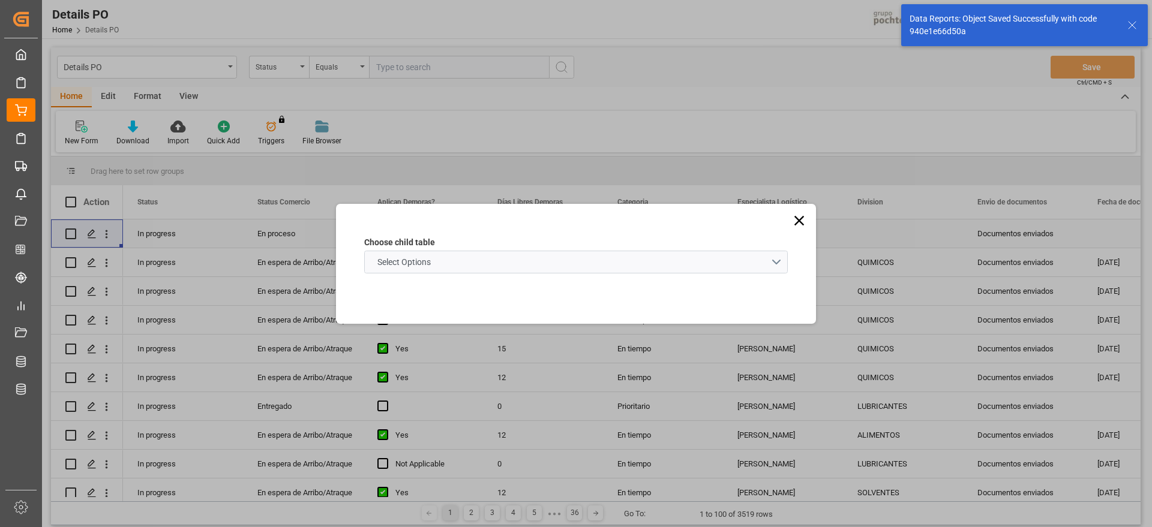
click at [444, 263] on schema "Select Options" at bounding box center [575, 262] width 423 height 23
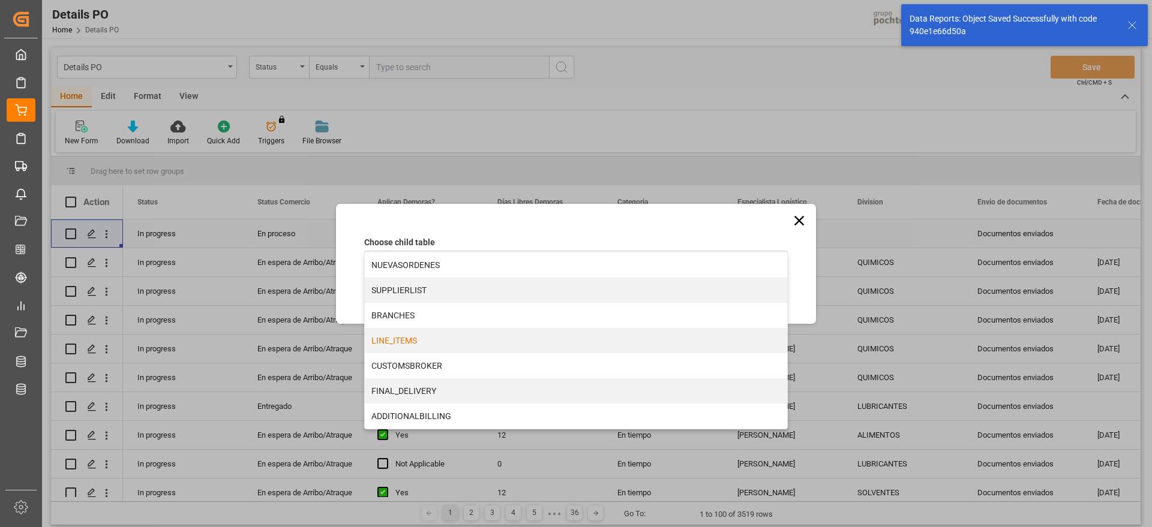
click at [427, 343] on div "LINE_ITEMS" at bounding box center [576, 340] width 422 height 25
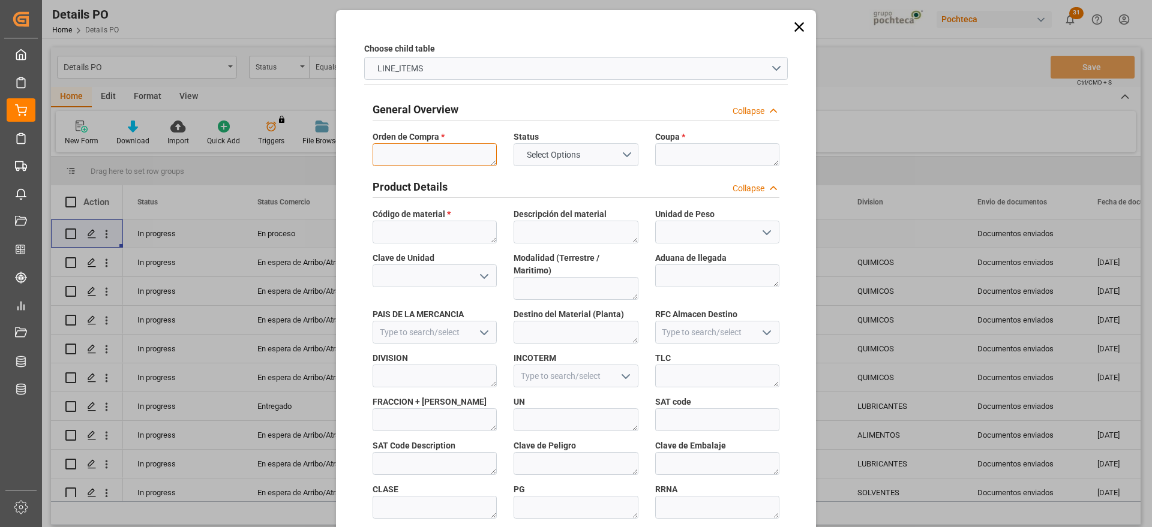
click at [430, 157] on textarea at bounding box center [435, 154] width 124 height 23
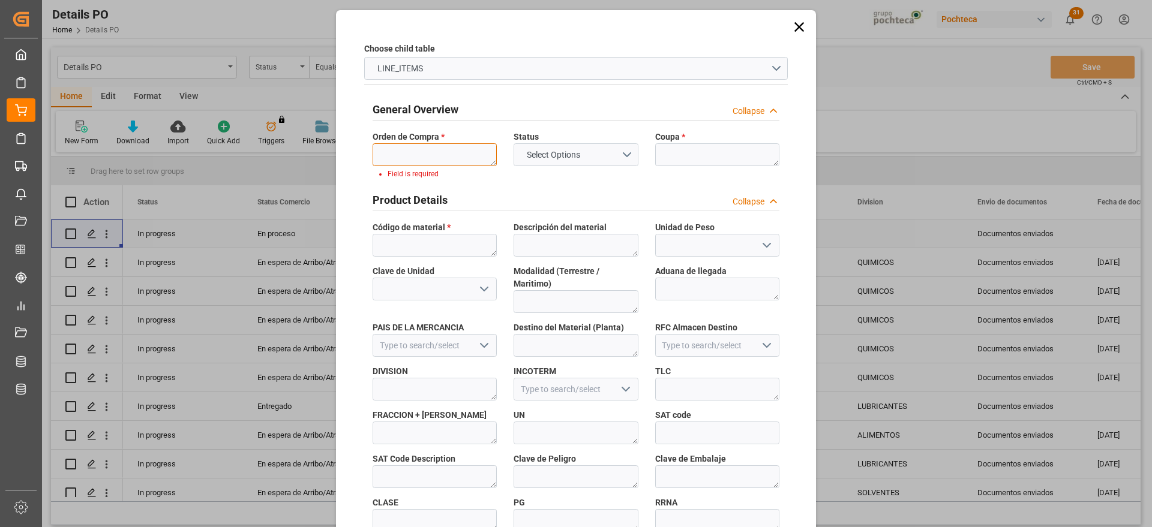
paste textarea "5000305371"
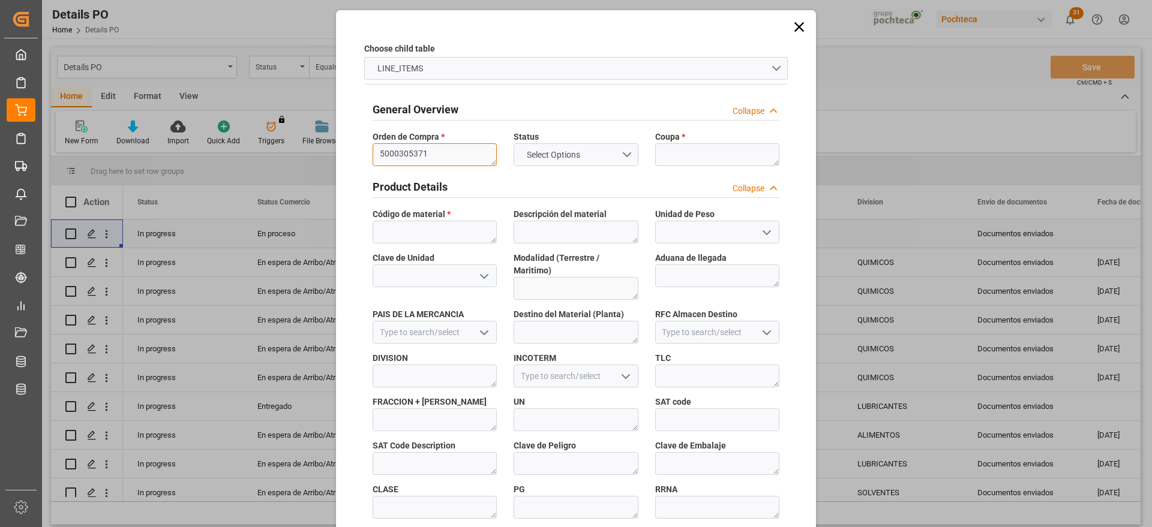
type textarea "5000305371"
click at [698, 145] on textarea at bounding box center [717, 154] width 124 height 23
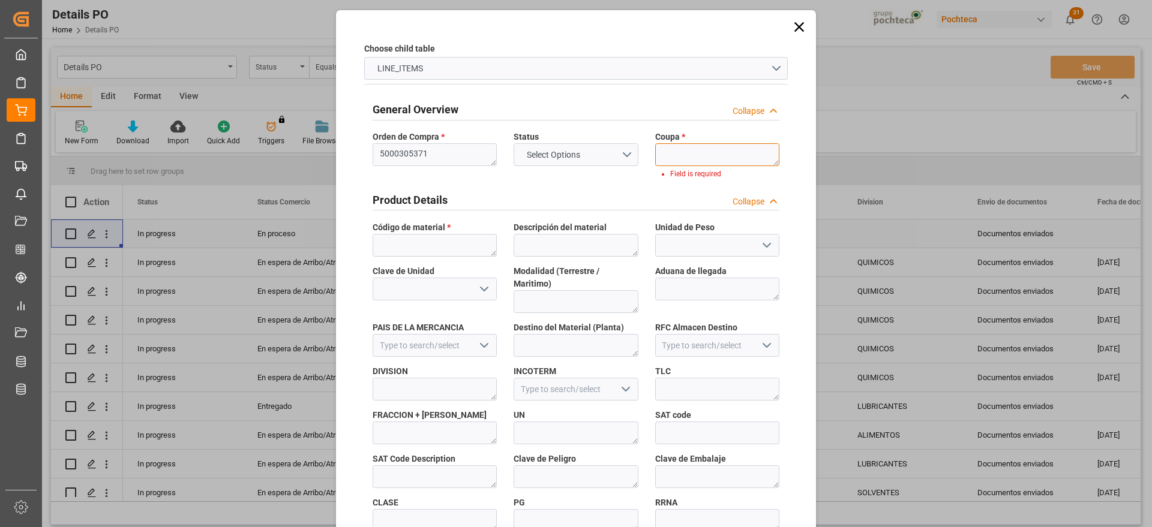
paste textarea "190370-1"
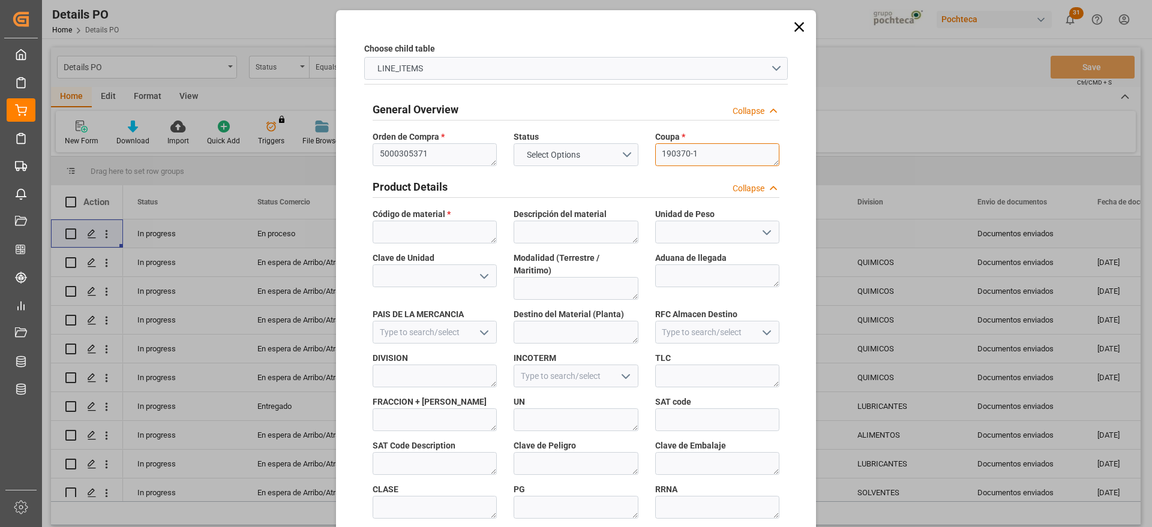
type textarea "190370-1"
click at [417, 234] on textarea at bounding box center [435, 232] width 124 height 23
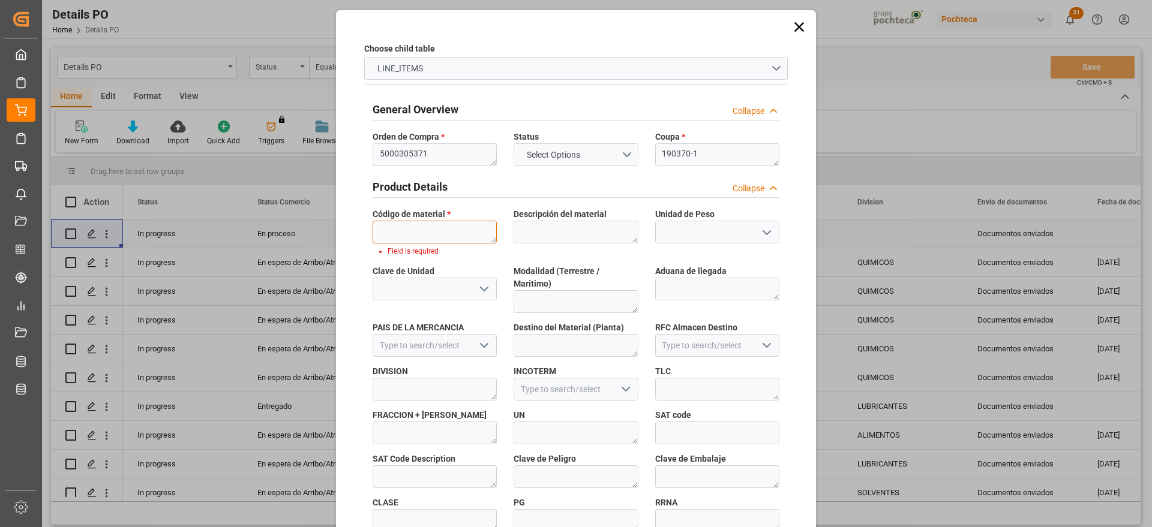
paste textarea "34416"
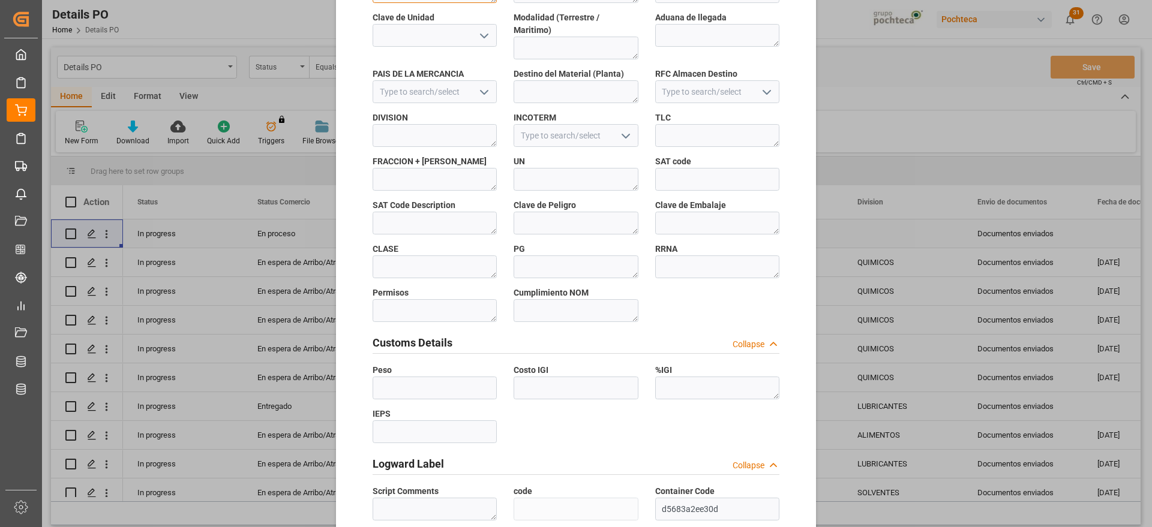
scroll to position [514, 0]
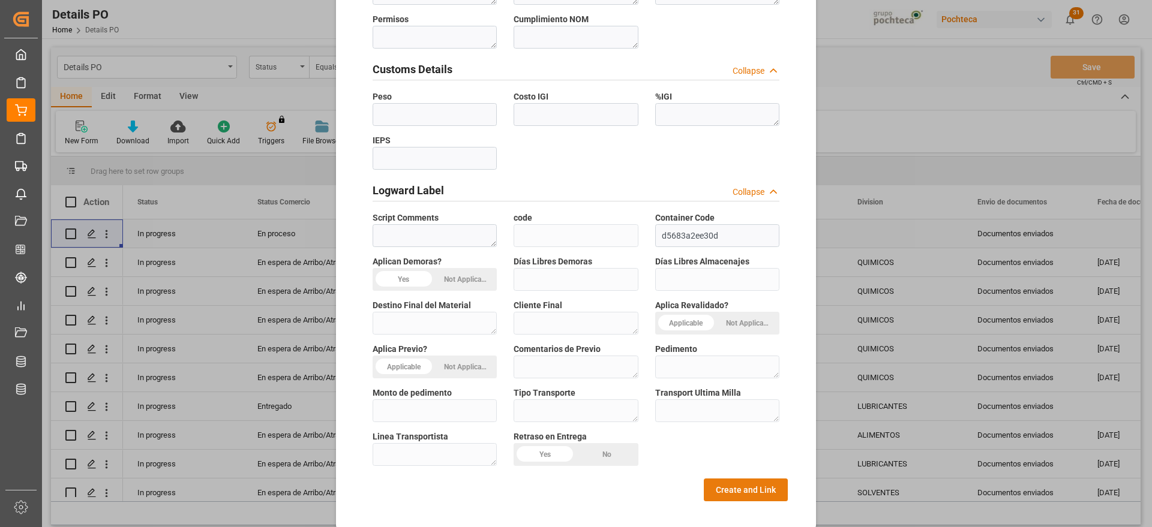
type textarea "34416"
click at [731, 479] on button "Create and Link" at bounding box center [746, 490] width 84 height 23
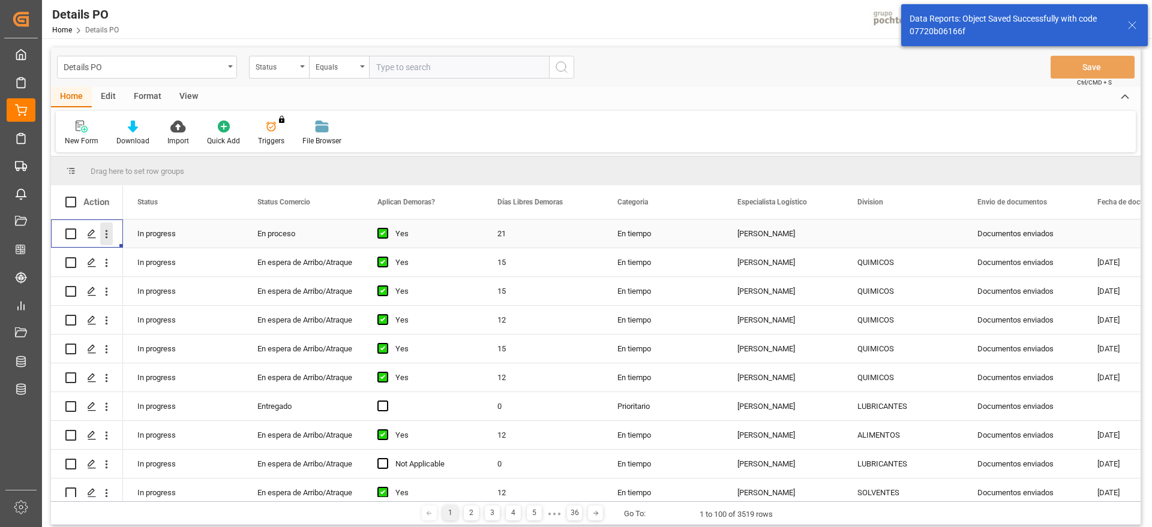
click at [112, 232] on icon "open menu" at bounding box center [106, 234] width 13 height 13
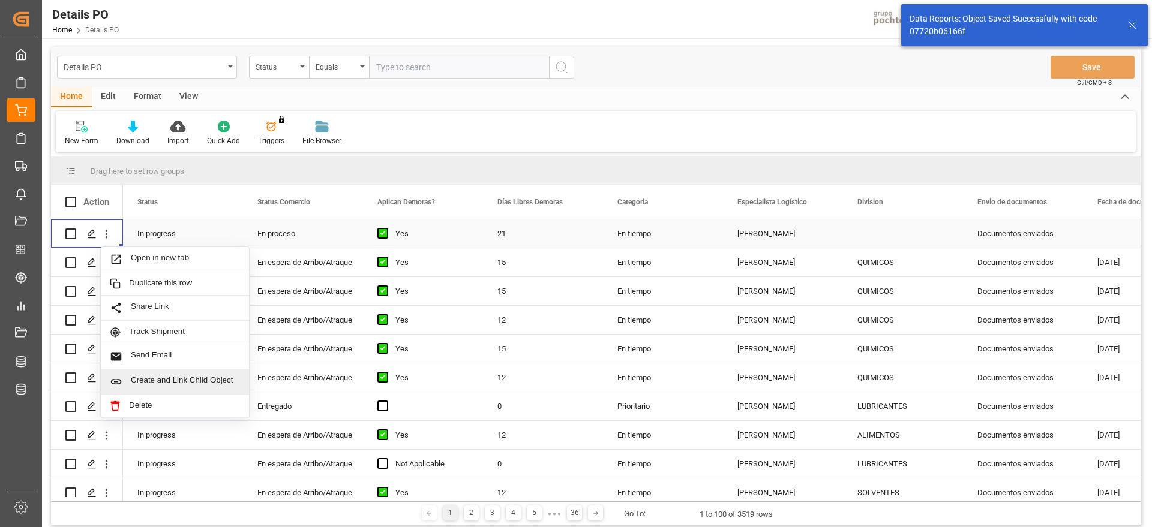
click at [162, 385] on span "Create and Link Child Object" at bounding box center [185, 382] width 109 height 13
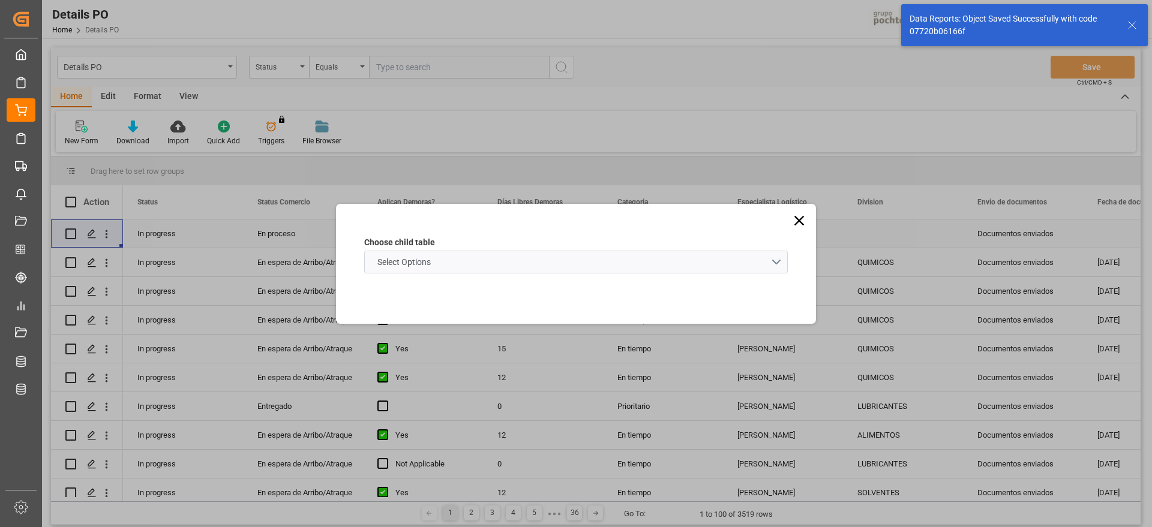
click at [408, 262] on span "Select Options" at bounding box center [403, 262] width 65 height 13
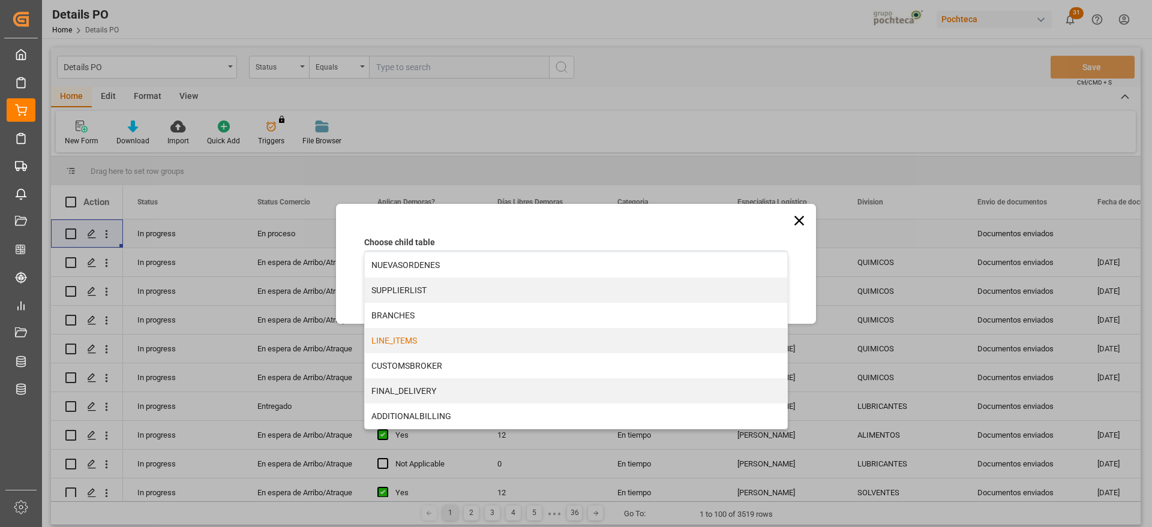
click at [394, 334] on div "LINE_ITEMS" at bounding box center [576, 340] width 422 height 25
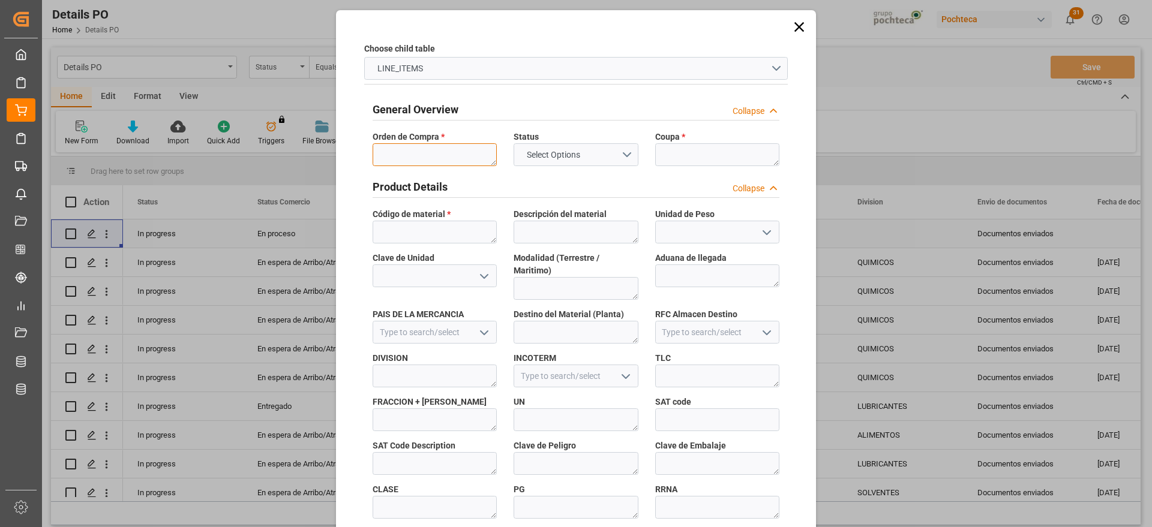
click at [422, 149] on textarea at bounding box center [435, 154] width 124 height 23
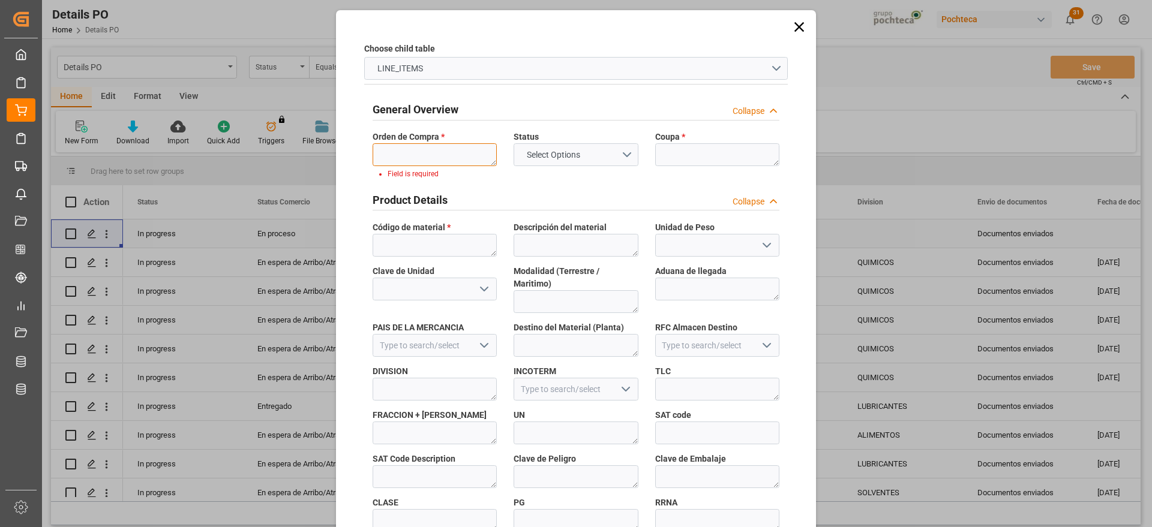
paste textarea "5000305371"
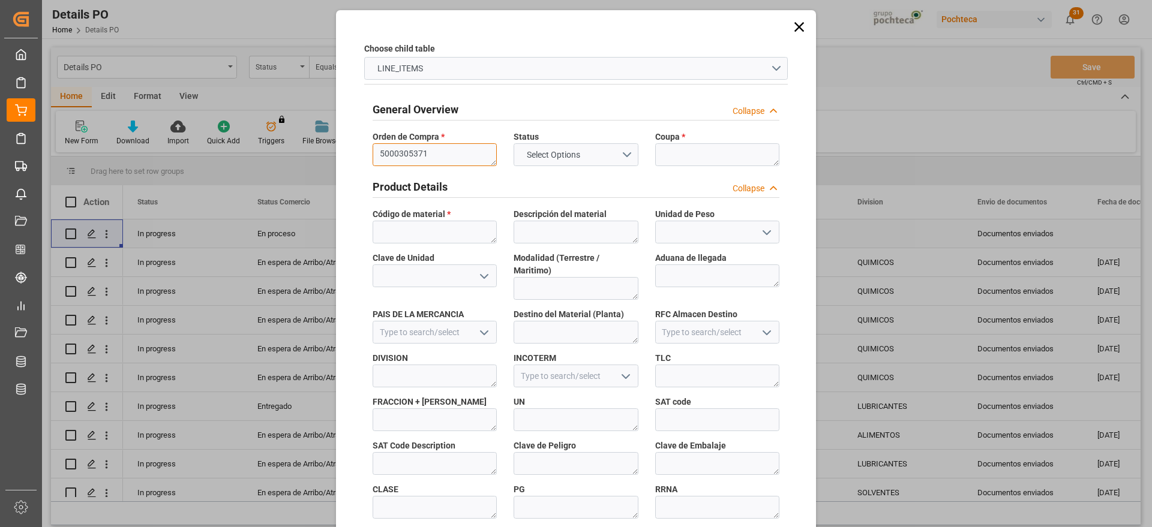
type textarea "5000305371"
click at [690, 155] on textarea at bounding box center [717, 154] width 124 height 23
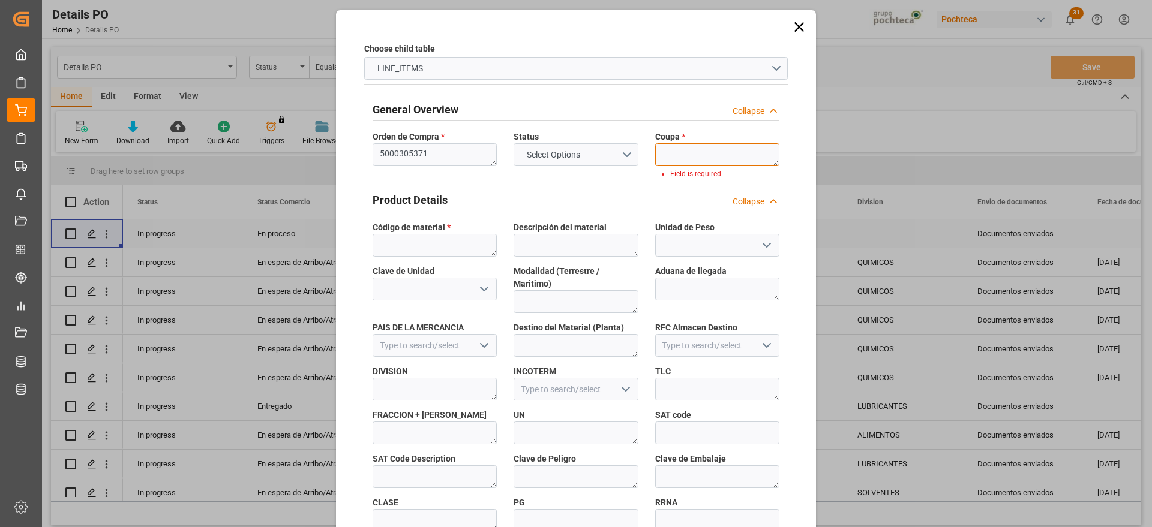
paste textarea "190370-1"
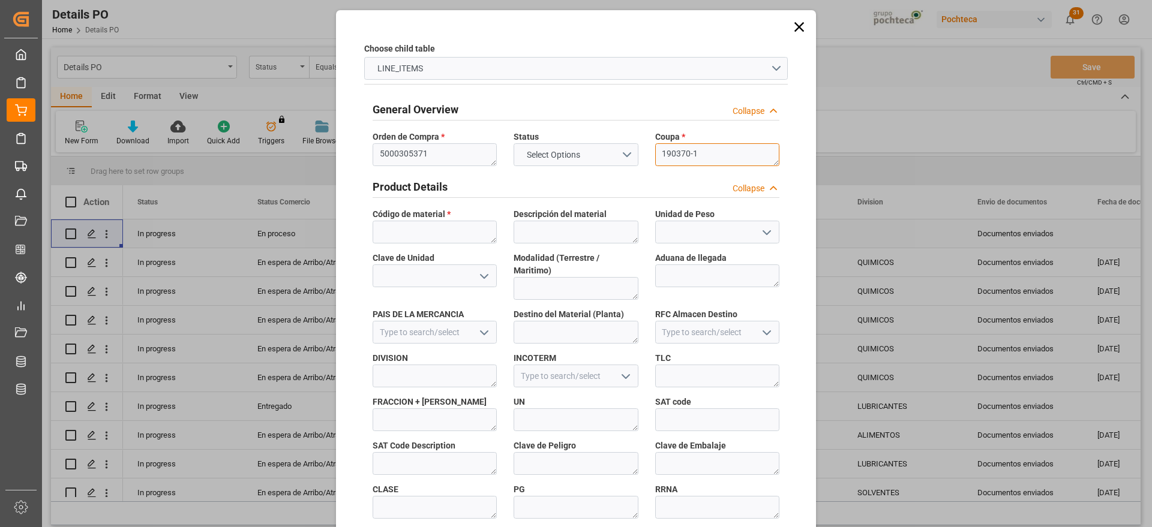
type textarea "190370-1"
click at [442, 235] on textarea at bounding box center [435, 232] width 124 height 23
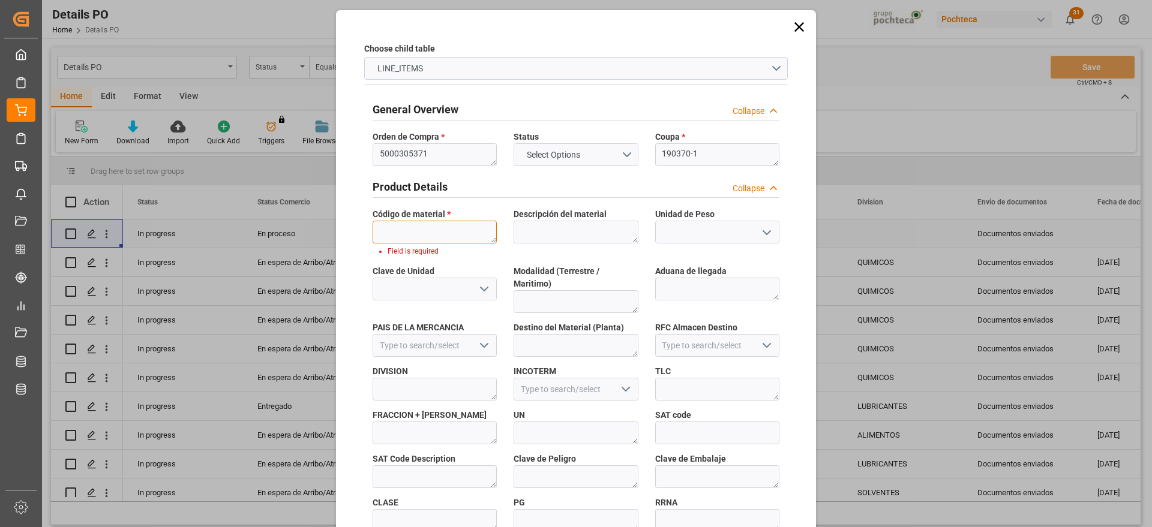
paste textarea "94923"
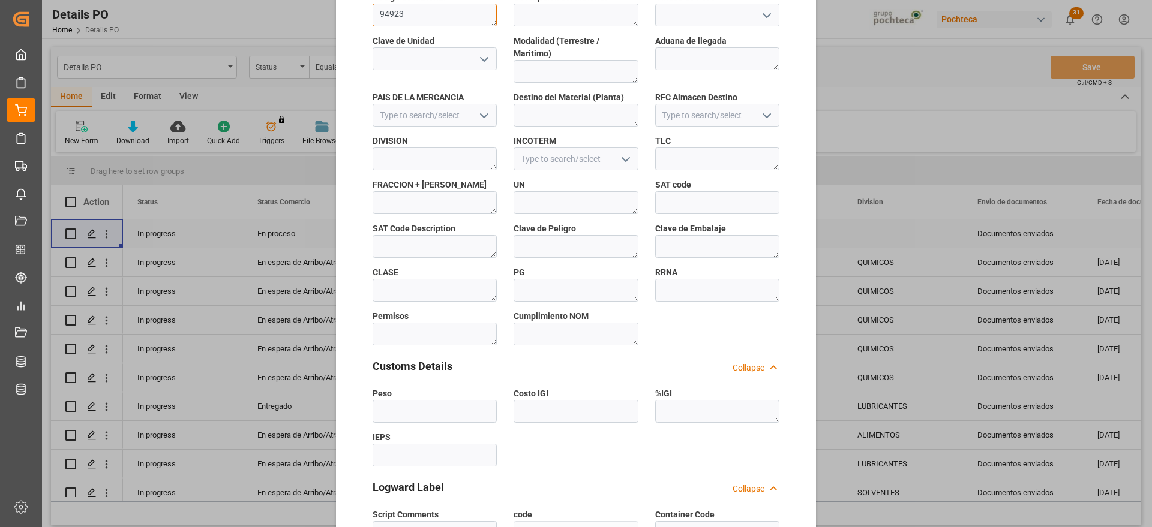
scroll to position [514, 0]
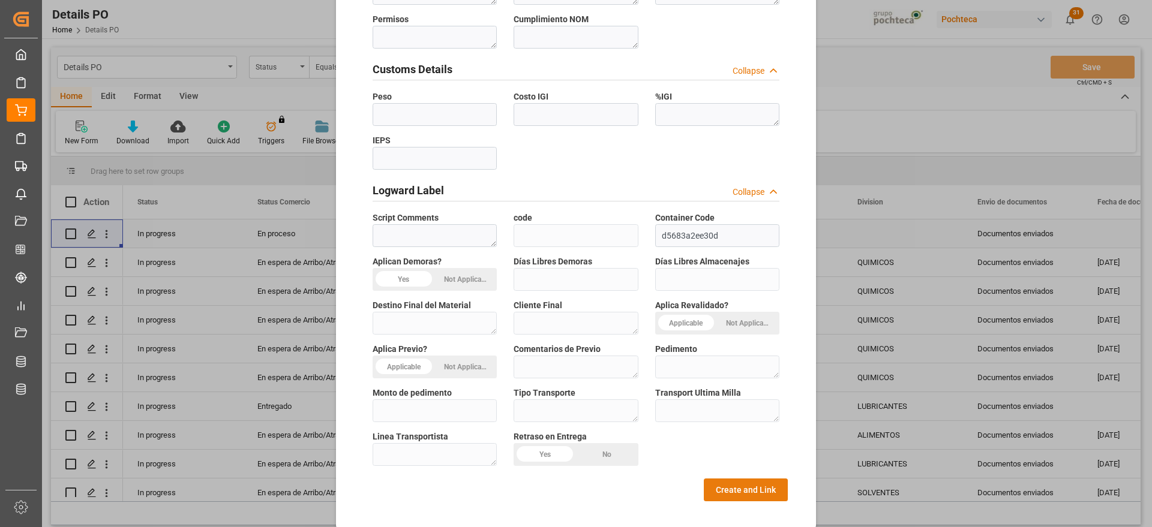
type textarea "94923"
click at [726, 479] on button "Create and Link" at bounding box center [746, 490] width 84 height 23
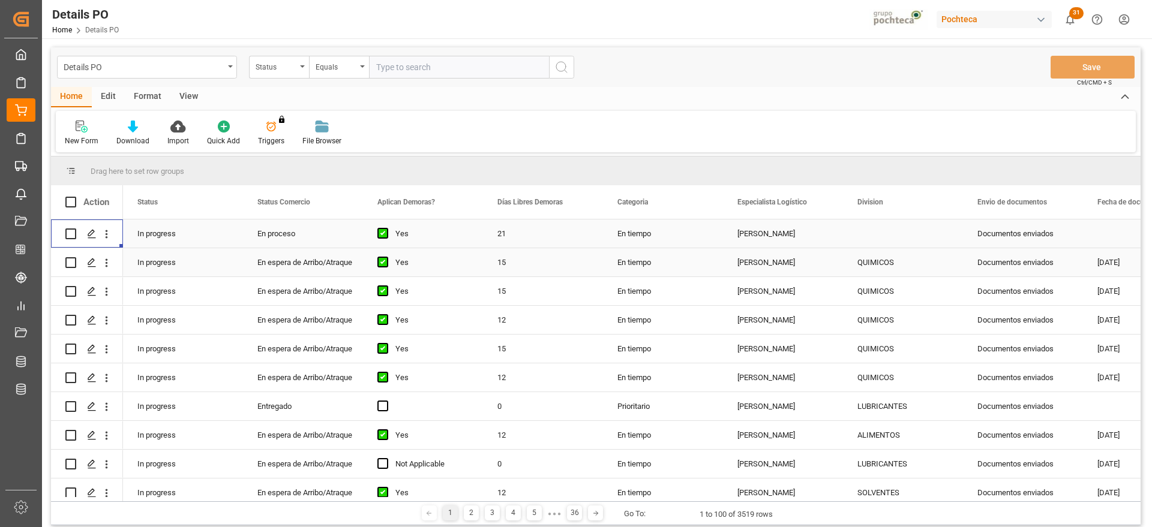
click at [1028, 230] on div "Documentos enviados" at bounding box center [1023, 234] width 120 height 28
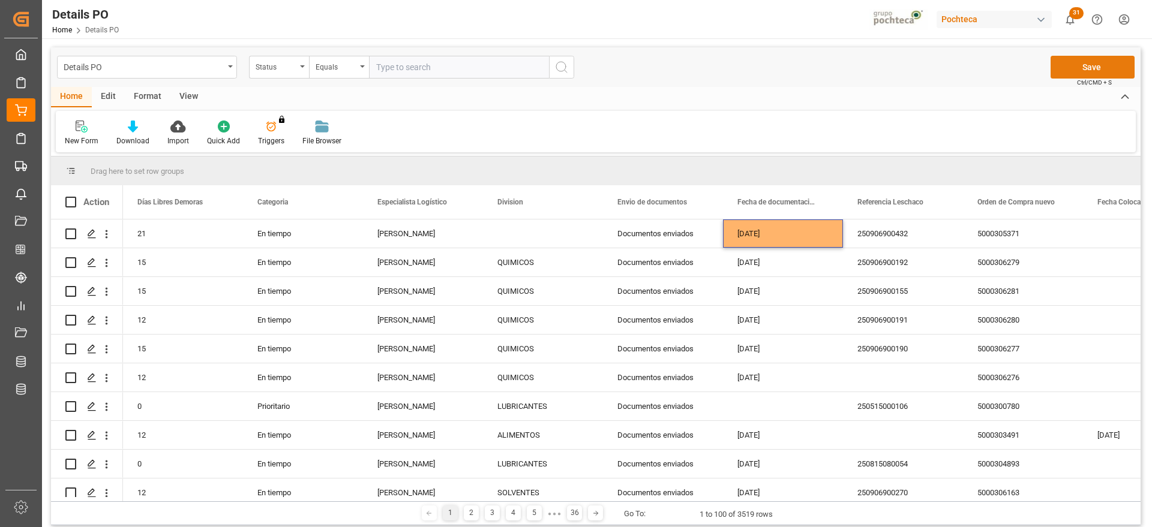
click at [1071, 66] on button "Save" at bounding box center [1092, 67] width 84 height 23
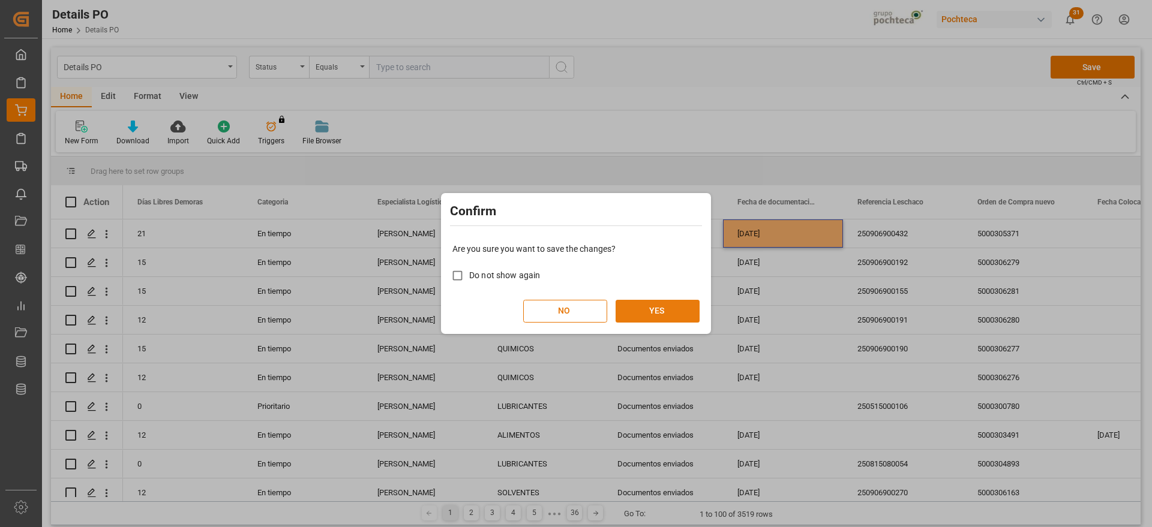
click at [681, 320] on div "Are you sure you want to save the changes? Do not show again NO YES" at bounding box center [576, 283] width 264 height 97
click at [672, 308] on button "YES" at bounding box center [657, 311] width 84 height 23
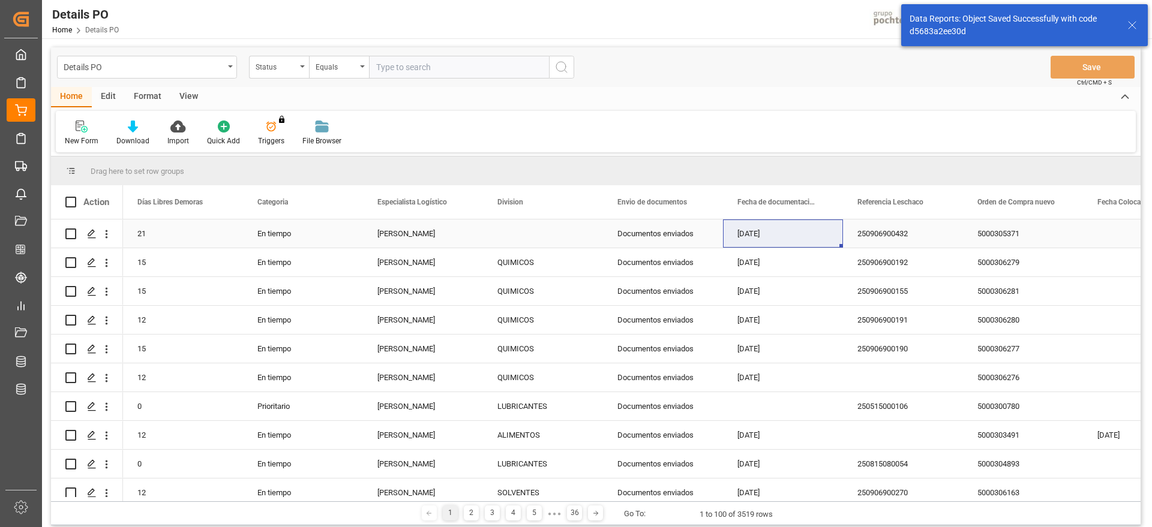
click at [429, 242] on div "[PERSON_NAME]" at bounding box center [423, 234] width 120 height 28
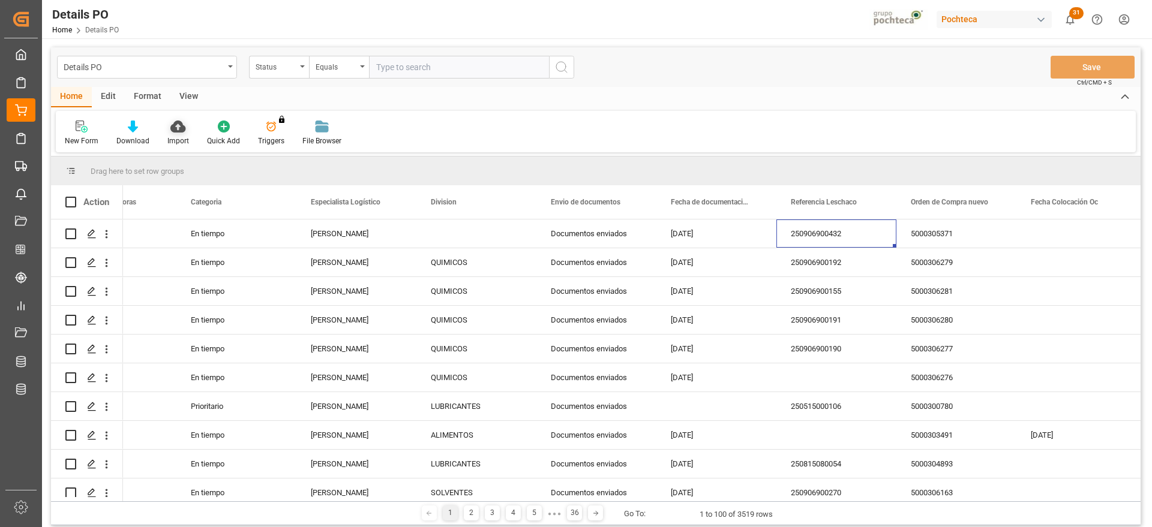
click at [176, 131] on icon at bounding box center [177, 127] width 15 height 12
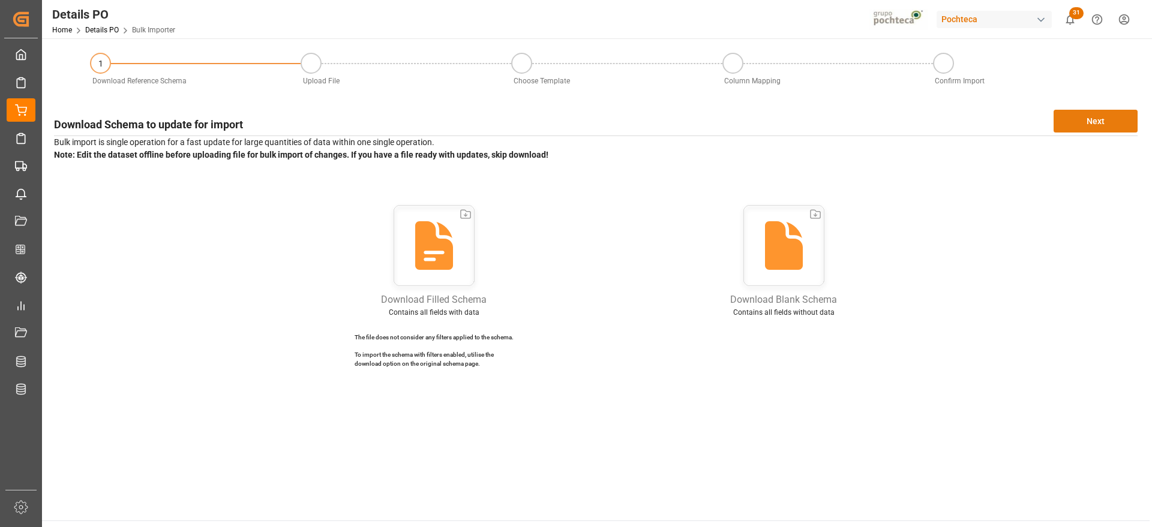
click at [1112, 115] on button "Next" at bounding box center [1095, 121] width 84 height 23
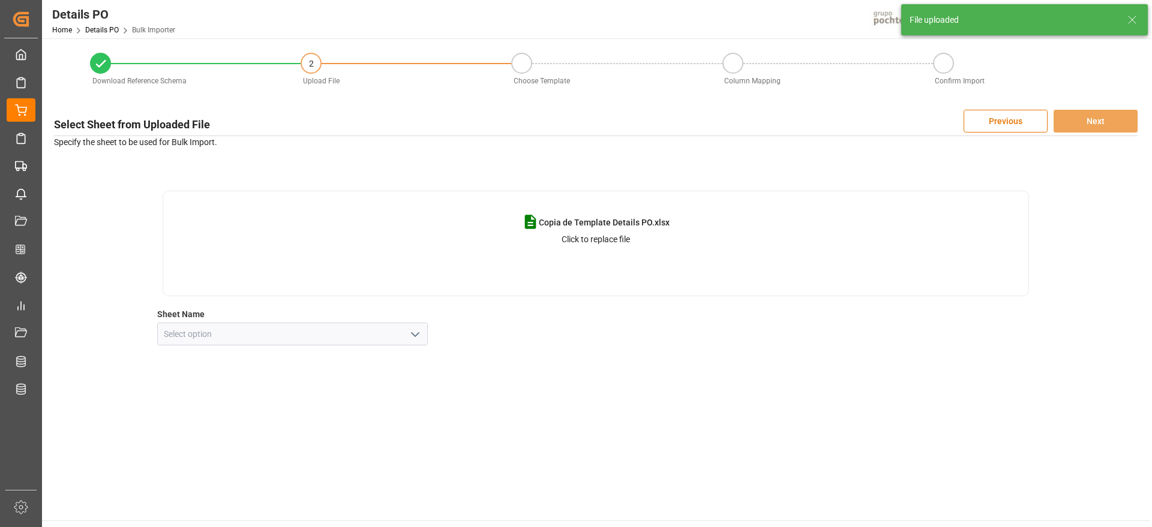
click at [422, 338] on icon "open menu" at bounding box center [415, 335] width 14 height 14
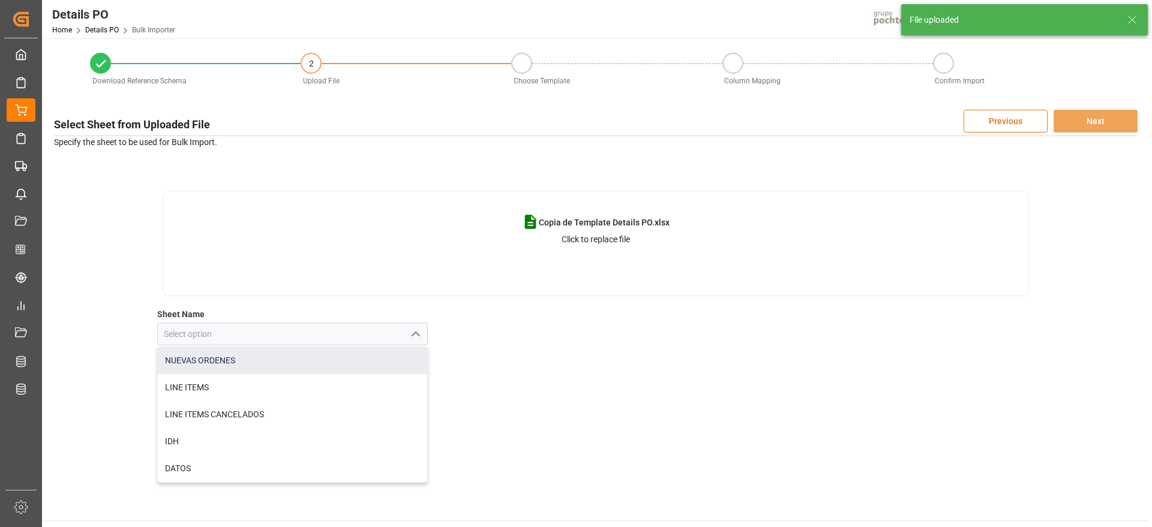
click at [272, 360] on div "NUEVAS ORDENES" at bounding box center [293, 360] width 270 height 27
type input "NUEVAS ORDENES"
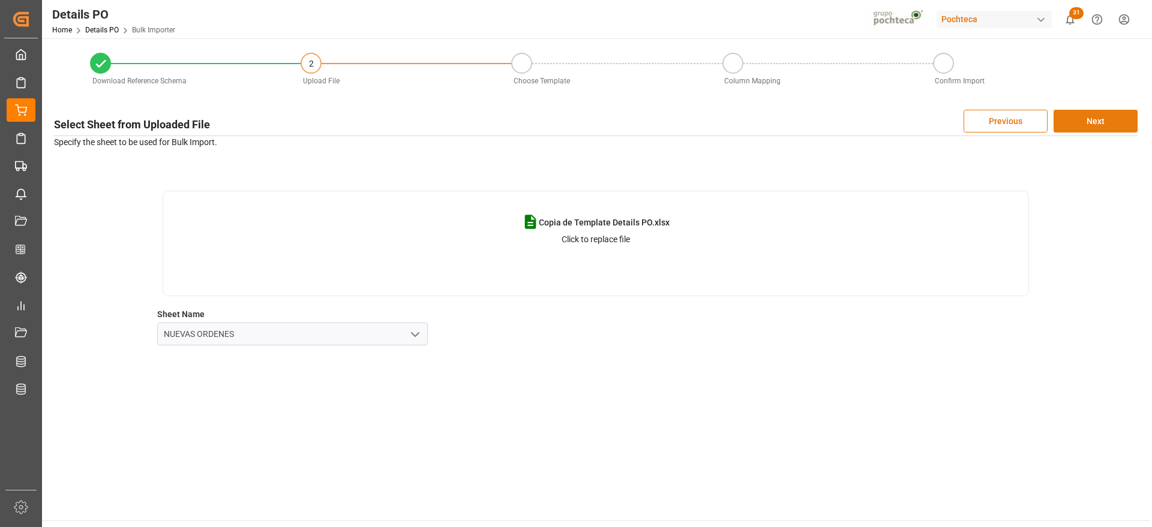
click at [1113, 115] on button "Next" at bounding box center [1095, 121] width 84 height 23
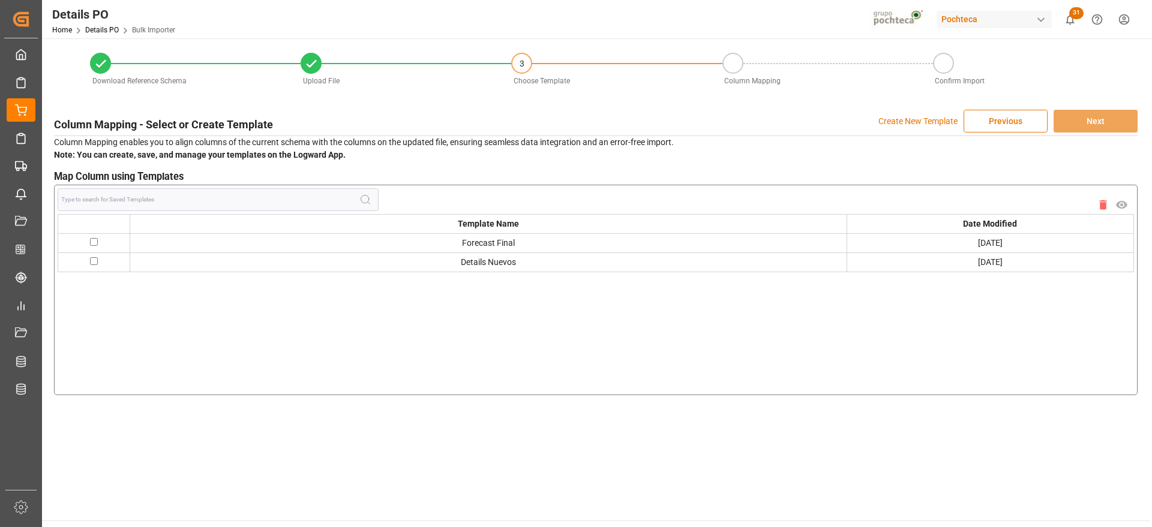
click at [94, 242] on input "checkbox" at bounding box center [94, 242] width 8 height 8
checkbox input "true"
click at [1107, 119] on button "Next" at bounding box center [1095, 121] width 84 height 23
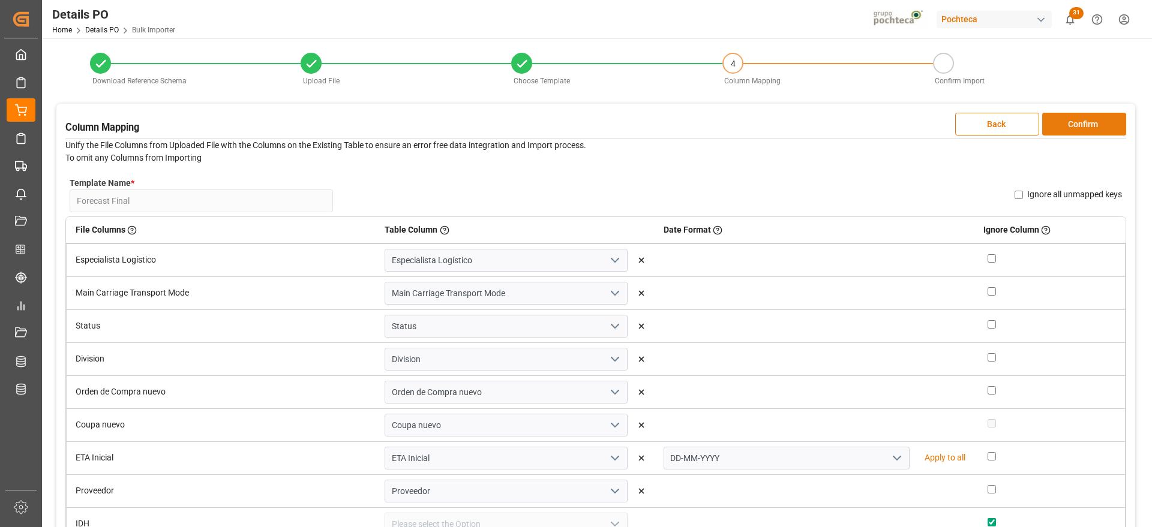
click at [1091, 124] on button "Confirm" at bounding box center [1084, 124] width 84 height 23
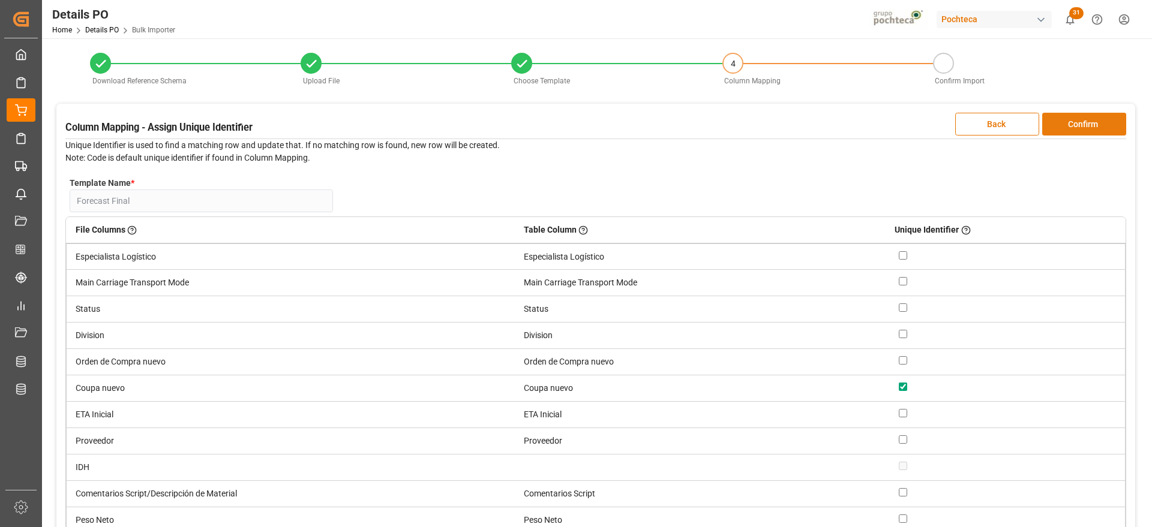
click at [1091, 124] on button "Confirm" at bounding box center [1084, 124] width 84 height 23
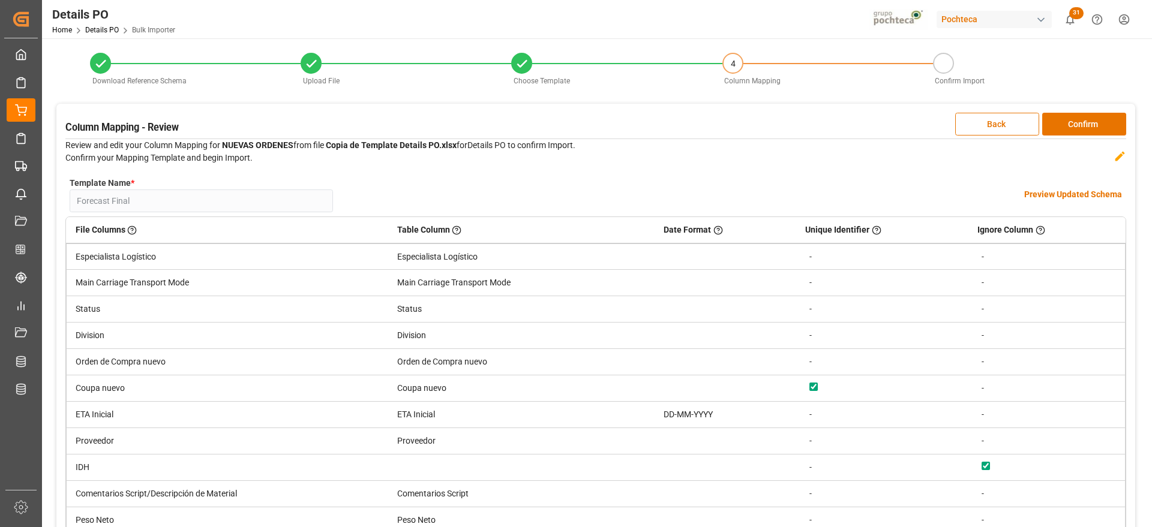
click at [1086, 190] on h4 "Preview Updated Schema" at bounding box center [1073, 194] width 98 height 13
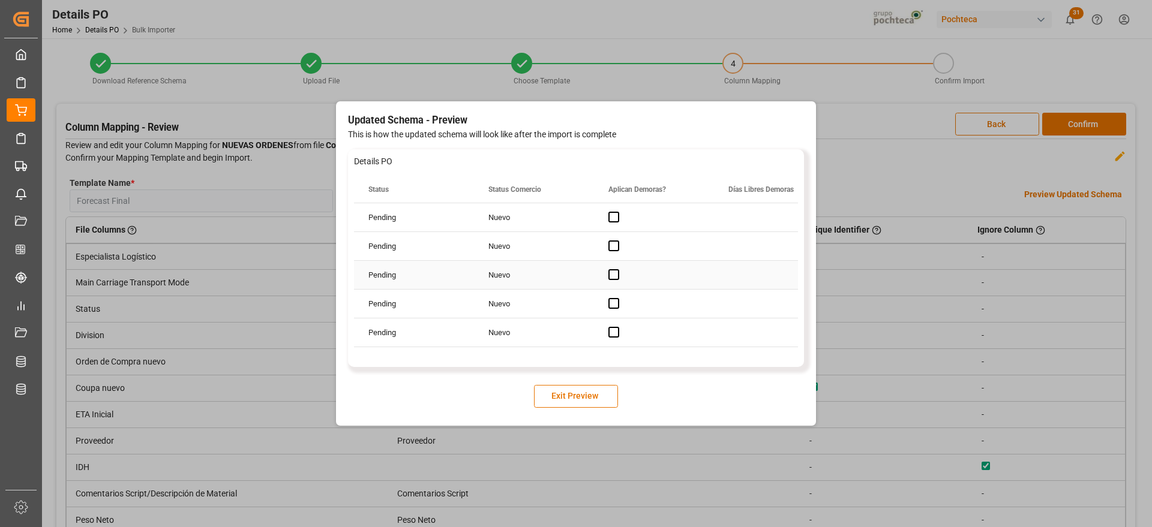
click at [523, 277] on div "Nuevo" at bounding box center [534, 275] width 120 height 28
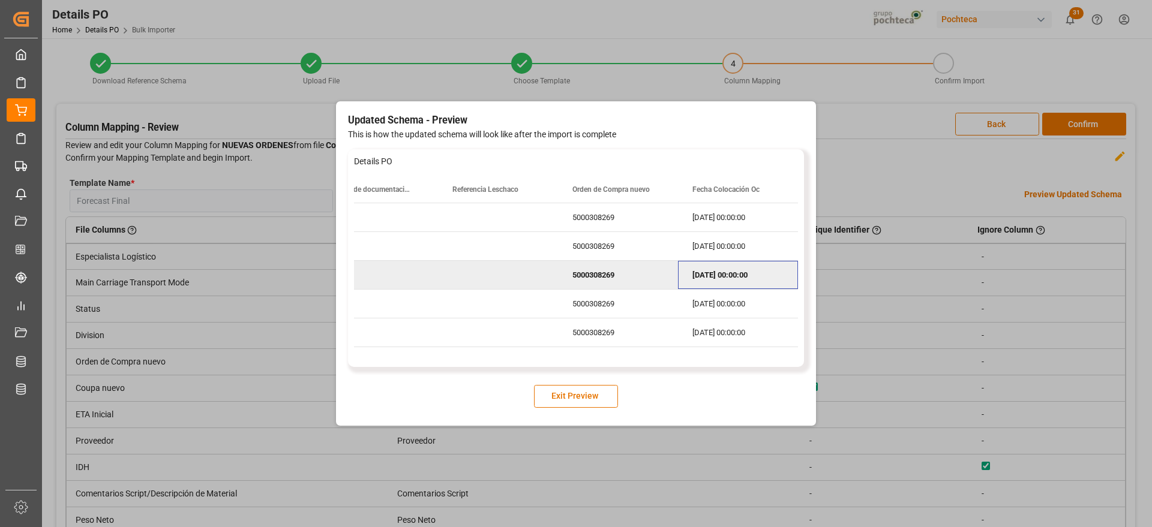
scroll to position [0, 1116]
click at [594, 398] on button "Exit Preview" at bounding box center [576, 396] width 84 height 23
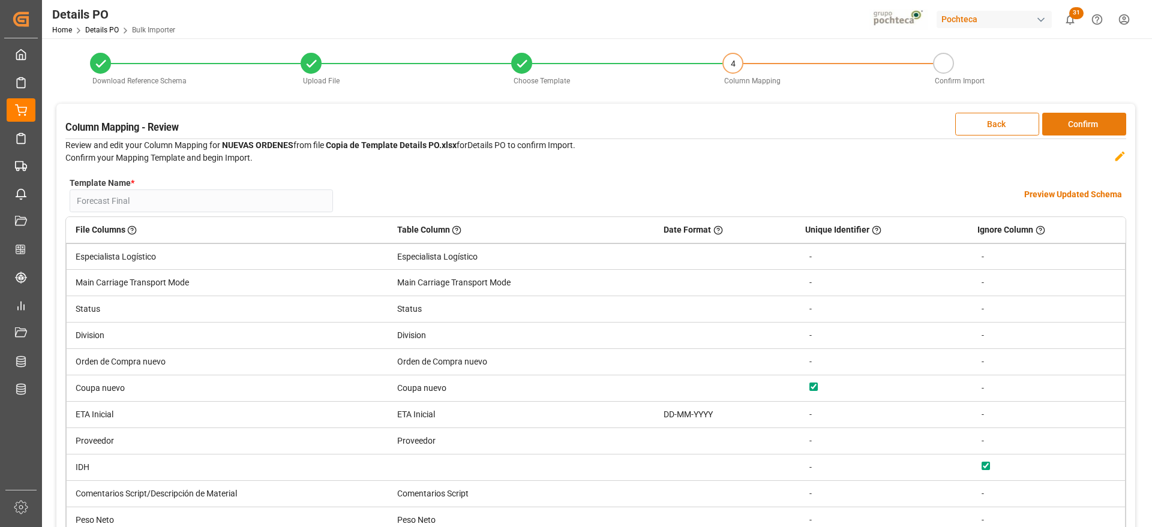
click at [1086, 125] on button "Confirm" at bounding box center [1084, 124] width 84 height 23
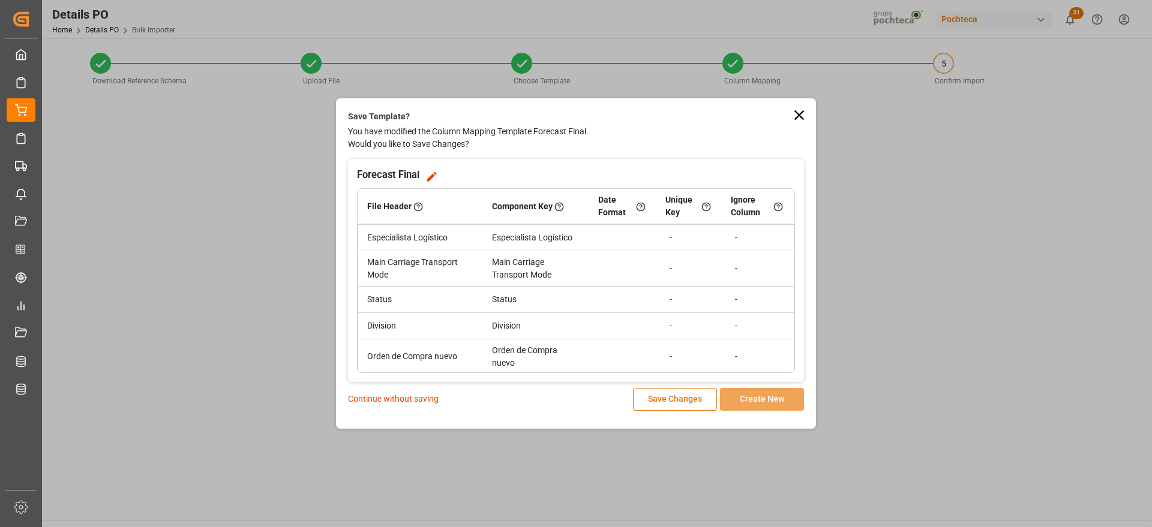
click at [415, 400] on p "Continue without saving" at bounding box center [393, 399] width 91 height 13
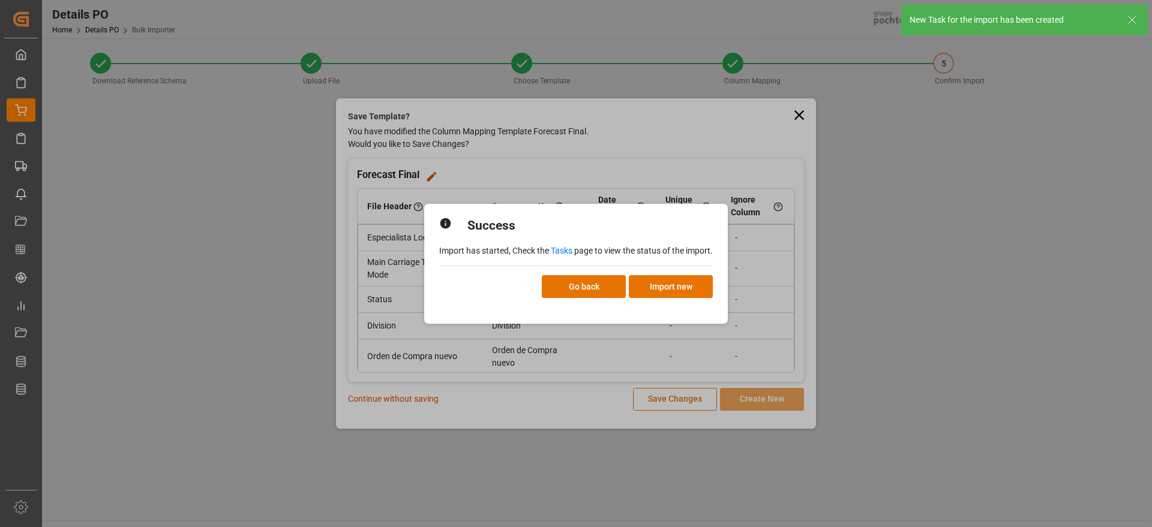
click at [563, 251] on link "Tasks" at bounding box center [562, 251] width 22 height 10
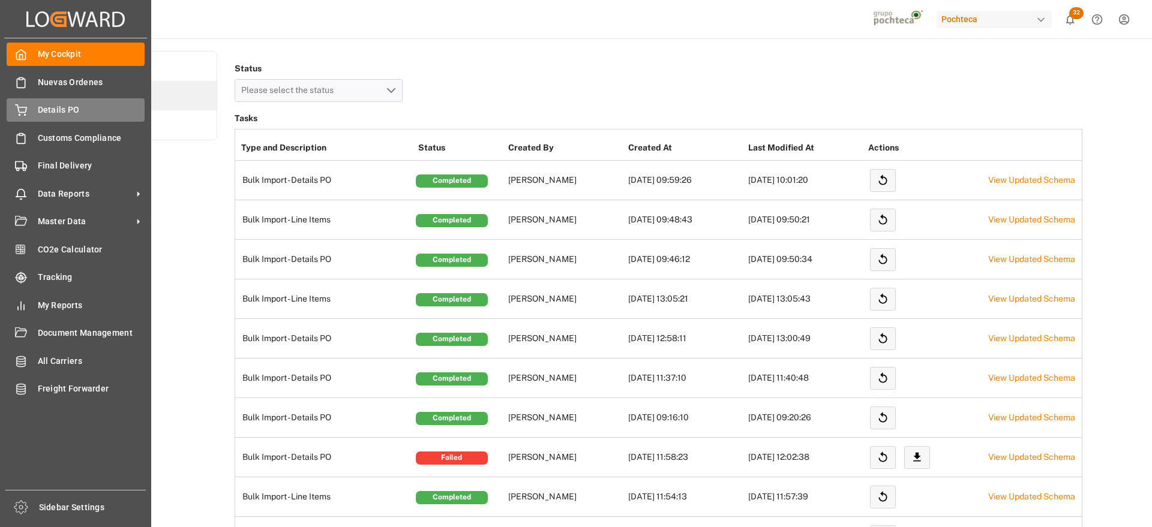
click at [62, 116] on span "Details PO" at bounding box center [91, 110] width 107 height 13
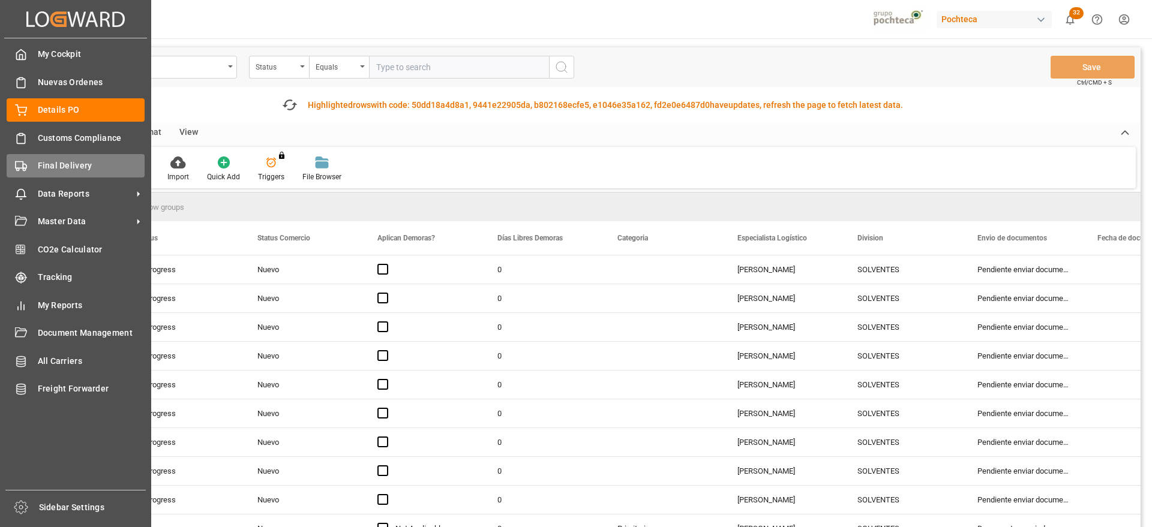
click at [46, 169] on span "Final Delivery" at bounding box center [91, 166] width 107 height 13
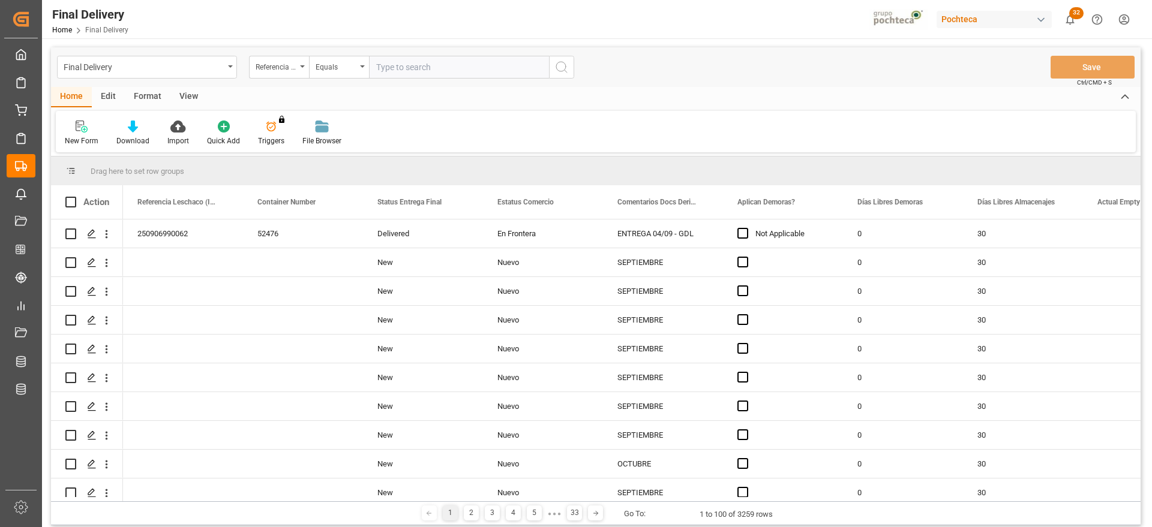
click at [392, 65] on input "text" at bounding box center [459, 67] width 180 height 23
paste input "250906900268"
type input "250906900268"
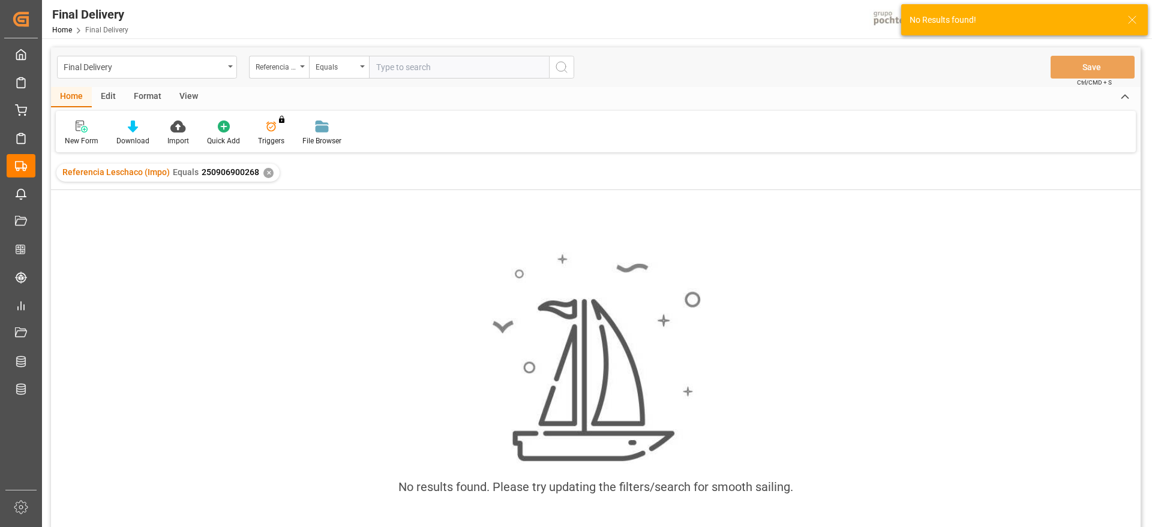
click at [268, 175] on div "✕" at bounding box center [268, 173] width 10 height 10
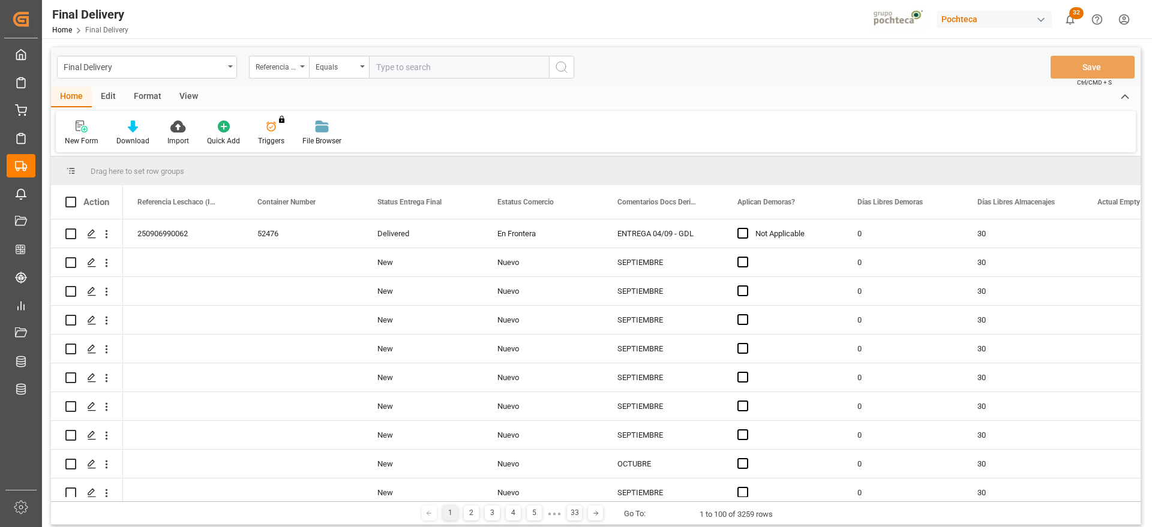
click at [400, 65] on input "text" at bounding box center [459, 67] width 180 height 23
click at [395, 68] on input "text" at bounding box center [459, 67] width 180 height 23
paste input "250906900268"
type input "250906900268"
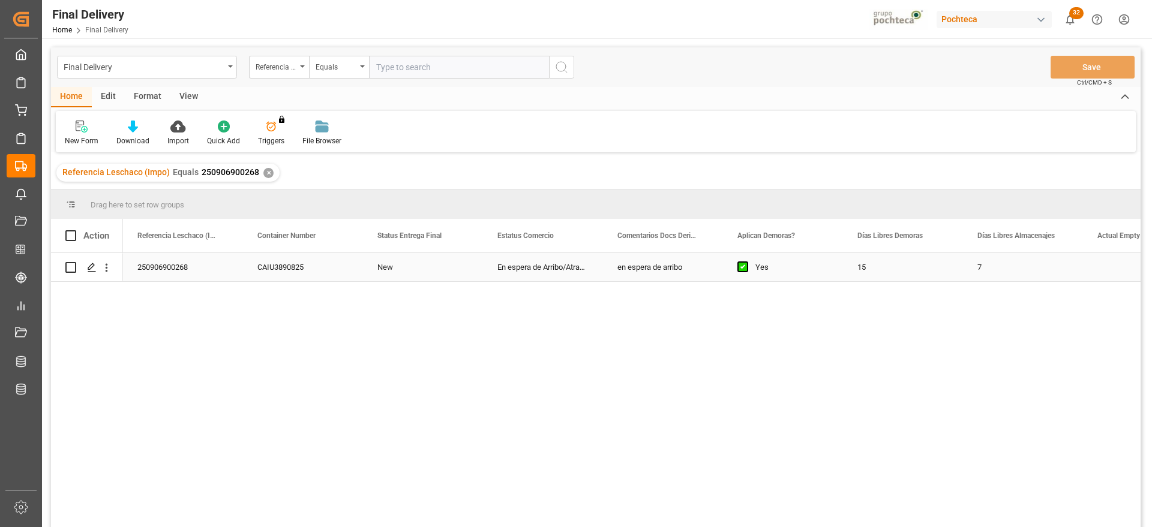
click at [296, 271] on div "CAIU3890825" at bounding box center [303, 267] width 120 height 28
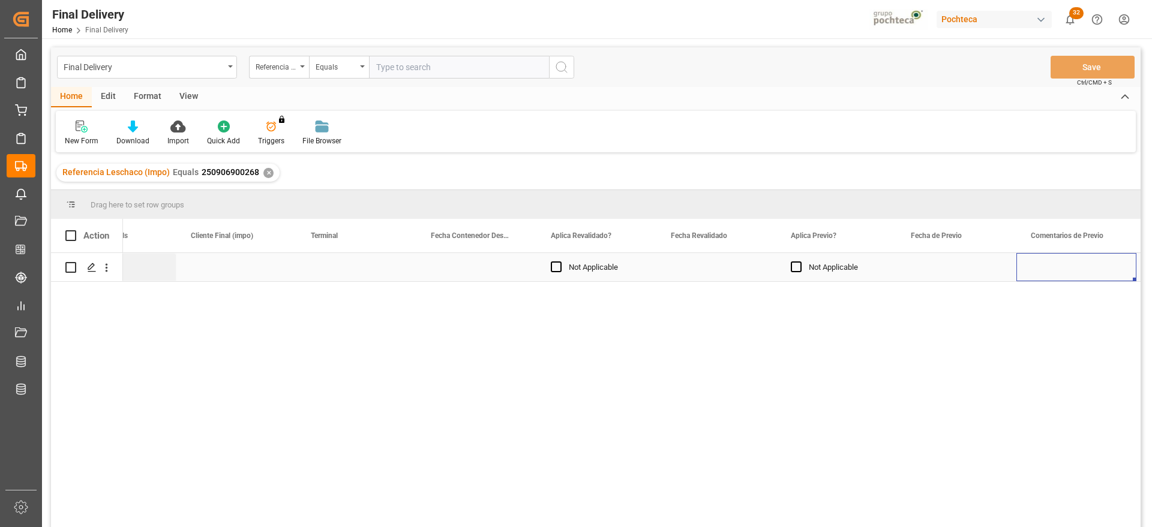
scroll to position [0, 1506]
click at [713, 263] on div "Press SPACE to select this row." at bounding box center [716, 267] width 120 height 28
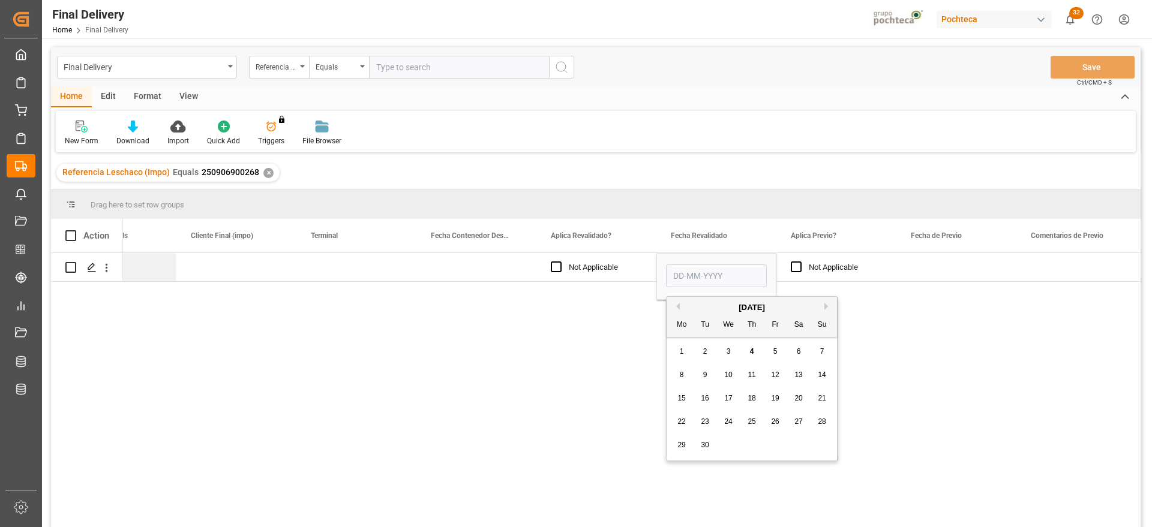
click at [753, 347] on span "4" at bounding box center [752, 351] width 4 height 8
type input "04-09-2025"
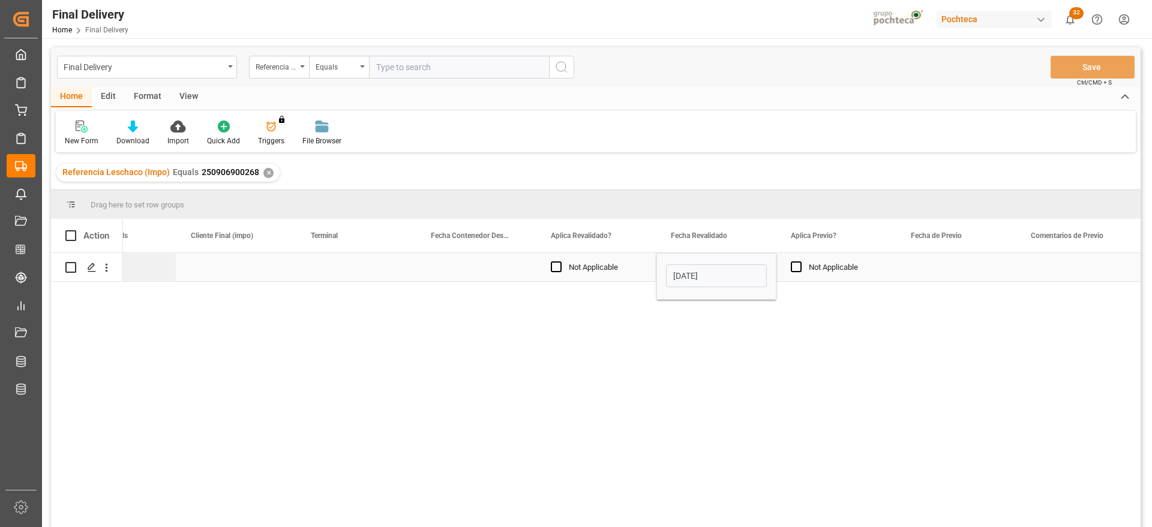
click at [921, 266] on div "Press SPACE to select this row." at bounding box center [956, 267] width 120 height 28
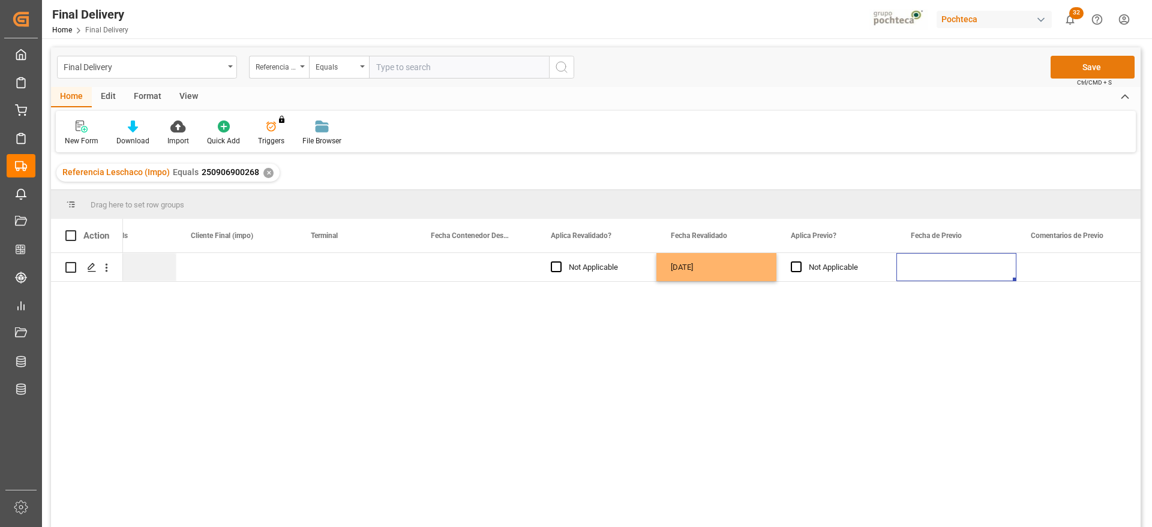
click at [1095, 71] on button "Save" at bounding box center [1092, 67] width 84 height 23
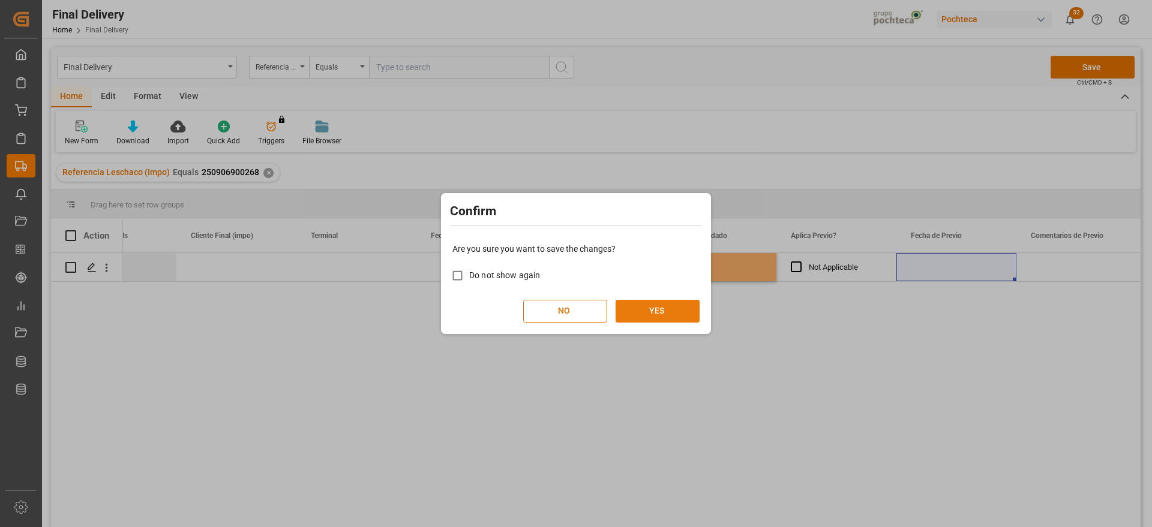
click at [642, 305] on button "YES" at bounding box center [657, 311] width 84 height 23
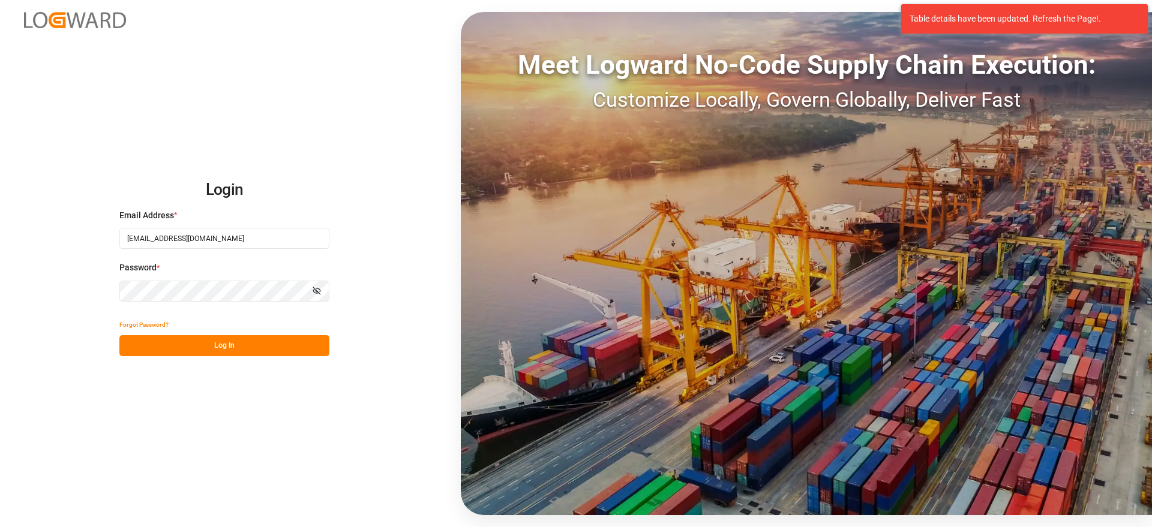
click at [221, 352] on button "Log In" at bounding box center [224, 345] width 210 height 21
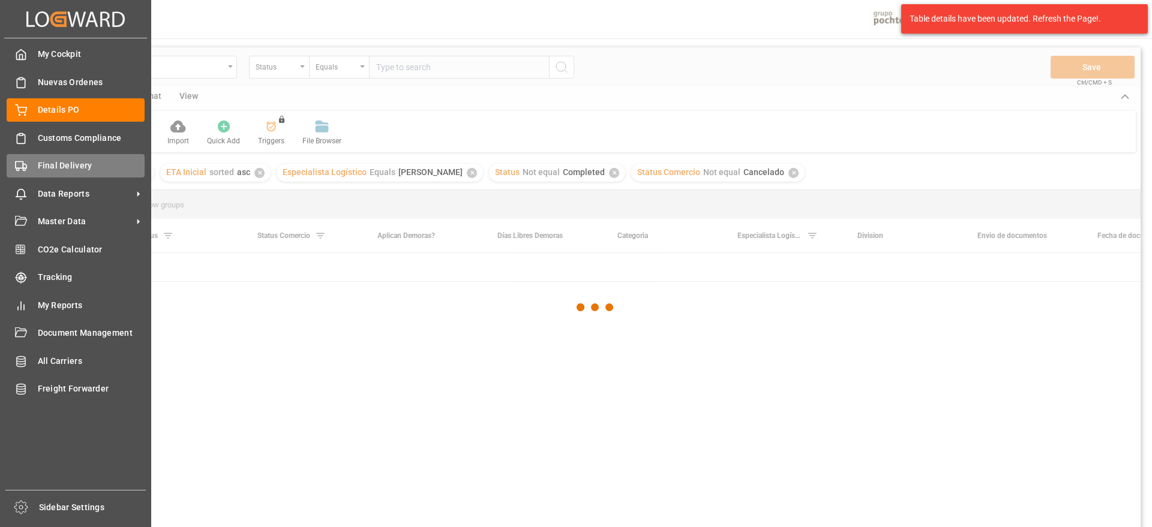
click at [44, 168] on span "Final Delivery" at bounding box center [91, 166] width 107 height 13
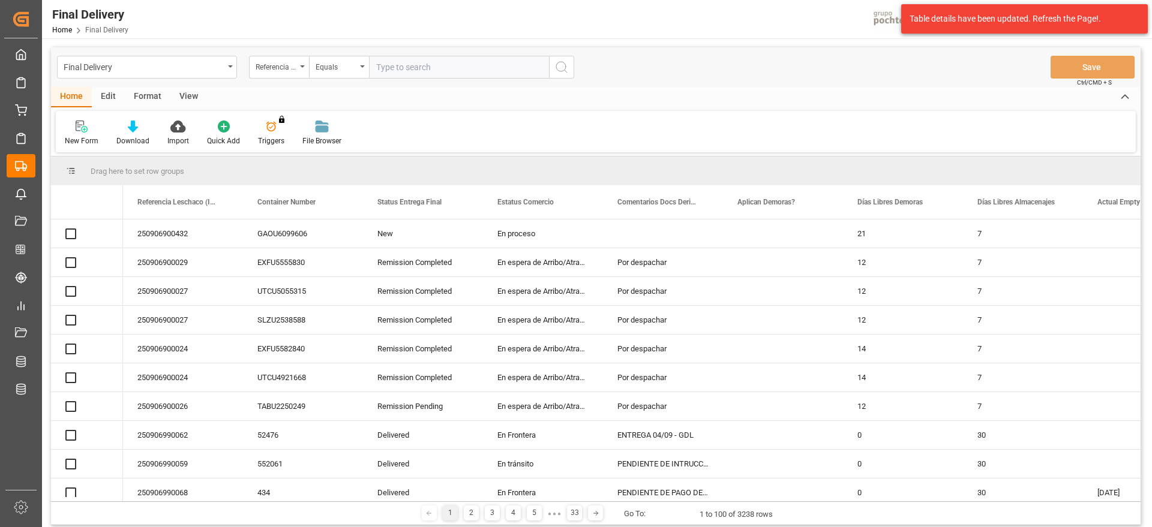
click at [406, 66] on input "text" at bounding box center [459, 67] width 180 height 23
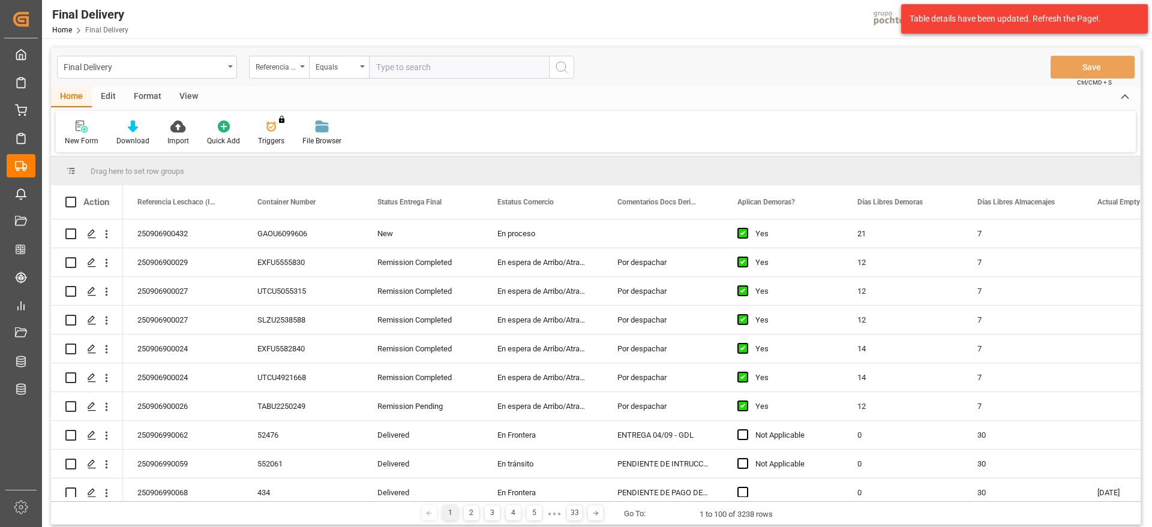
paste input "250906900432"
type input "250906900432"
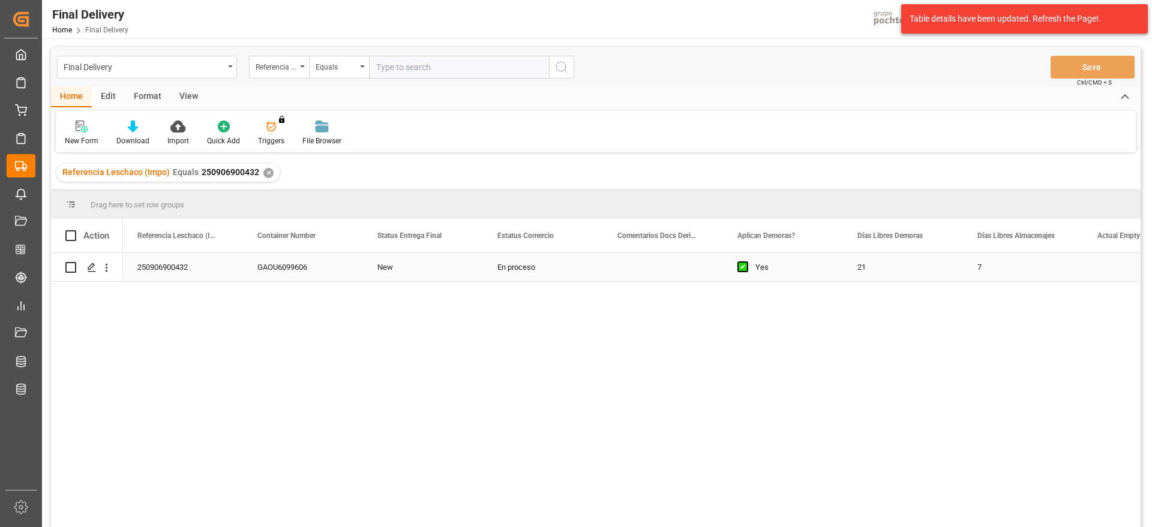
click at [684, 269] on div "Press SPACE to select this row." at bounding box center [663, 267] width 120 height 28
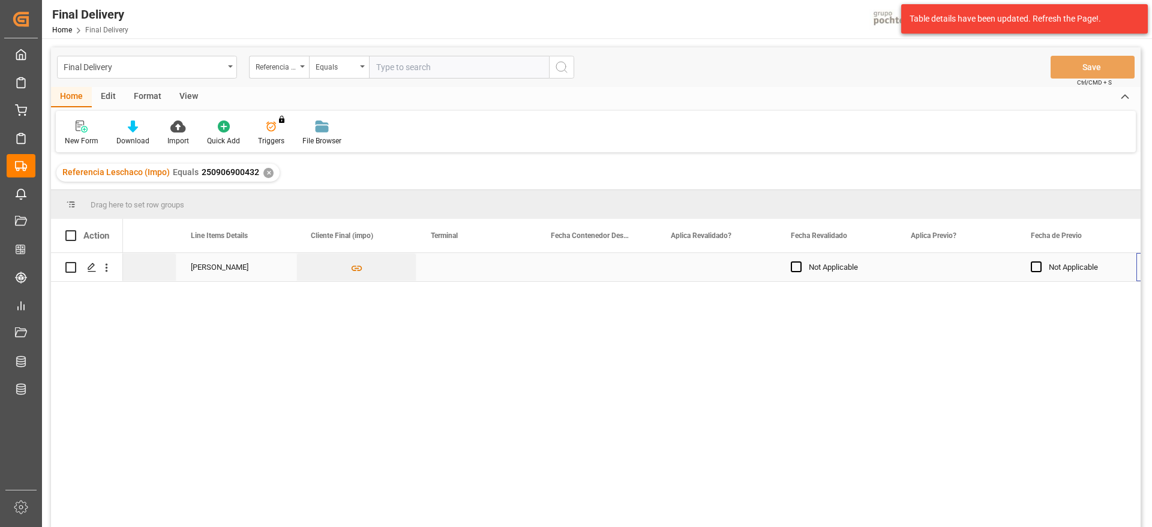
scroll to position [0, 1386]
click at [842, 268] on div "Press SPACE to select this row." at bounding box center [836, 267] width 120 height 28
click at [848, 272] on div "Press SPACE to select this row." at bounding box center [836, 267] width 120 height 28
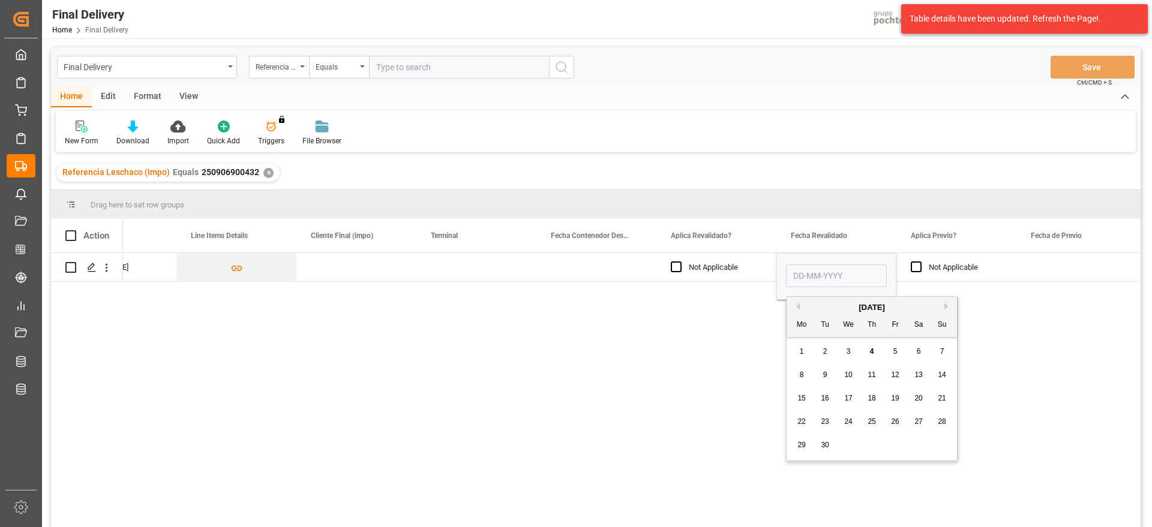
click at [800, 443] on span "29" at bounding box center [801, 445] width 8 height 8
type input "29-09-2025"
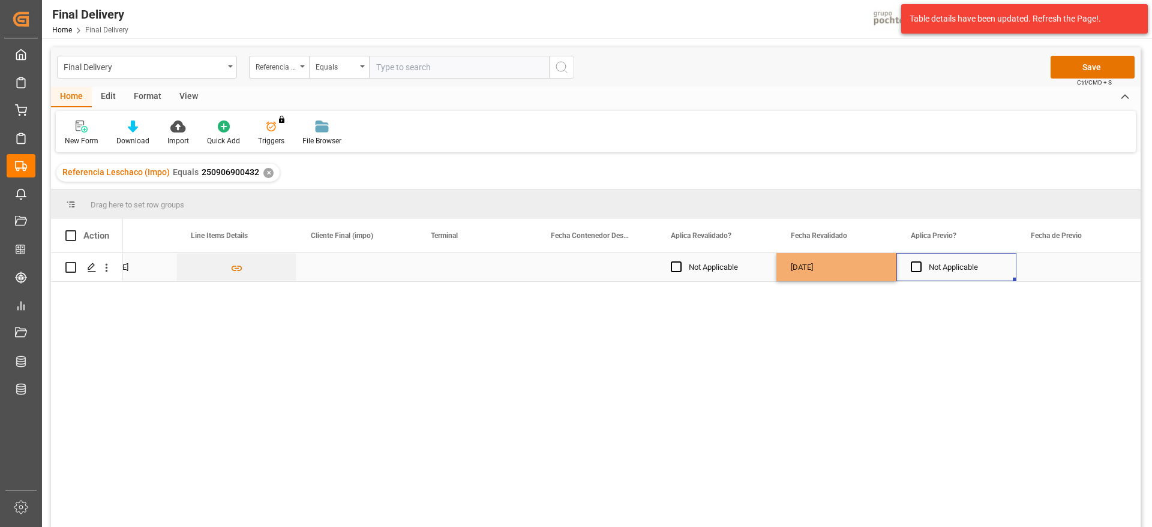
click at [975, 271] on div "Not Applicable" at bounding box center [965, 268] width 73 height 28
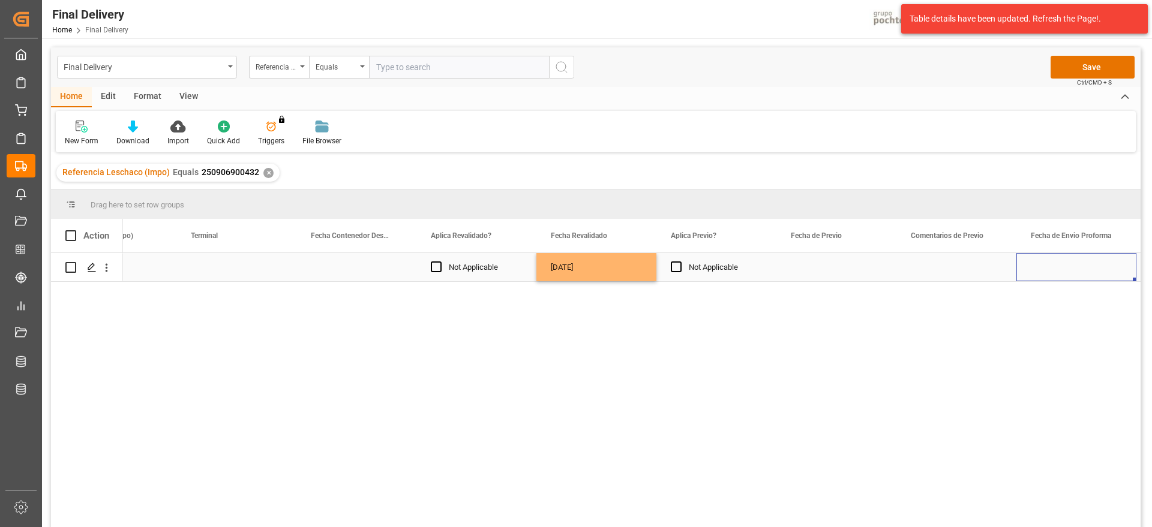
scroll to position [0, 1746]
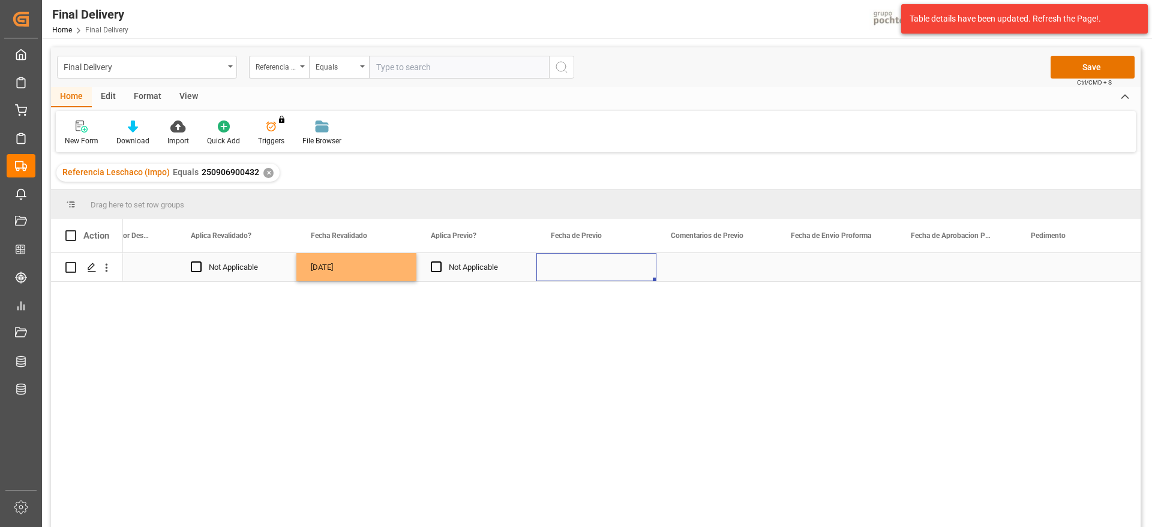
click at [608, 274] on div "Press SPACE to select this row." at bounding box center [596, 267] width 120 height 28
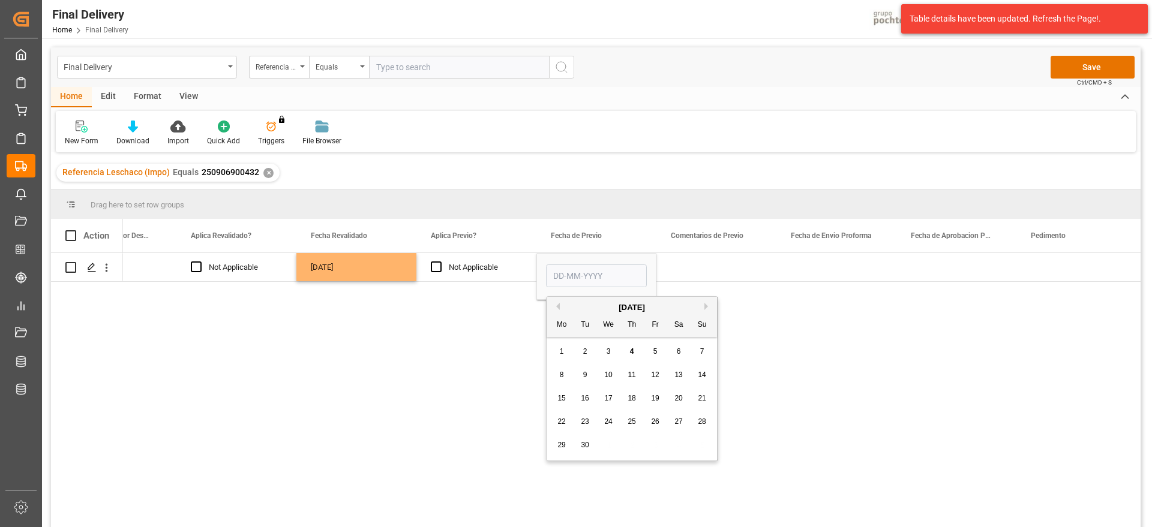
click at [630, 354] on span "4" at bounding box center [632, 351] width 4 height 8
type input "[DATE]"
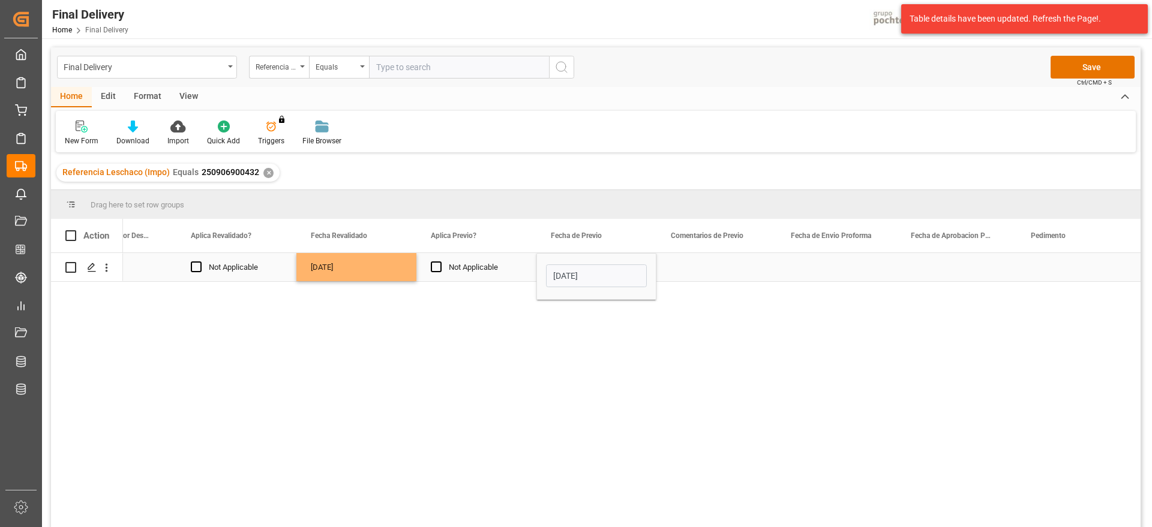
click at [677, 269] on div "Press SPACE to select this row." at bounding box center [716, 267] width 120 height 28
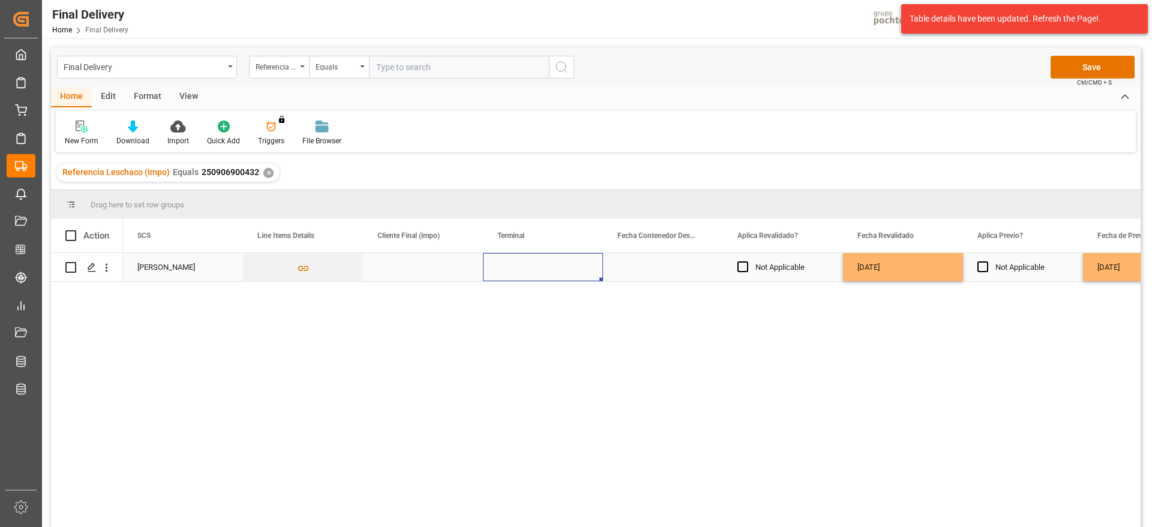
click at [529, 266] on div "Press SPACE to select this row." at bounding box center [543, 267] width 120 height 28
click at [581, 272] on icon "open menu" at bounding box center [580, 275] width 14 height 14
click at [1098, 271] on div "[DATE]" at bounding box center [1143, 267] width 120 height 28
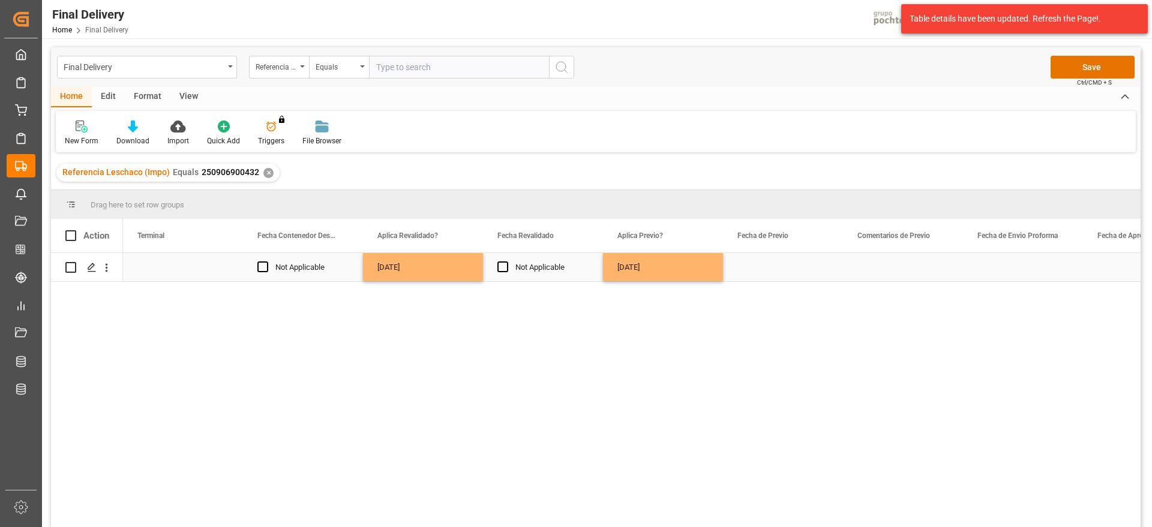
scroll to position [0, 1680]
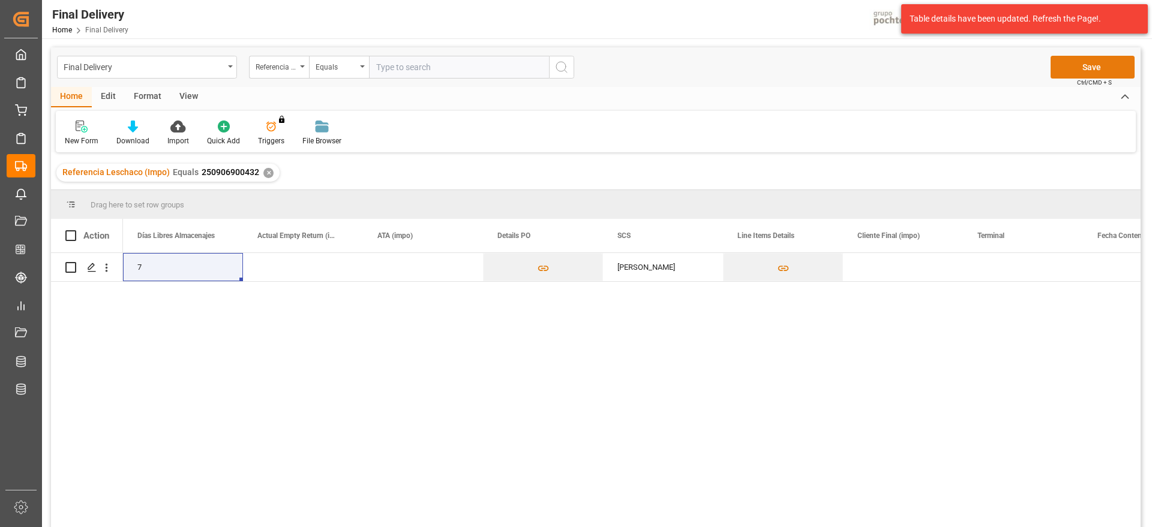
click at [1097, 67] on button "Save" at bounding box center [1092, 67] width 84 height 23
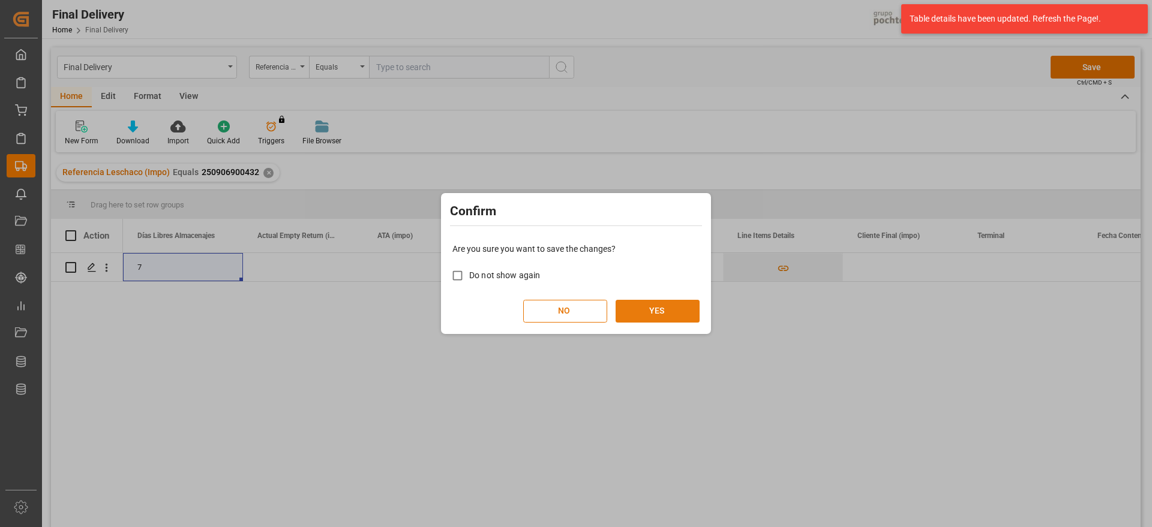
click at [677, 313] on button "YES" at bounding box center [657, 311] width 84 height 23
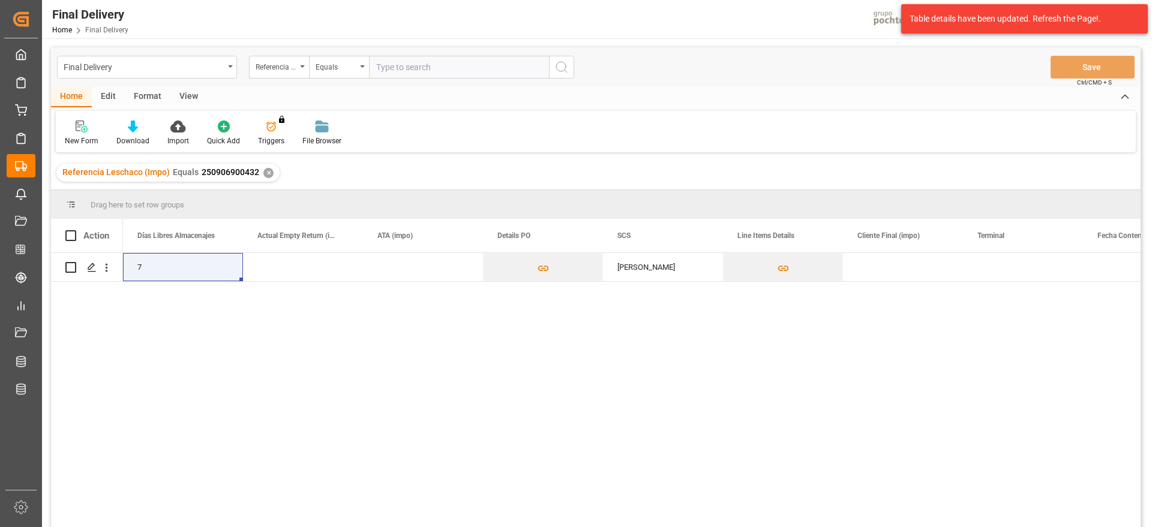
click at [268, 170] on div "✕" at bounding box center [268, 173] width 10 height 10
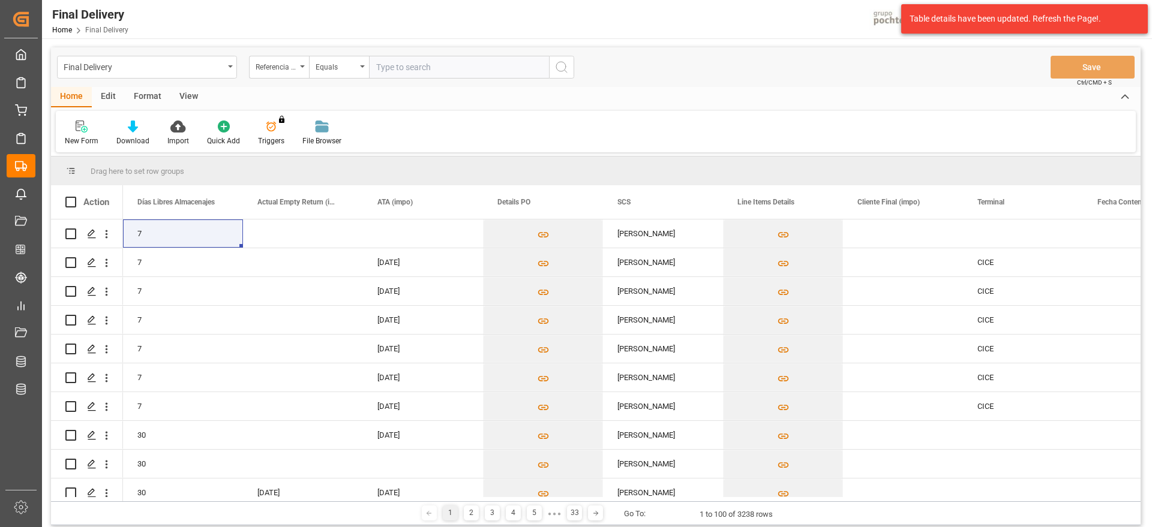
click at [409, 65] on input "text" at bounding box center [459, 67] width 180 height 23
paste input "250906900466"
type input "250906900466"
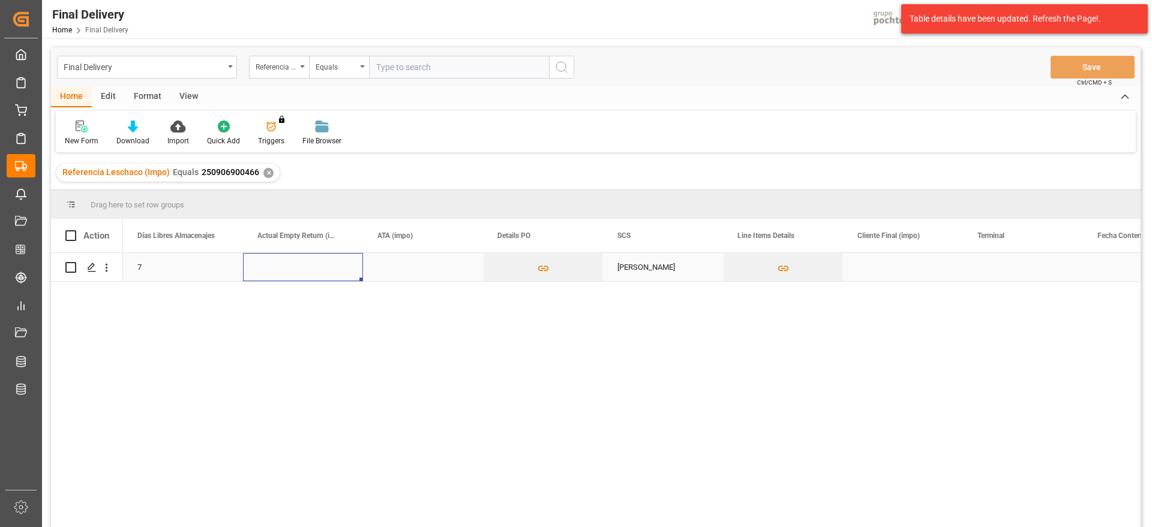
click at [358, 269] on div "Press SPACE to select this row." at bounding box center [303, 267] width 120 height 28
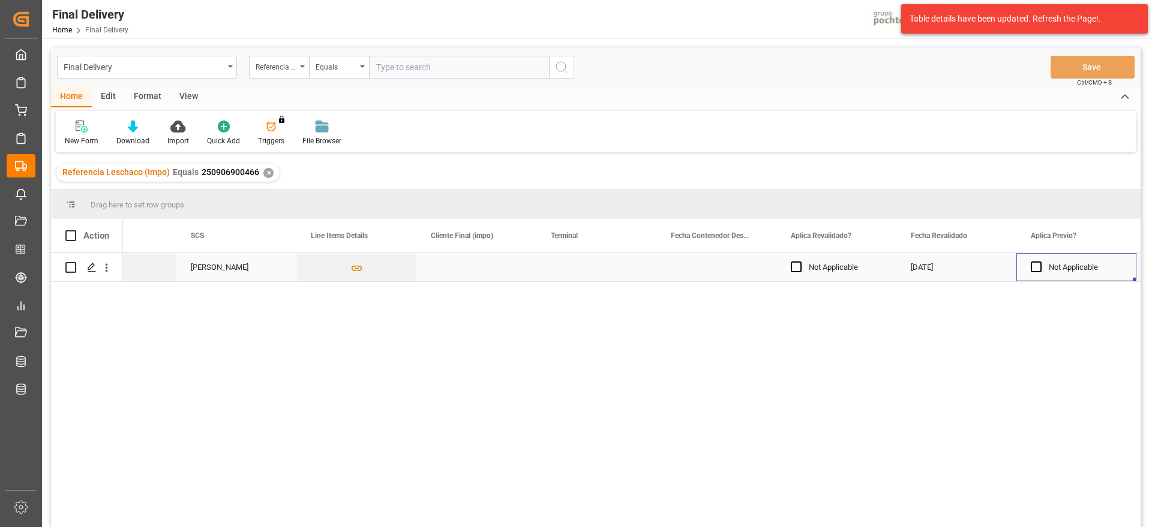
scroll to position [0, 1386]
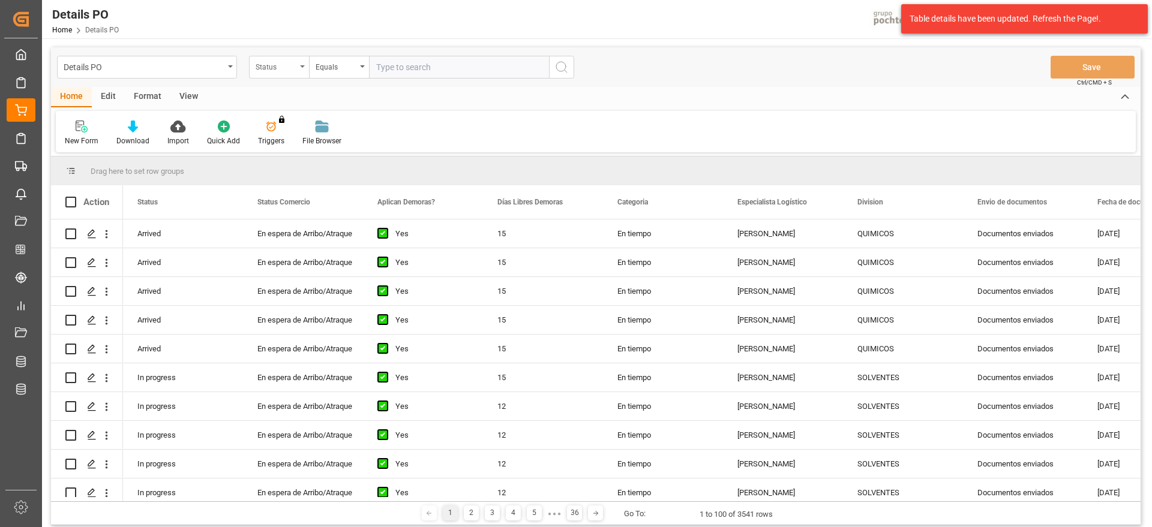
click at [281, 73] on div "Status" at bounding box center [279, 67] width 60 height 23
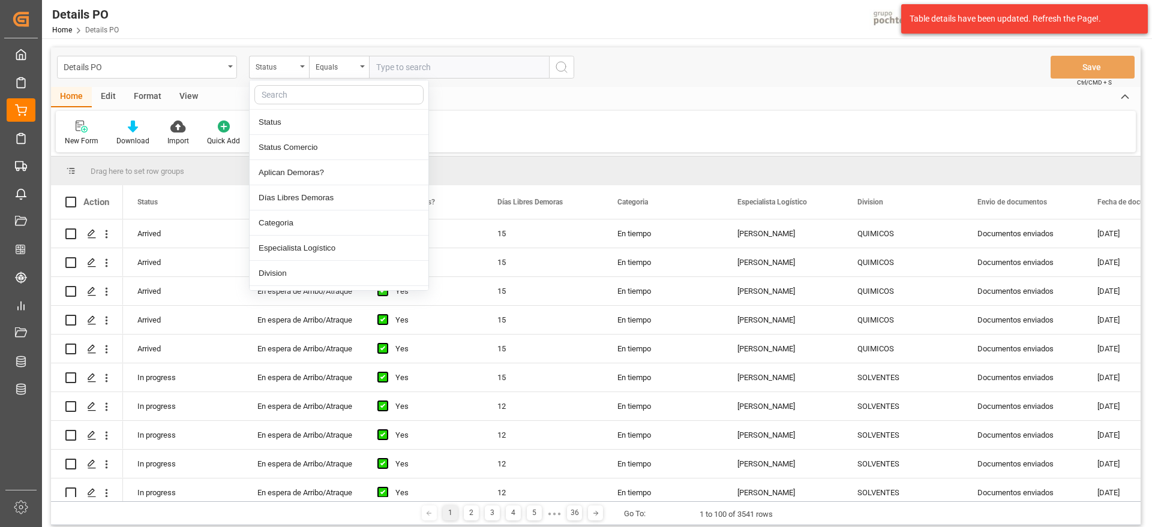
click at [313, 93] on input "text" at bounding box center [338, 94] width 169 height 19
type input "ref"
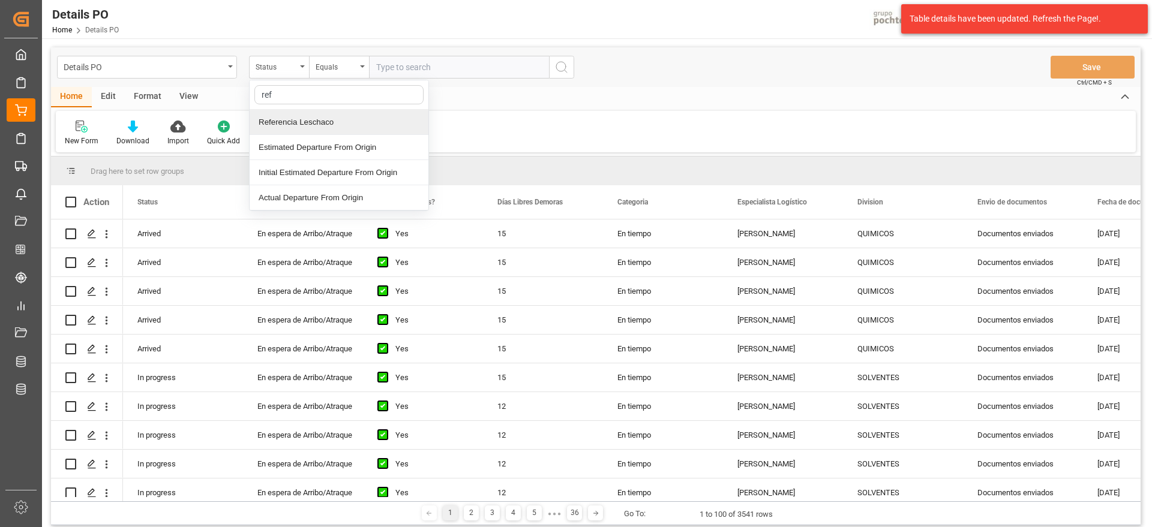
click at [324, 119] on div "Referencia Leschaco" at bounding box center [339, 122] width 179 height 25
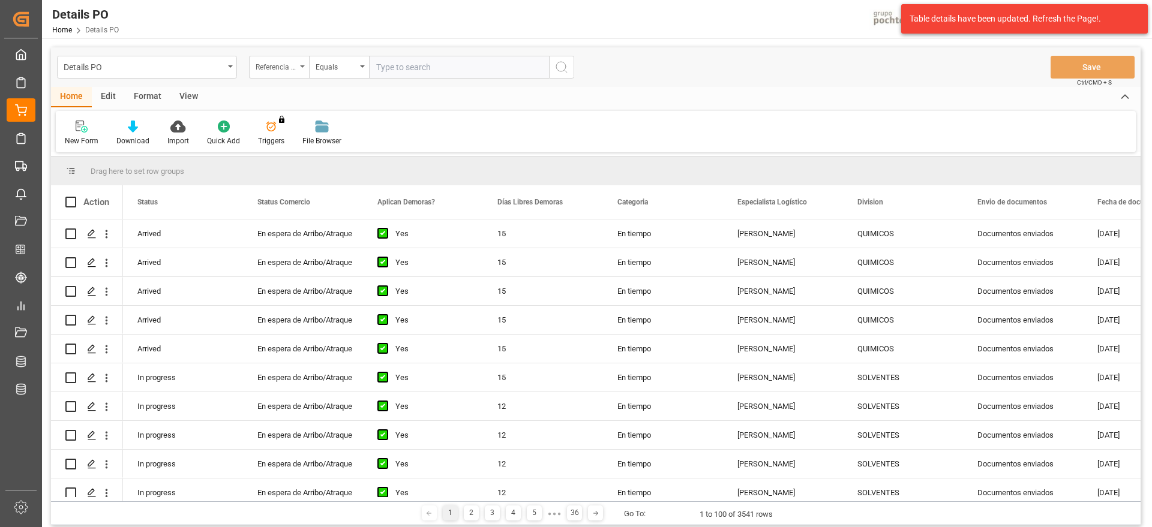
click at [276, 66] on div "Referencia Leschaco" at bounding box center [276, 66] width 41 height 14
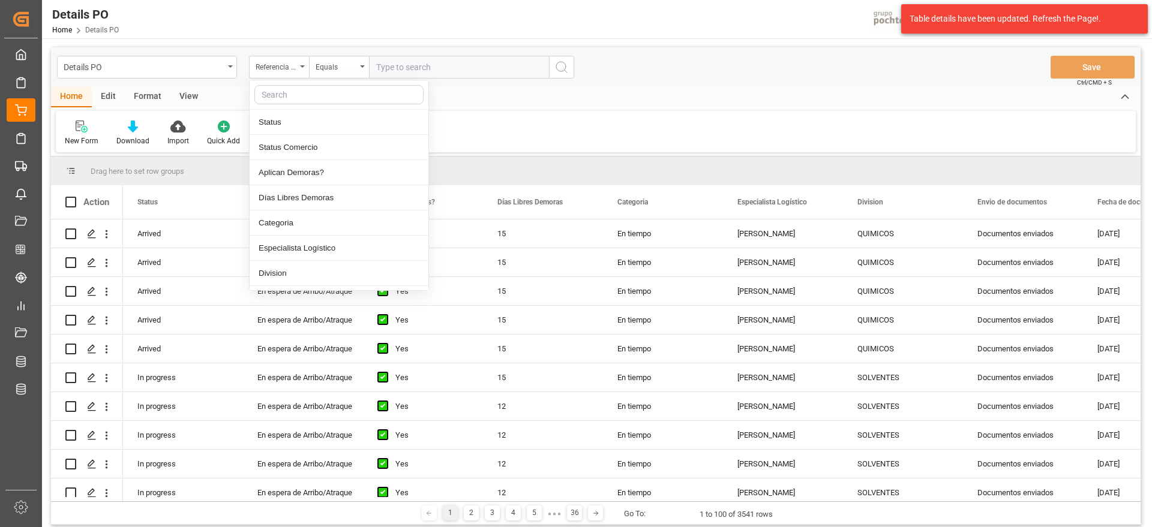
click at [296, 98] on input "text" at bounding box center [338, 94] width 169 height 19
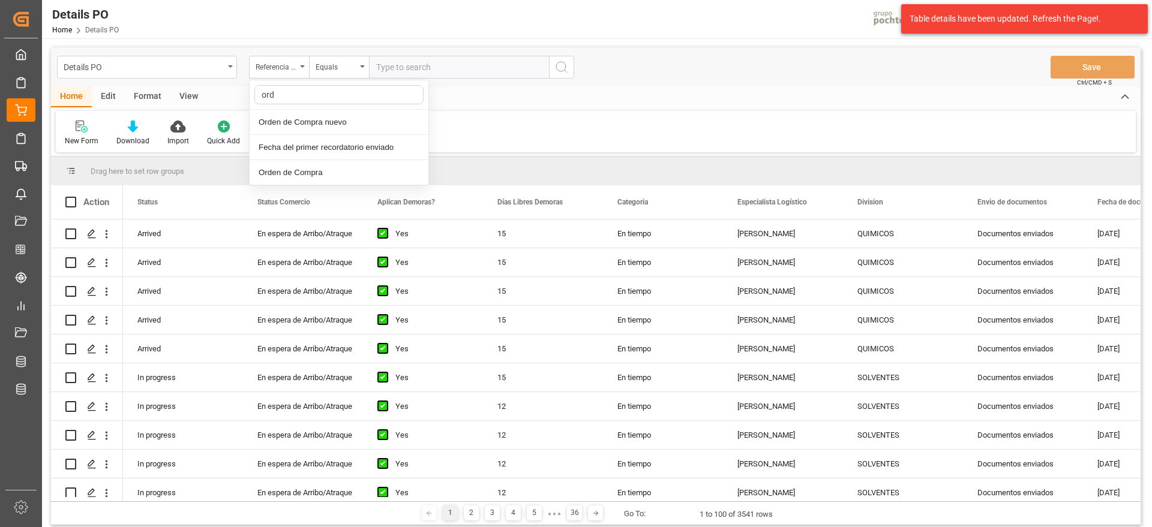
type input "orde"
click at [319, 100] on input "orde" at bounding box center [338, 94] width 169 height 19
click at [316, 121] on div "Orden de Compra nuevo" at bounding box center [339, 122] width 179 height 25
click at [407, 73] on input "text" at bounding box center [459, 67] width 180 height 23
paste input "5000305991"
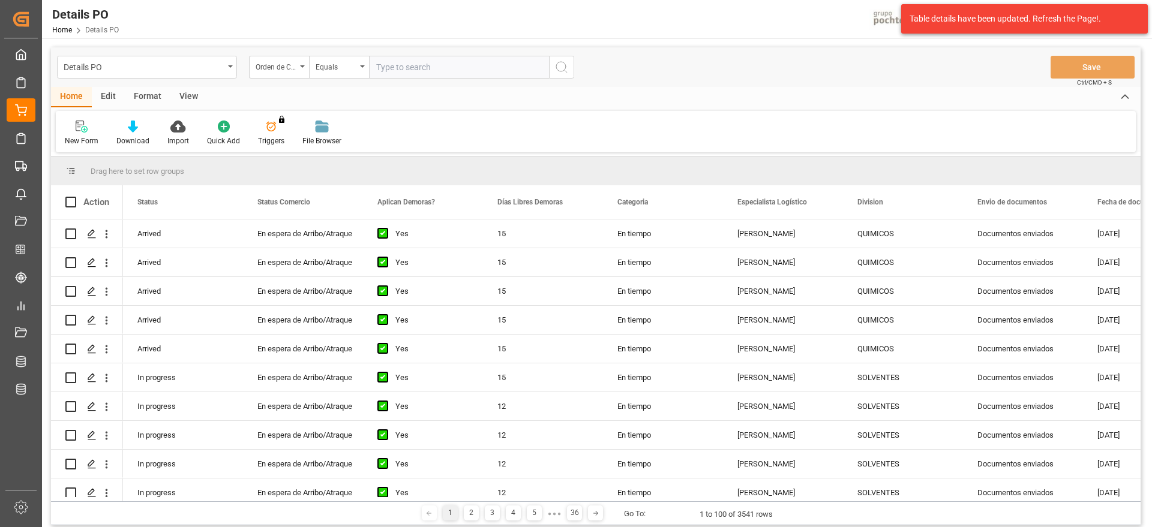
type input "5000305991"
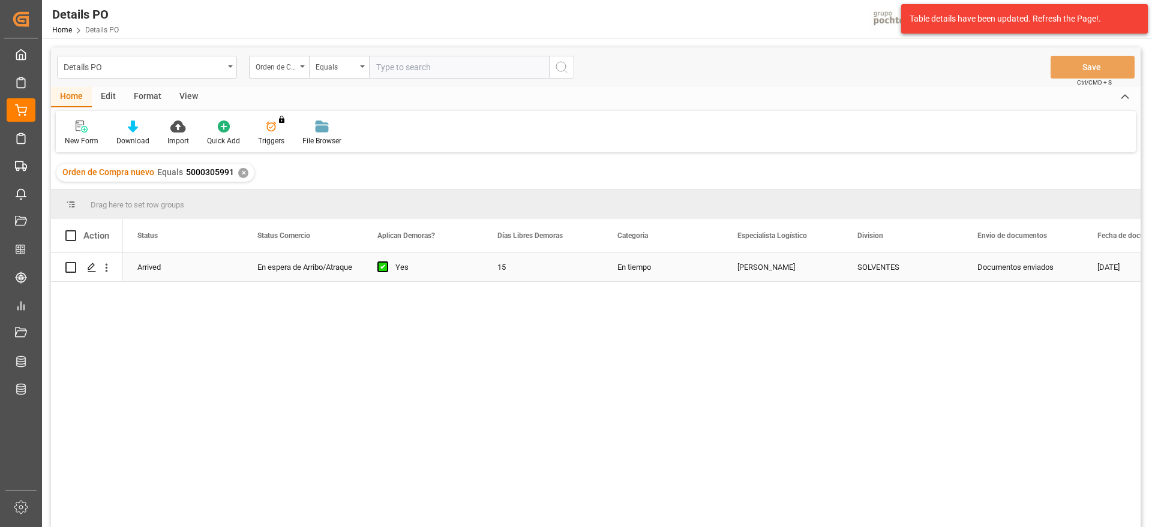
click at [428, 261] on div "Yes" at bounding box center [431, 268] width 73 height 28
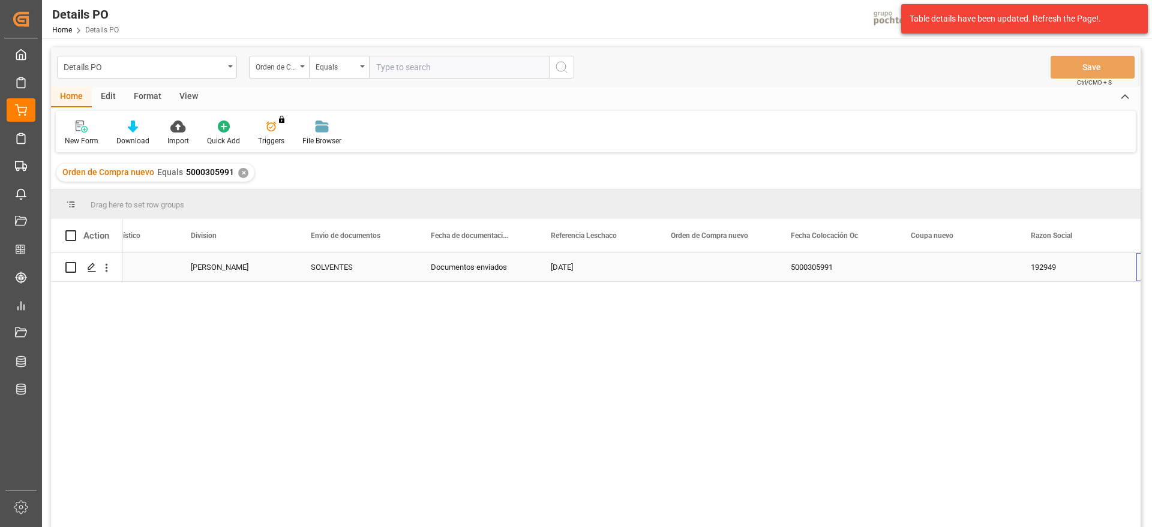
scroll to position [0, 666]
click at [588, 276] on div "Press SPACE to select this row." at bounding box center [596, 267] width 120 height 28
click at [593, 265] on div "Press SPACE to select this row." at bounding box center [596, 267] width 120 height 28
click at [593, 265] on input "Press SPACE to select this row." at bounding box center [596, 274] width 101 height 23
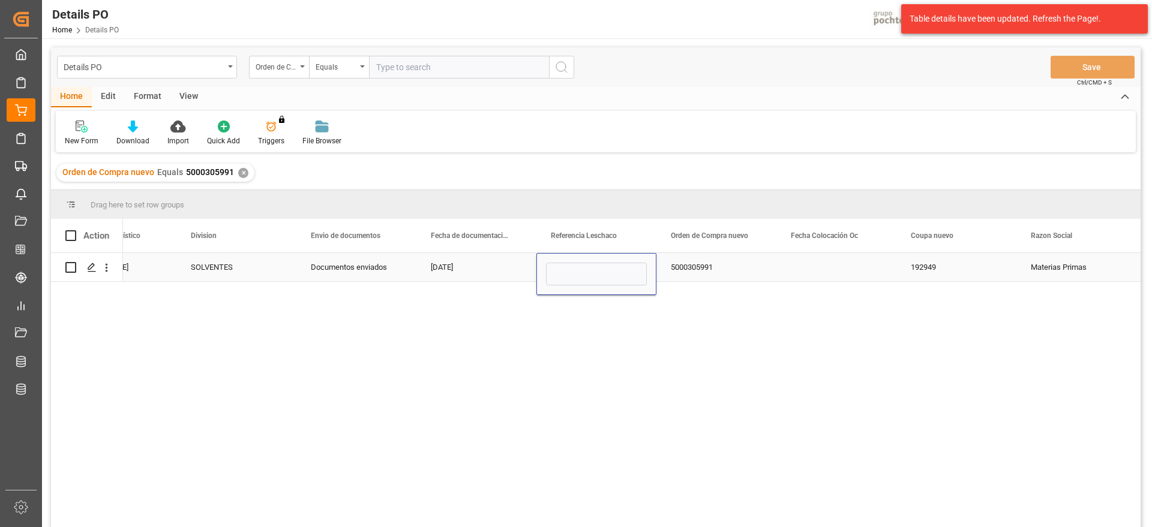
click at [593, 267] on input "Press SPACE to select this row." at bounding box center [596, 274] width 101 height 23
type input "250906900268"
click at [714, 267] on div "5000305991" at bounding box center [716, 267] width 120 height 28
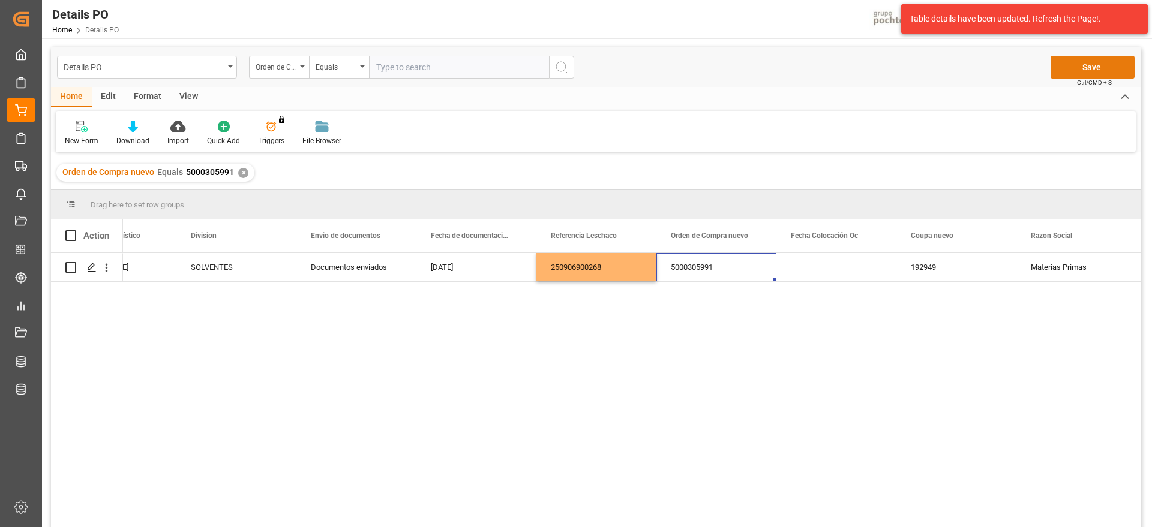
click at [1079, 64] on button "Save" at bounding box center [1092, 67] width 84 height 23
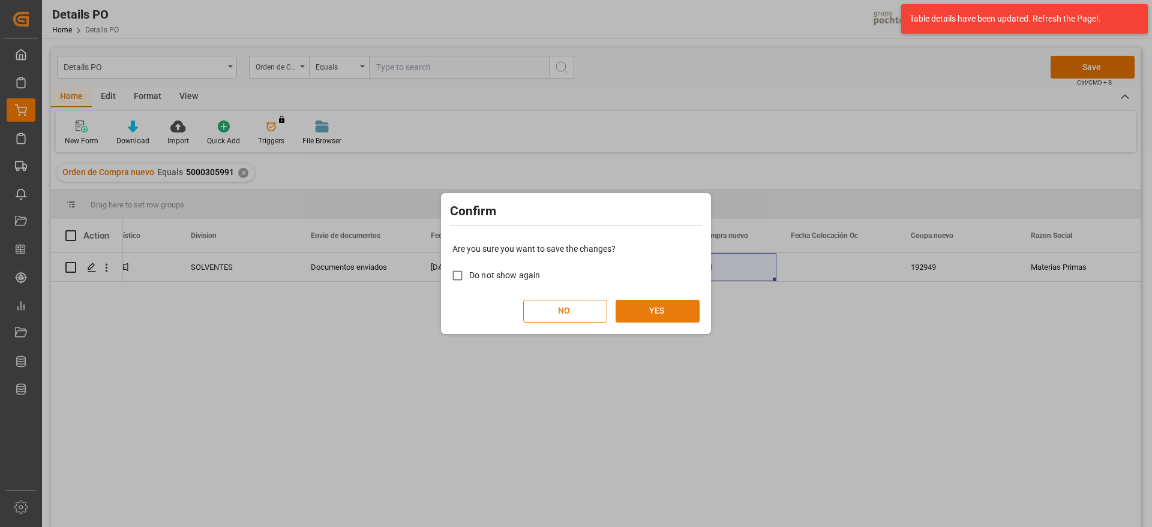
click at [650, 312] on button "YES" at bounding box center [657, 311] width 84 height 23
